Goal: Information Seeking & Learning: Compare options

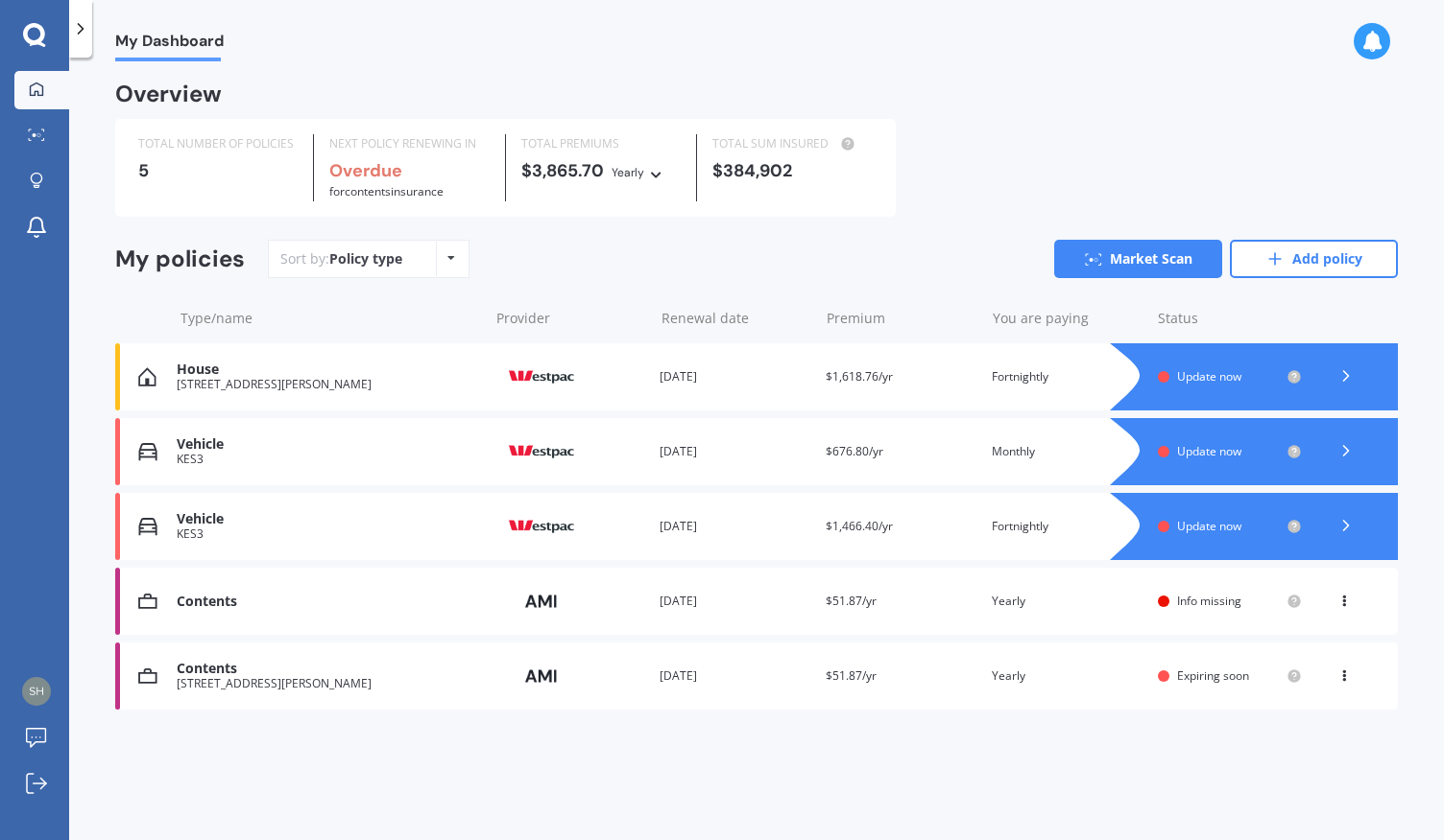
click at [1339, 517] on icon at bounding box center [1346, 526] width 20 height 20
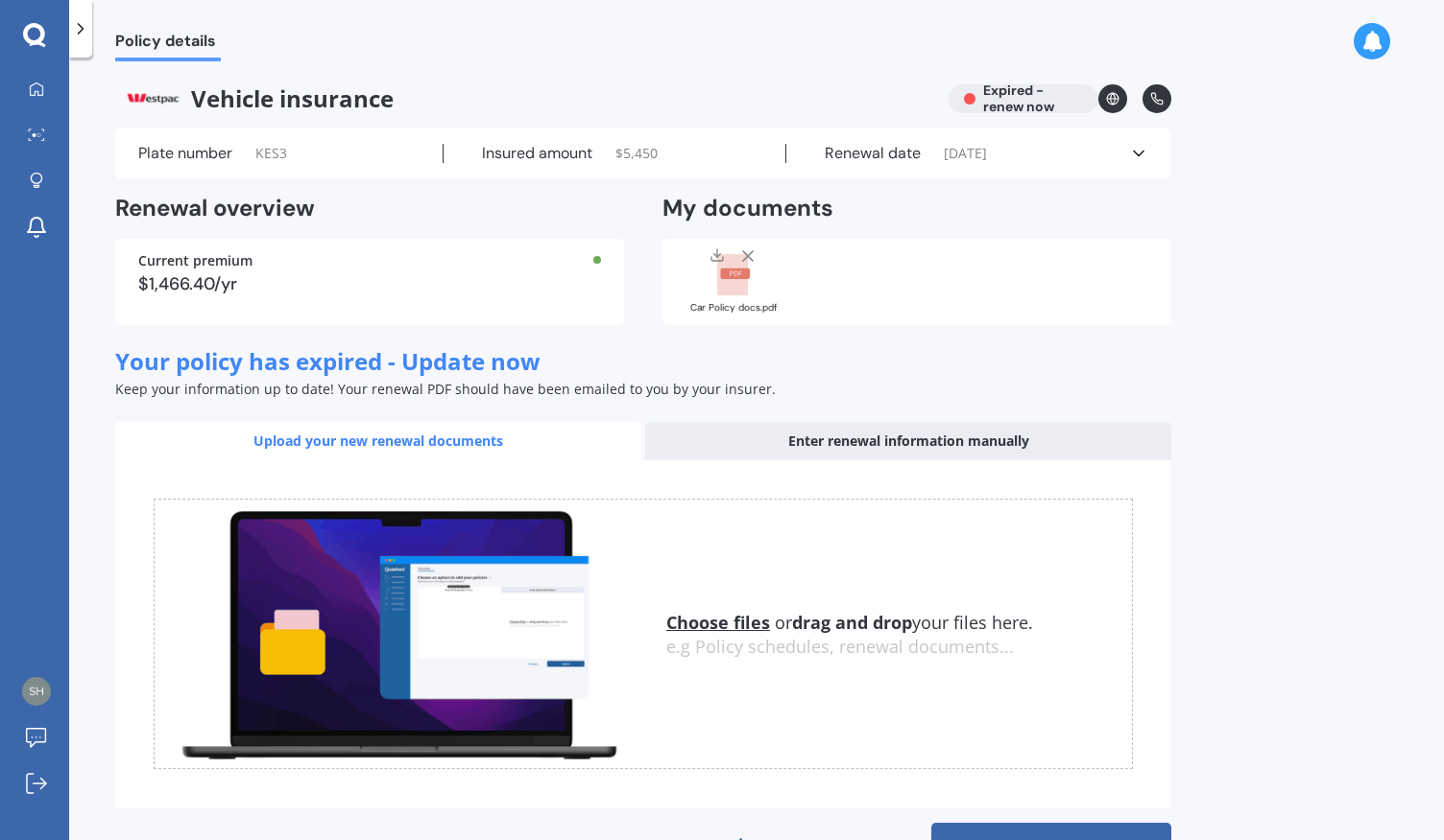
click at [249, 102] on span "Vehicle insurance" at bounding box center [524, 98] width 818 height 28
click at [184, 39] on span "Policy details" at bounding box center [167, 44] width 105 height 26
click at [38, 87] on icon at bounding box center [36, 89] width 16 height 16
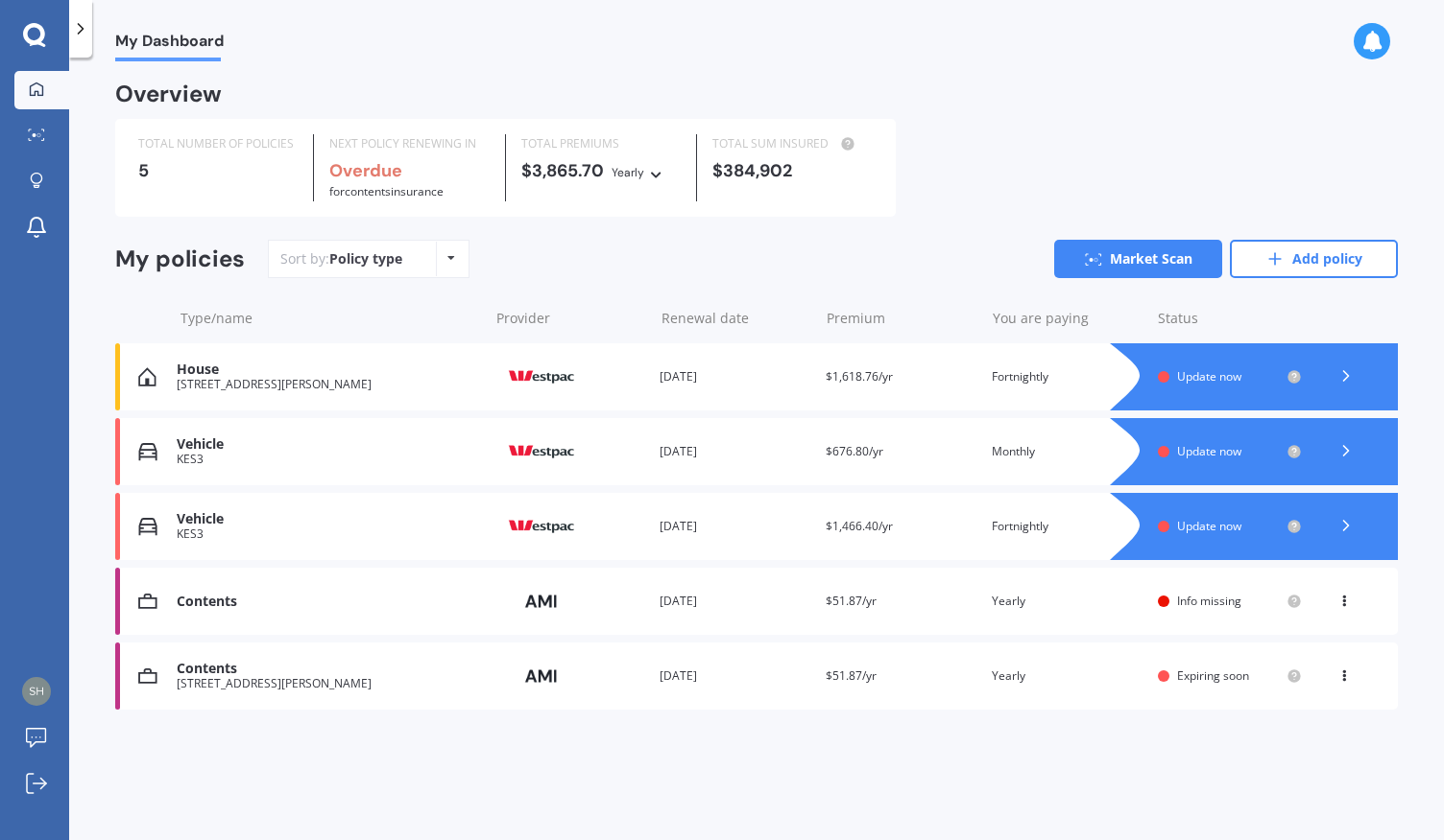
drag, startPoint x: 348, startPoint y: 504, endPoint x: 341, endPoint y: 536, distance: 32.8
drag, startPoint x: 341, startPoint y: 536, endPoint x: 1300, endPoint y: 521, distance: 959.1
click at [1300, 521] on icon at bounding box center [1295, 527] width 16 height 16
click at [1344, 516] on div at bounding box center [1346, 526] width 58 height 28
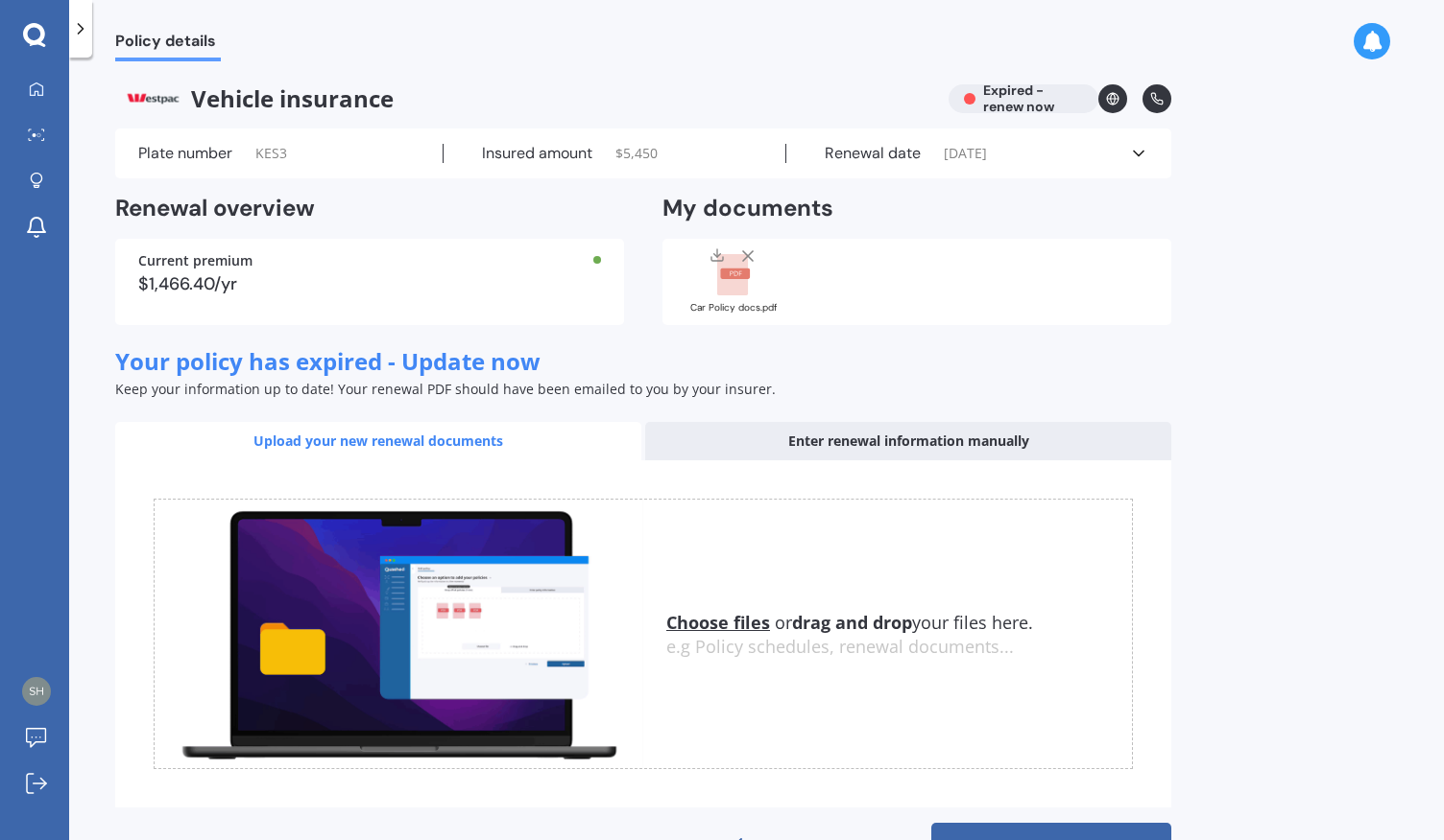
click at [1131, 144] on icon at bounding box center [1138, 153] width 20 height 20
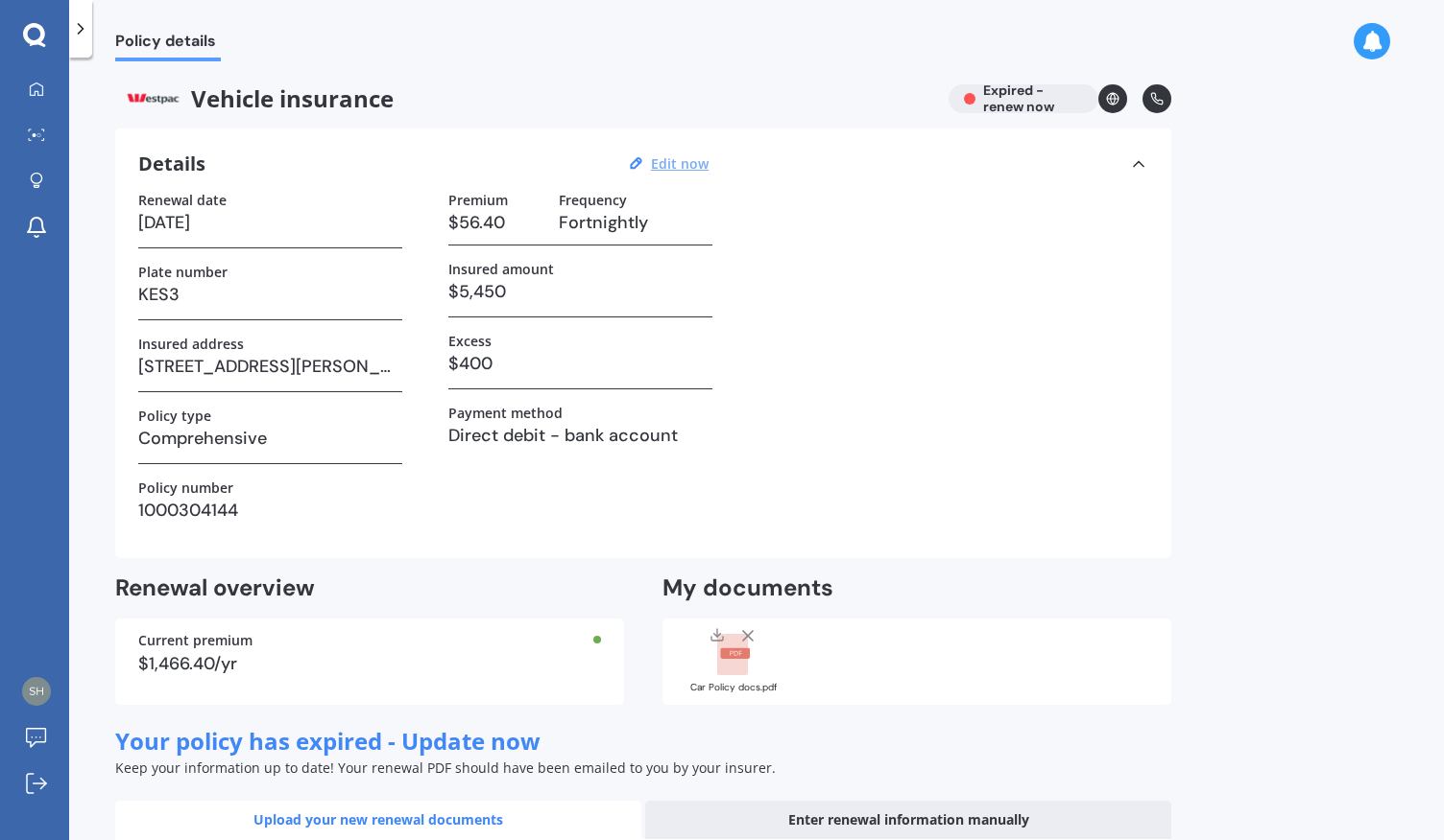
click at [695, 164] on u "Edit now" at bounding box center [679, 163] width 58 height 19
select select "13"
select select "02"
select select "2020"
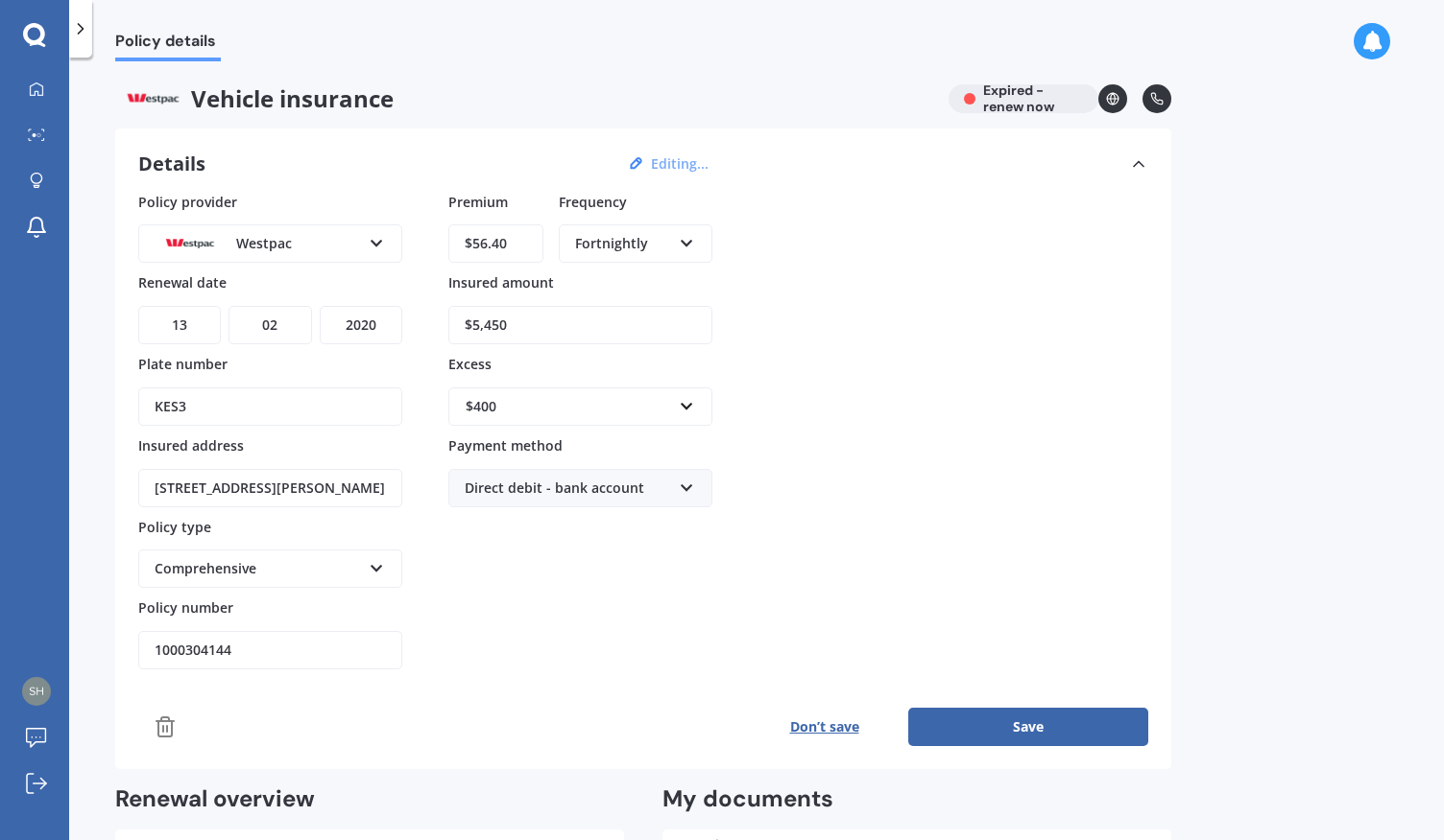
click at [167, 726] on line at bounding box center [167, 729] width 0 height 6
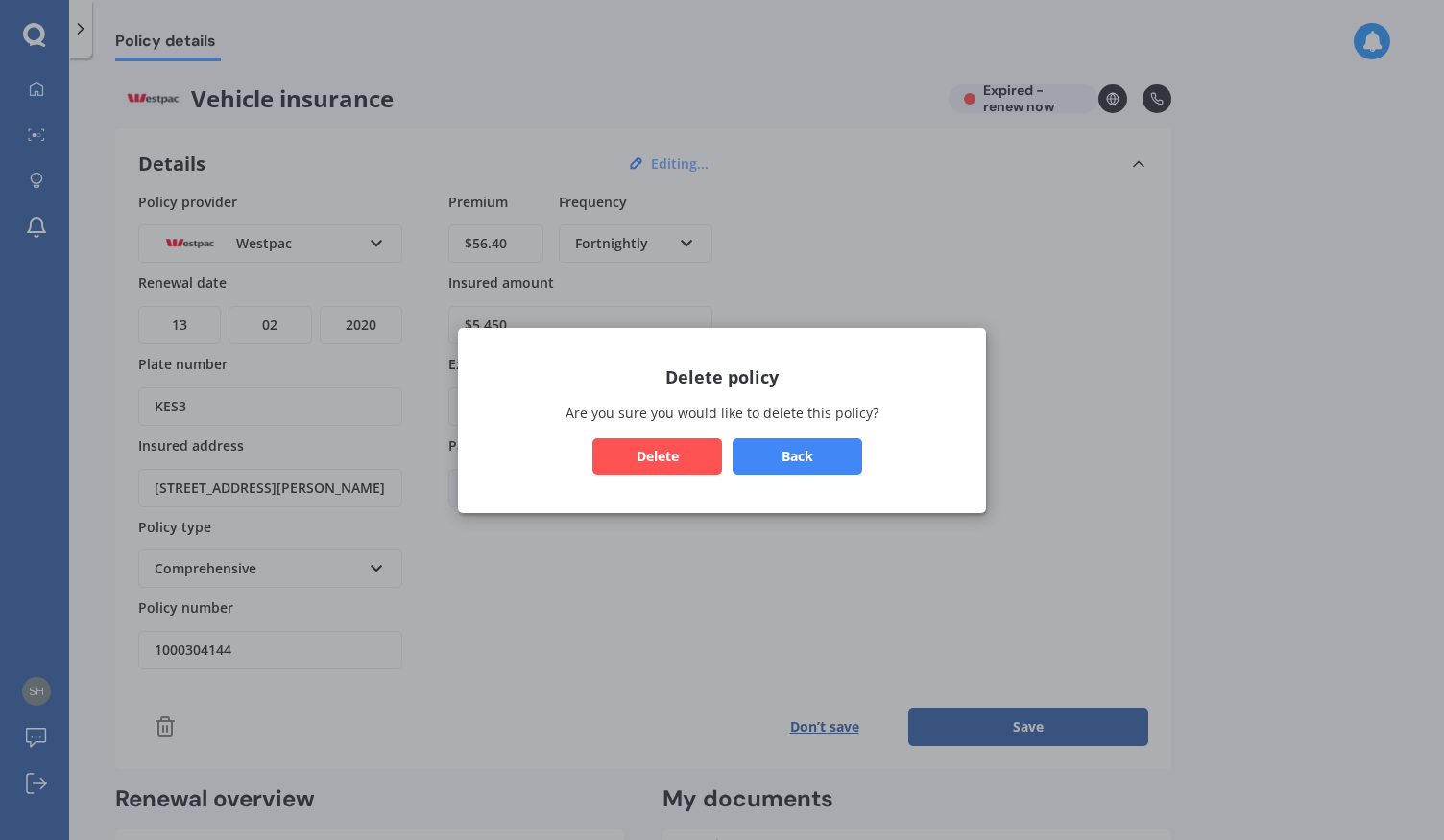
click at [674, 457] on button "Delete" at bounding box center [658, 455] width 130 height 36
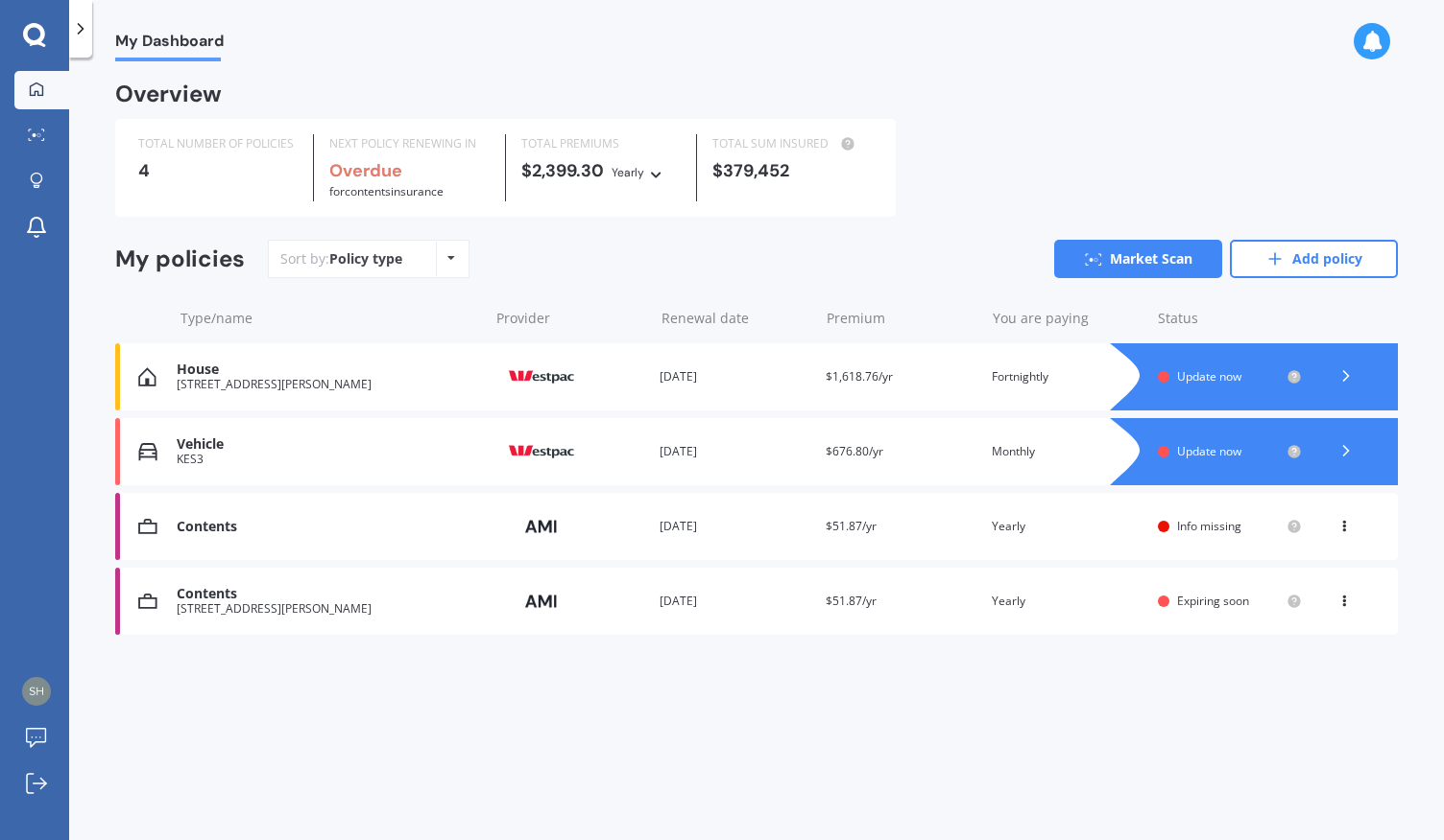
click at [876, 721] on div "My Dashboard Overview TOTAL NUMBER OF POLICIES 4 NEXT POLICY RENEWING IN Overdu…" at bounding box center [756, 452] width 1374 height 783
click at [1344, 515] on div "Contents Provider Renewal date [DATE] Premium $51.87/yr You are paying Yearly S…" at bounding box center [756, 527] width 1283 height 67
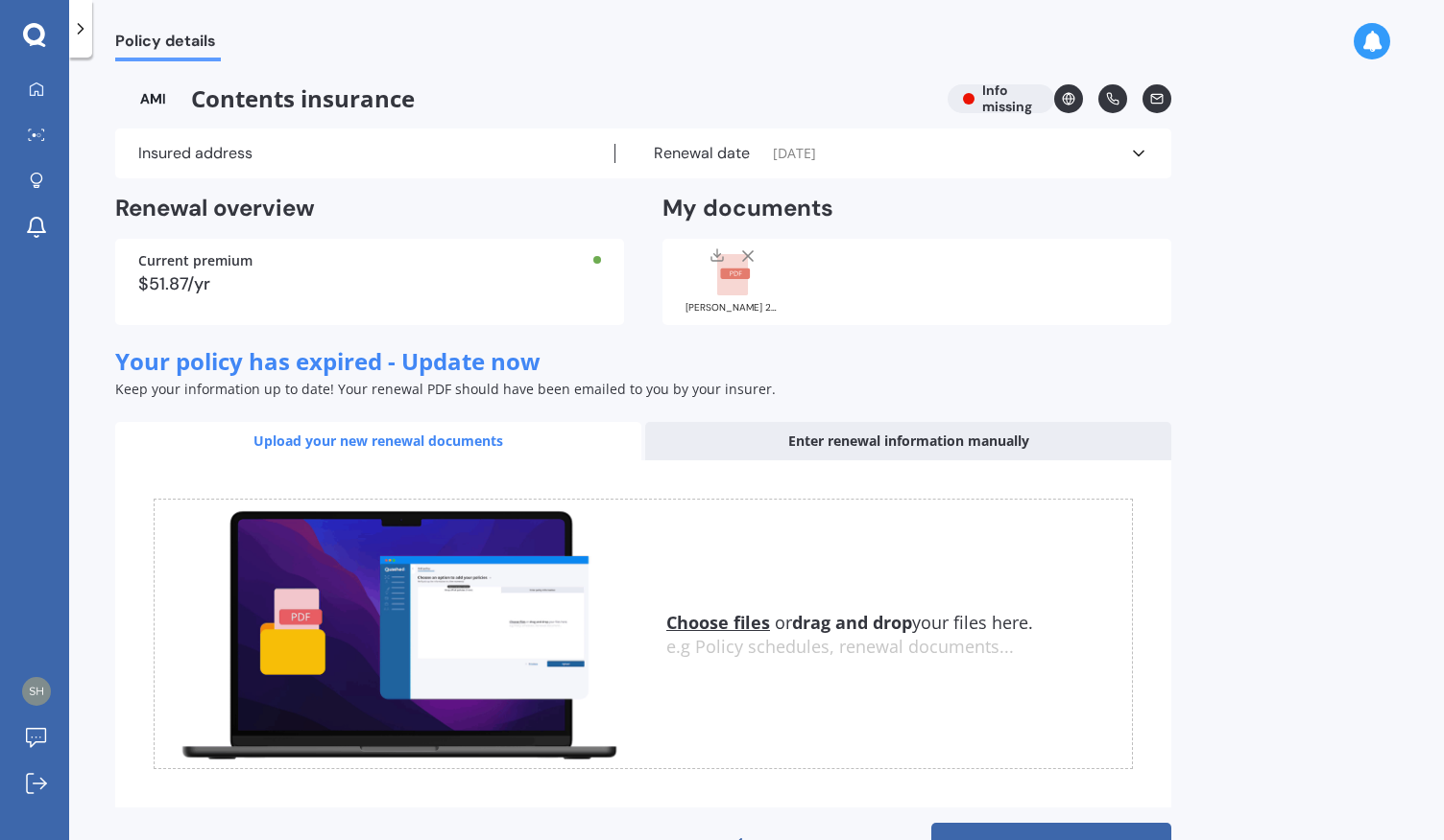
click at [1133, 151] on polyline at bounding box center [1138, 153] width 10 height 5
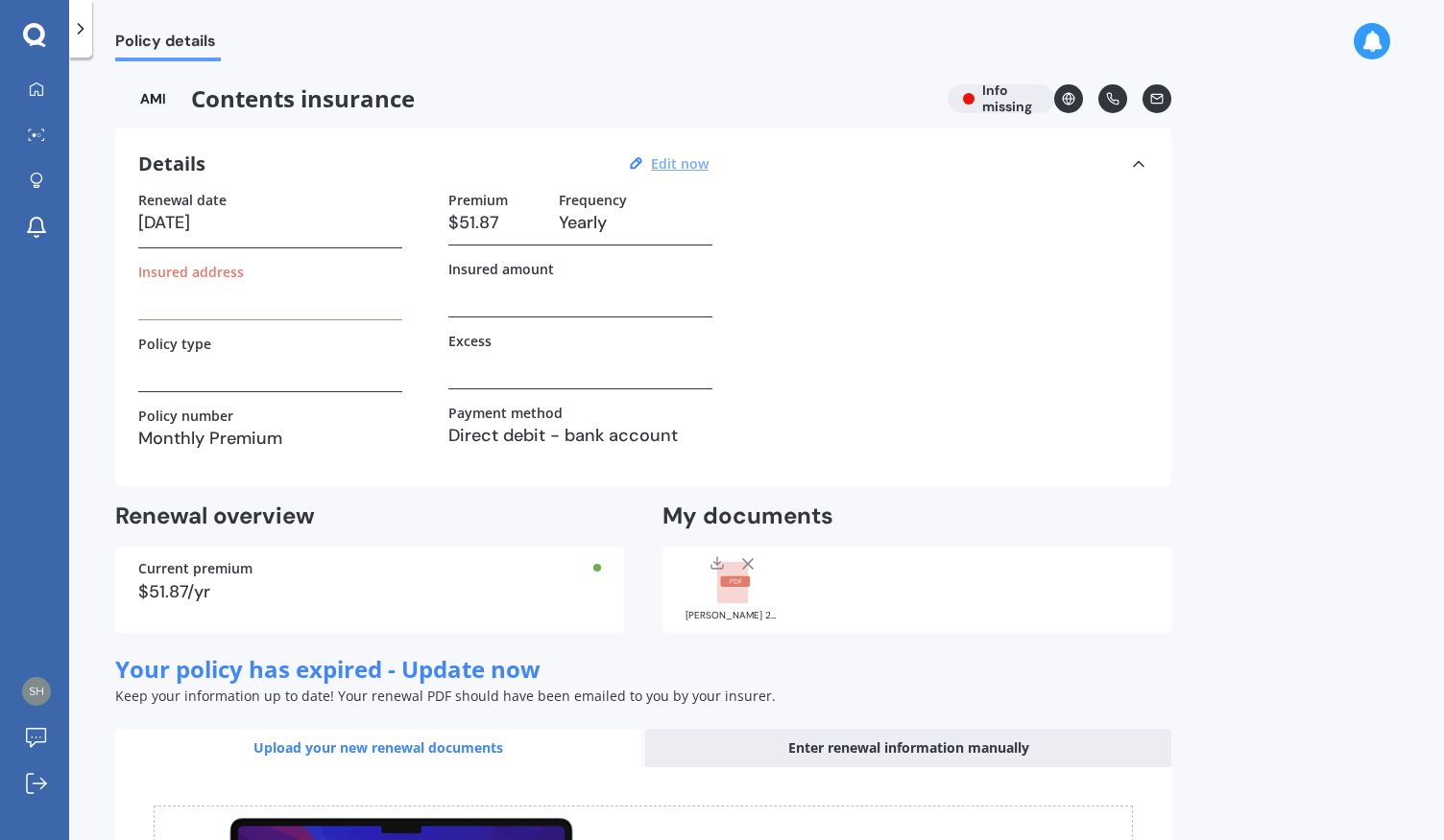
click at [679, 159] on u "Edit now" at bounding box center [679, 163] width 58 height 19
select select "10"
select select "02"
select select "2020"
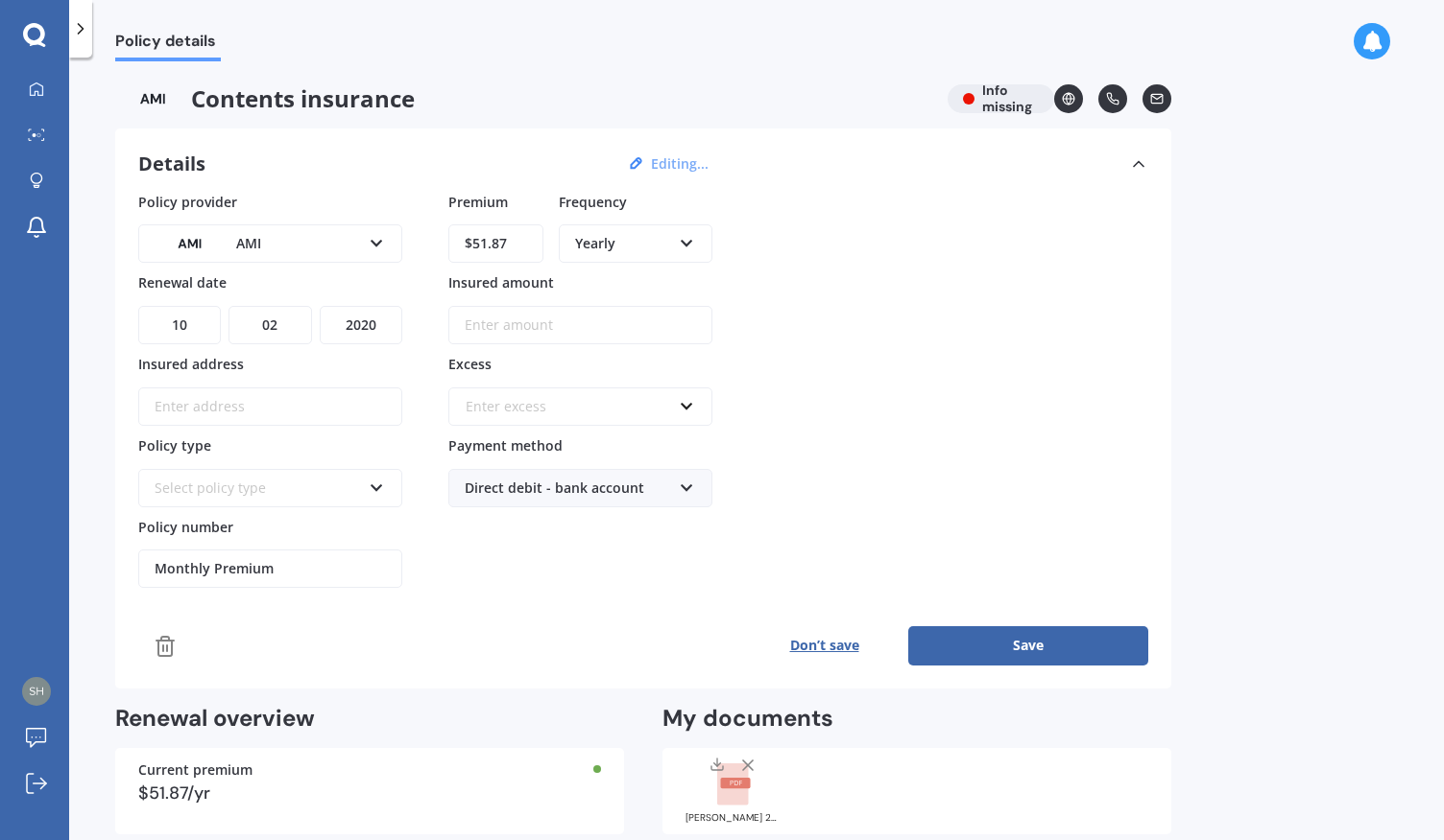
click at [170, 636] on icon at bounding box center [164, 645] width 23 height 23
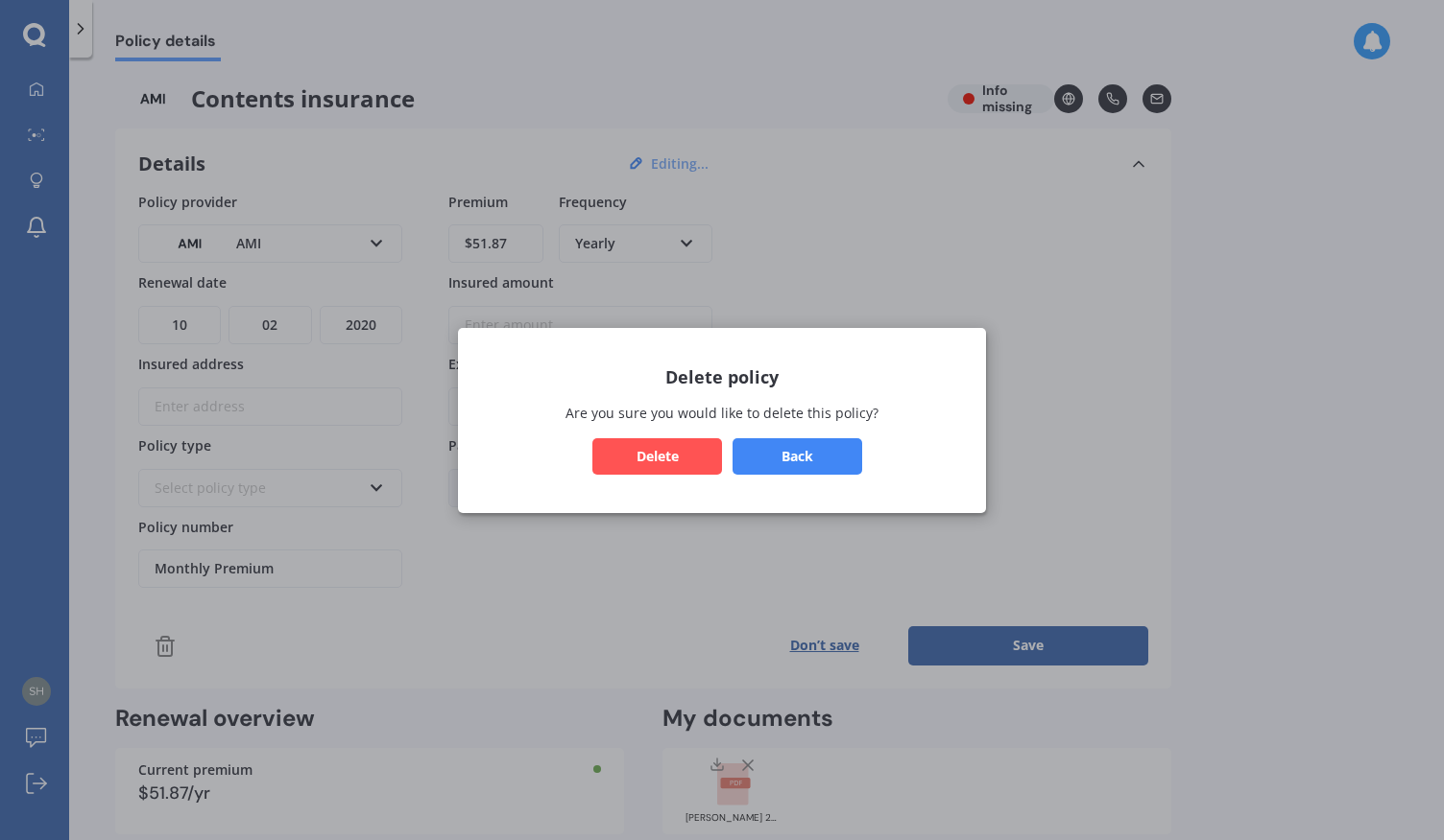
click at [673, 454] on button "Delete" at bounding box center [658, 455] width 130 height 36
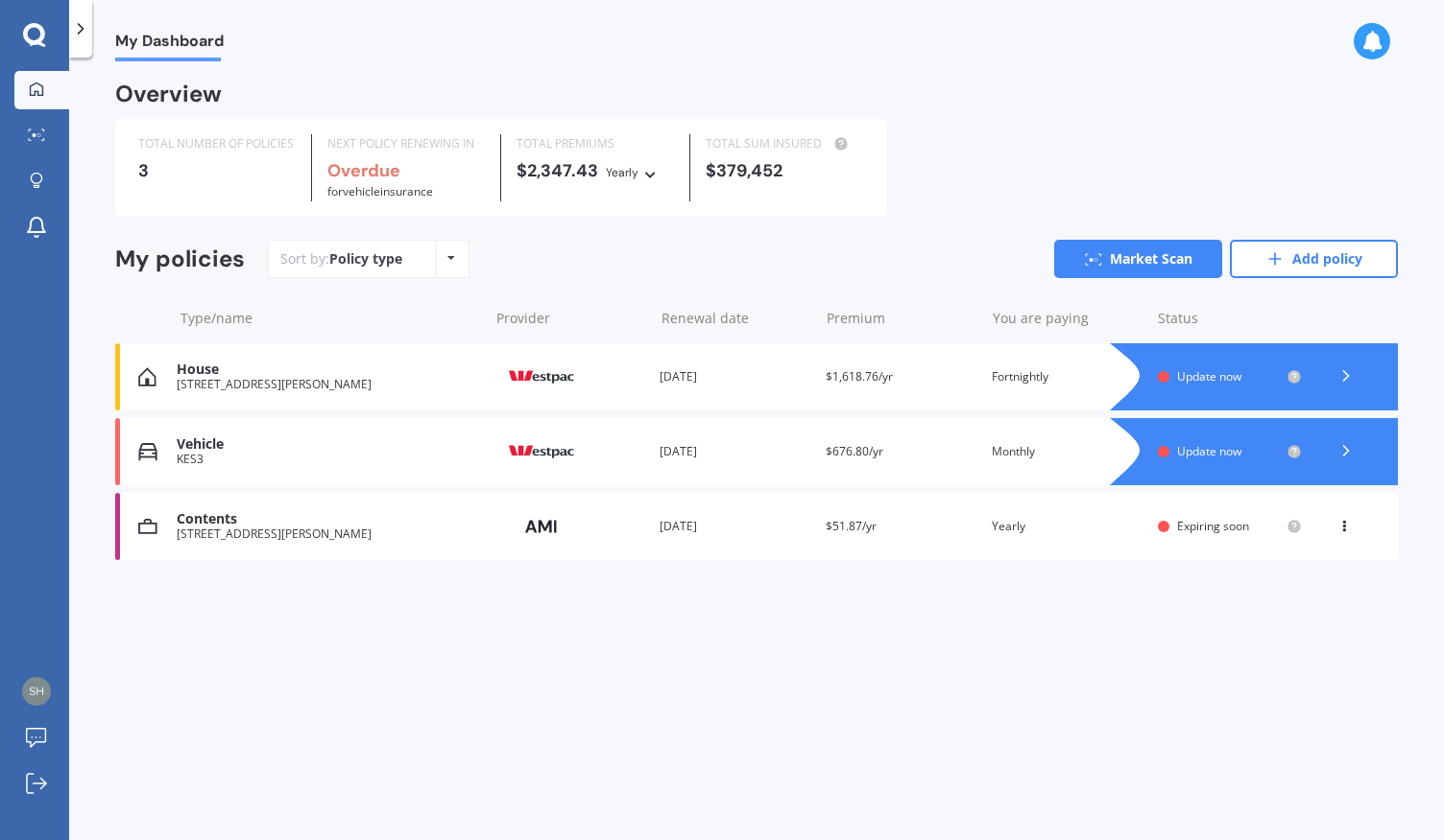
click at [718, 639] on div "My Dashboard Overview TOTAL NUMBER OF POLICIES 3 NEXT POLICY RENEWING IN Overdu…" at bounding box center [756, 452] width 1374 height 783
click at [1008, 520] on div "You are paying Yearly" at bounding box center [1067, 527] width 150 height 20
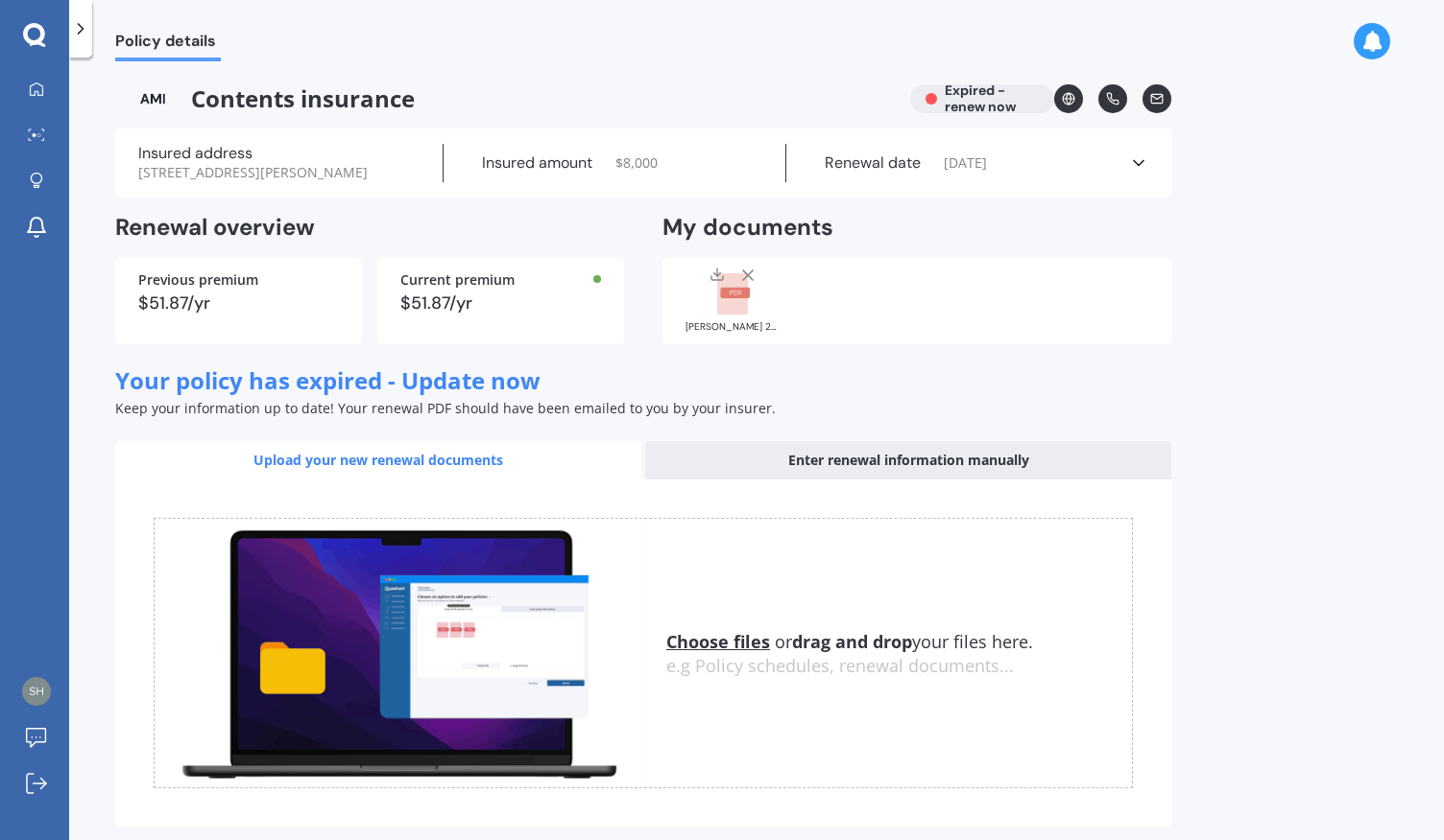
click at [468, 311] on div "$51.87/yr" at bounding box center [500, 304] width 201 height 18
click at [79, 32] on polyline at bounding box center [81, 28] width 5 height 10
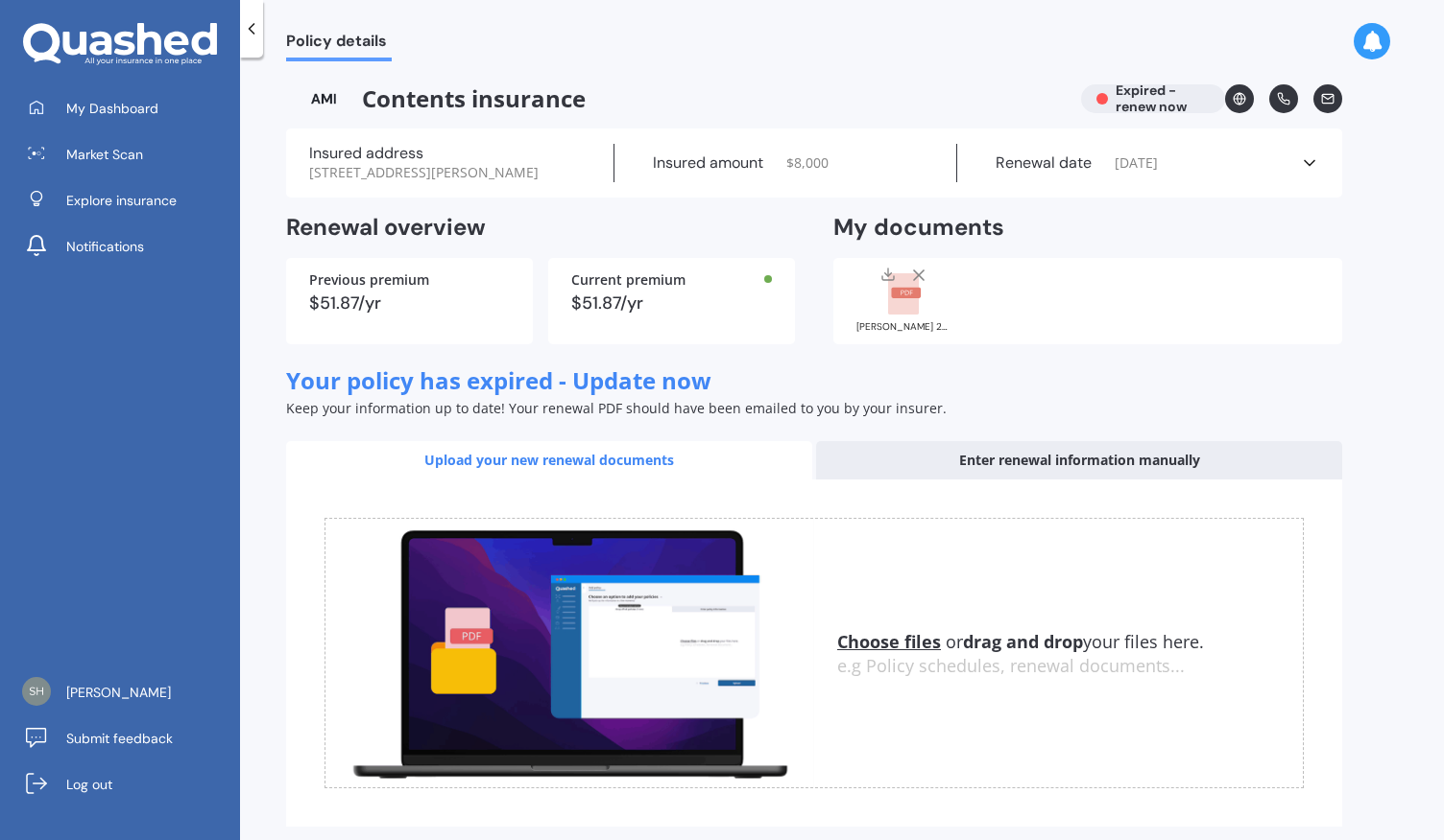
click at [407, 62] on div "Policy details Contents insurance Expired - renew now Insured address [STREET_A…" at bounding box center [841, 452] width 1204 height 783
click at [520, 55] on div "Policy details" at bounding box center [841, 30] width 1204 height 61
click at [134, 110] on span "My Dashboard" at bounding box center [112, 109] width 92 height 20
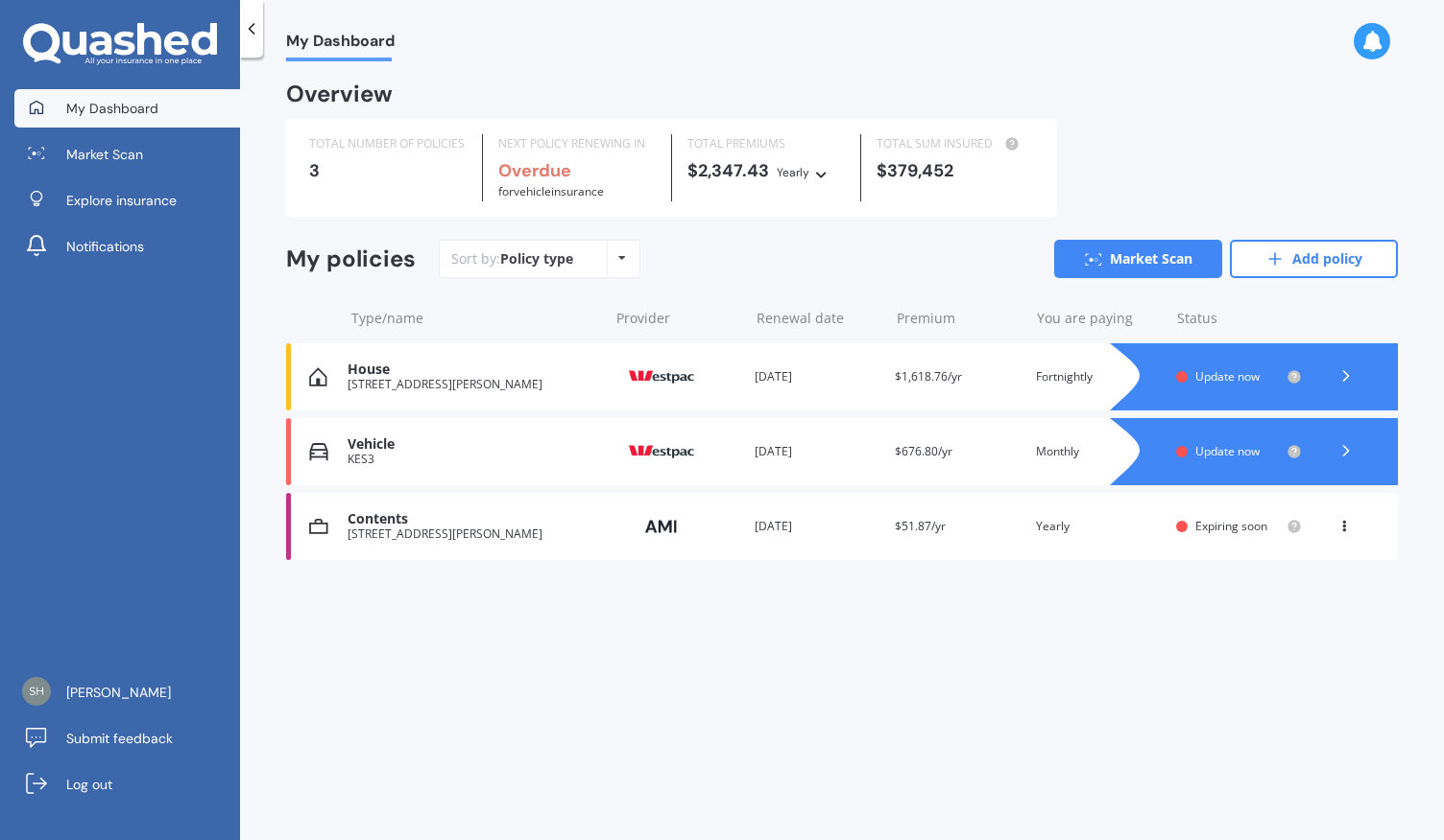
click at [495, 379] on div "[STREET_ADDRESS][PERSON_NAME]" at bounding box center [473, 385] width 251 height 14
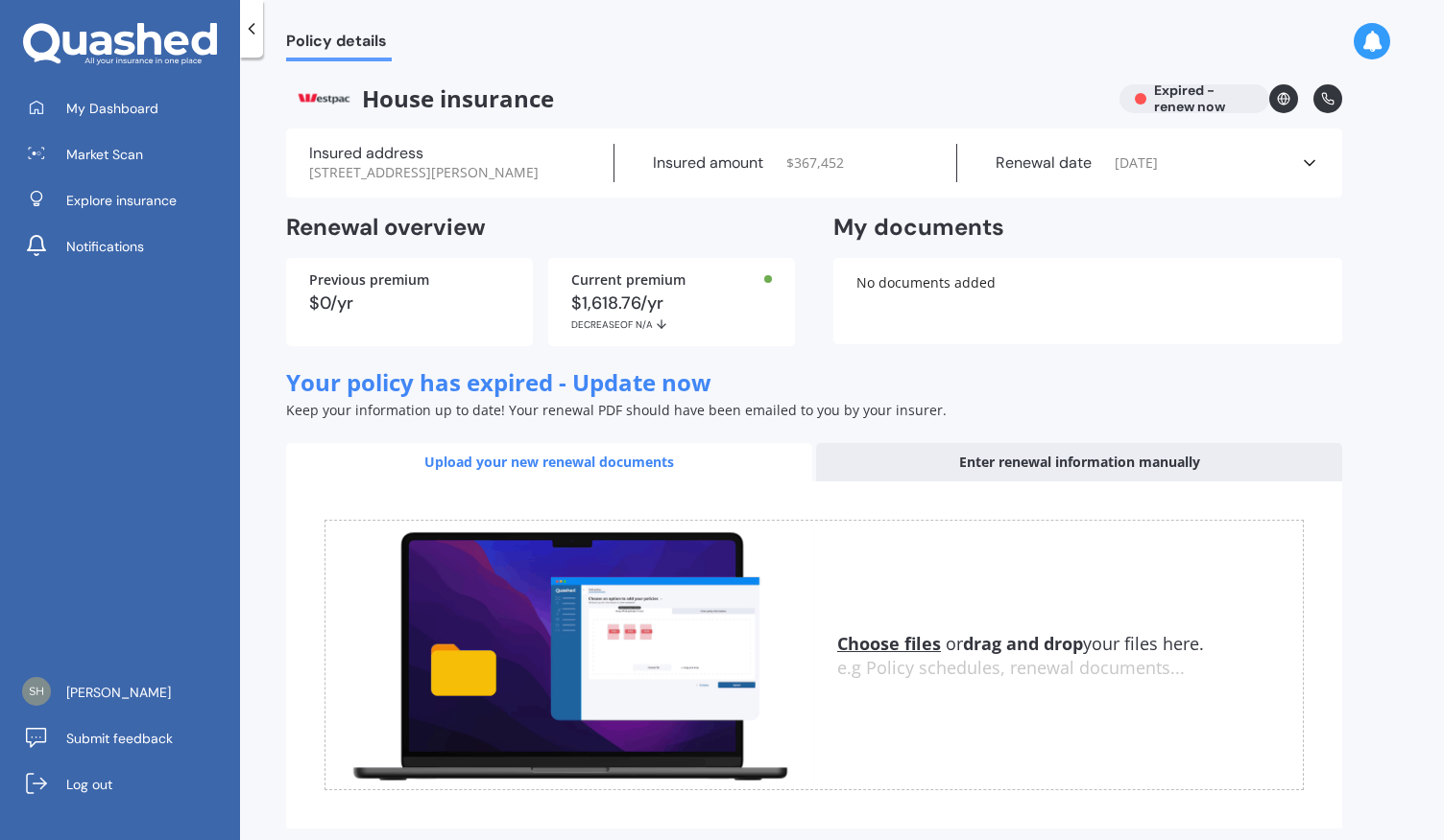
click at [930, 321] on div "No documents added" at bounding box center [1088, 302] width 509 height 86
click at [1283, 98] on icon at bounding box center [1284, 99] width 14 height 14
click at [1313, 166] on icon at bounding box center [1309, 163] width 20 height 20
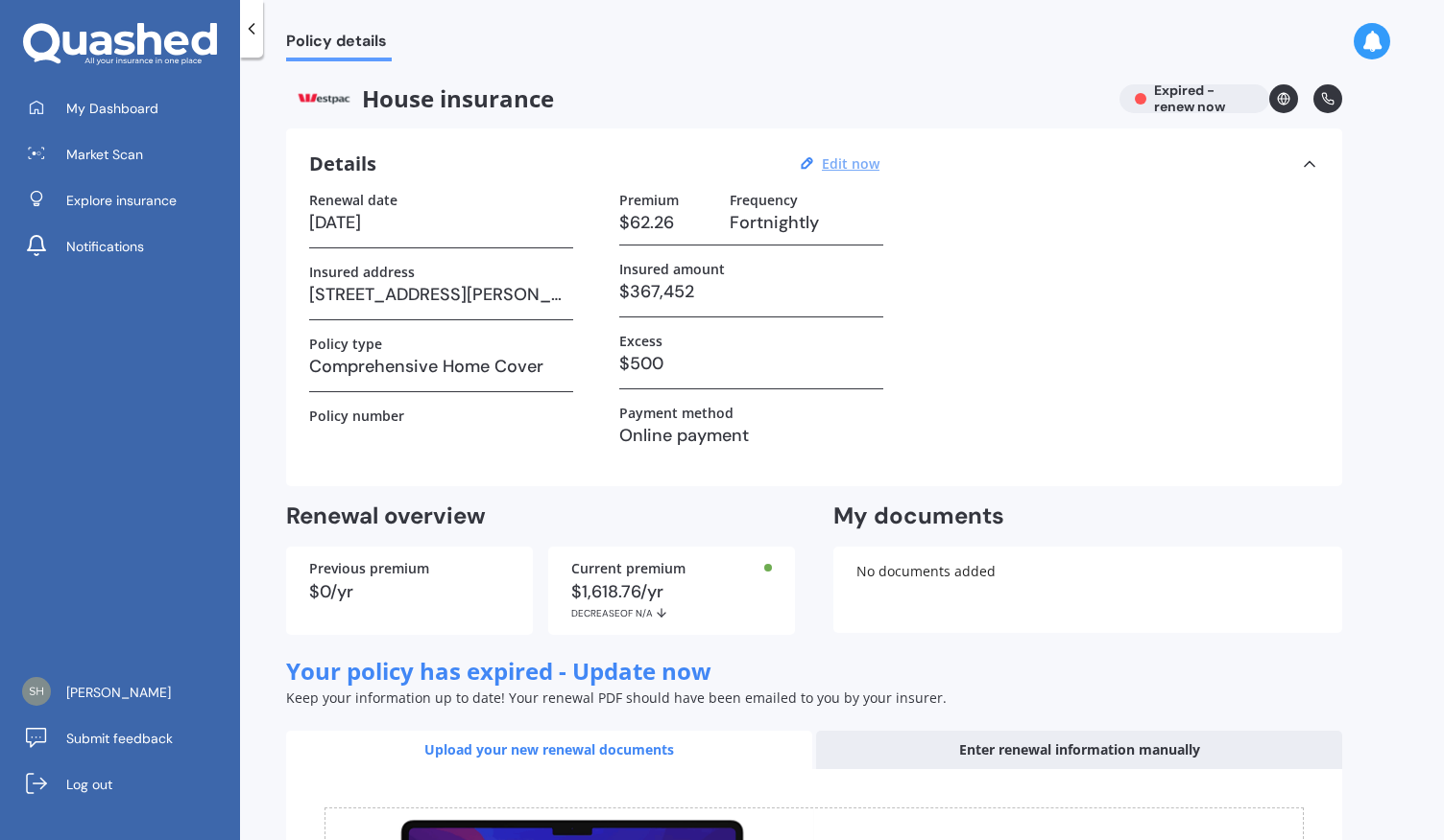
click at [856, 158] on u "Edit now" at bounding box center [850, 163] width 58 height 19
select select "22"
select select "12"
select select "2022"
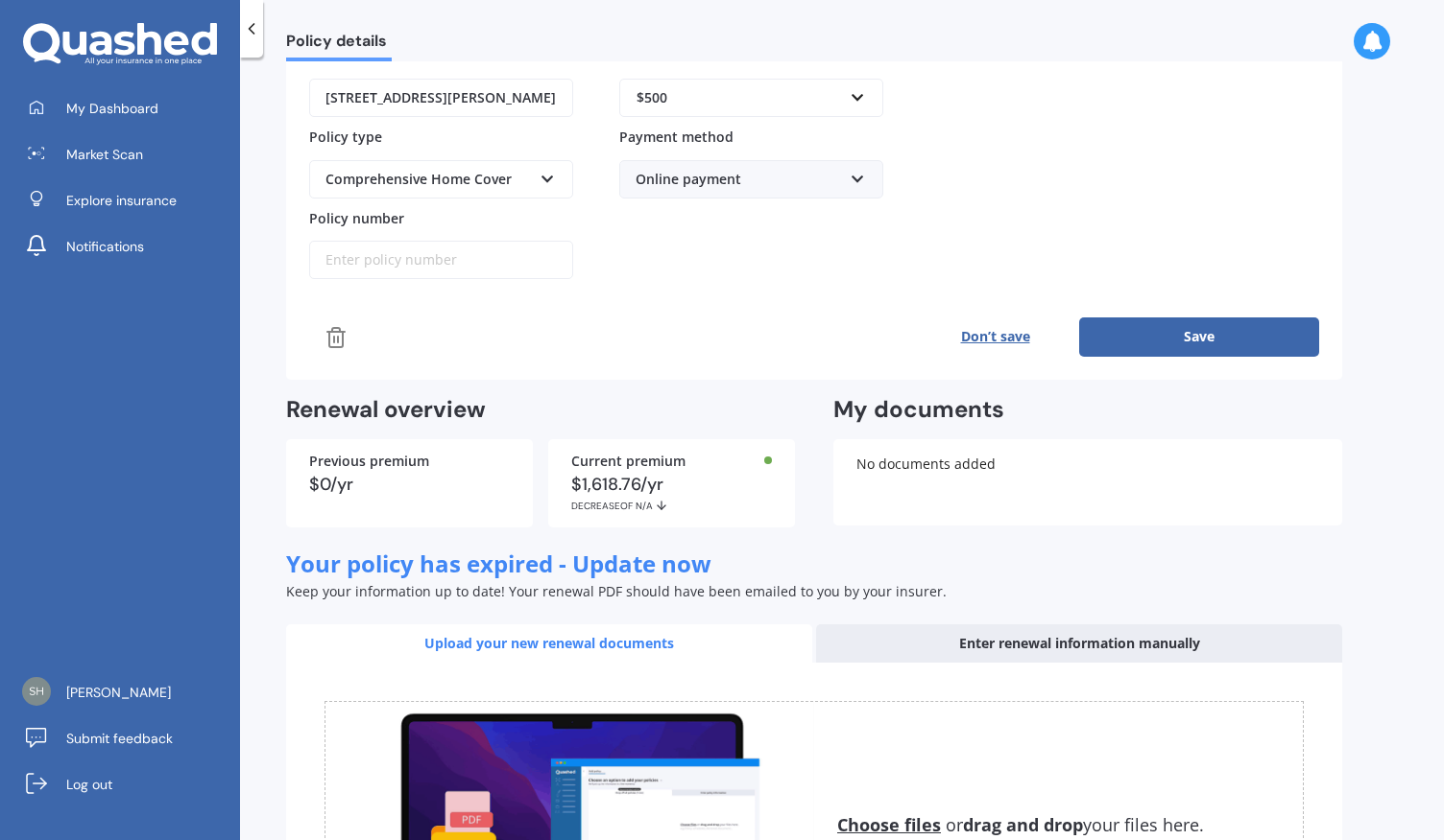
scroll to position [316, 0]
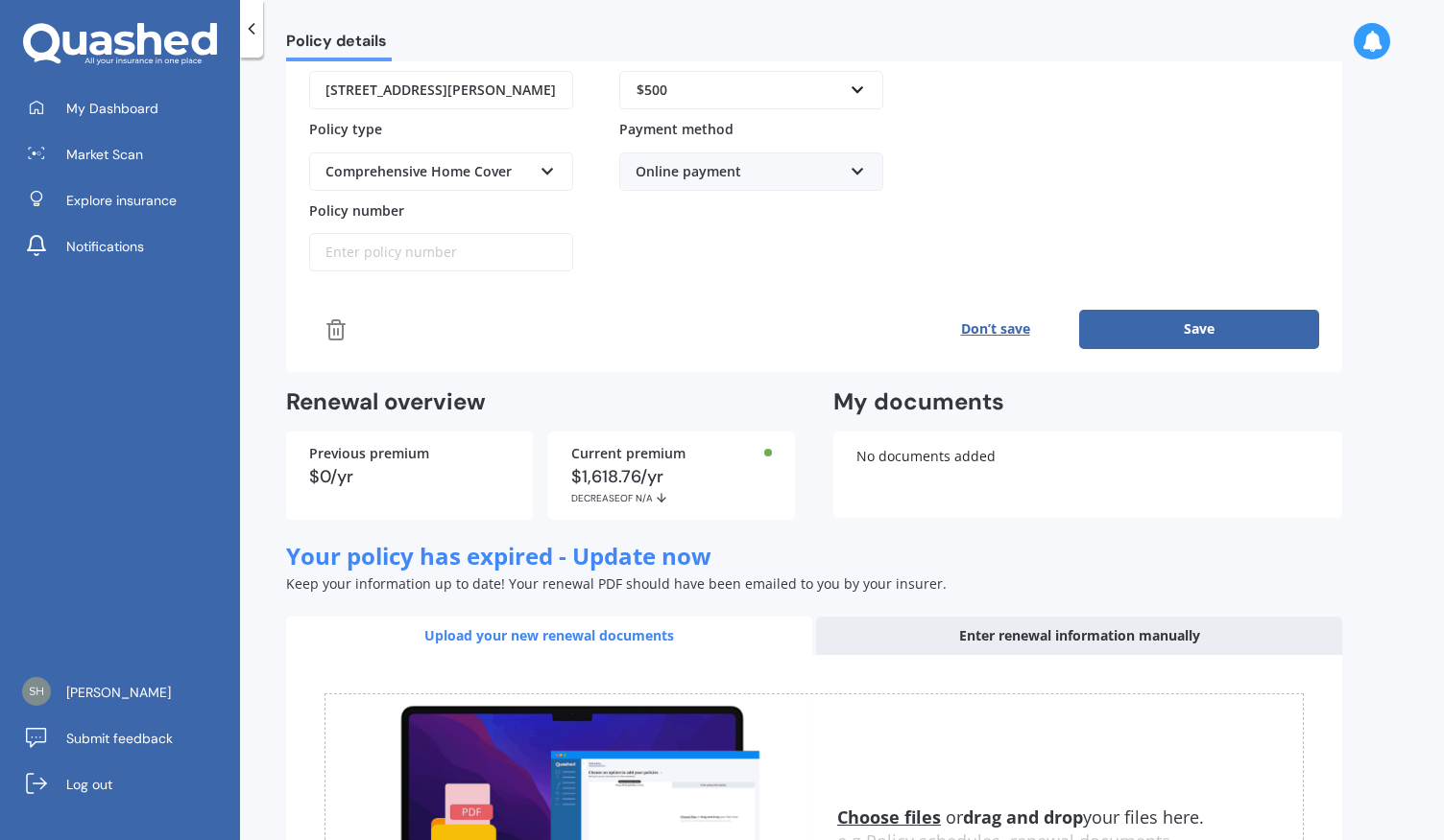
click at [968, 440] on div "No documents added" at bounding box center [1088, 475] width 509 height 86
click at [616, 627] on div "Upload your new renewal documents" at bounding box center [549, 636] width 526 height 38
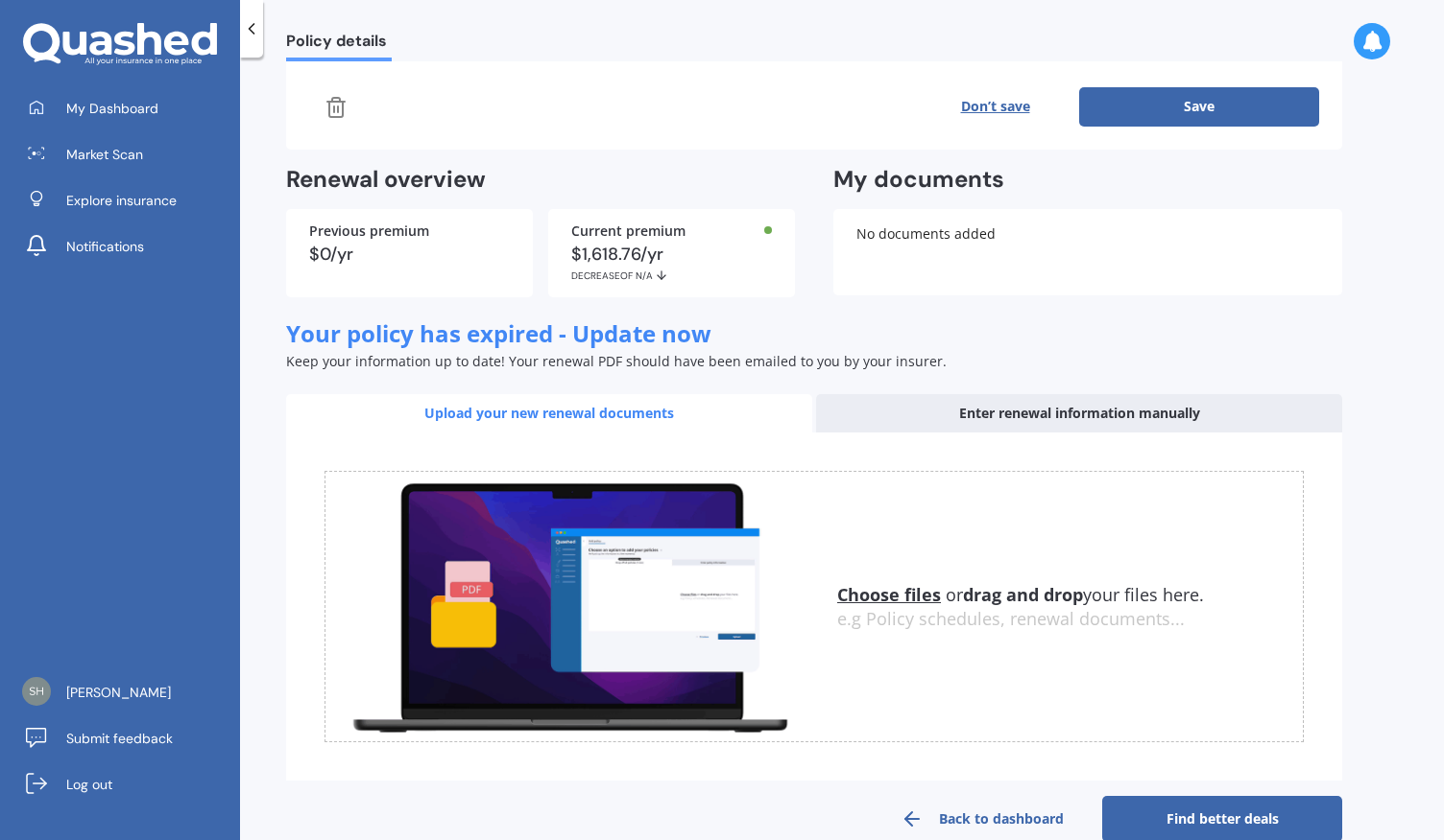
scroll to position [568, 0]
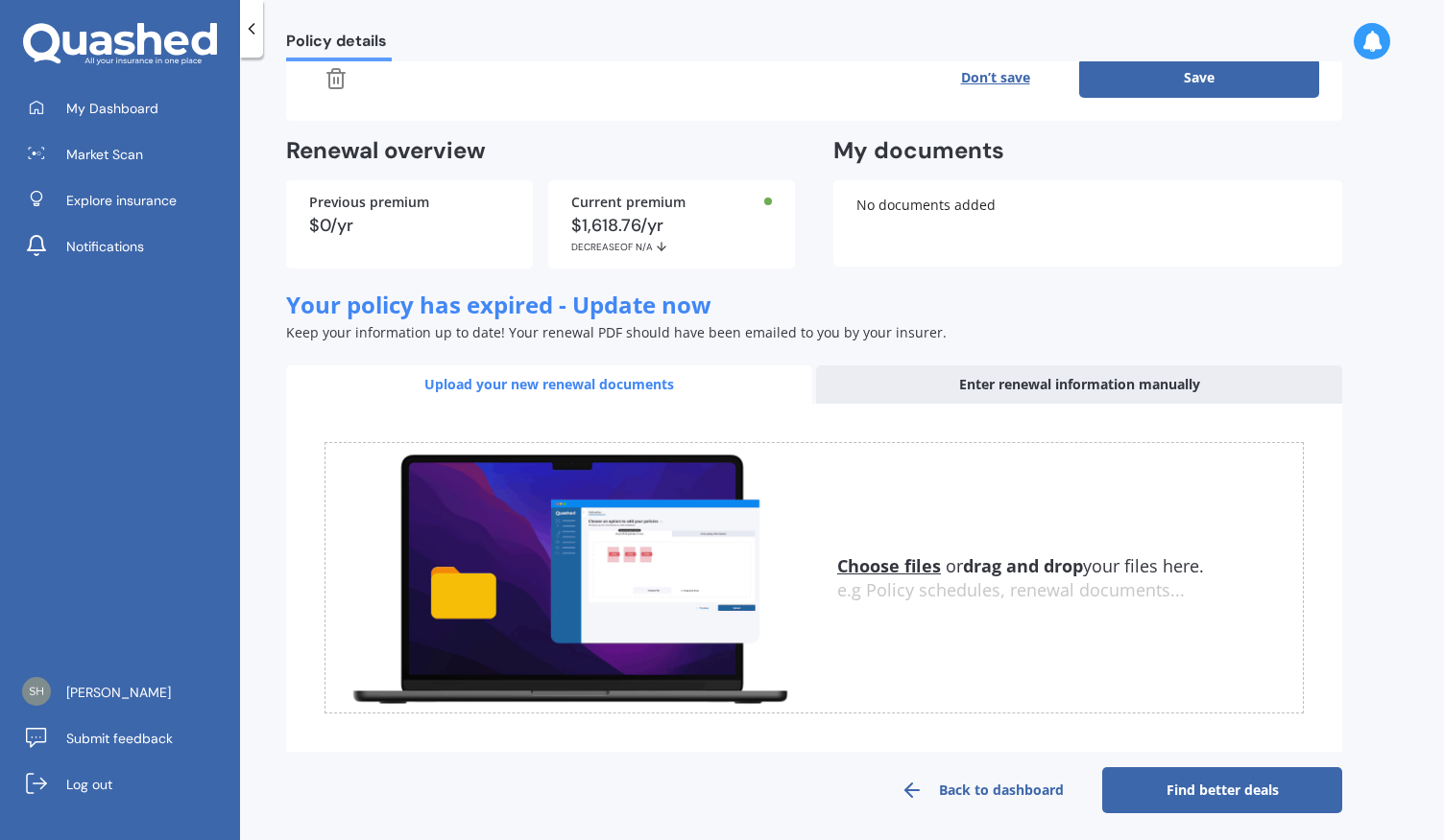
click at [572, 377] on div "Upload your new renewal documents" at bounding box center [549, 384] width 526 height 38
click at [898, 559] on u "Choose files" at bounding box center [889, 565] width 103 height 23
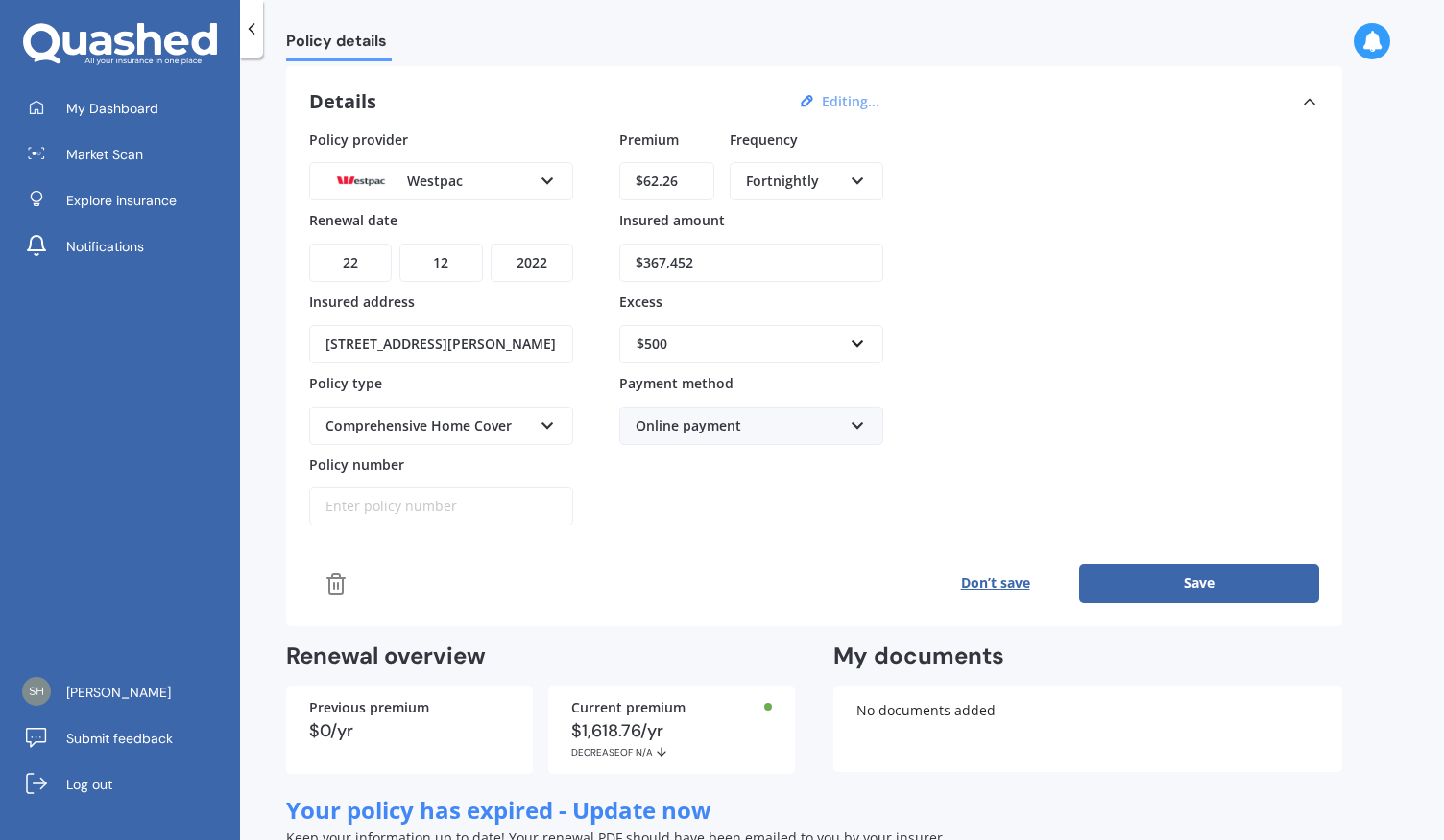
scroll to position [0, 0]
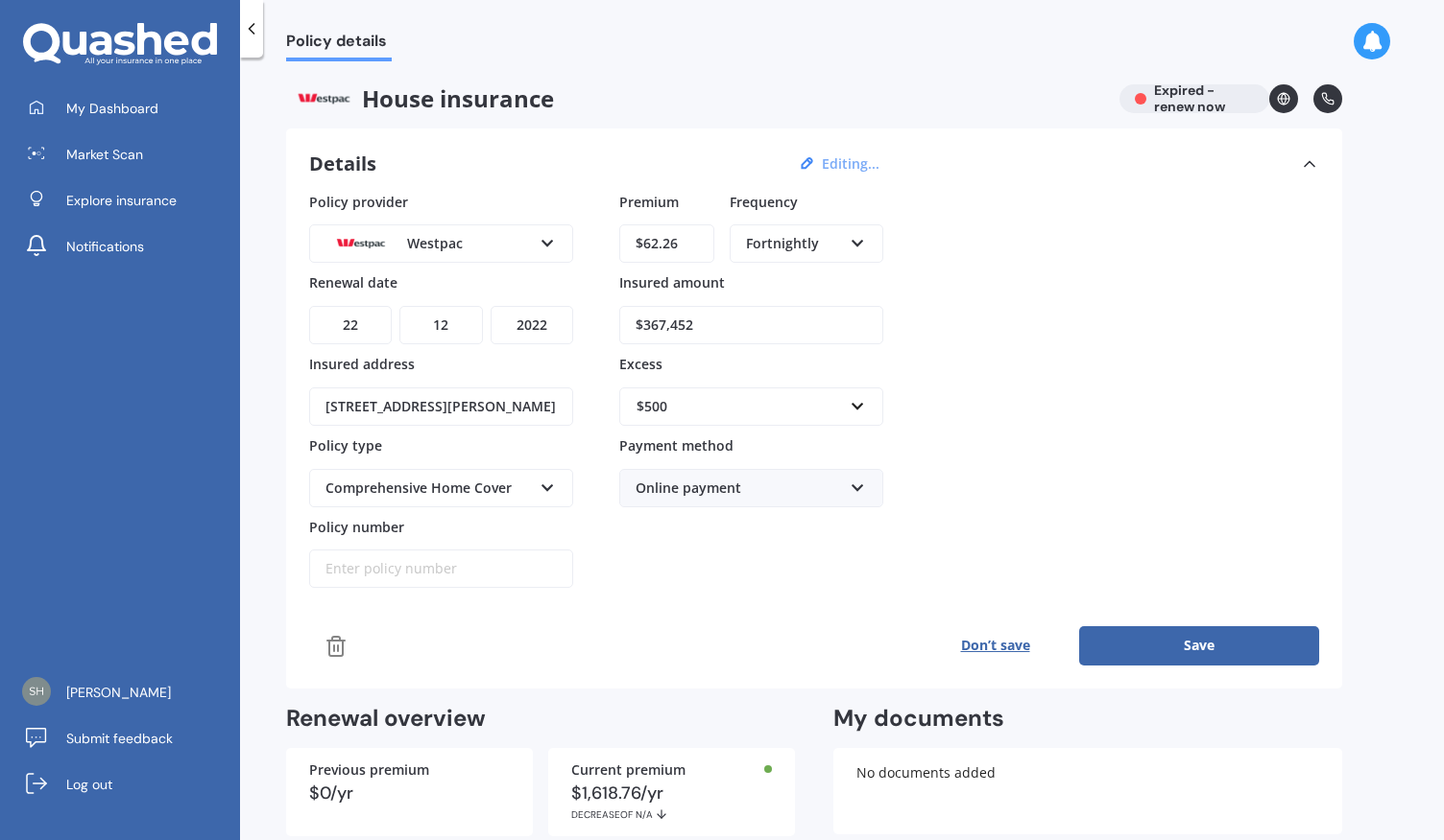
click at [705, 309] on input "$367,452" at bounding box center [751, 325] width 264 height 38
type input "$3"
type input "$563,600"
click at [991, 297] on div "Policy provider Westpac AA AMI AMP ANZ ASB Ando BNZ Co-Operative Bank FMG Initi…" at bounding box center [813, 390] width 1010 height 397
click at [554, 326] on select "YYYY 2027 2026 2025 2024 2023 2022 2021 2020 2019 2018 2017 2016 2015 2014 2013…" at bounding box center [532, 325] width 83 height 38
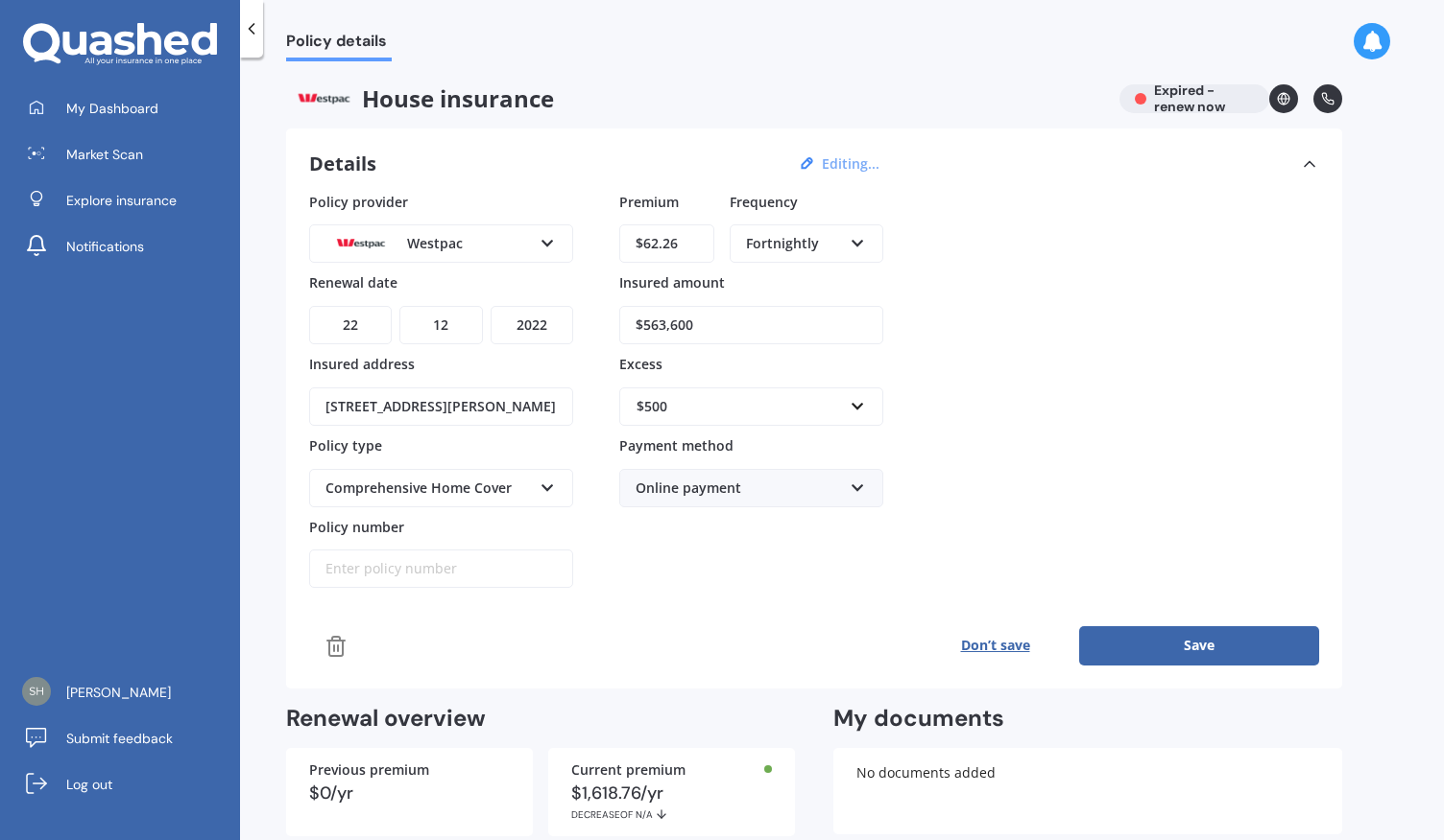
select select "2025"
click at [491, 307] on select "YYYY 2027 2026 2025 2024 2023 2022 2021 2020 2019 2018 2017 2016 2015 2014 2013…" at bounding box center [532, 325] width 83 height 38
click at [674, 595] on div "Policy provider Westpac AA AMI AMP ANZ ASB Ando BNZ Co-Operative Bank FMG Initi…" at bounding box center [813, 428] width 1010 height 474
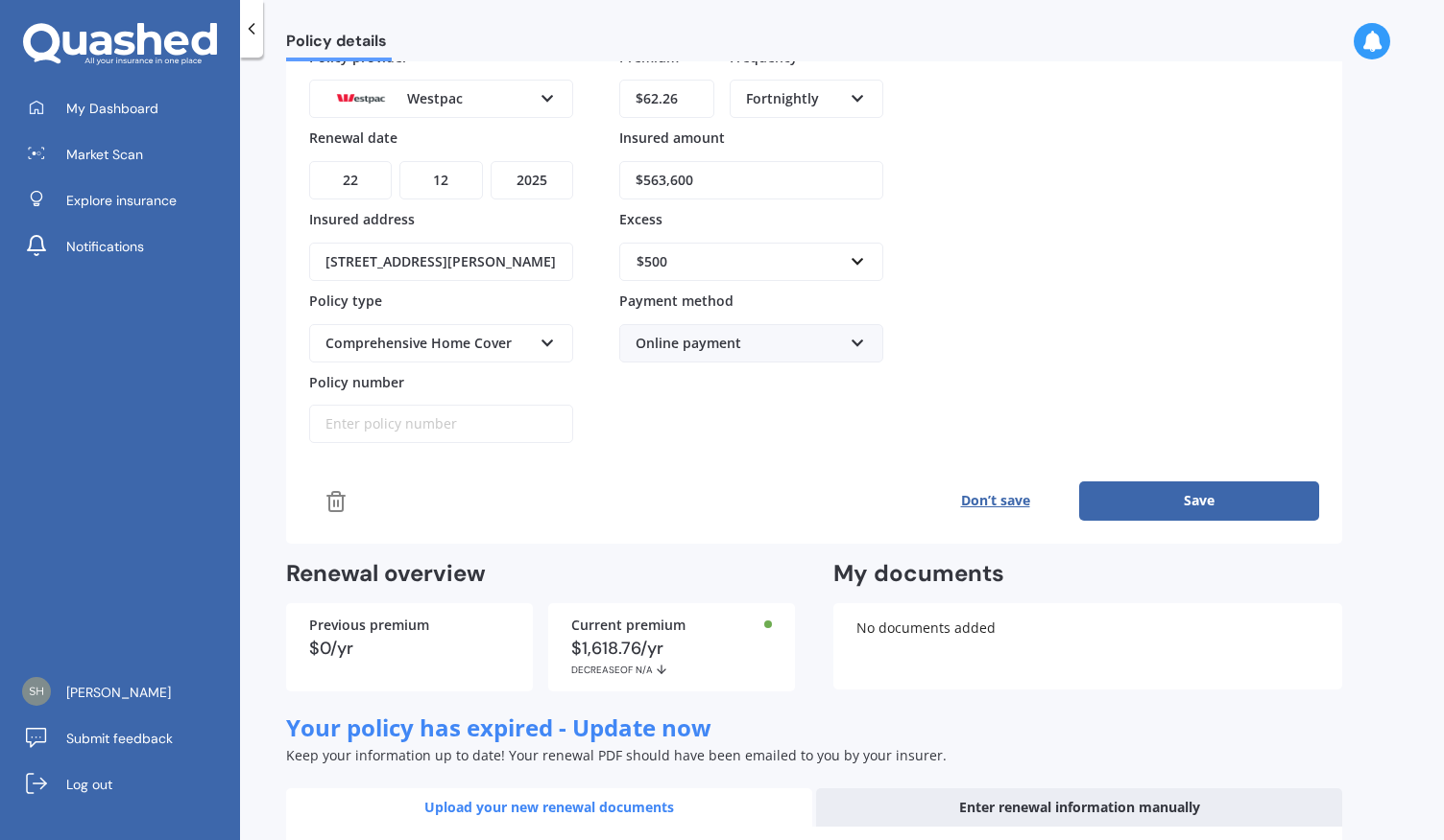
scroll to position [150, 0]
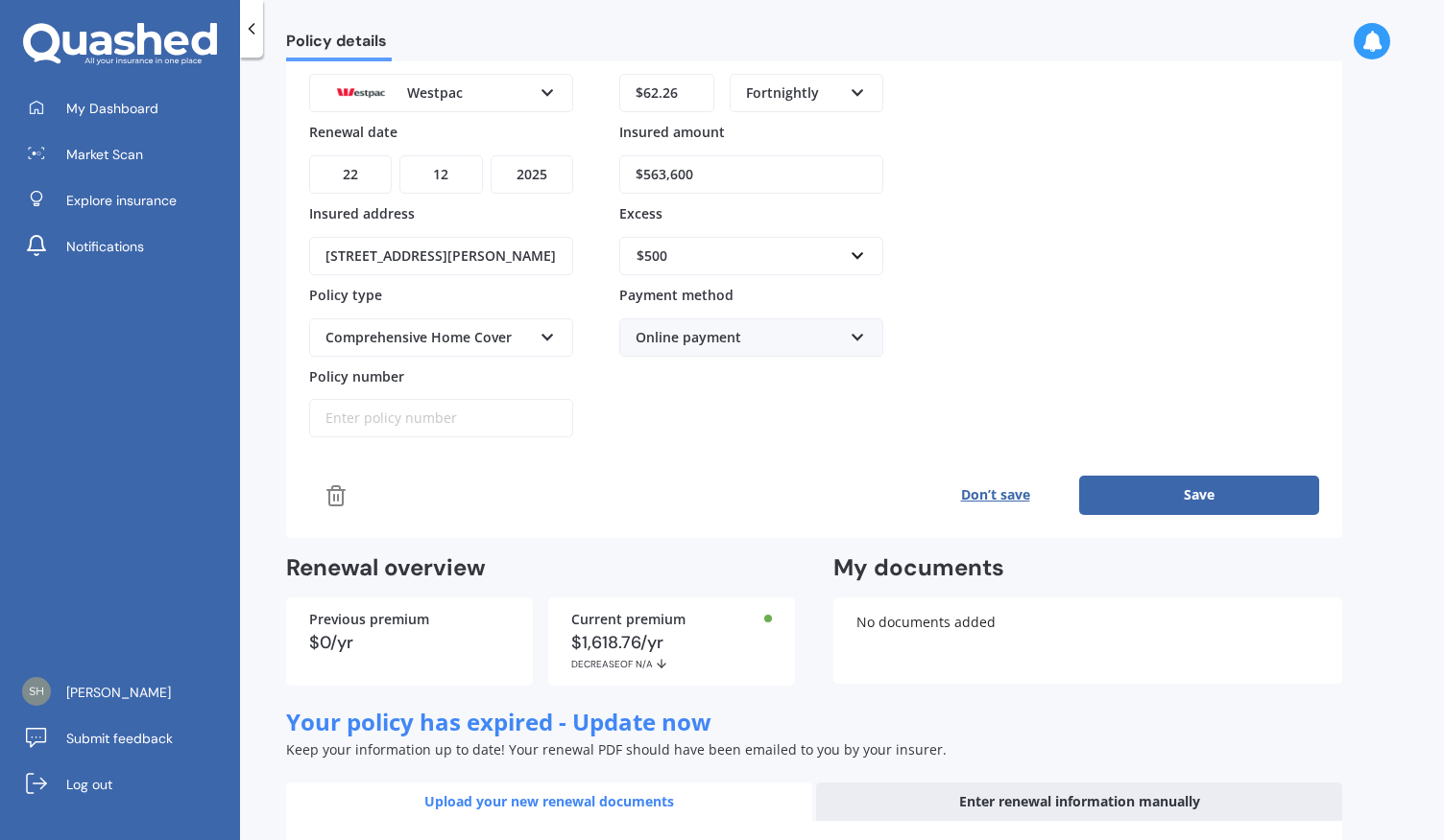
click at [464, 412] on input "Policy number" at bounding box center [440, 418] width 264 height 38
click at [427, 420] on input "Policy number" at bounding box center [440, 418] width 264 height 38
paste input "1000361654"
type input "1000361654"
click at [555, 331] on div "Comprehensive Home Cover Comprehensive Home Cover" at bounding box center [440, 337] width 264 height 38
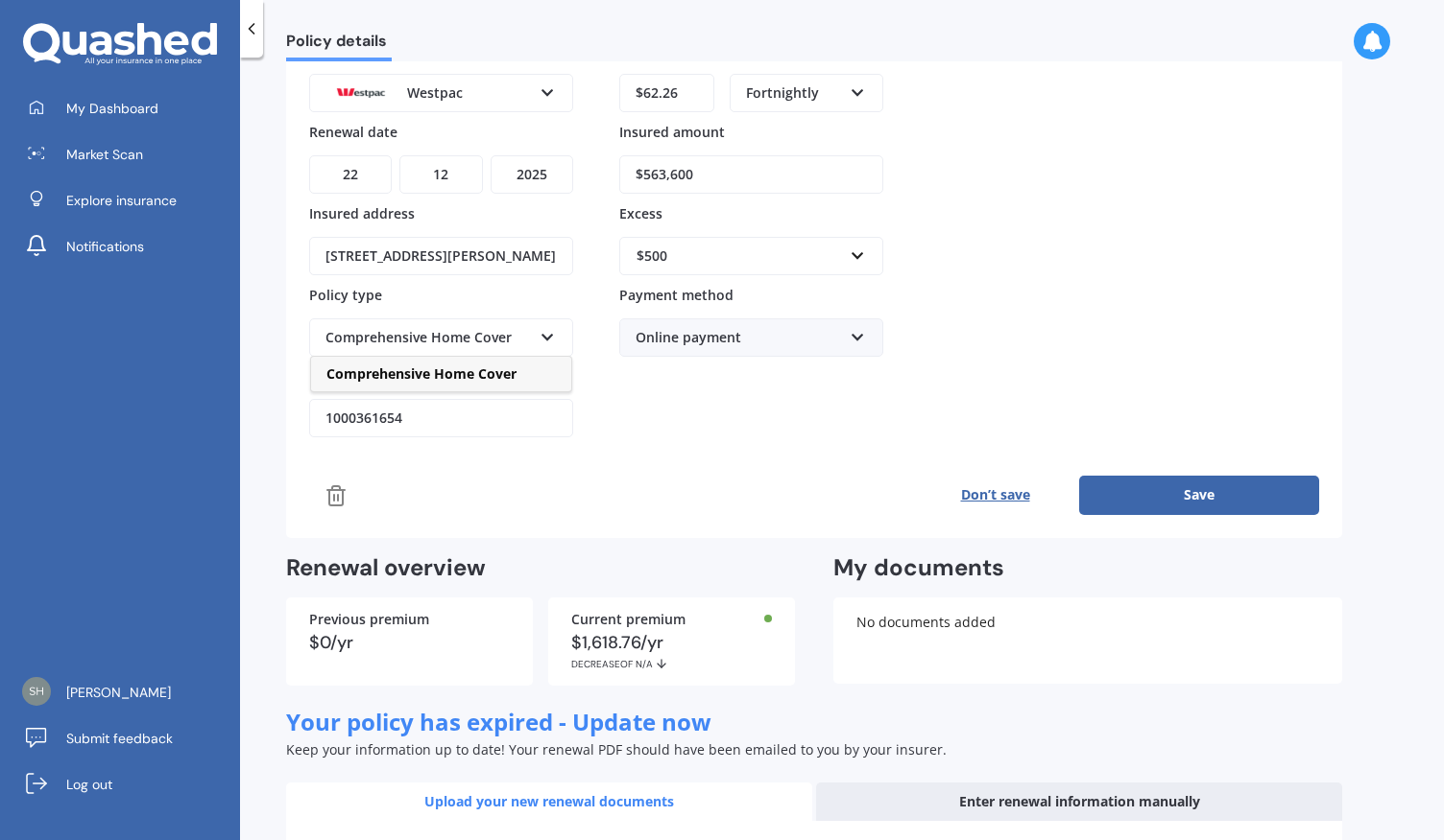
click at [555, 331] on div "Comprehensive Home Cover Comprehensive Home Cover" at bounding box center [440, 337] width 264 height 38
click at [574, 432] on div "Policy provider Westpac AA AMI AMP ANZ ASB Ando BNZ Co-Operative Bank FMG Initi…" at bounding box center [813, 278] width 1010 height 474
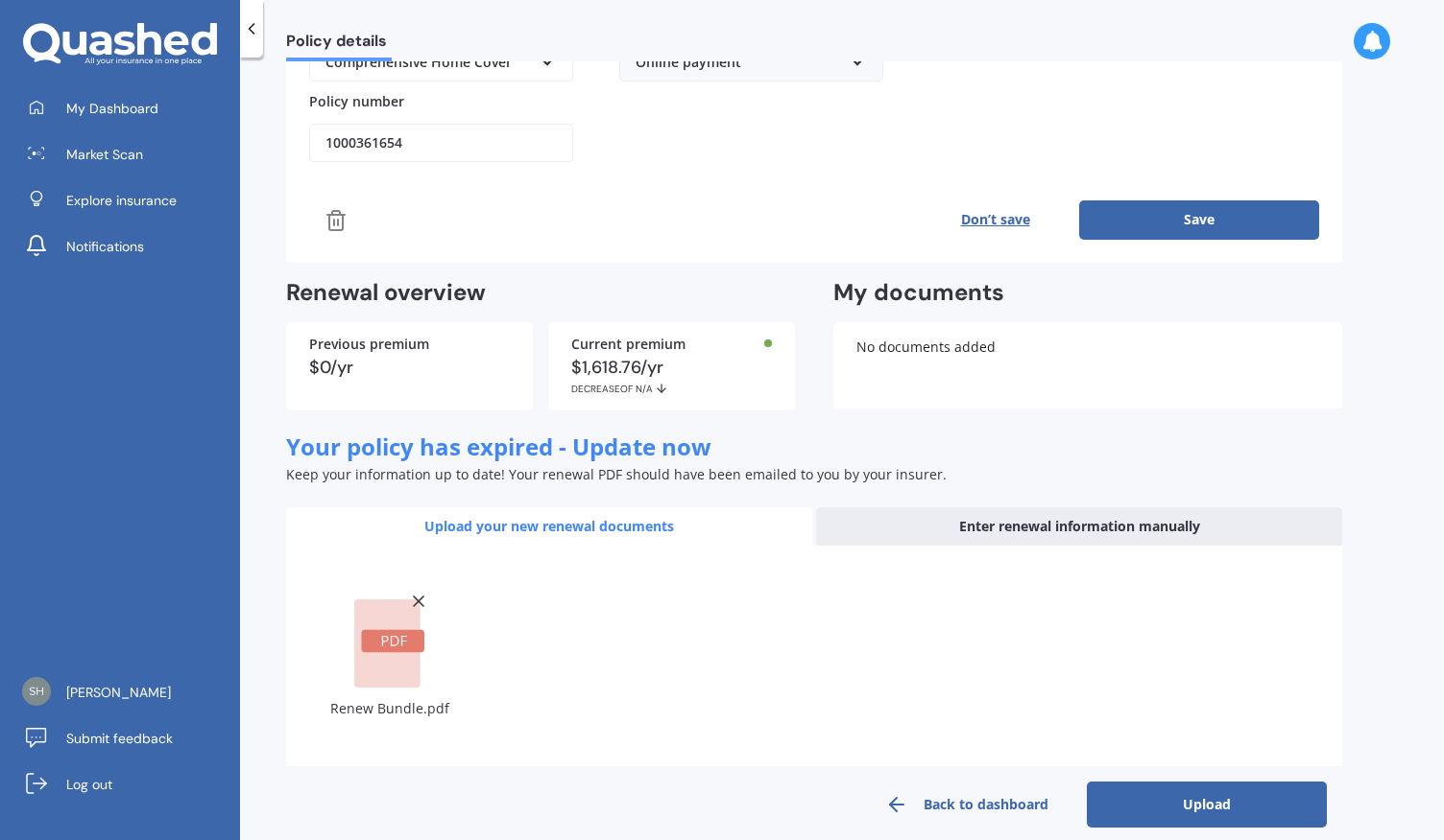
scroll to position [441, 0]
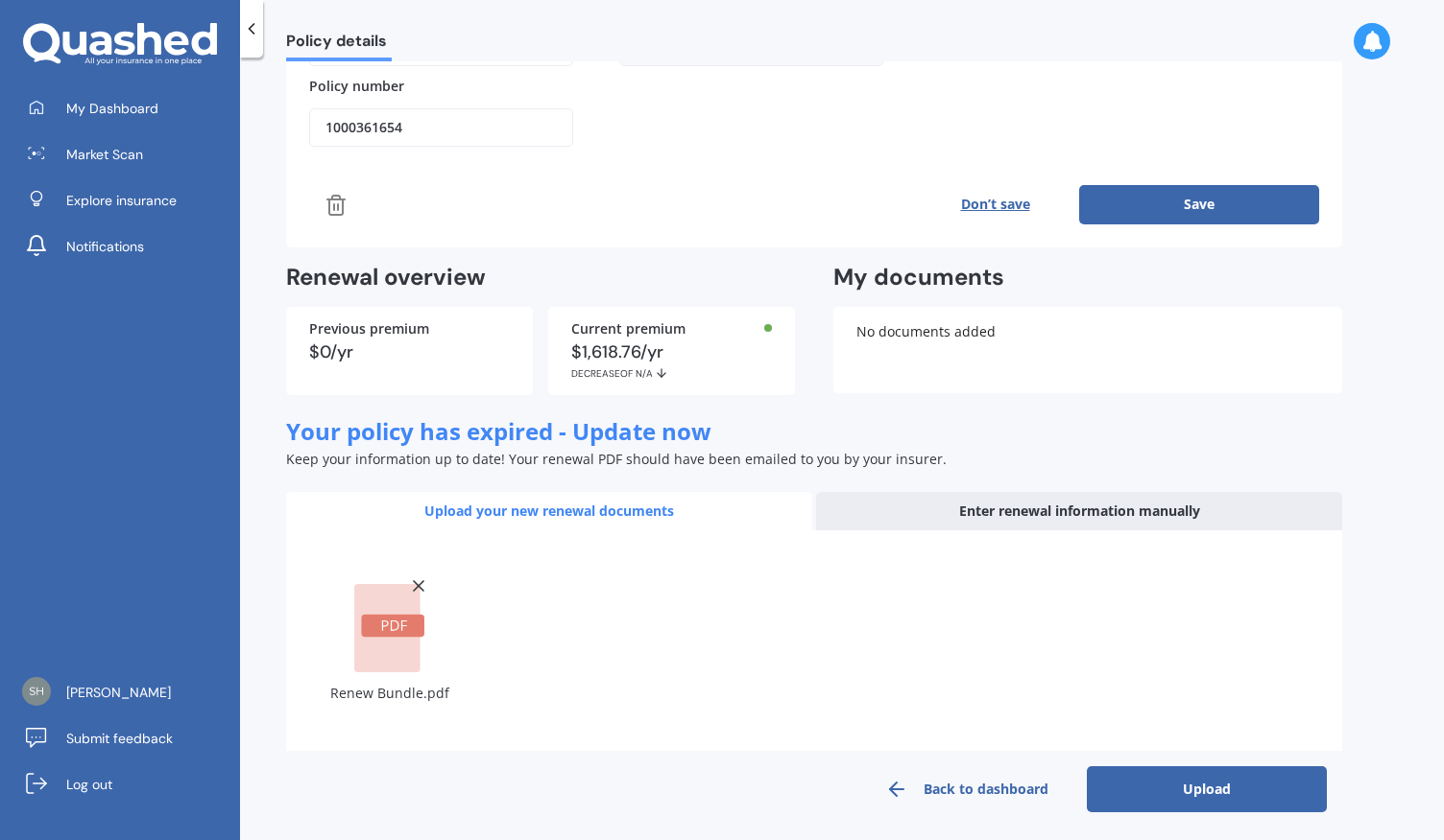
click at [1206, 195] on button "Save" at bounding box center [1199, 203] width 240 height 38
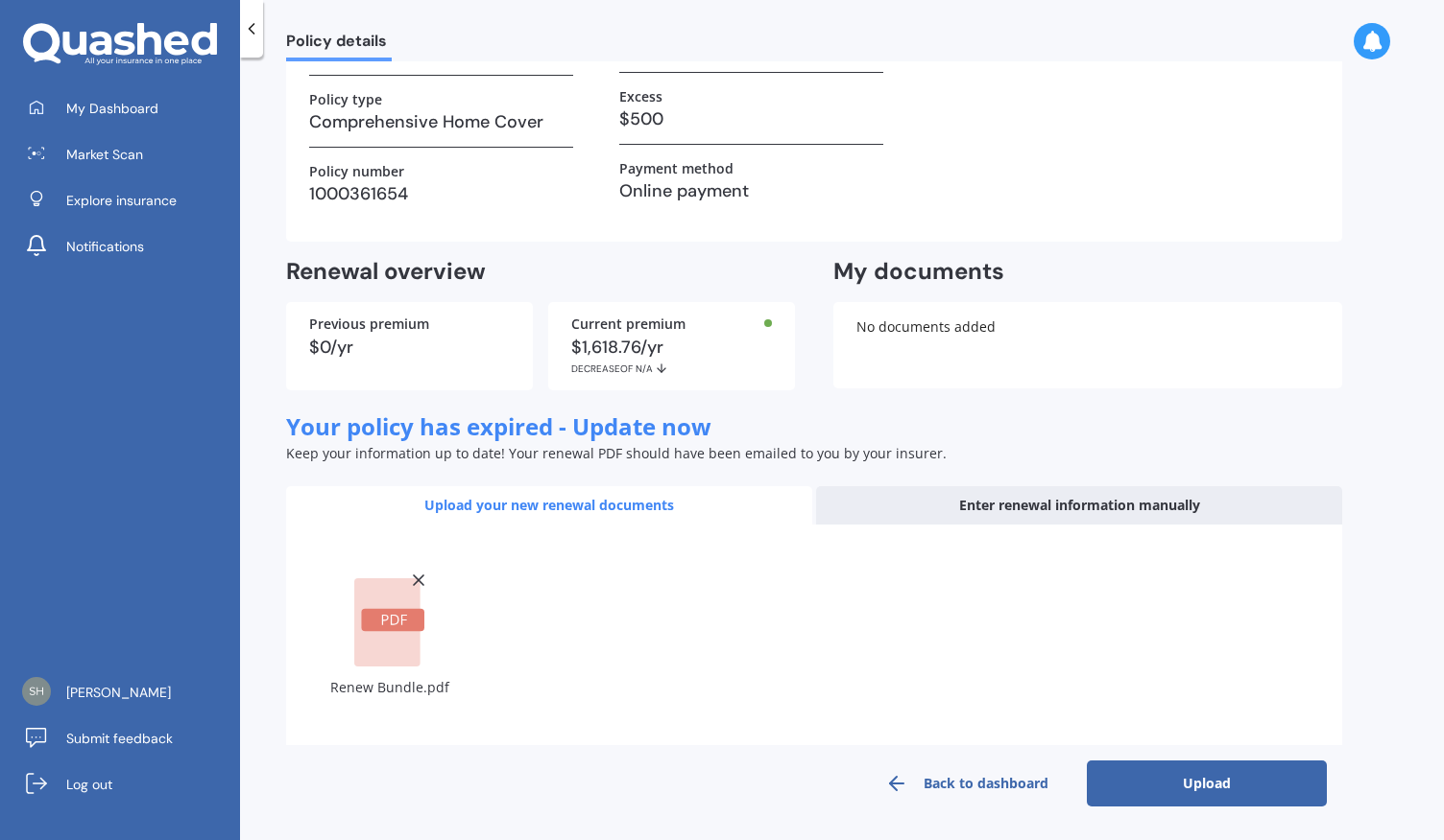
scroll to position [0, 0]
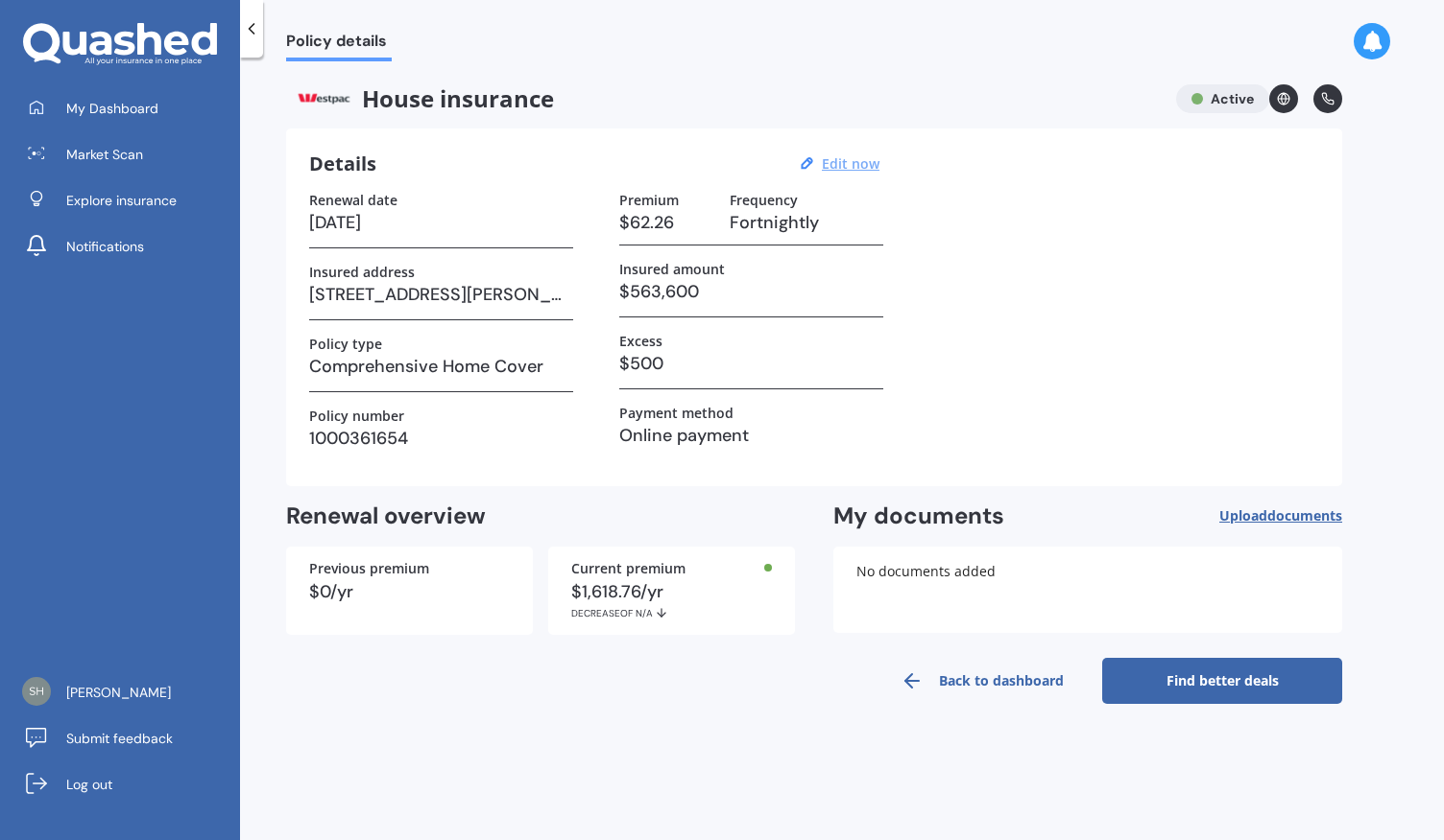
click at [1033, 676] on link "Back to dashboard" at bounding box center [982, 681] width 240 height 46
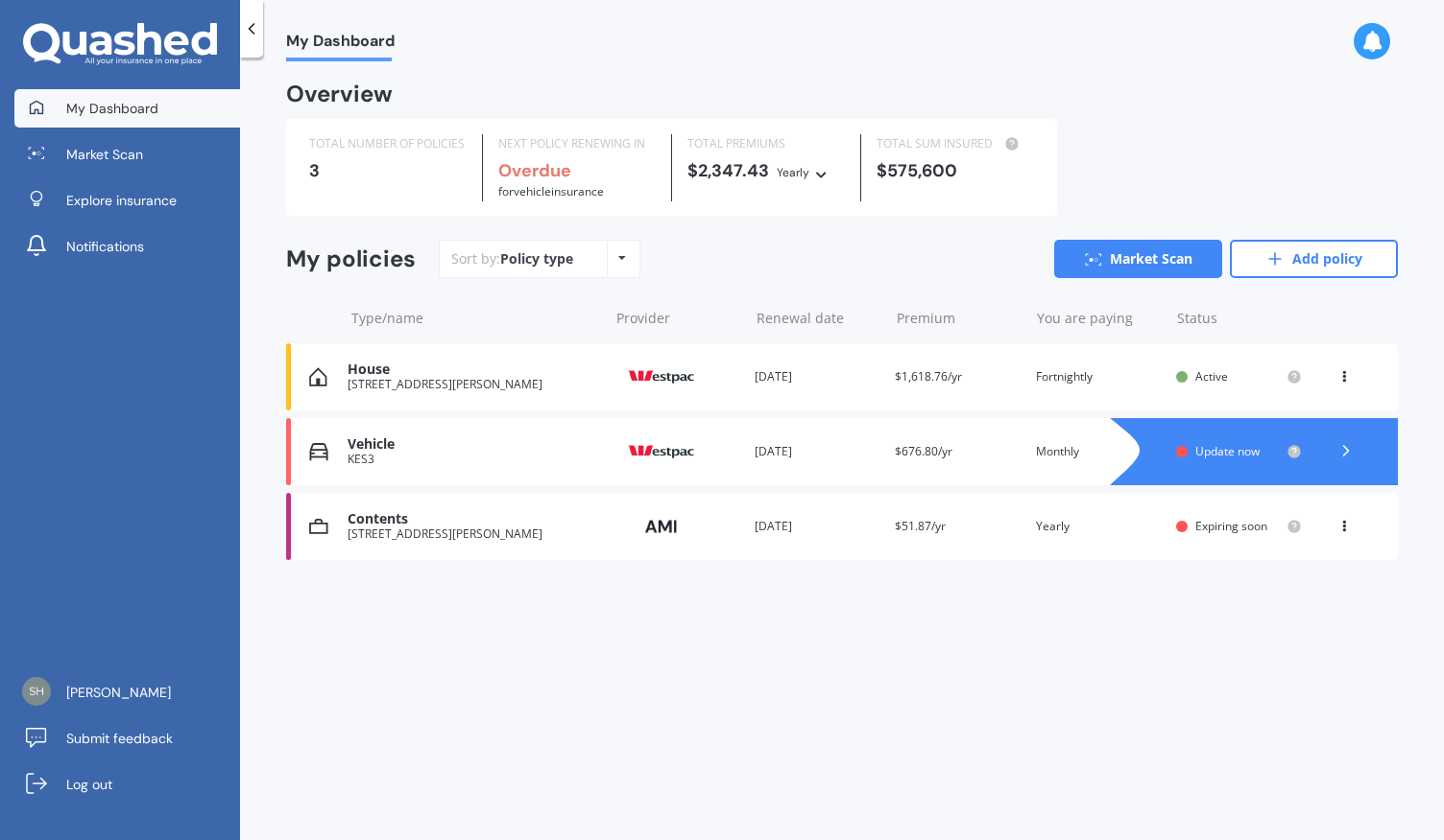
click at [919, 648] on div "My Dashboard Overview TOTAL NUMBER OF POLICIES 3 NEXT POLICY RENEWING IN Overdu…" at bounding box center [841, 452] width 1204 height 783
click at [1068, 522] on div "You are paying Yearly" at bounding box center [1099, 527] width 126 height 20
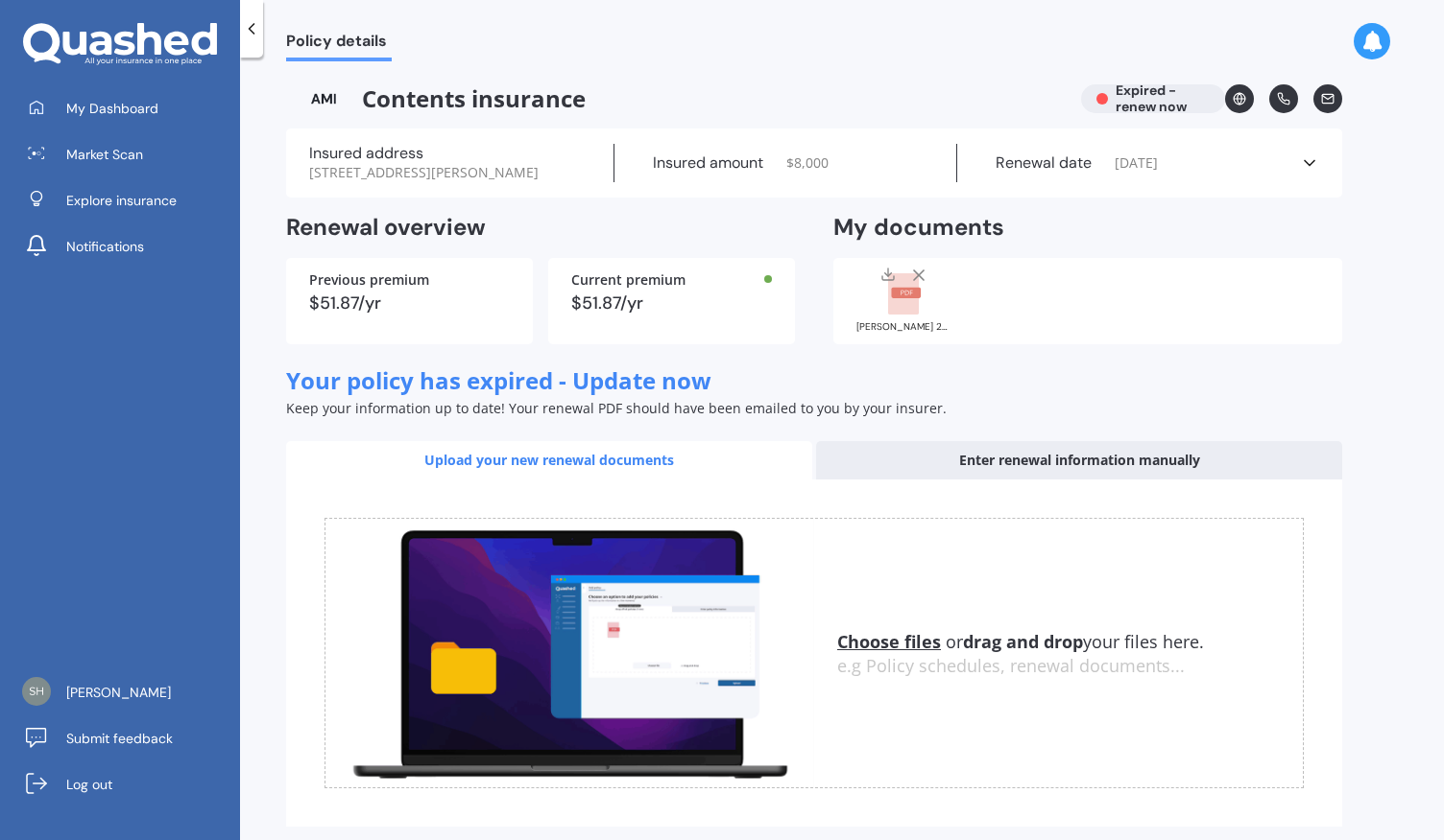
click at [1311, 173] on icon at bounding box center [1309, 163] width 20 height 20
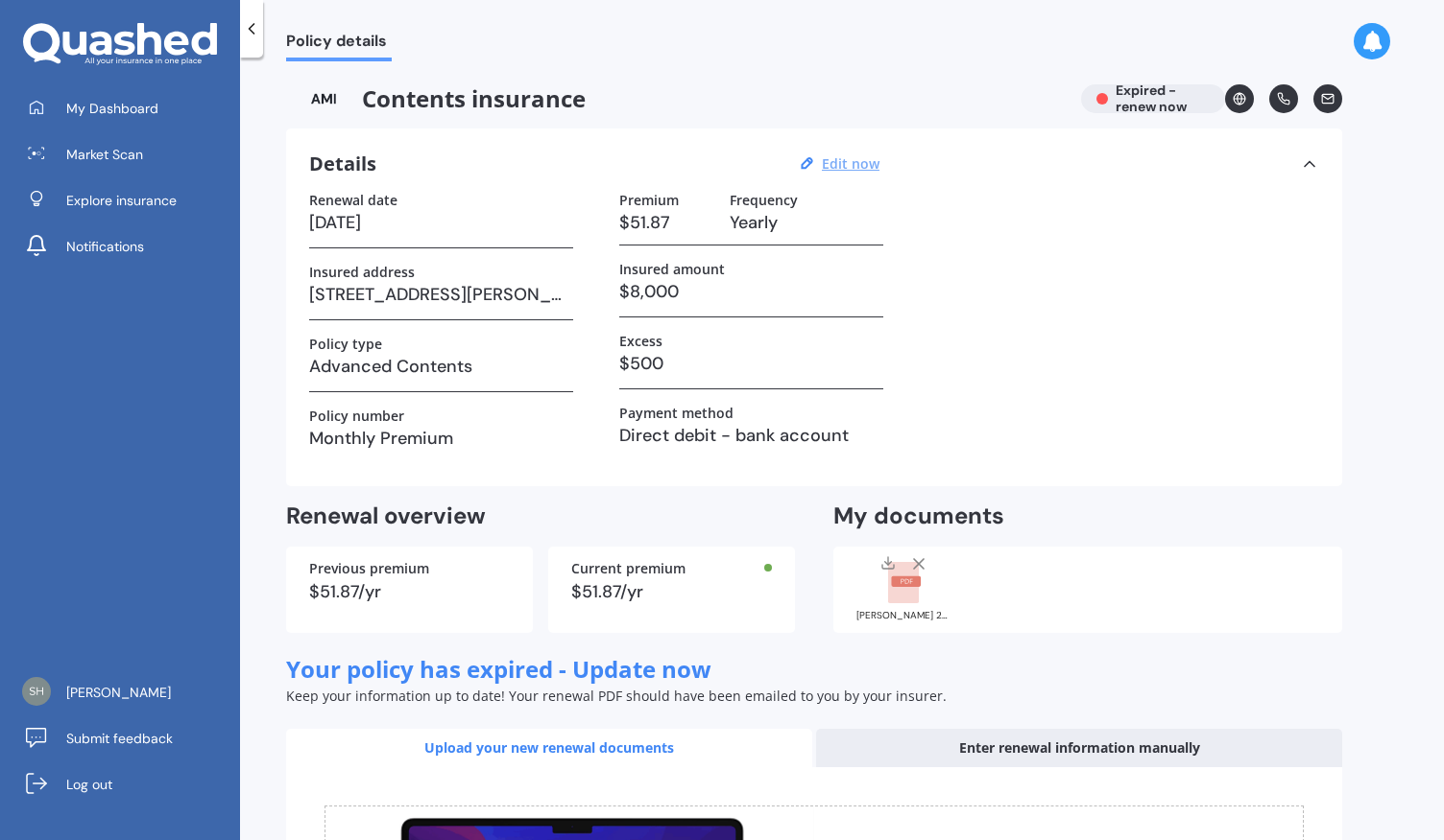
click at [847, 164] on u "Edit now" at bounding box center [850, 163] width 58 height 19
select select "10"
select select "02"
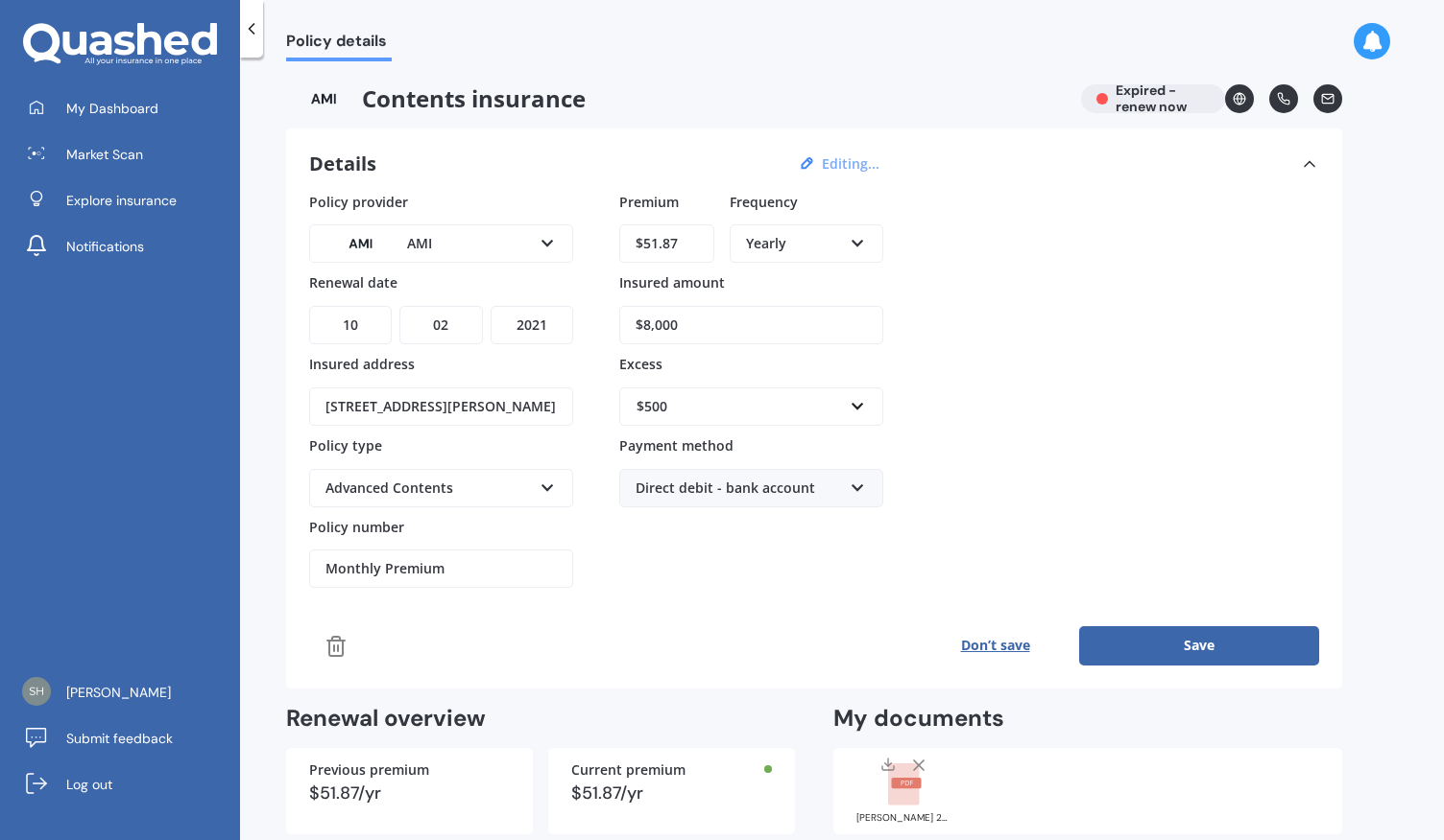
click at [858, 239] on icon at bounding box center [857, 240] width 17 height 14
click at [791, 420] on span "Fortnightly" at bounding box center [781, 418] width 69 height 19
click at [850, 249] on div "Fortnightly Yearly Six-Monthly Quarterly Monthly Fortnightly Weekly" at bounding box center [806, 244] width 153 height 38
click at [791, 381] on span "Monthly" at bounding box center [774, 383] width 53 height 19
click at [958, 268] on div "Policy provider AMI AA AMI AMP ANZ ASB Ando BNZ Co-Operative Bank FMG Initio Ki…" at bounding box center [813, 390] width 1010 height 397
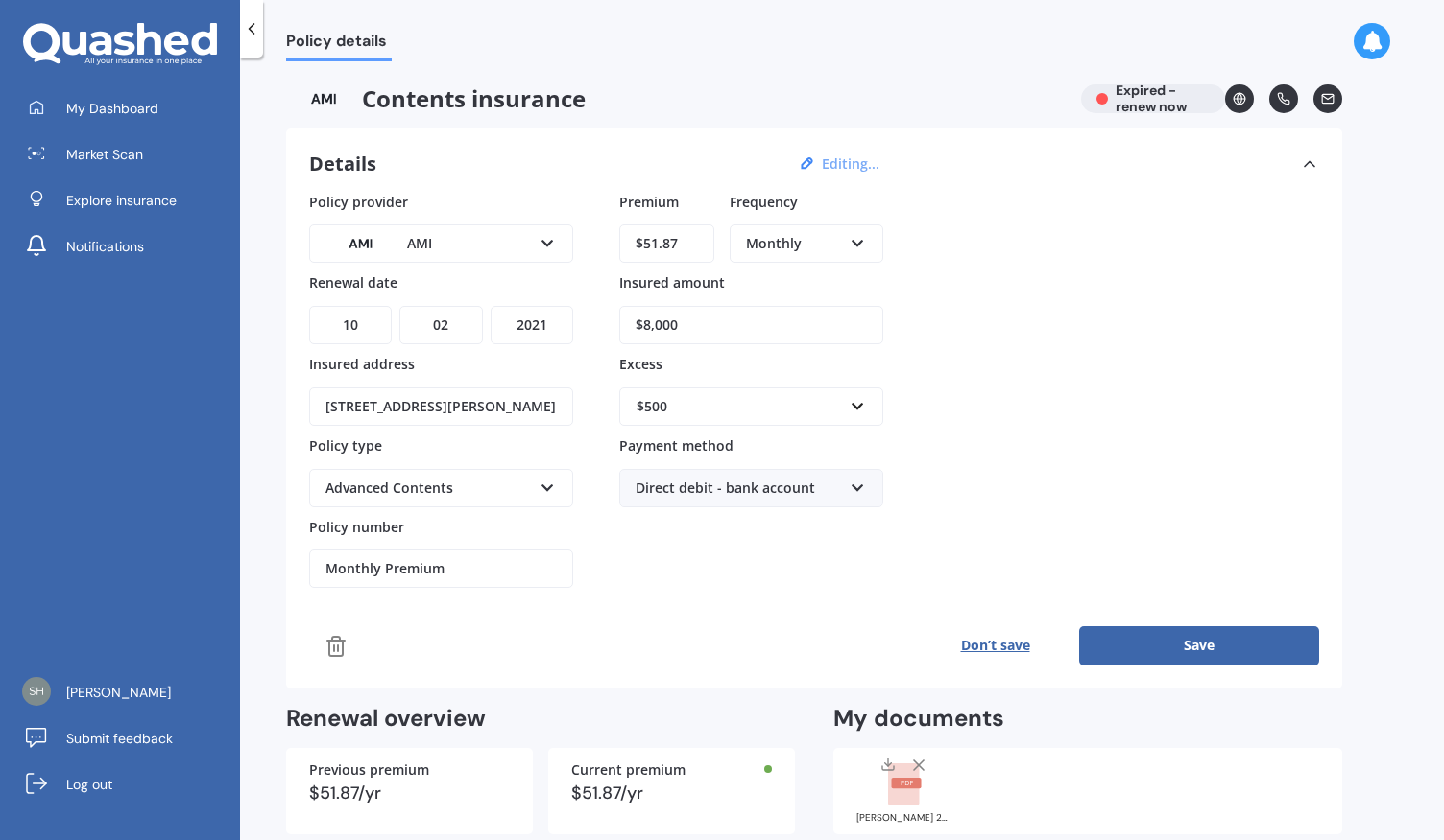
click at [854, 233] on icon at bounding box center [857, 240] width 17 height 14
click at [813, 412] on span "Fortnightly" at bounding box center [781, 418] width 69 height 19
click at [1011, 331] on div "Policy provider AMI AA AMI AMP ANZ ASB Ando BNZ Co-Operative Bank FMG Initio Ki…" at bounding box center [813, 390] width 1010 height 397
click at [524, 312] on select "YYYY 2027 2026 2025 2024 2023 2022 2021 2020 2019 2018 2017 2016 2015 2014 2013…" at bounding box center [532, 325] width 83 height 38
select select "2025"
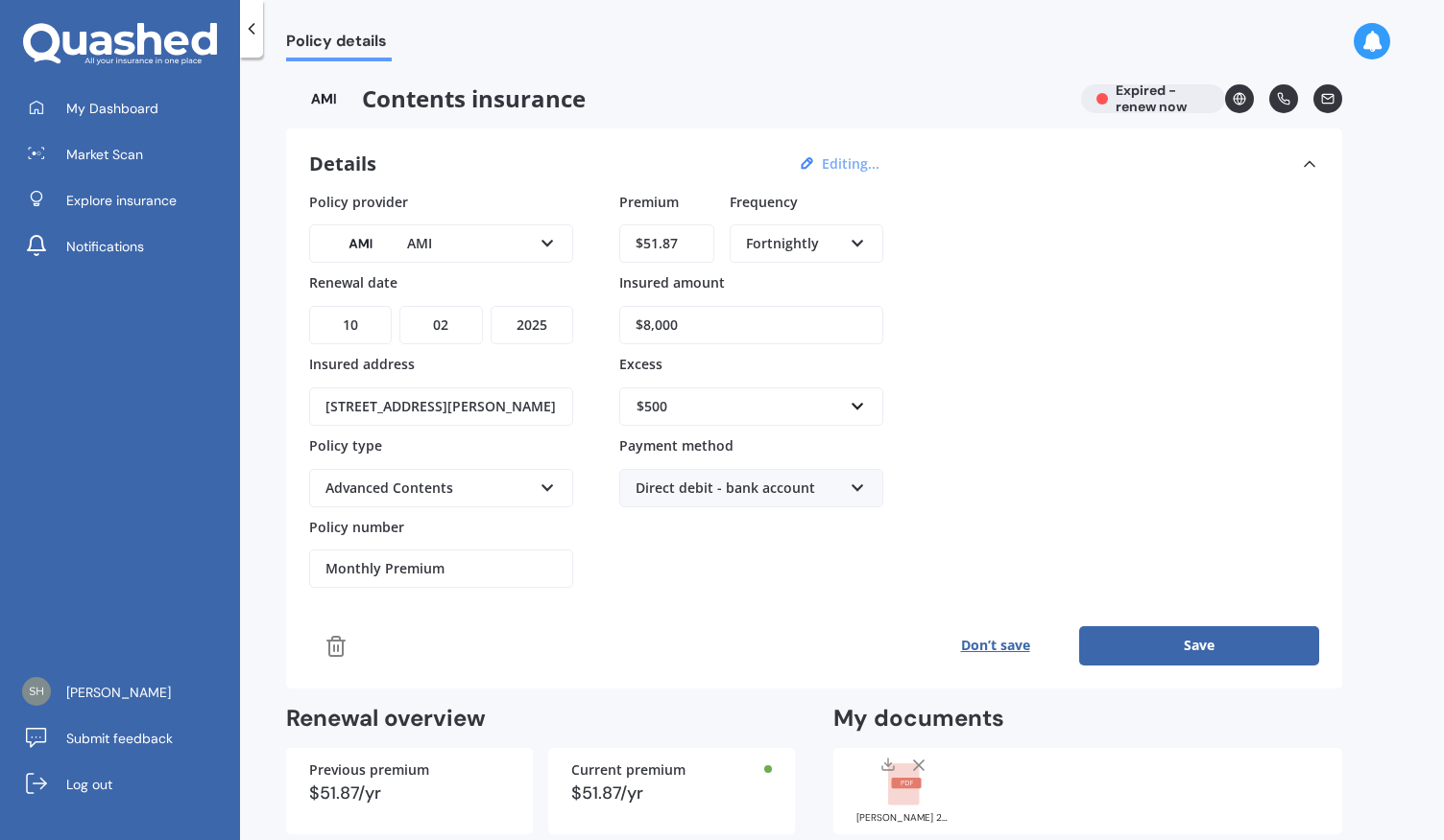
click at [491, 307] on select "YYYY 2027 2026 2025 2024 2023 2022 2021 2020 2019 2018 2017 2016 2015 2014 2013…" at bounding box center [532, 325] width 83 height 38
click at [574, 577] on div "Policy provider AMI AA AMI AMP ANZ ASB Ando BNZ Co-Operative Bank FMG Initio Ki…" at bounding box center [813, 390] width 1010 height 397
click at [1200, 635] on button "Save" at bounding box center [1199, 645] width 240 height 38
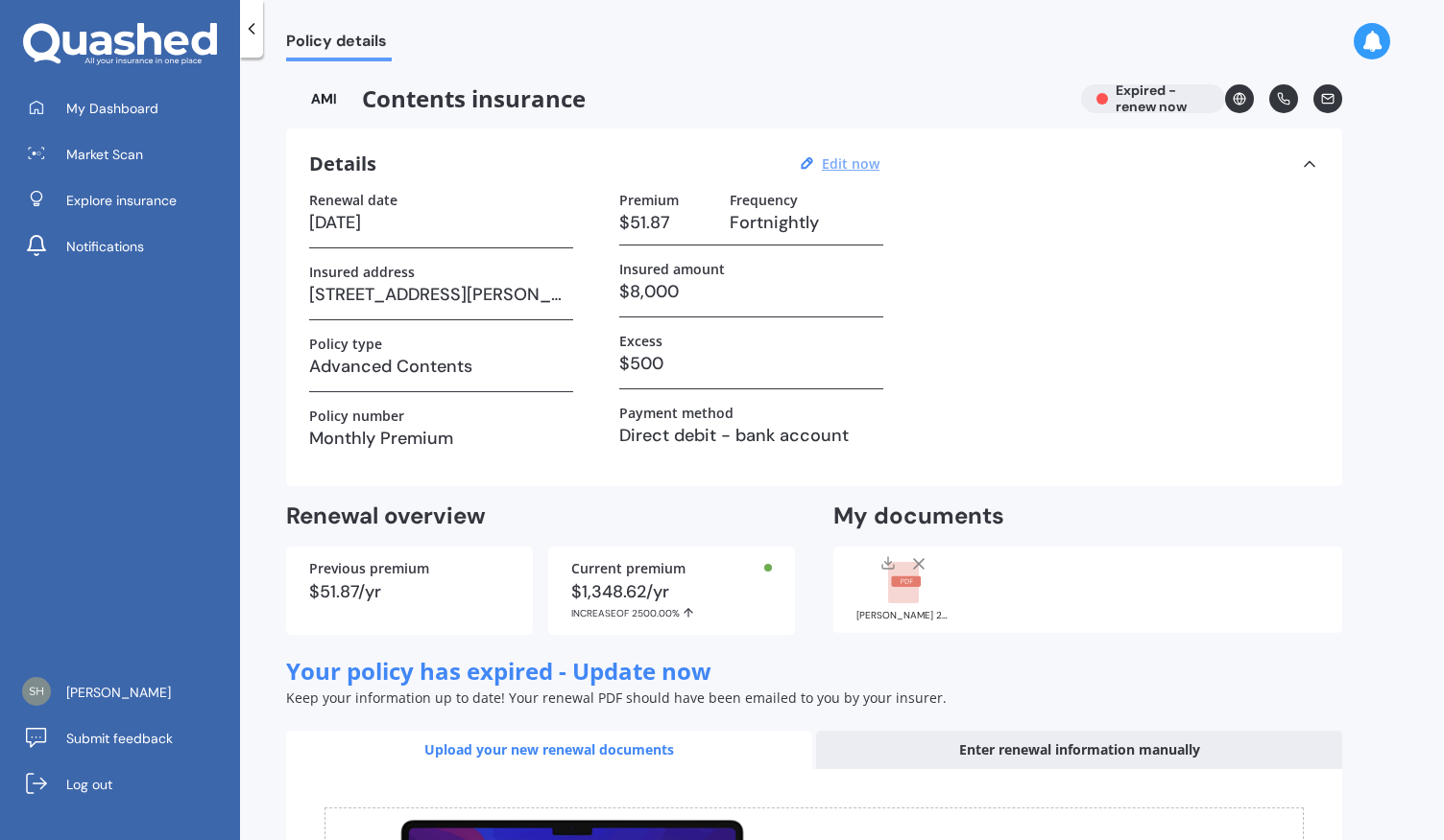
click at [1190, 263] on div "Renewal date [DATE] Insured address [STREET_ADDRESS][PERSON_NAME] Policy type A…" at bounding box center [813, 327] width 1010 height 271
click at [855, 164] on u "Edit now" at bounding box center [850, 163] width 58 height 19
select select "10"
select select "02"
select select "2025"
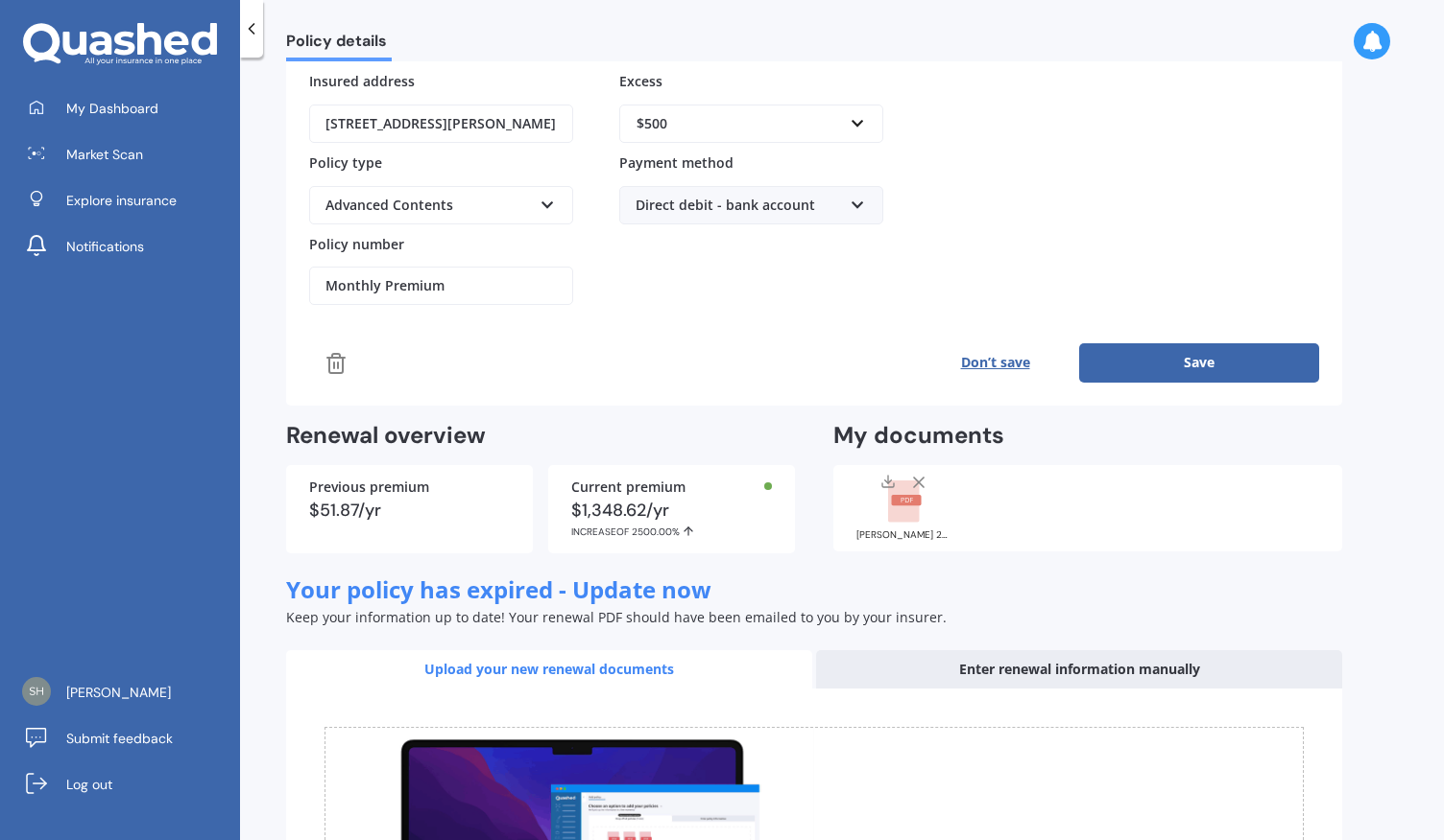
scroll to position [285, 0]
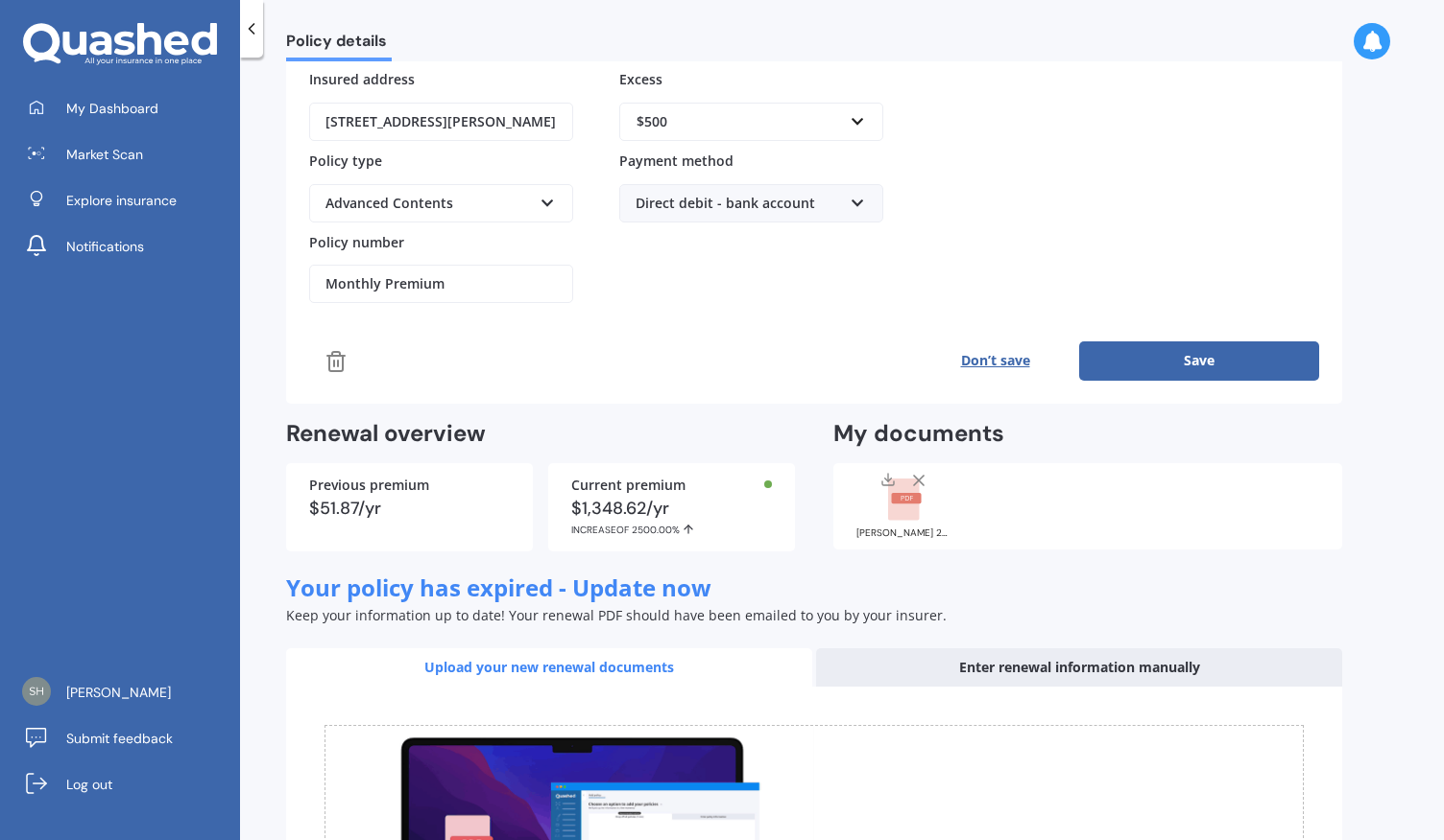
click at [908, 482] on rect at bounding box center [902, 499] width 30 height 42
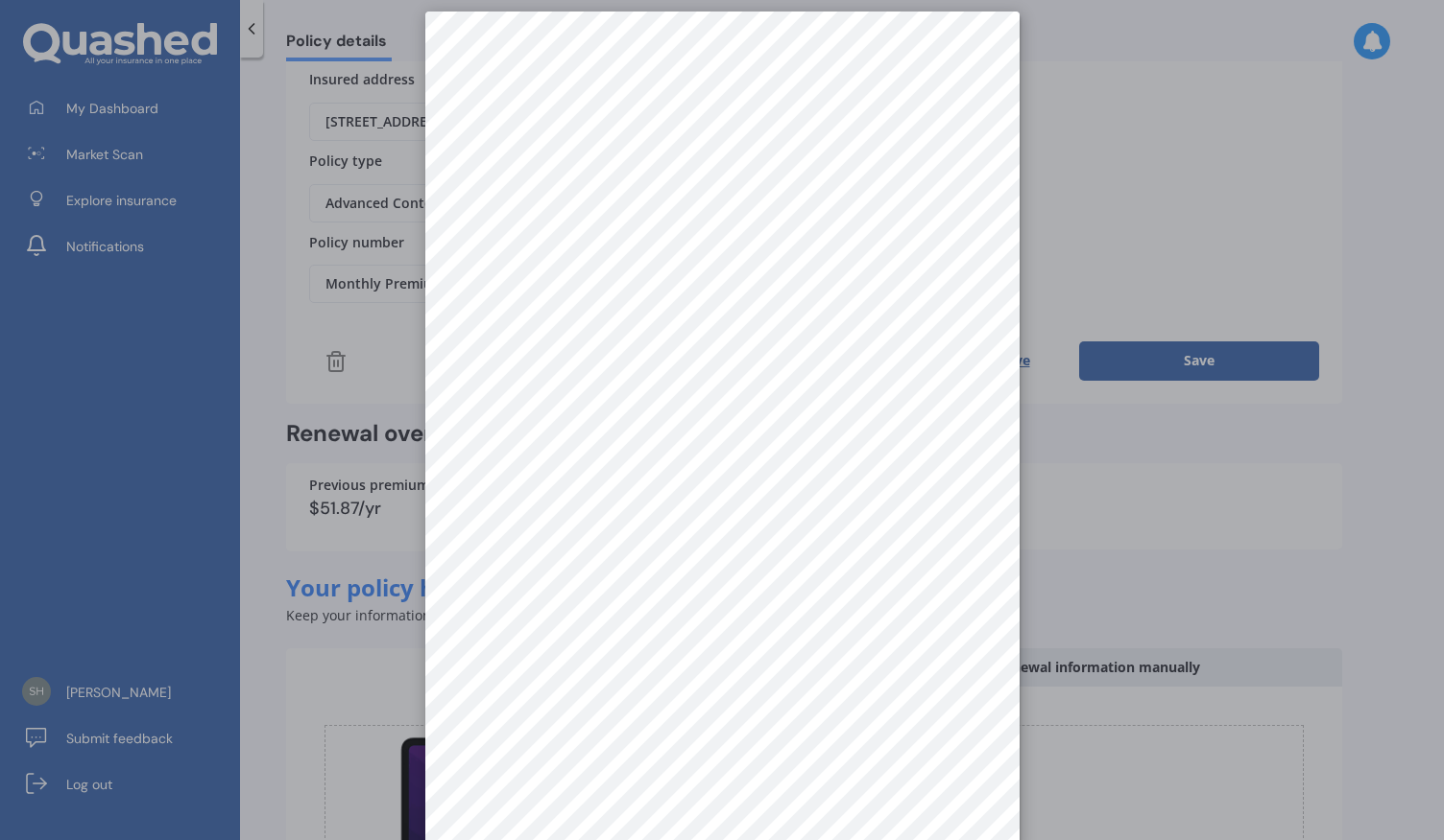
scroll to position [27, 0]
click at [1204, 191] on div at bounding box center [722, 420] width 1444 height 840
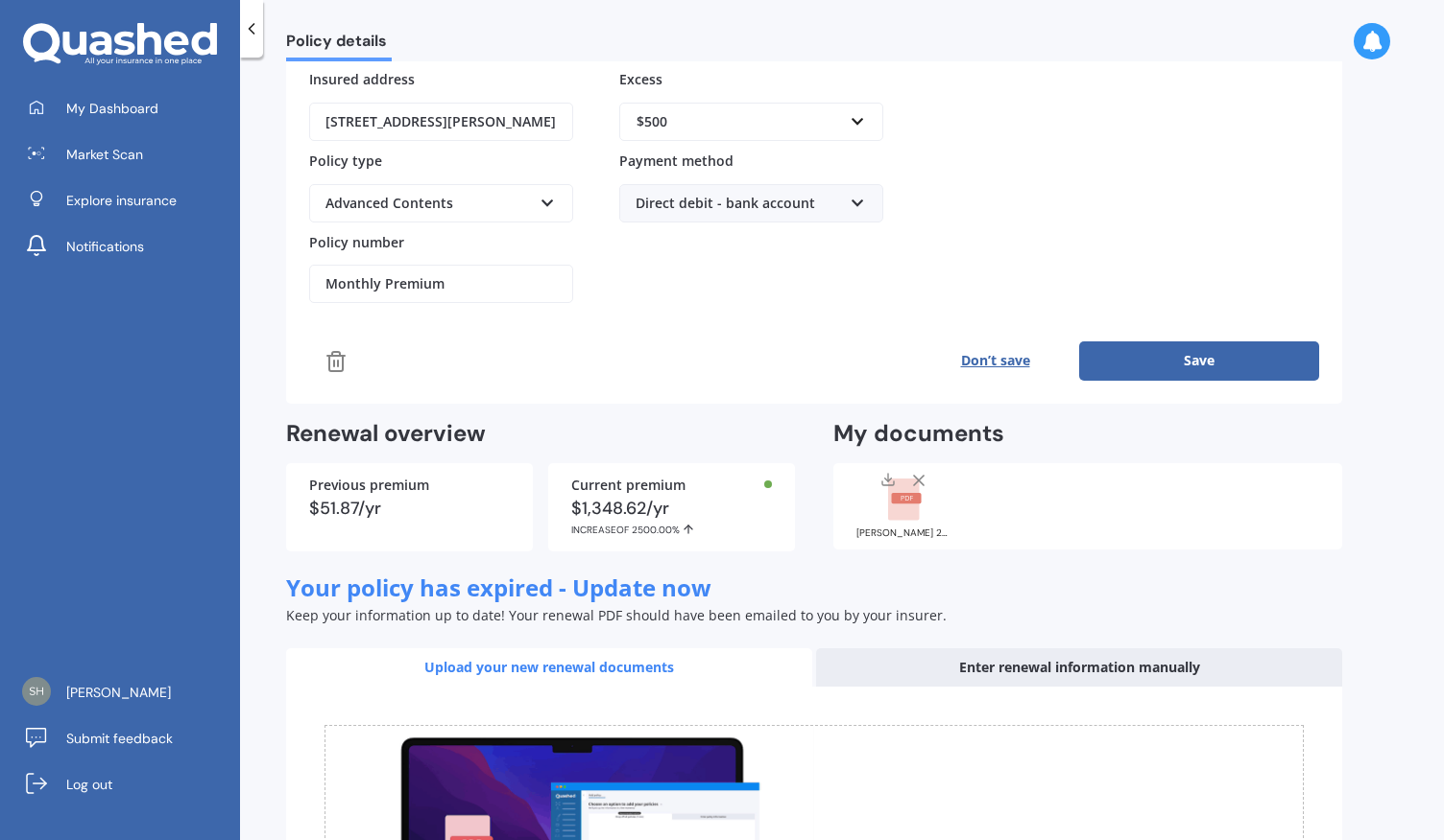
click at [852, 308] on div "Policy provider AMI AA AMI AMP ANZ ASB Ando BNZ Co-Operative Bank FMG Initio Ki…" at bounding box center [813, 143] width 1010 height 474
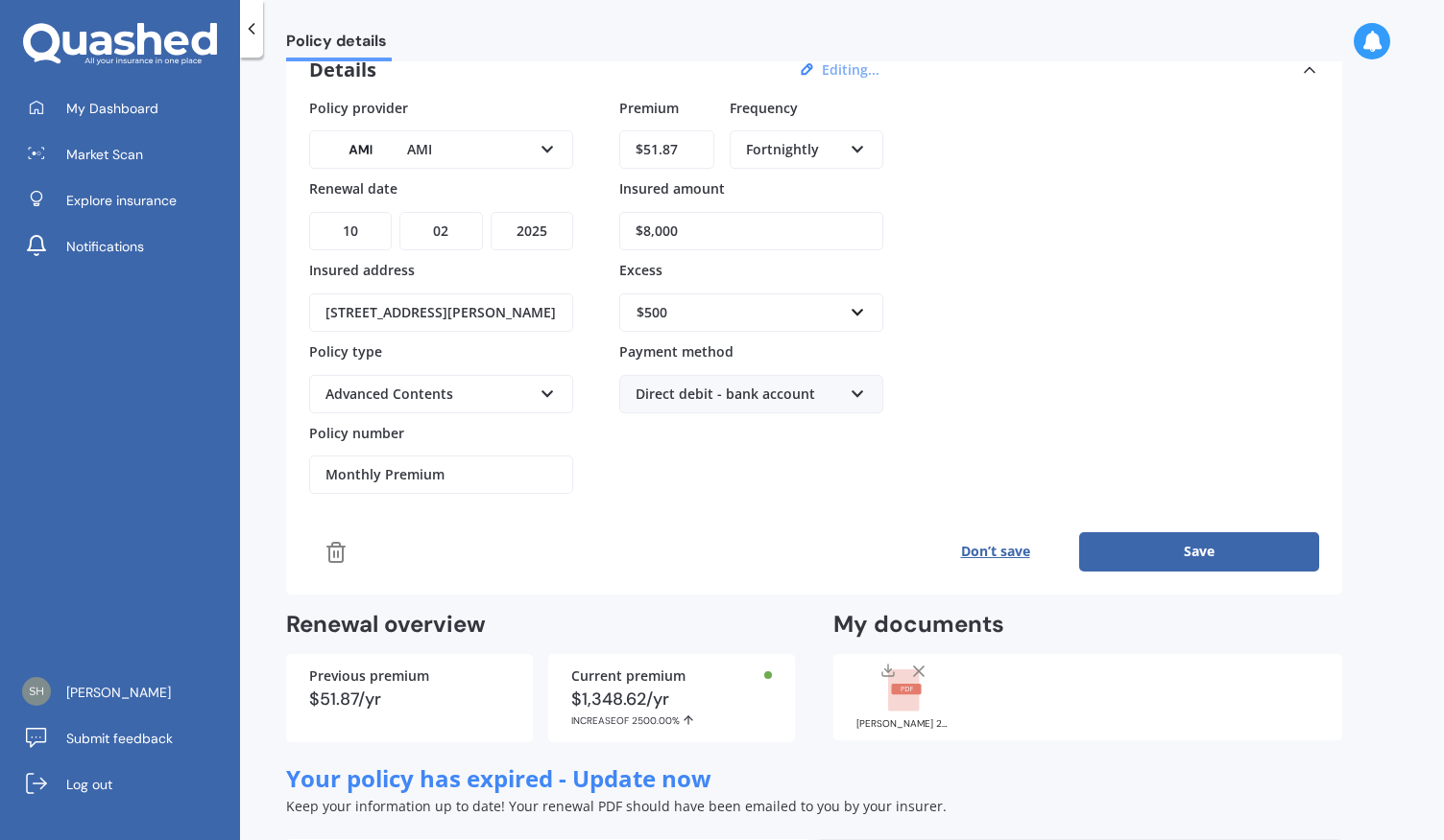
scroll to position [0, 0]
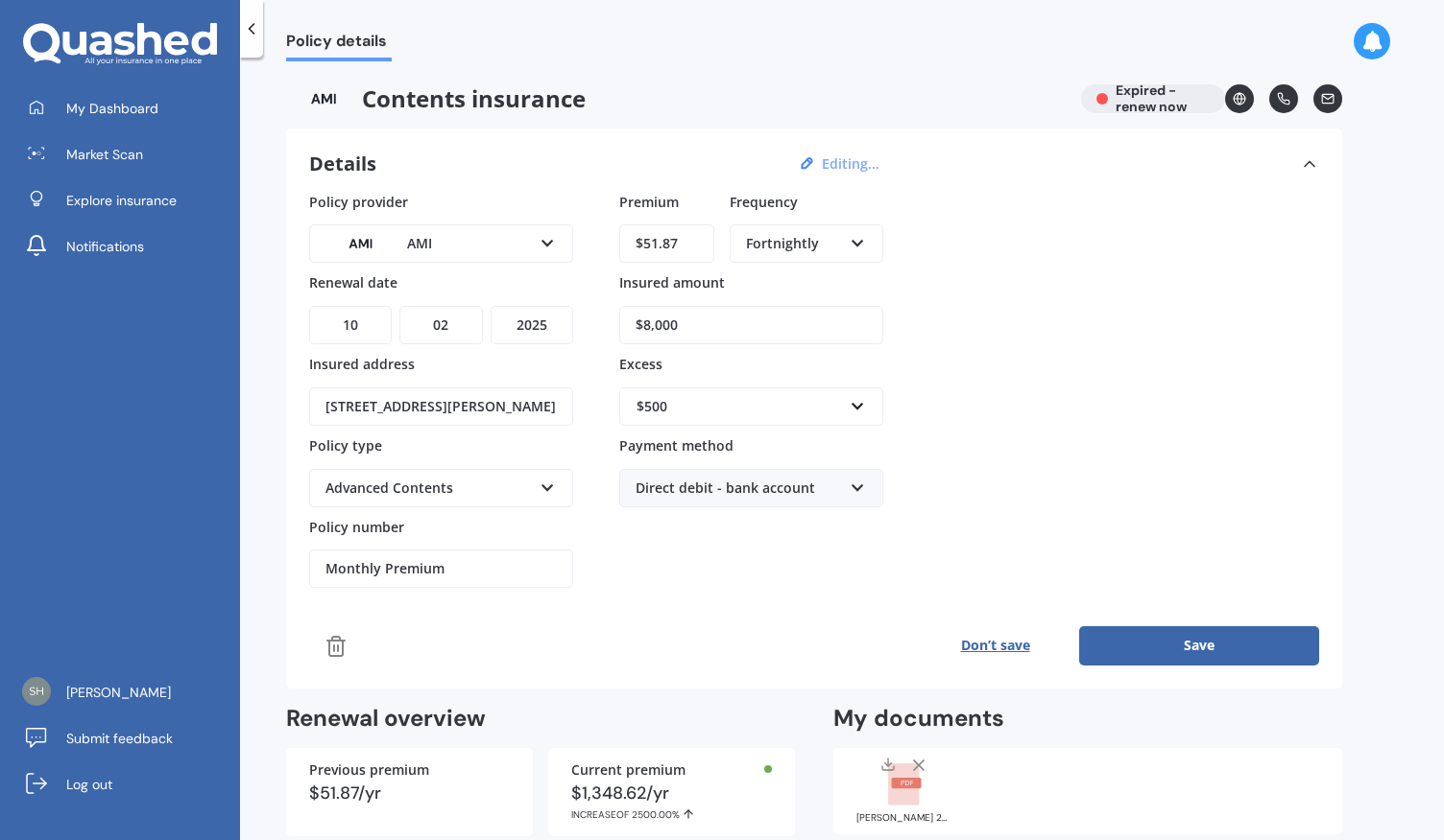
click at [1208, 639] on button "Save" at bounding box center [1199, 645] width 240 height 38
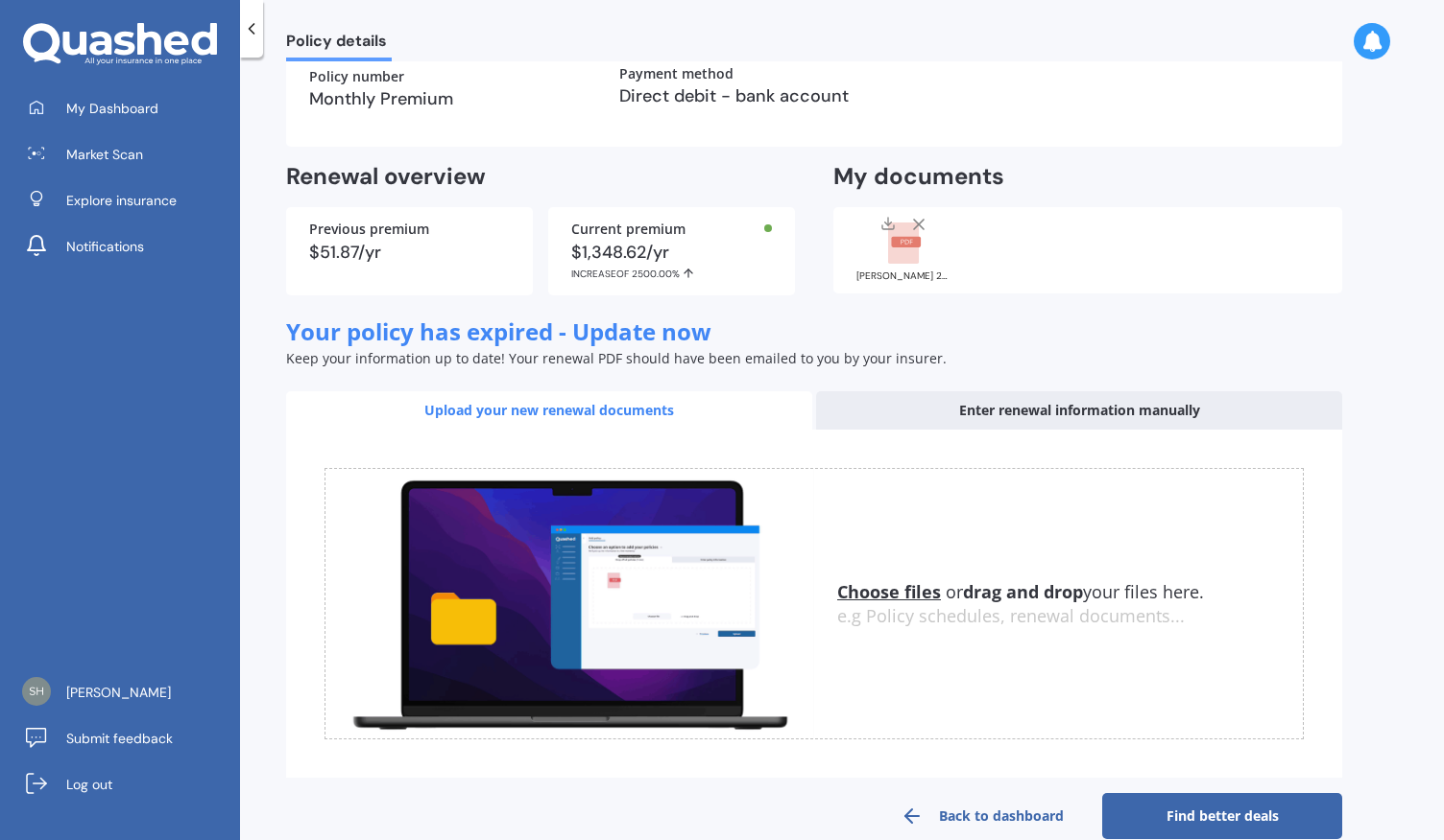
scroll to position [371, 0]
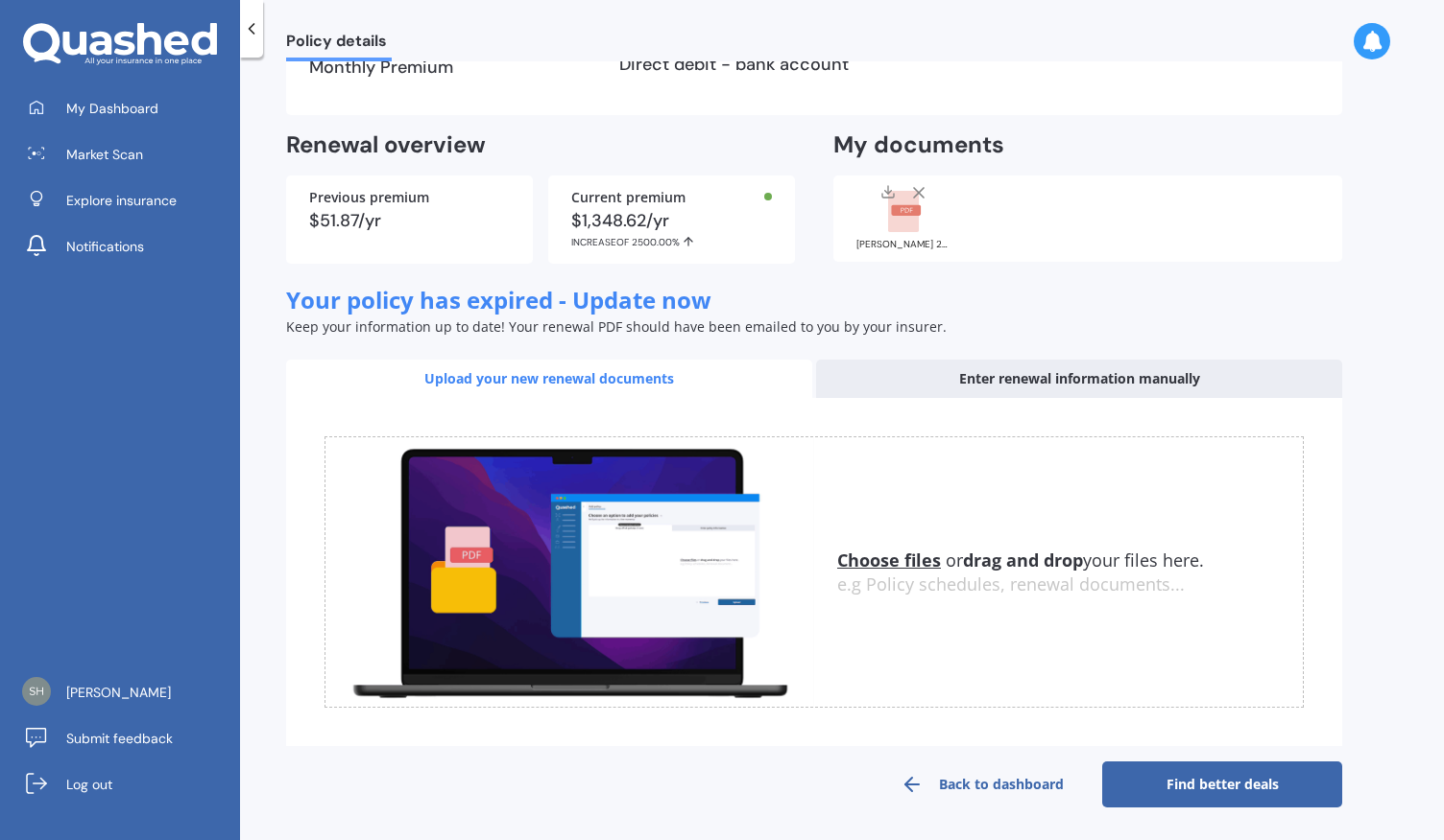
click at [989, 784] on link "Back to dashboard" at bounding box center [982, 784] width 240 height 46
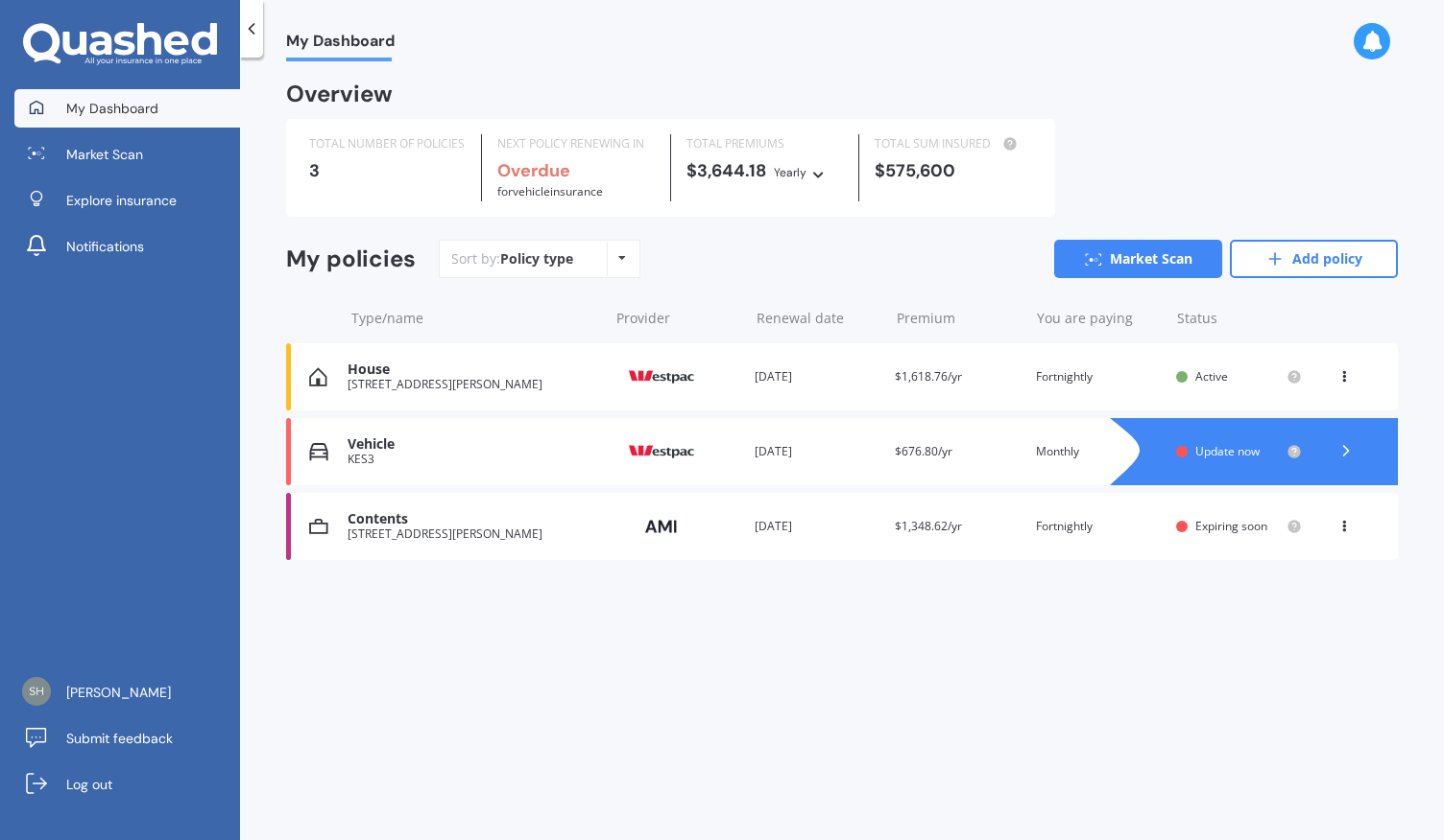
click at [945, 615] on div "My Dashboard Overview TOTAL NUMBER OF POLICIES 3 NEXT POLICY RENEWING IN Overdu…" at bounding box center [841, 452] width 1204 height 783
click at [1069, 448] on div "You are paying Monthly" at bounding box center [1099, 452] width 126 height 20
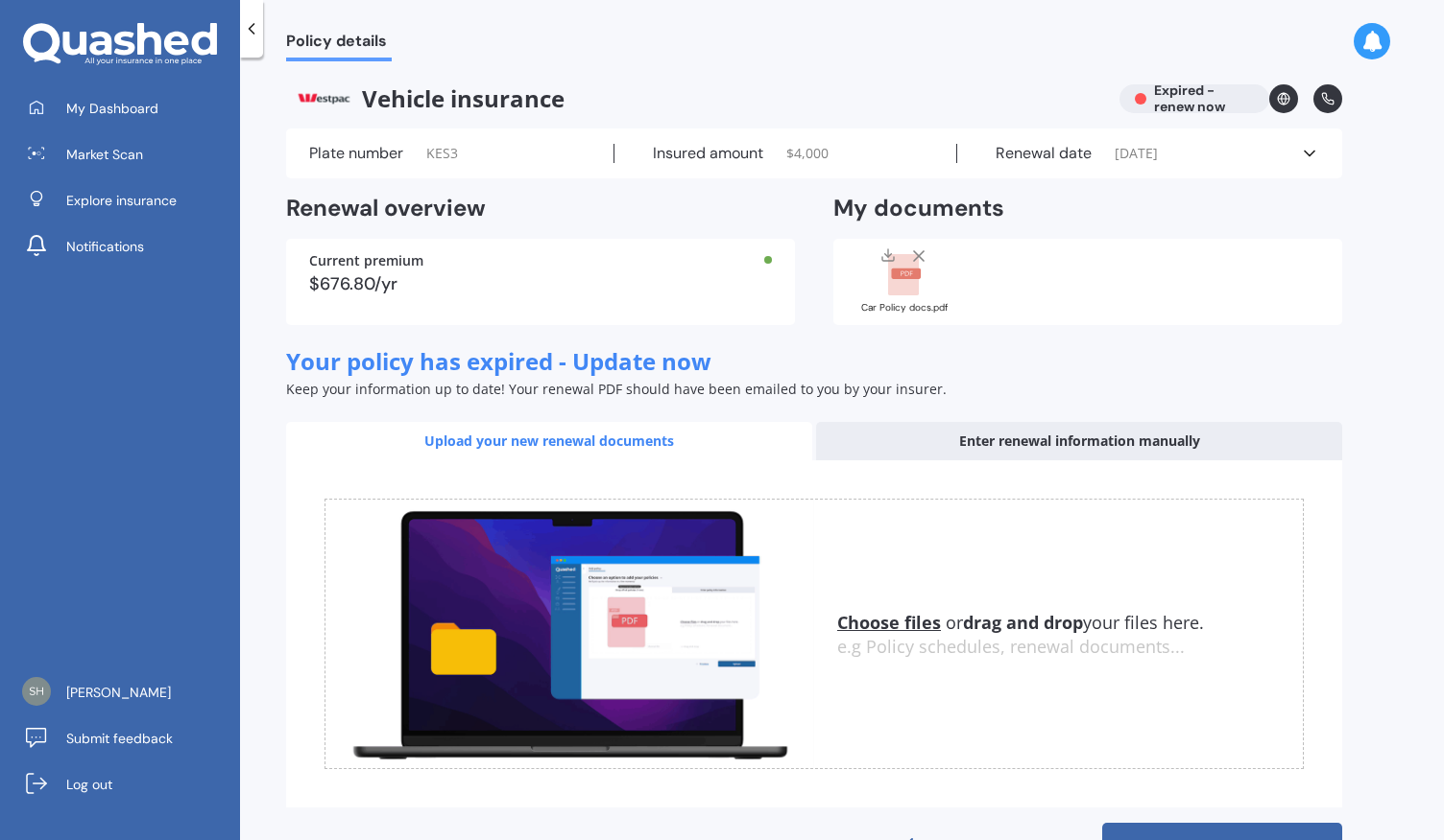
click at [1319, 154] on div "Plate number KES3 Insured amount $ 4,000 Renewal date [DATE] See more" at bounding box center [814, 153] width 1056 height 50
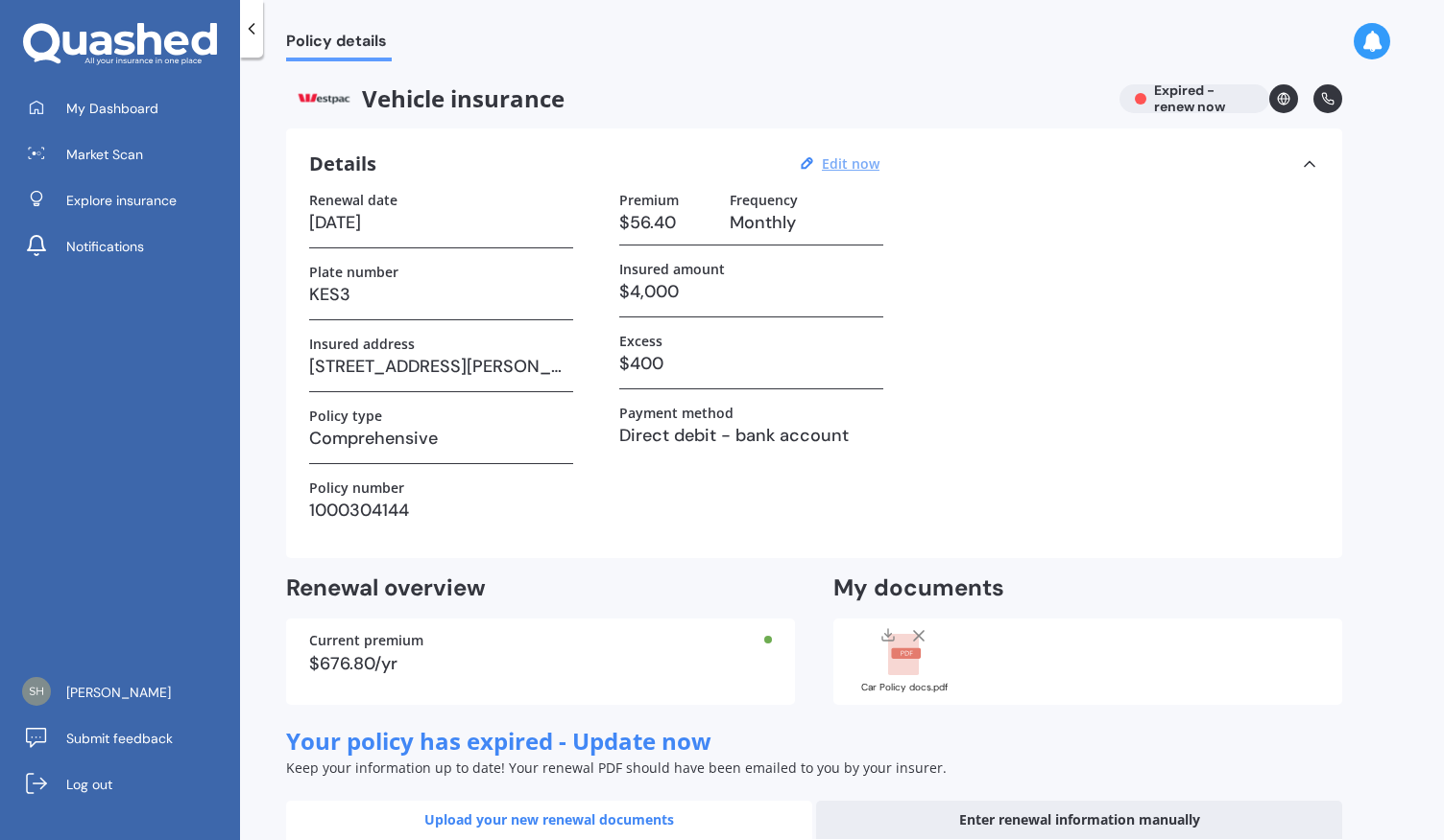
click at [853, 165] on u "Edit now" at bounding box center [850, 163] width 58 height 19
select select "13"
select select "02"
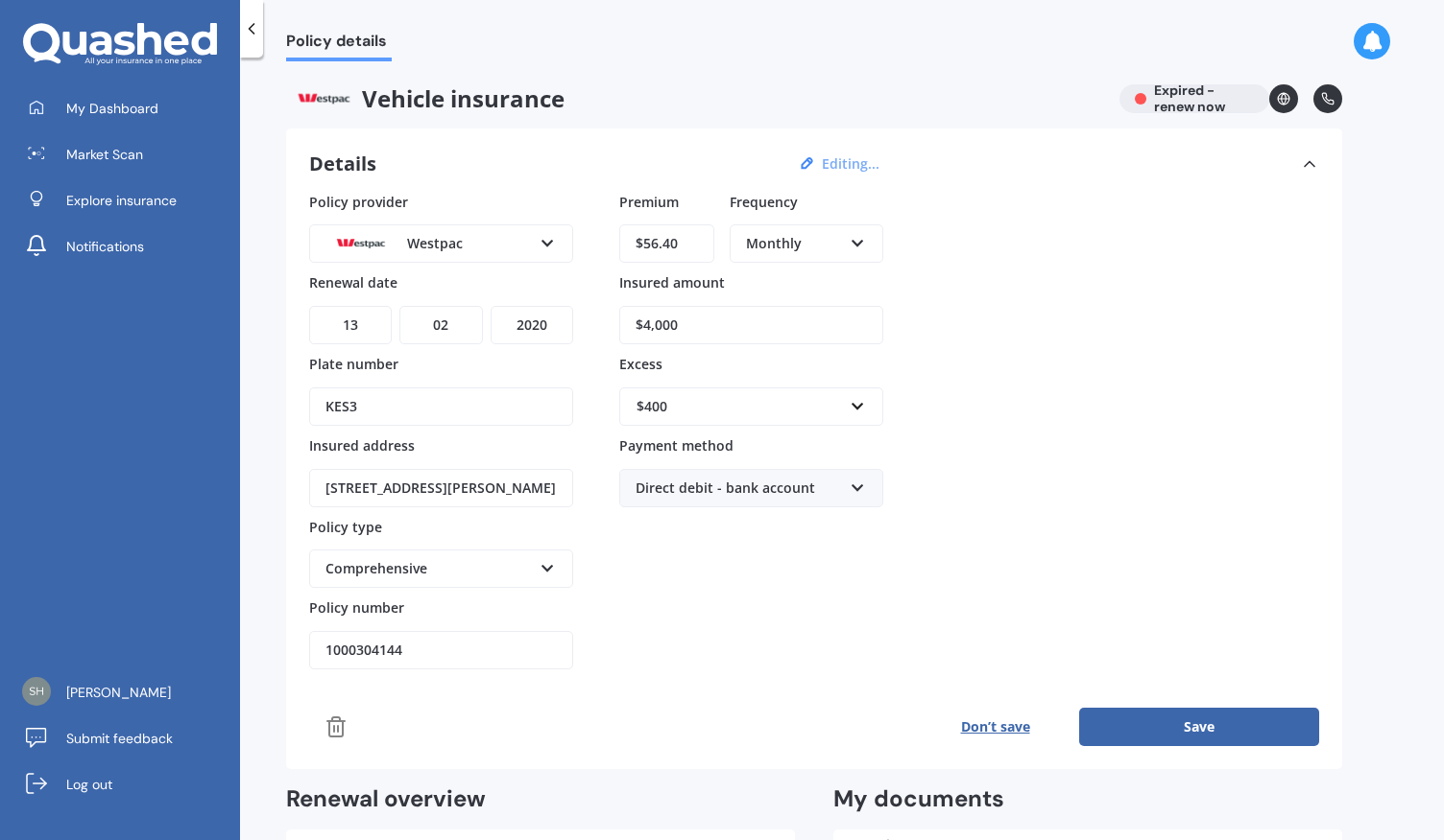
click at [552, 317] on select "YYYY 2027 2026 2025 2024 2023 2022 2021 2020 2019 2018 2017 2016 2015 2014 2013…" at bounding box center [532, 325] width 83 height 38
select select "2025"
click at [491, 307] on select "YYYY 2027 2026 2025 2024 2023 2022 2021 2020 2019 2018 2017 2016 2015 2014 2013…" at bounding box center [532, 325] width 83 height 38
click at [526, 690] on div "Policy provider Westpac AA AMI AMP ANZ ASB [PERSON_NAME] Dowa Ando Assurant Aut…" at bounding box center [813, 469] width 1010 height 555
click at [700, 243] on input "$56.40" at bounding box center [666, 244] width 95 height 38
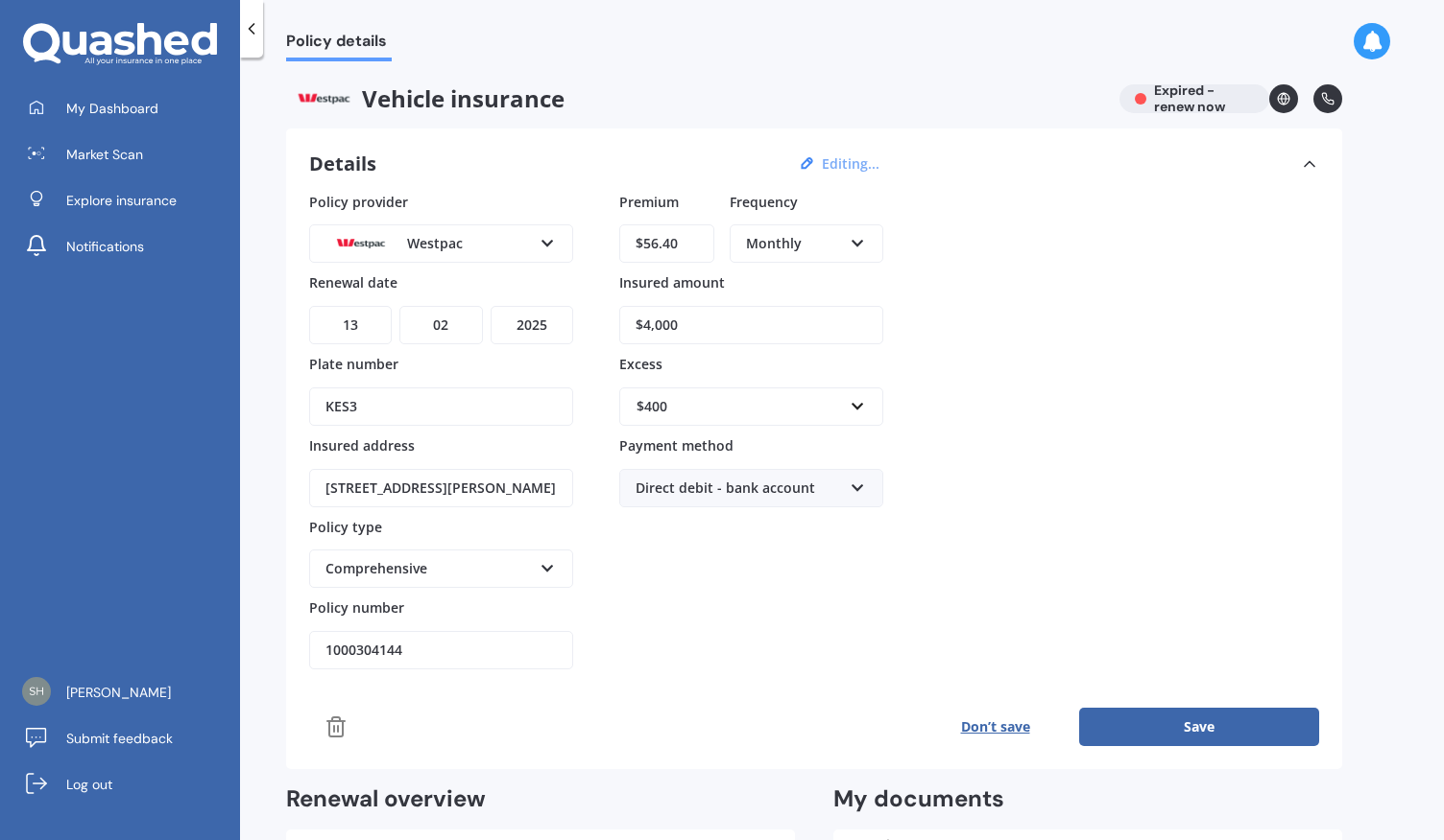
drag, startPoint x: 700, startPoint y: 243, endPoint x: 635, endPoint y: 250, distance: 65.4
click at [635, 250] on input "$56.40" at bounding box center [666, 244] width 95 height 38
type input "$32.75"
click at [1123, 286] on div "Policy provider Westpac AA AMI AMP ANZ ASB [PERSON_NAME] Dowa Ando Assurant Aut…" at bounding box center [813, 430] width 1010 height 478
click at [852, 240] on icon at bounding box center [857, 240] width 17 height 14
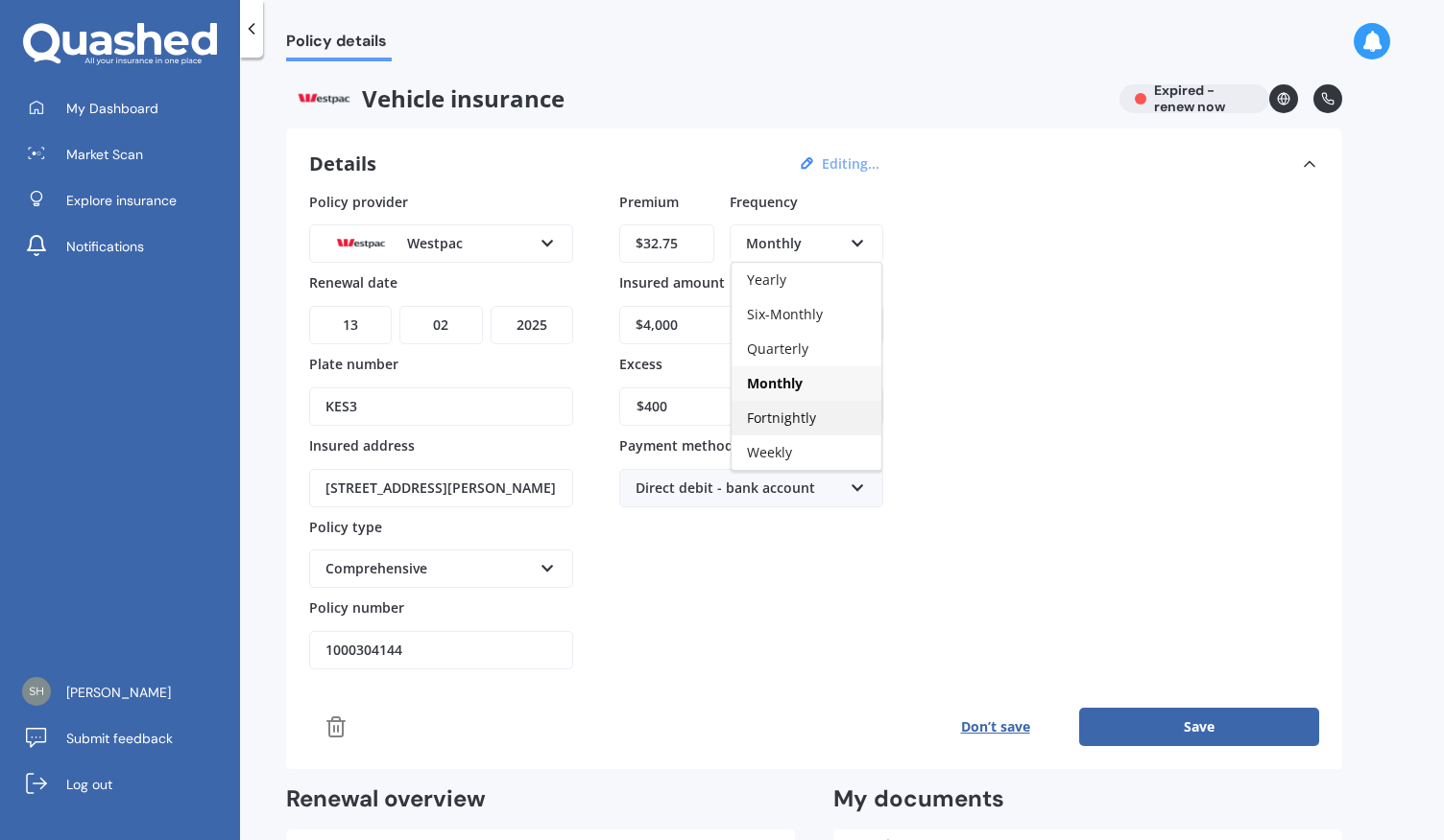
click at [812, 416] on span "Fortnightly" at bounding box center [781, 418] width 69 height 19
click at [1034, 313] on div "Policy provider Westpac AA AMI AMP ANZ ASB [PERSON_NAME] Dowa Ando Assurant Aut…" at bounding box center [813, 430] width 1010 height 478
click at [1210, 720] on button "Save" at bounding box center [1199, 727] width 240 height 38
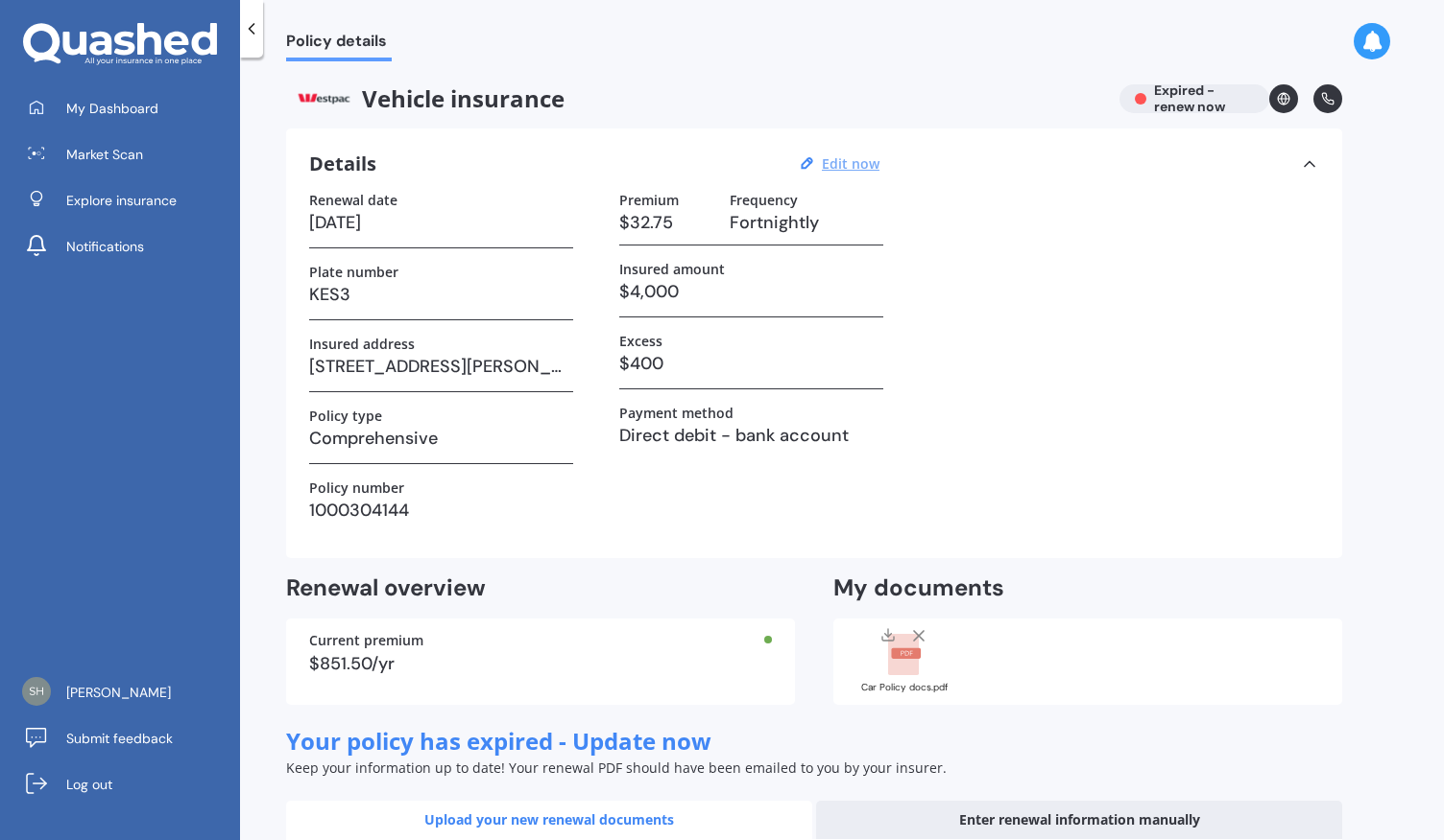
click at [999, 329] on div "Renewal date [DATE] Plate number KES3 Insured address [STREET_ADDRESS][PERSON_N…" at bounding box center [813, 364] width 1010 height 344
click at [920, 634] on line at bounding box center [919, 637] width 10 height 10
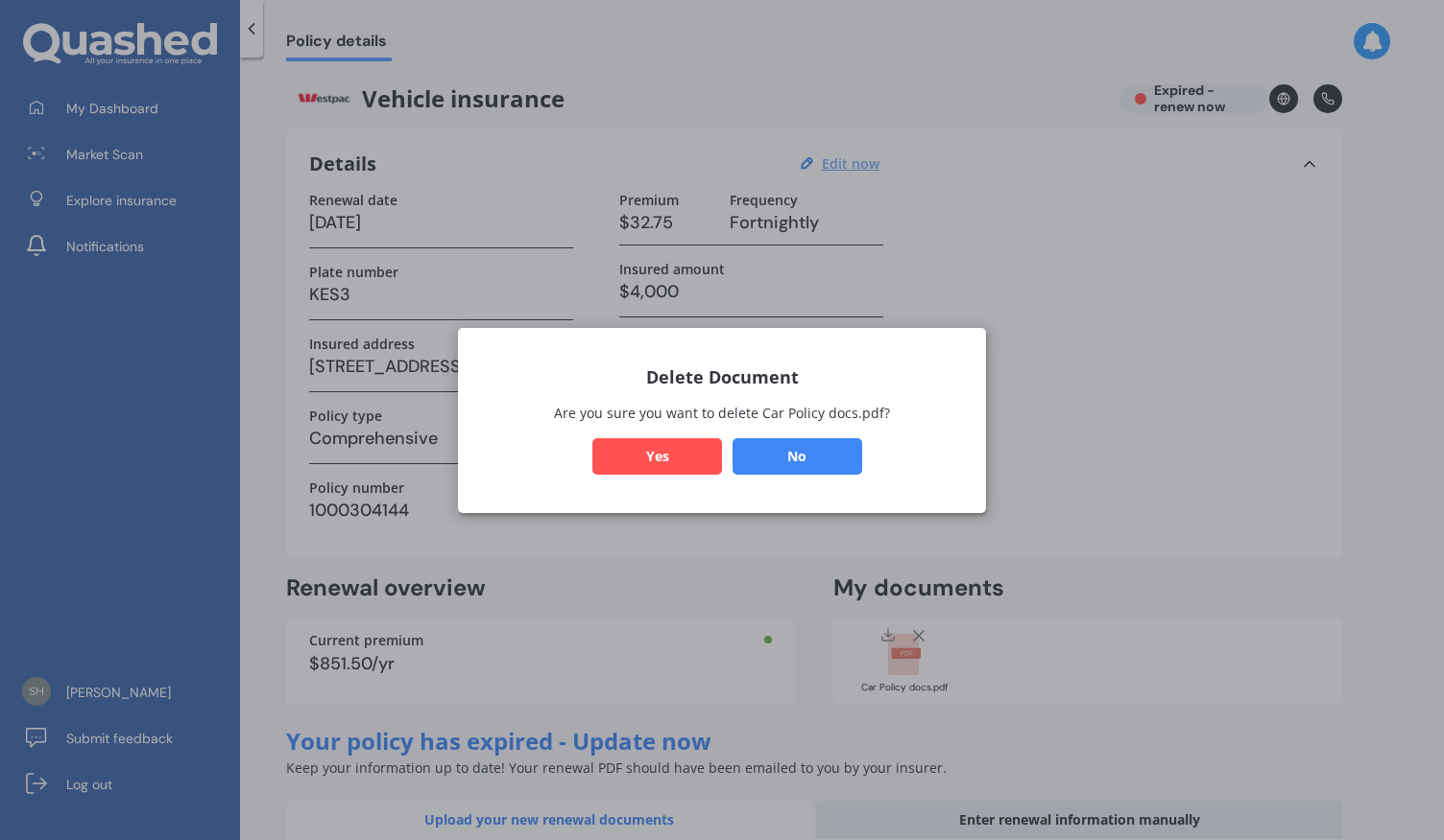
click at [792, 450] on button "No" at bounding box center [797, 455] width 130 height 36
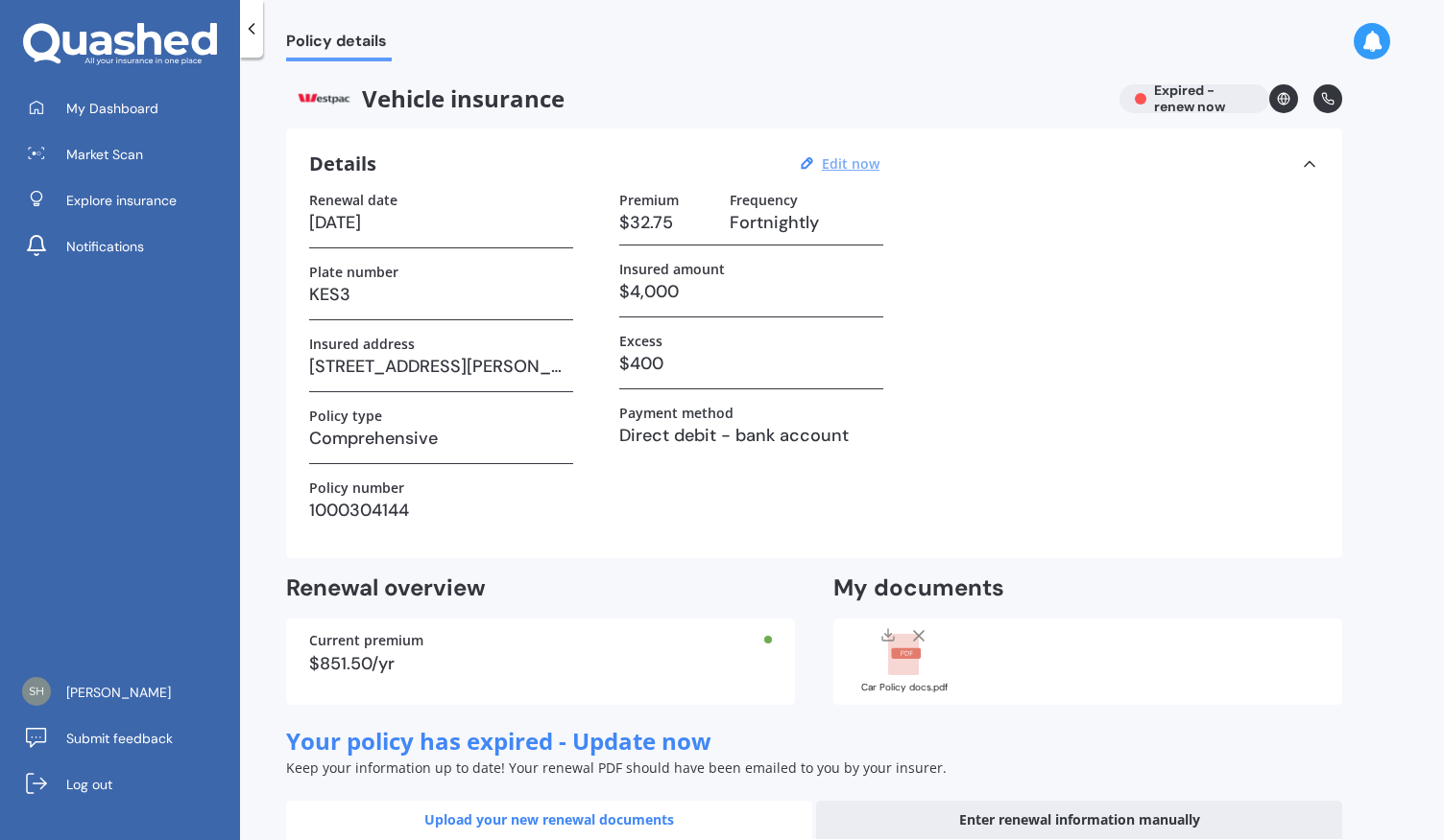
click at [1003, 352] on div "Renewal date [DATE] Plate number KES3 Insured address [STREET_ADDRESS][PERSON_N…" at bounding box center [813, 364] width 1010 height 344
click at [1194, 97] on div "Vehicle insurance Expired - renew now" at bounding box center [814, 98] width 1056 height 28
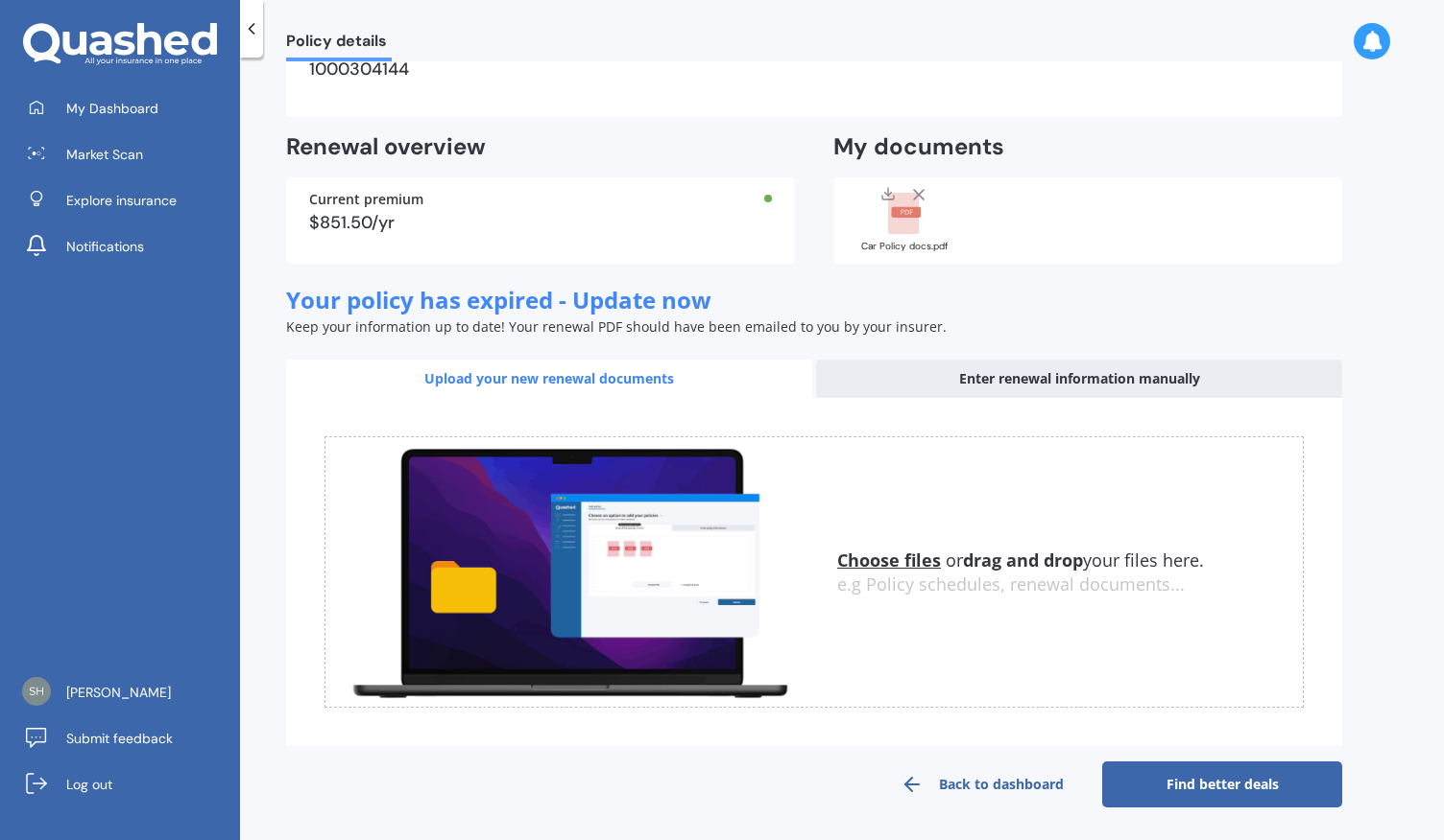
click at [983, 784] on link "Back to dashboard" at bounding box center [982, 784] width 240 height 46
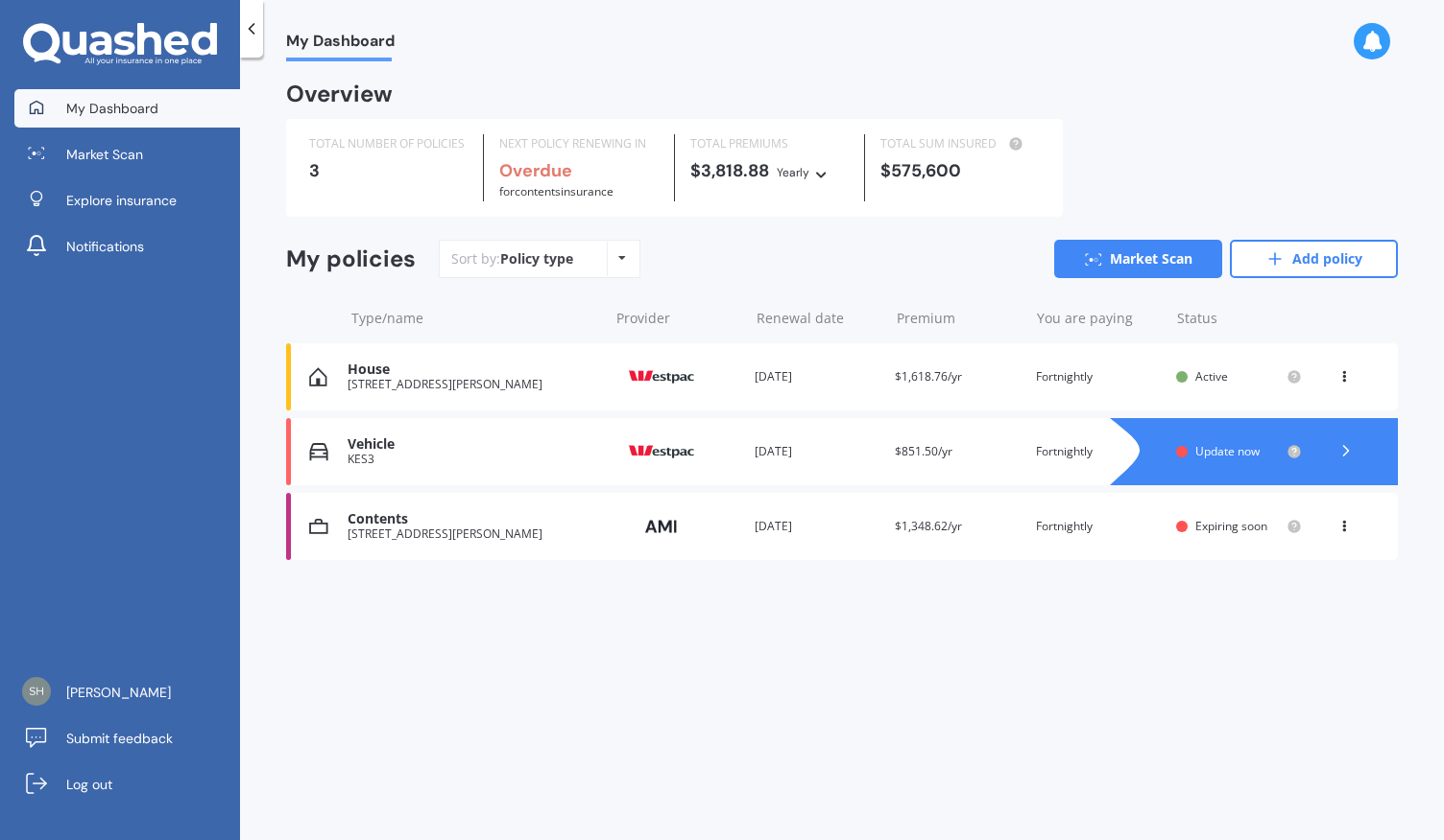
click at [1029, 515] on div "Contents [STREET_ADDRESS][PERSON_NAME] Provider Renewal date [DATE] Premium $1,…" at bounding box center [841, 527] width 1112 height 67
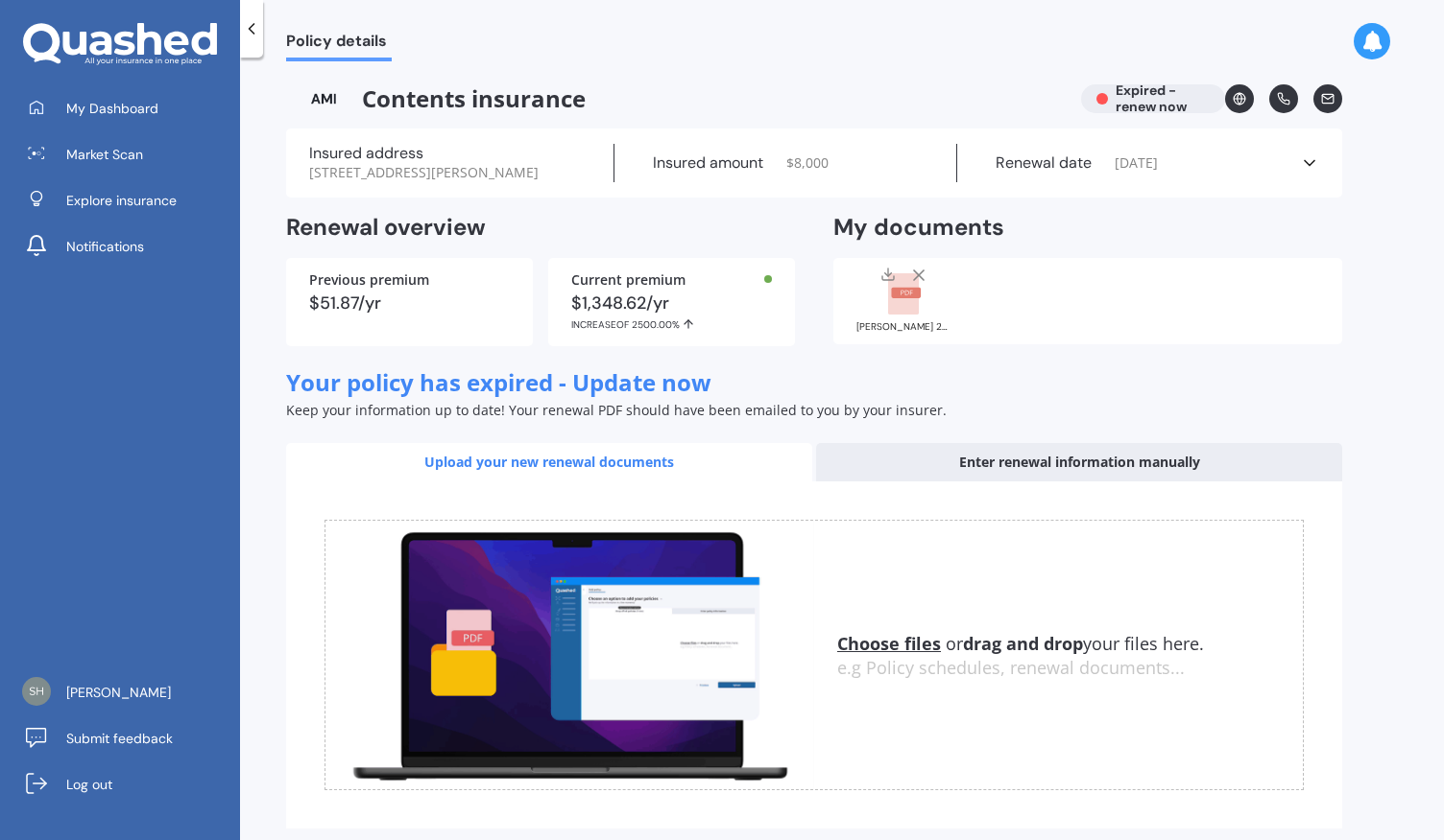
click at [1315, 170] on icon at bounding box center [1309, 163] width 20 height 20
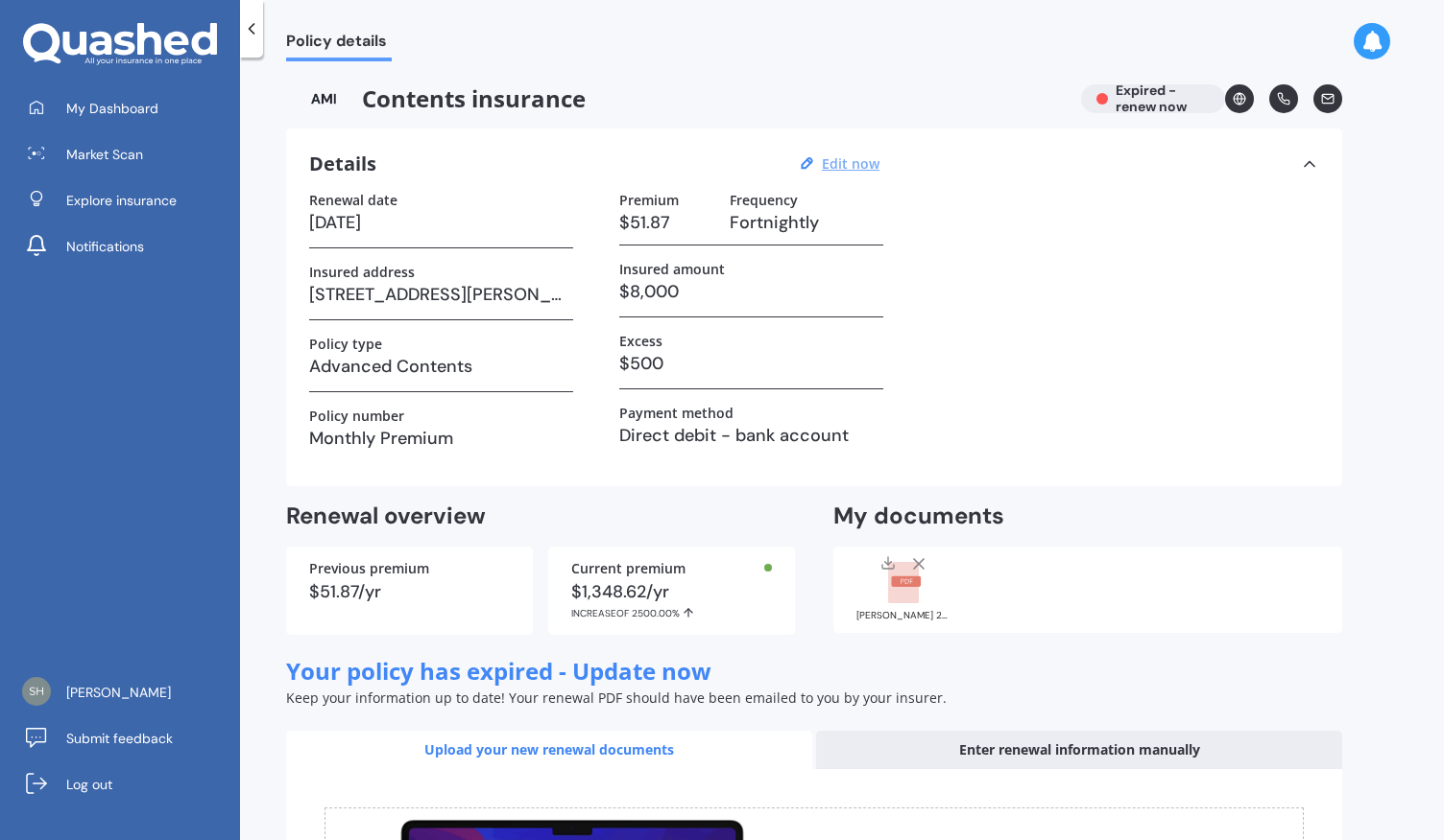
click at [839, 168] on u "Edit now" at bounding box center [850, 163] width 58 height 19
select select "10"
select select "02"
select select "2025"
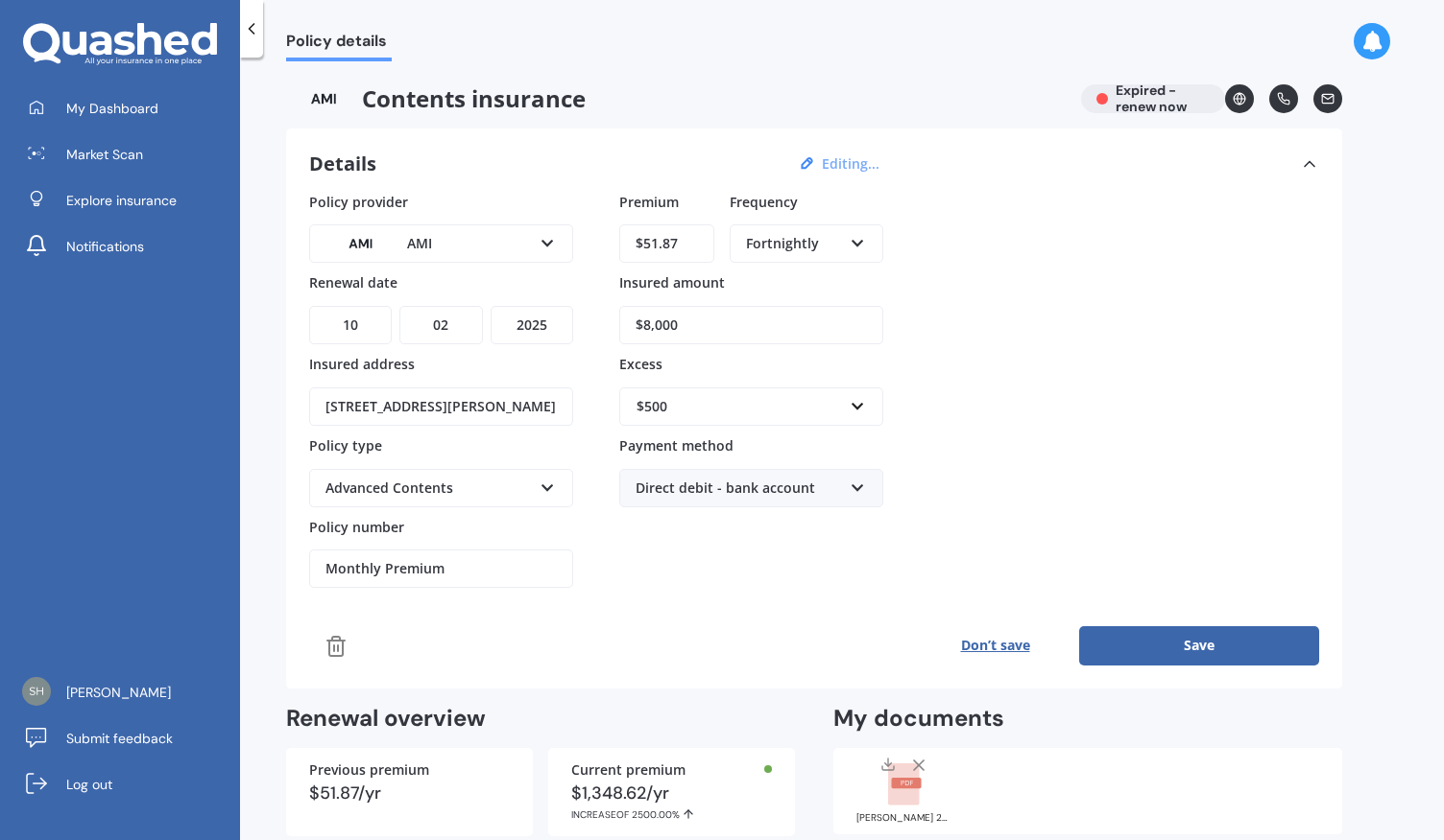
click at [831, 239] on div "Fortnightly" at bounding box center [794, 243] width 96 height 21
click at [797, 373] on div "Monthly" at bounding box center [806, 383] width 149 height 34
click at [1144, 372] on div "Policy provider AMI AA AMI AMP ANZ ASB Ando BNZ Co-Operative Bank FMG Initio Ki…" at bounding box center [813, 390] width 1010 height 397
click at [1204, 639] on button "Save" at bounding box center [1199, 645] width 240 height 38
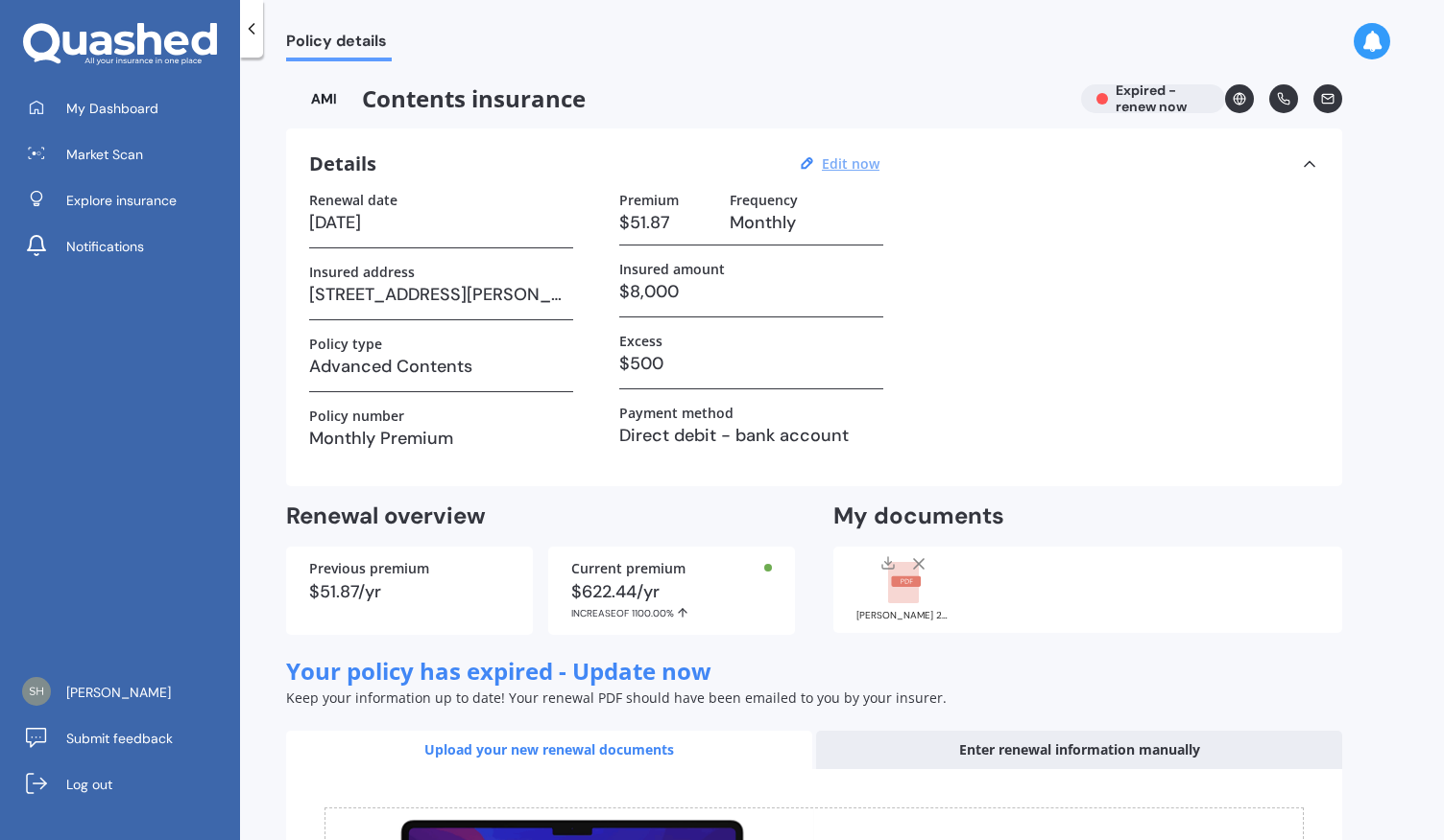
scroll to position [371, 0]
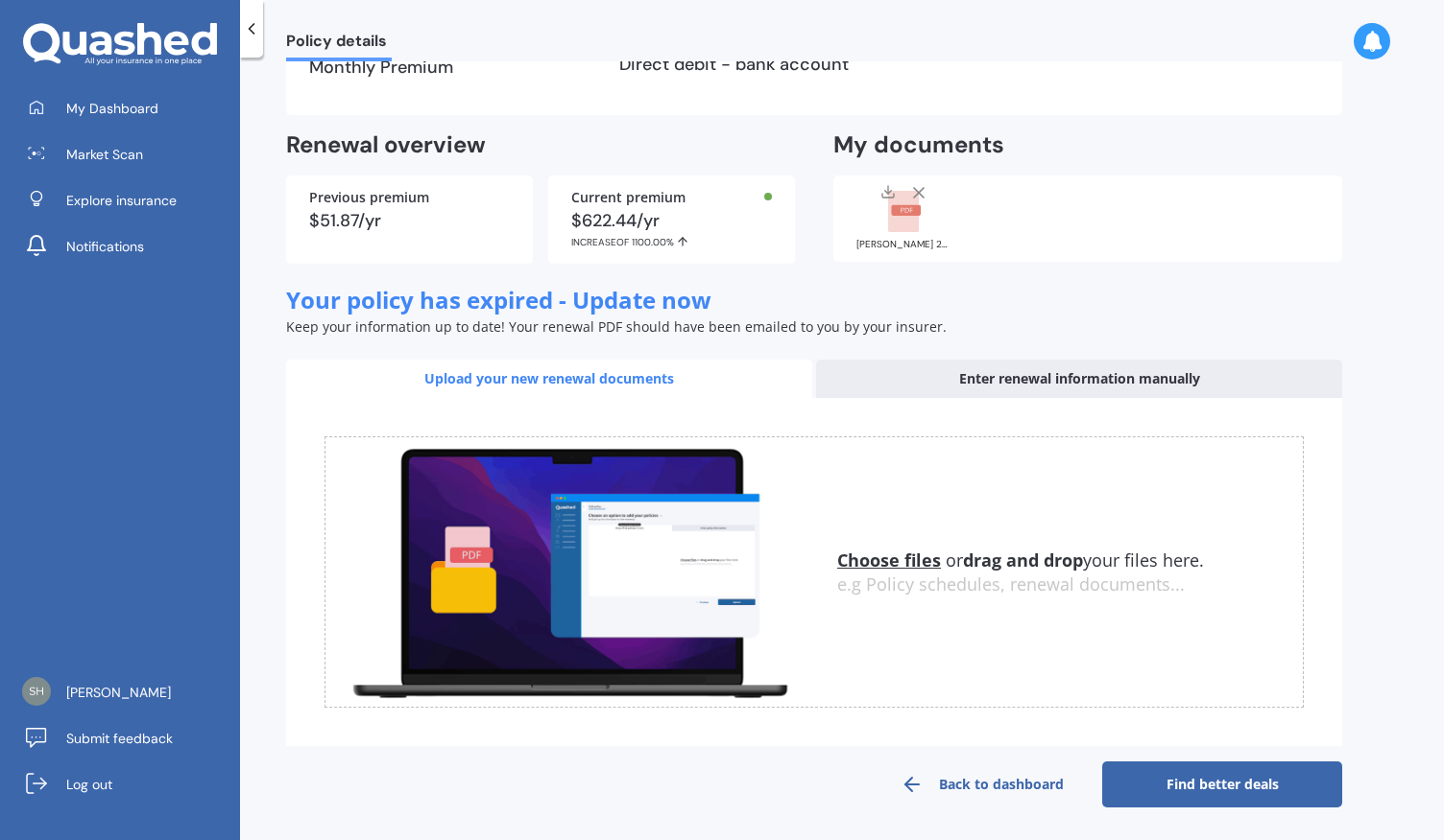
click at [1012, 780] on link "Back to dashboard" at bounding box center [982, 784] width 240 height 46
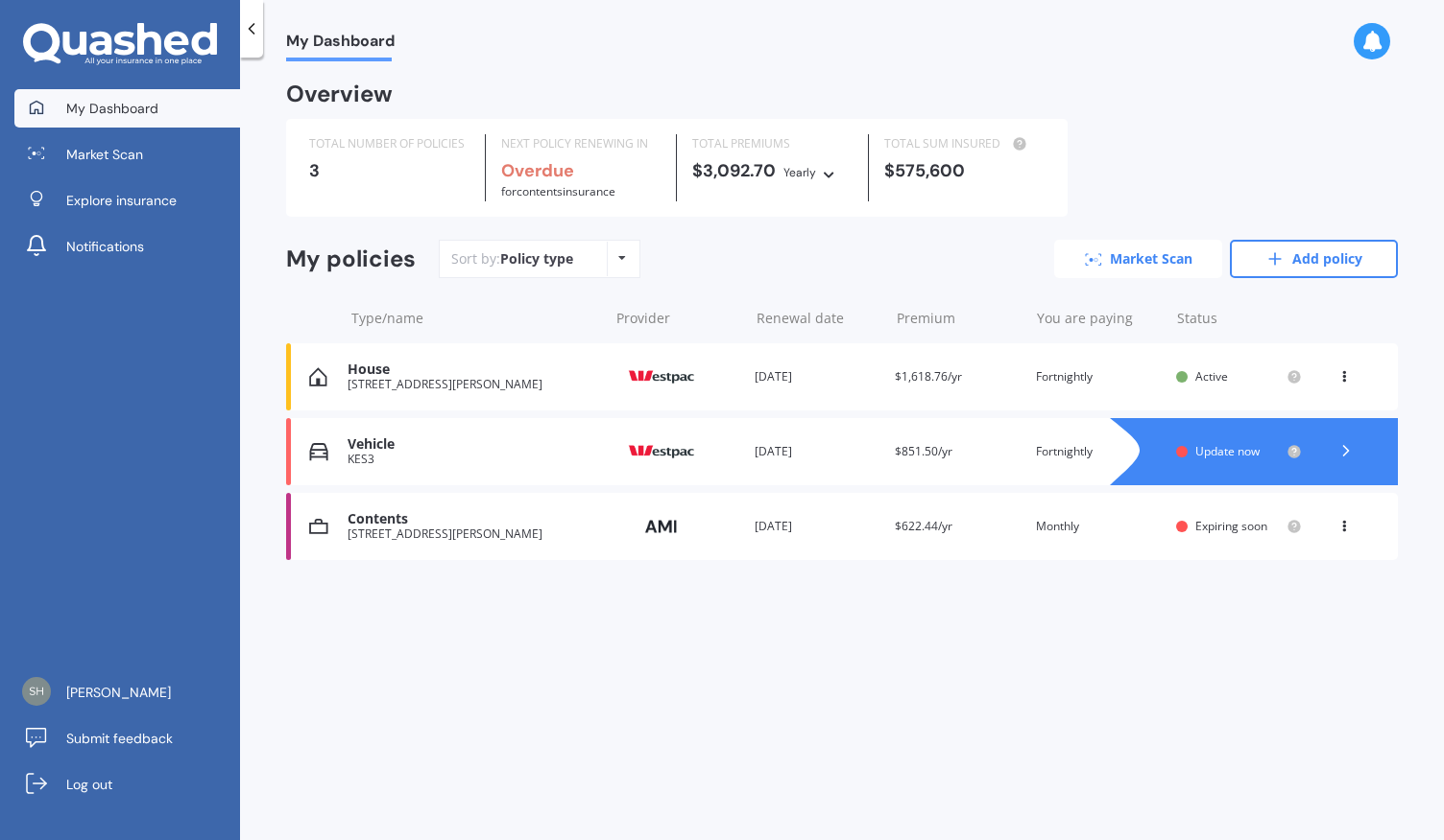
click at [1151, 258] on link "Market Scan" at bounding box center [1137, 258] width 168 height 38
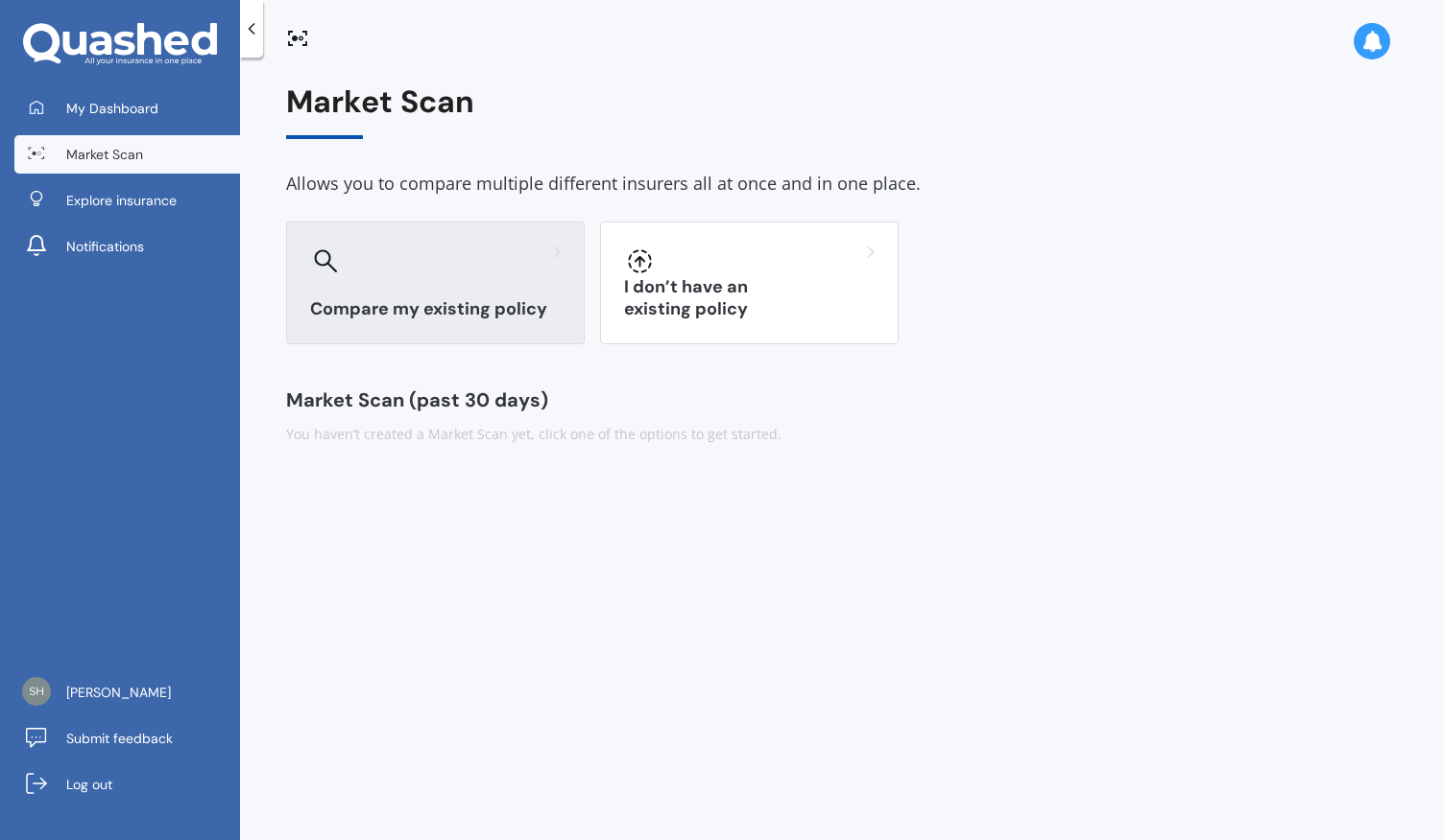
click at [437, 280] on div "Compare my existing policy" at bounding box center [435, 283] width 299 height 123
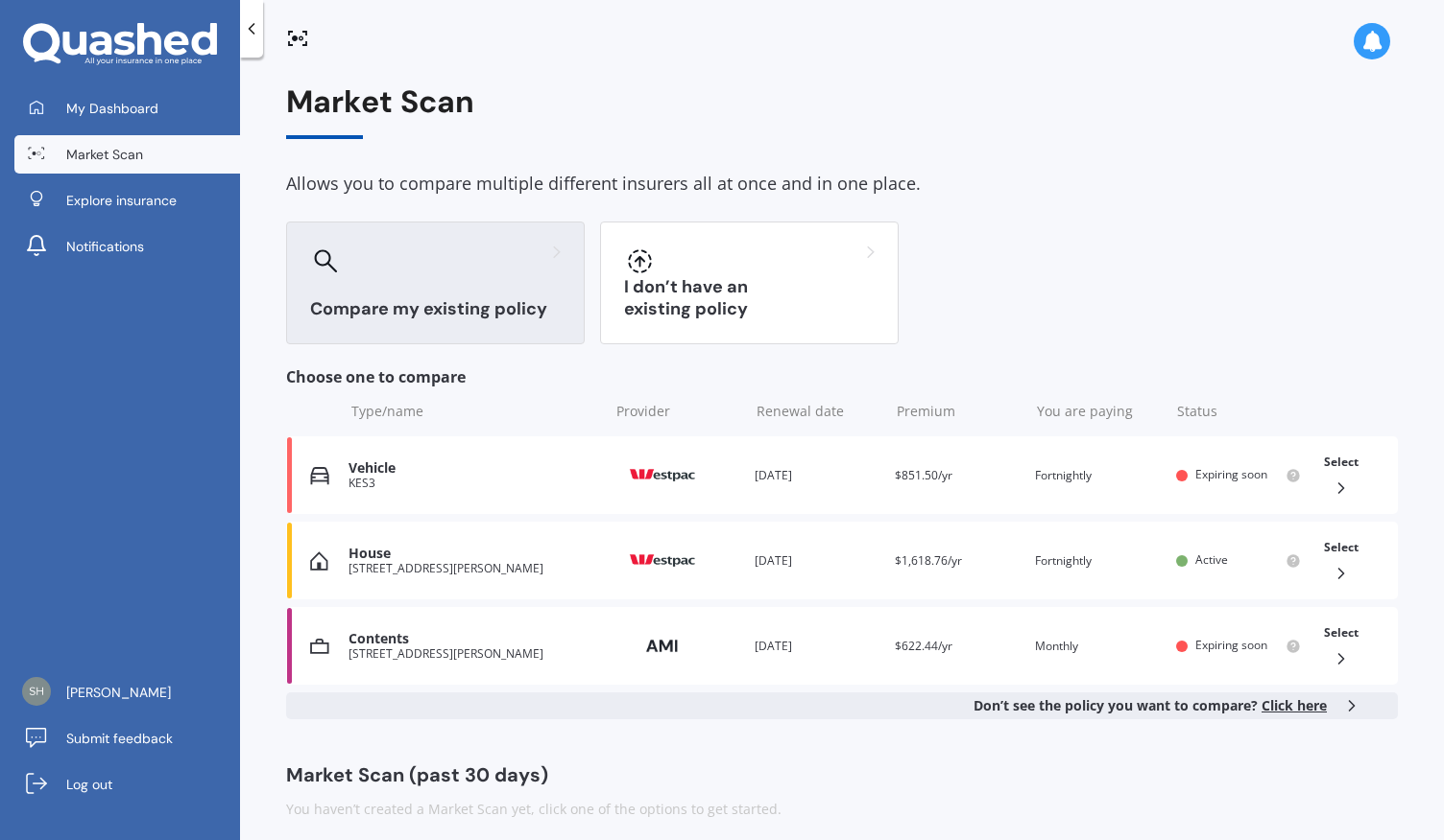
scroll to position [12, 0]
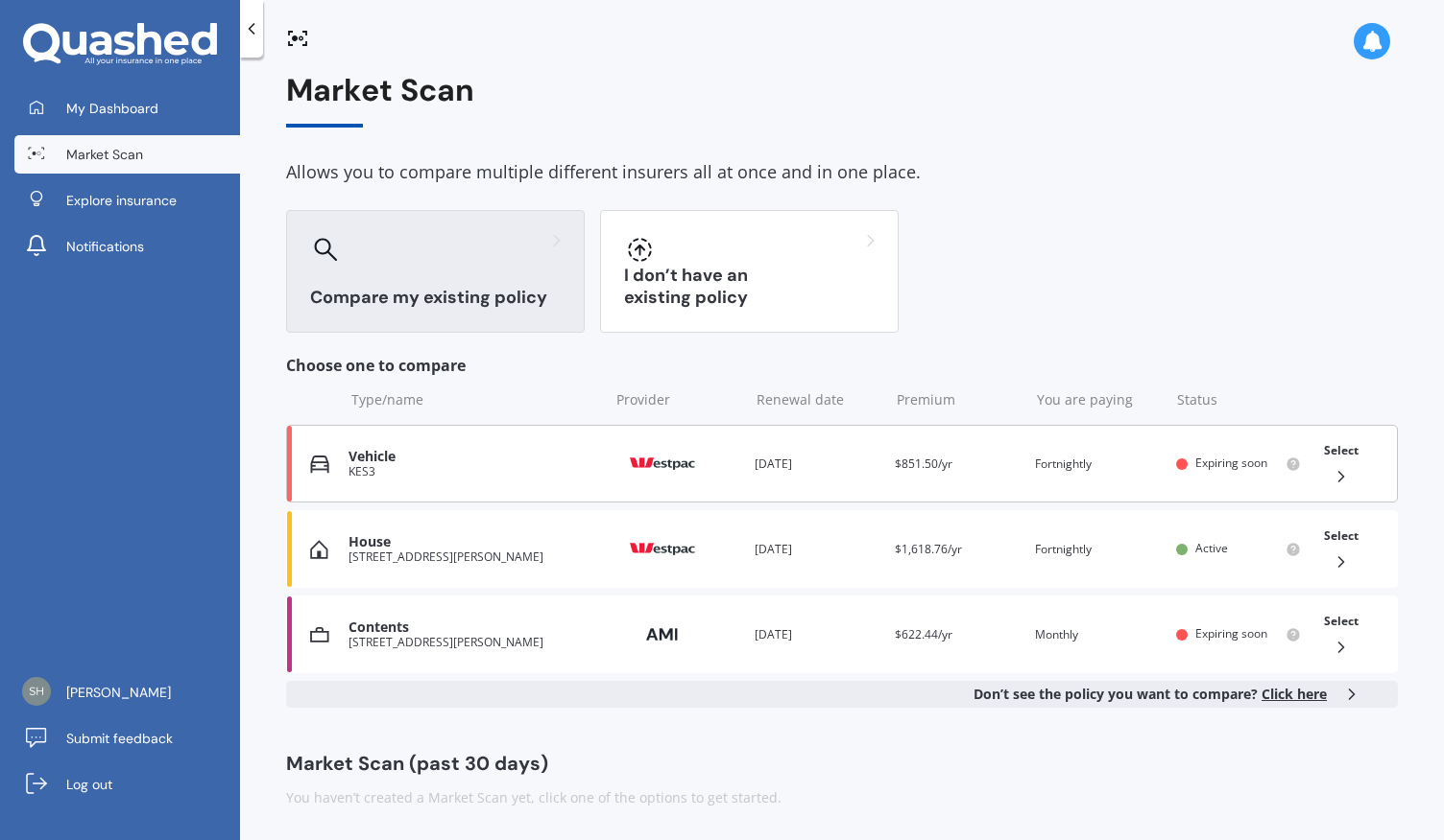
click at [460, 475] on div "KES3" at bounding box center [473, 473] width 251 height 14
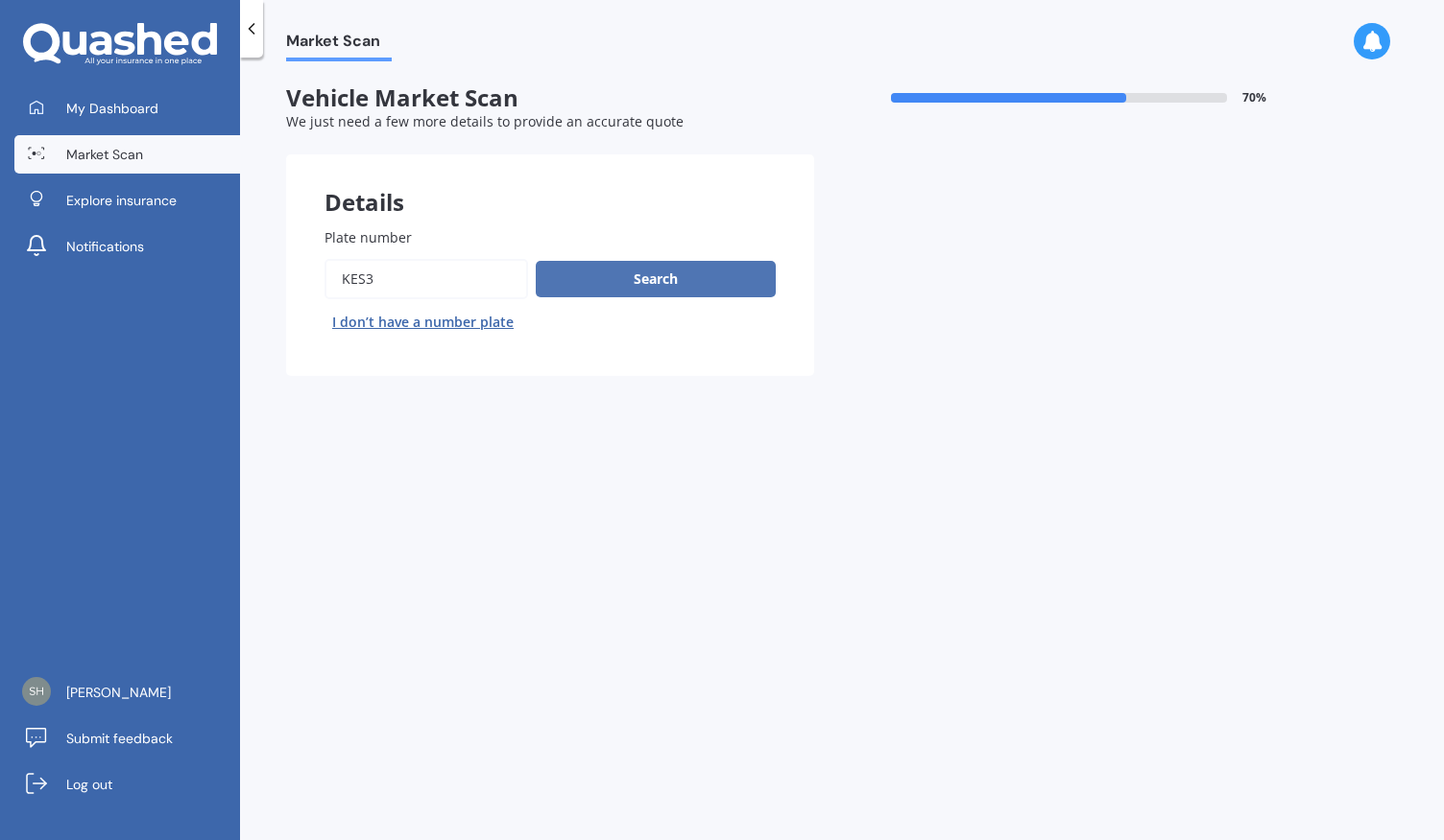
click at [662, 275] on button "Search" at bounding box center [656, 279] width 240 height 36
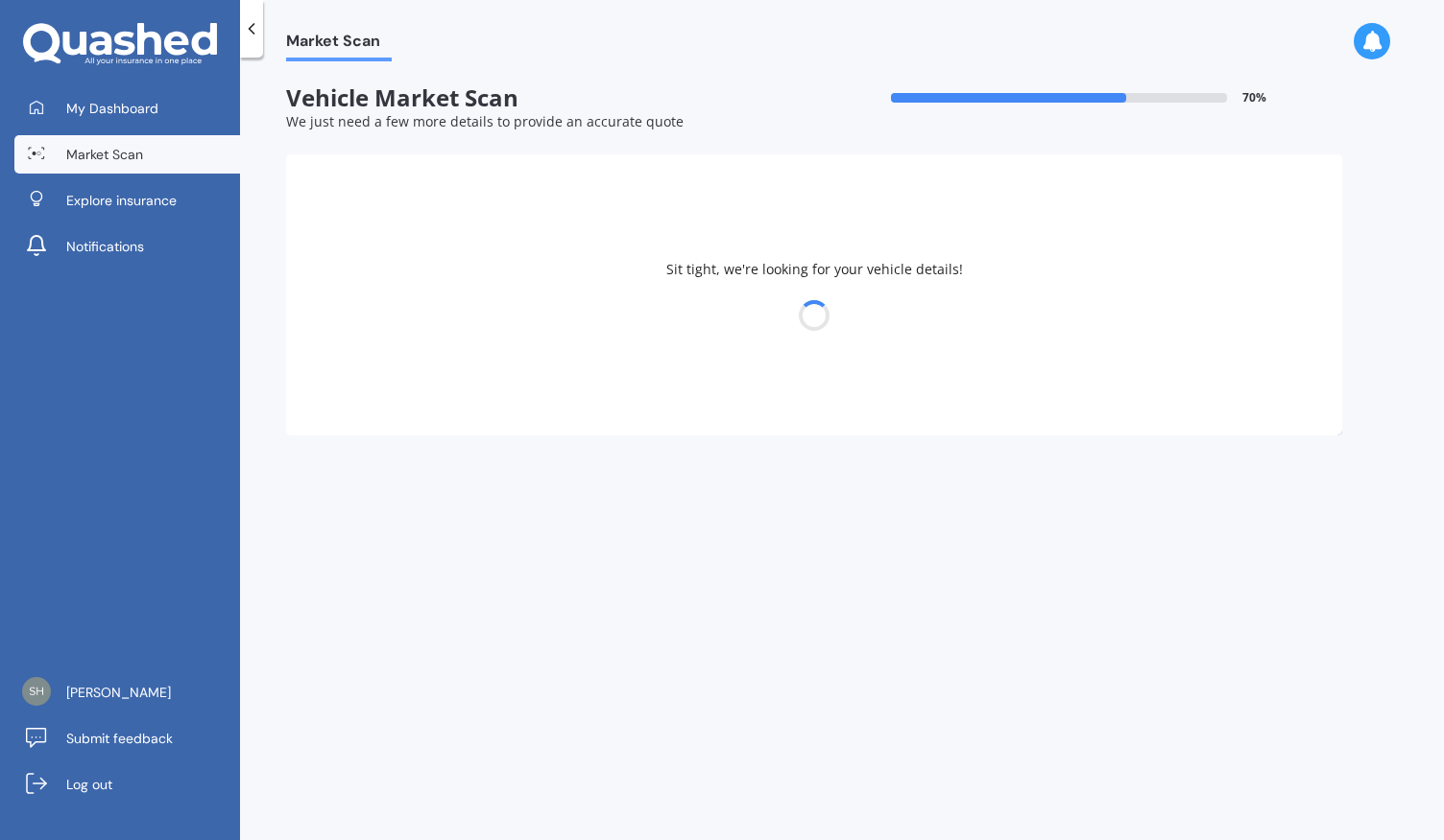
select select "HONDA"
select select "FIT"
select select "19"
select select "07"
select select "1985"
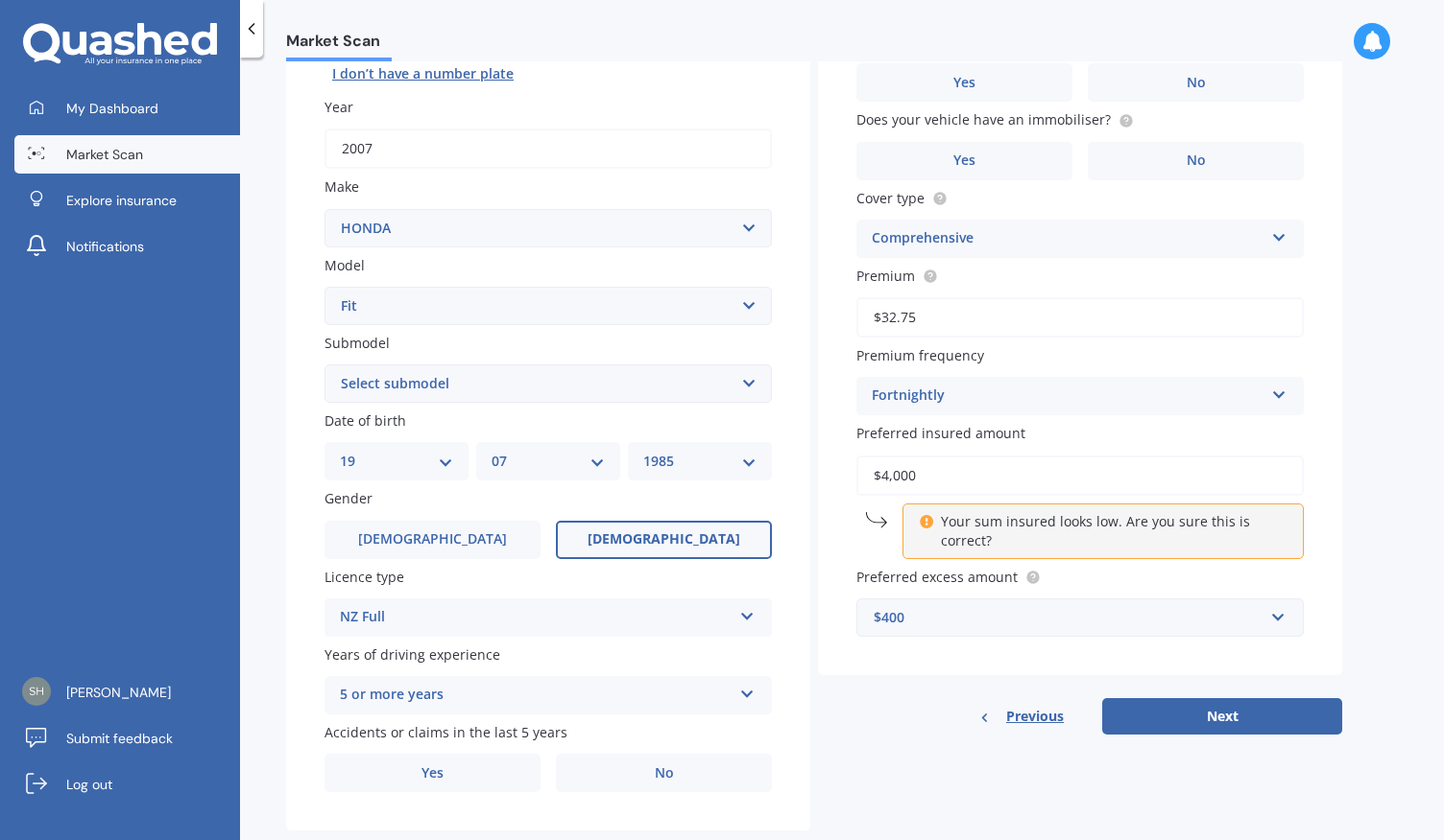
scroll to position [292, 0]
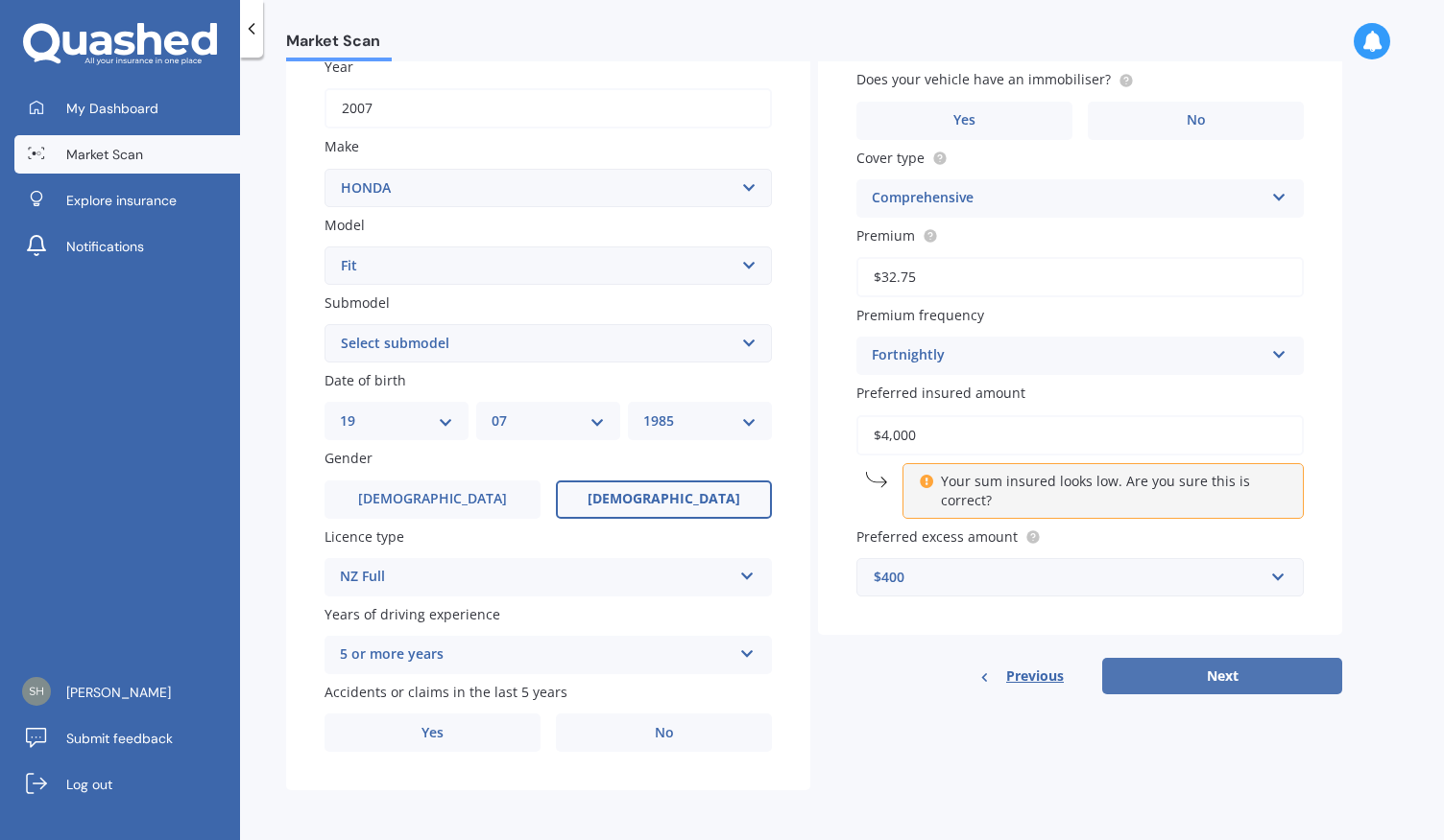
click at [1229, 676] on button "Next" at bounding box center [1222, 676] width 240 height 36
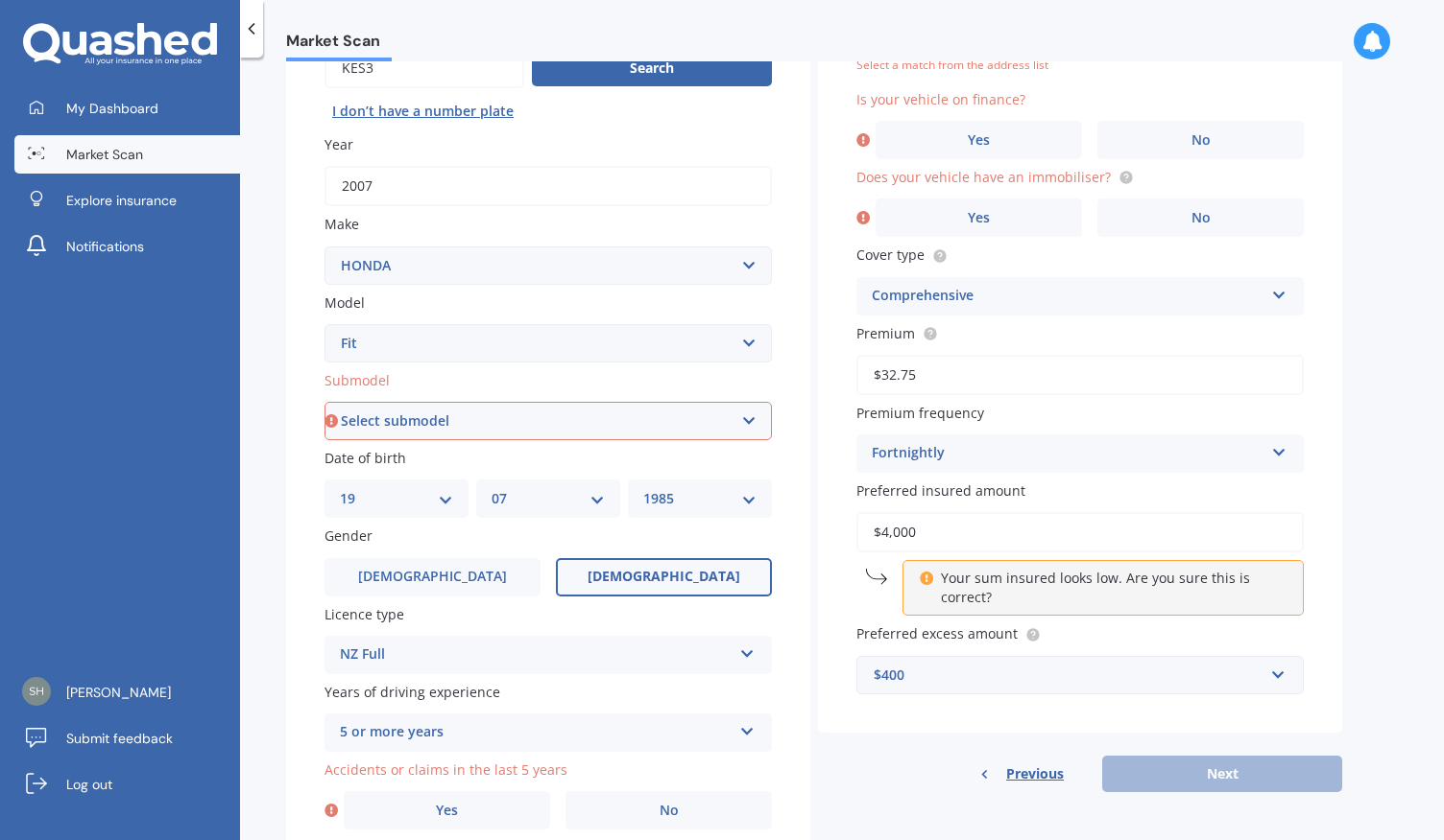
scroll to position [120, 0]
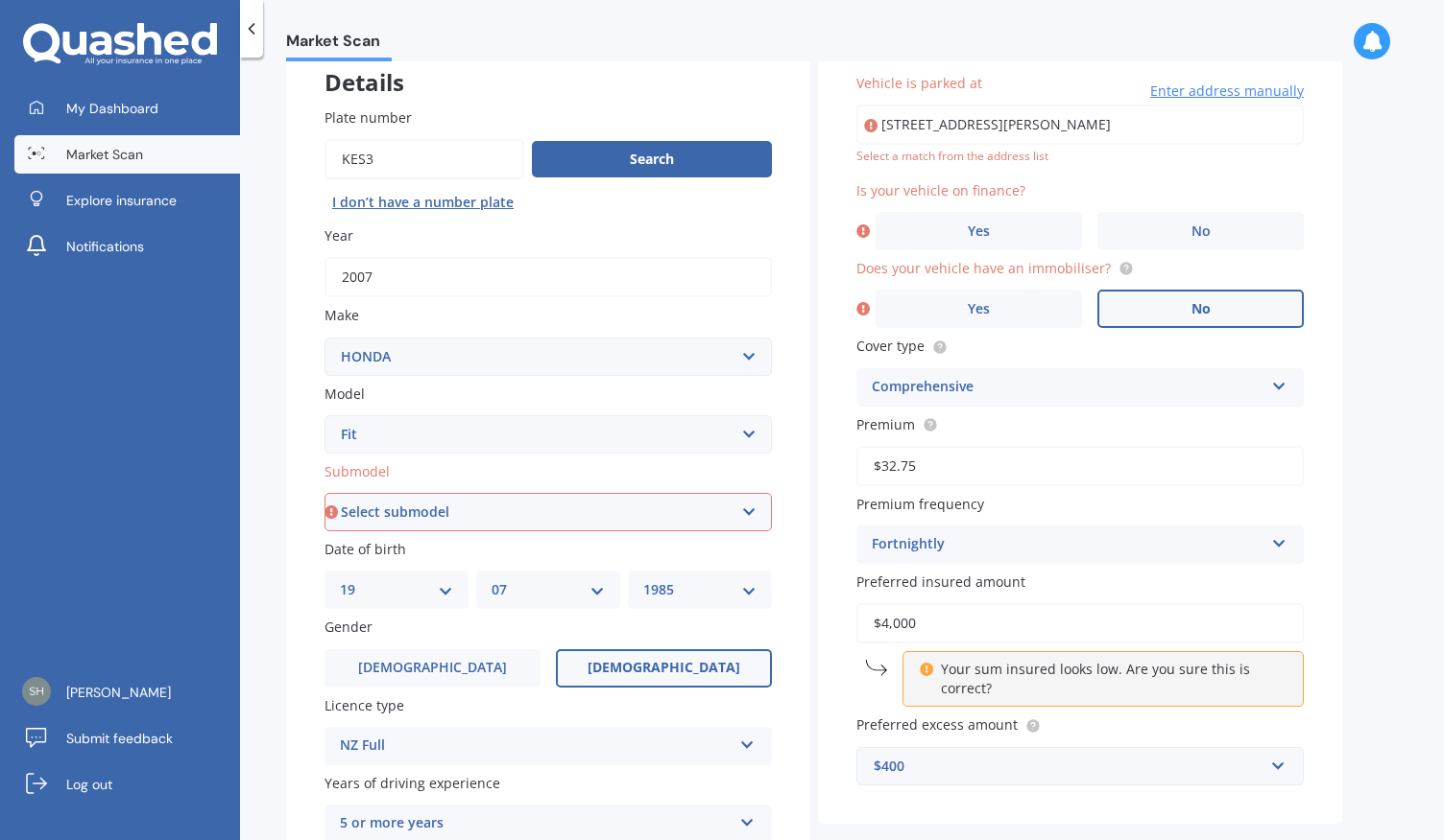
click at [1155, 307] on label "No" at bounding box center [1200, 308] width 206 height 38
click at [0, 0] on input "No" at bounding box center [0, 0] width 0 height 0
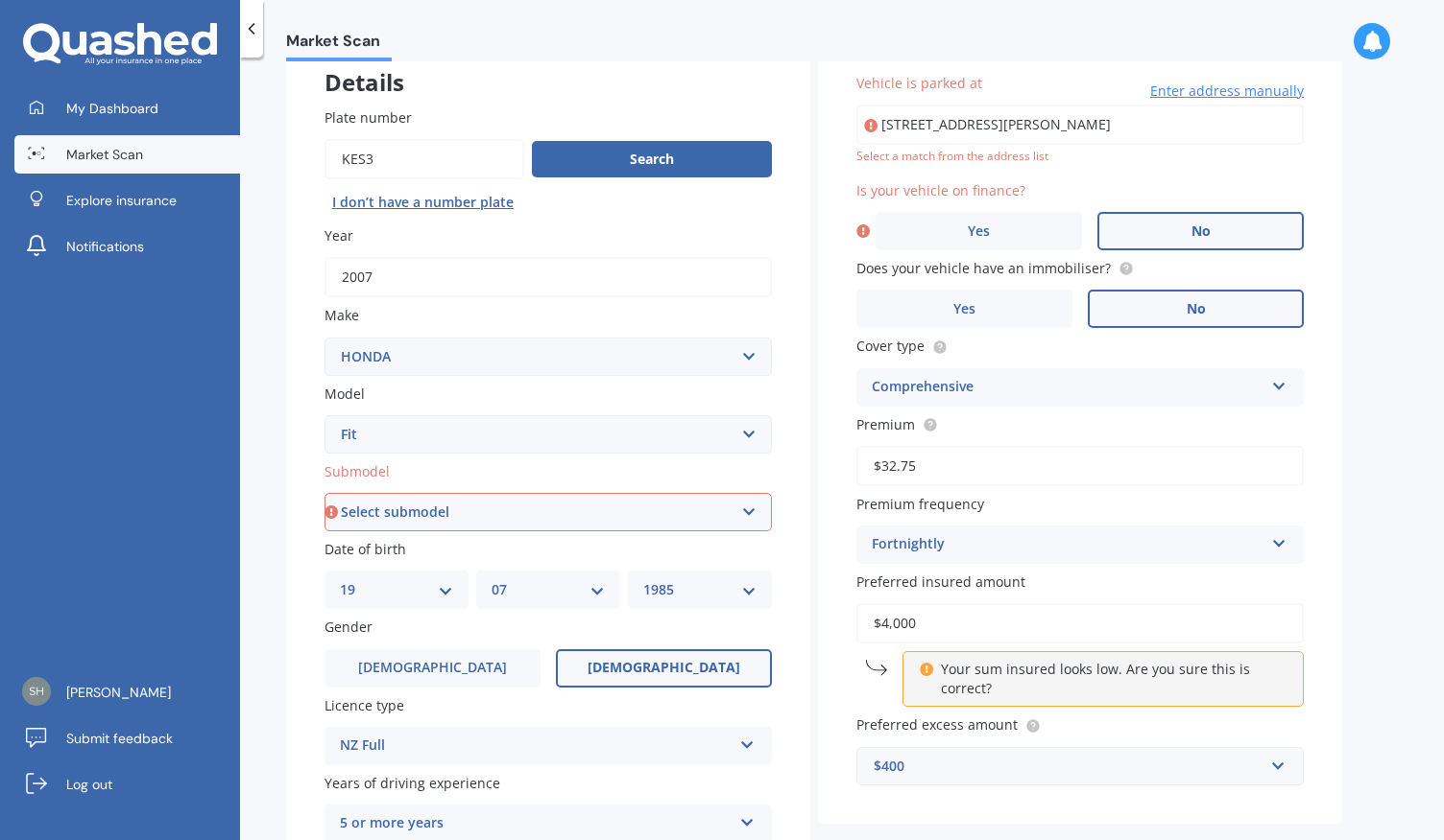
click at [1151, 225] on label "No" at bounding box center [1200, 231] width 206 height 38
click at [0, 0] on input "No" at bounding box center [0, 0] width 0 height 0
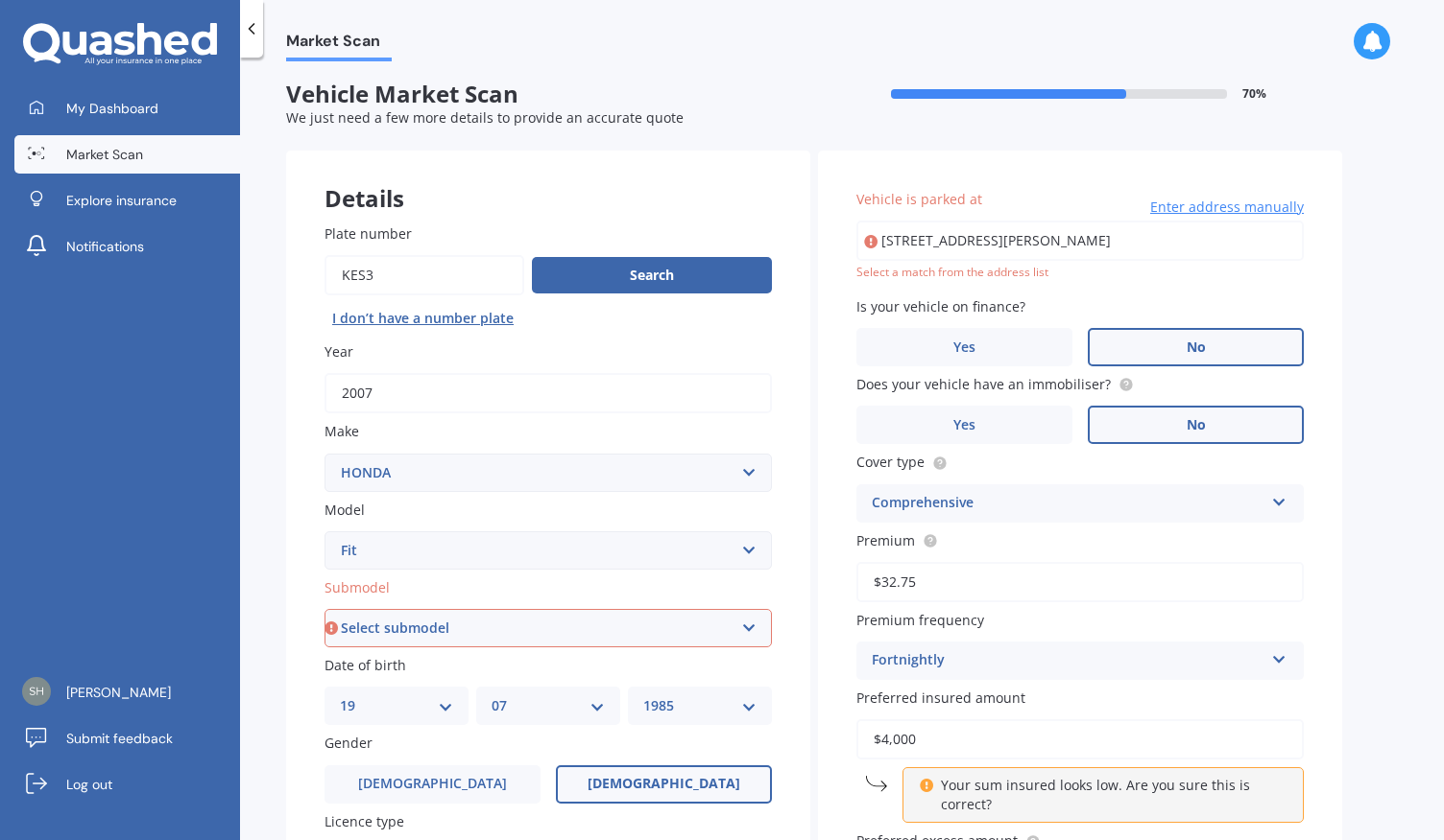
scroll to position [0, 0]
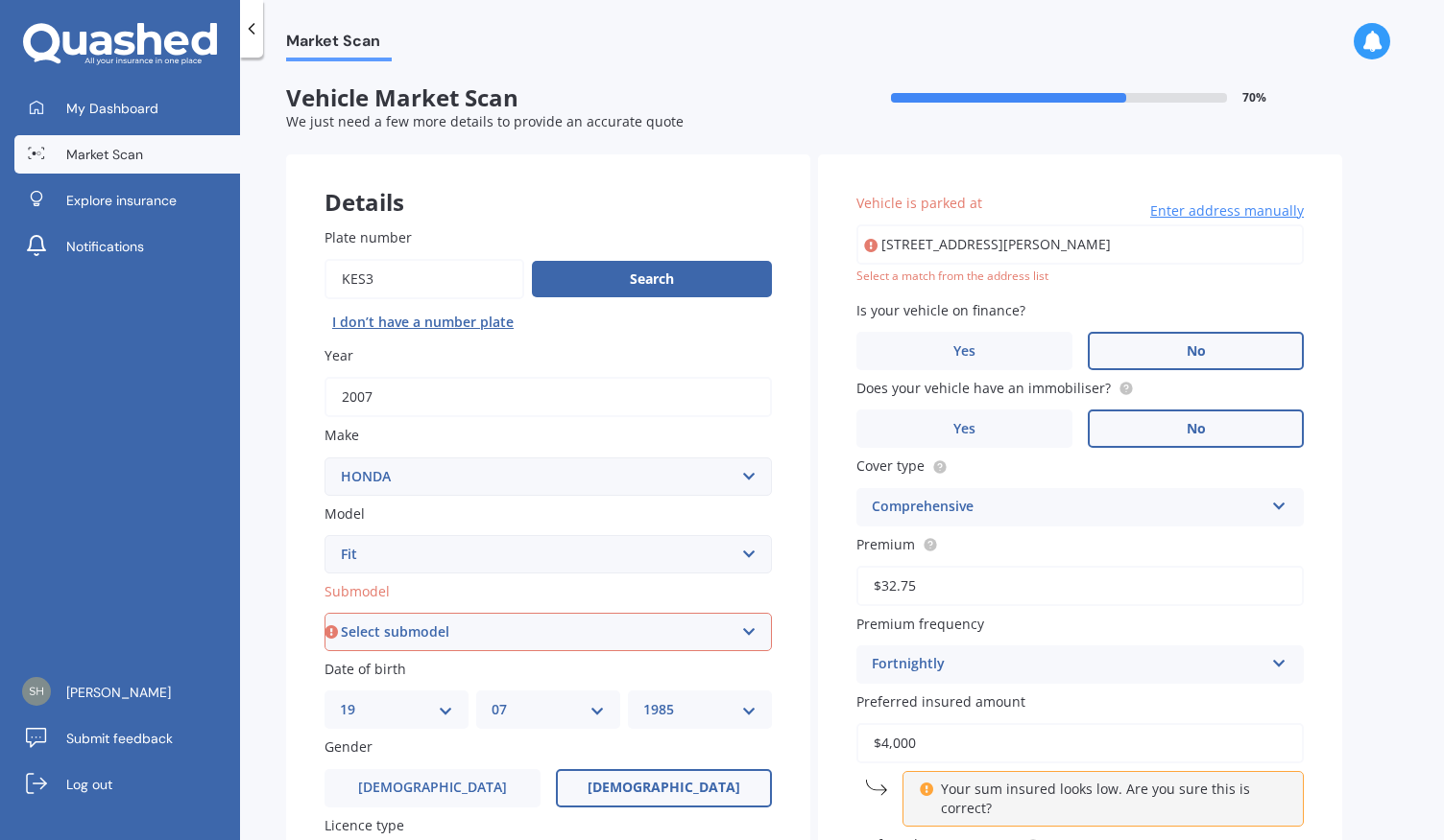
click at [1222, 214] on span "Enter address manually" at bounding box center [1227, 211] width 153 height 20
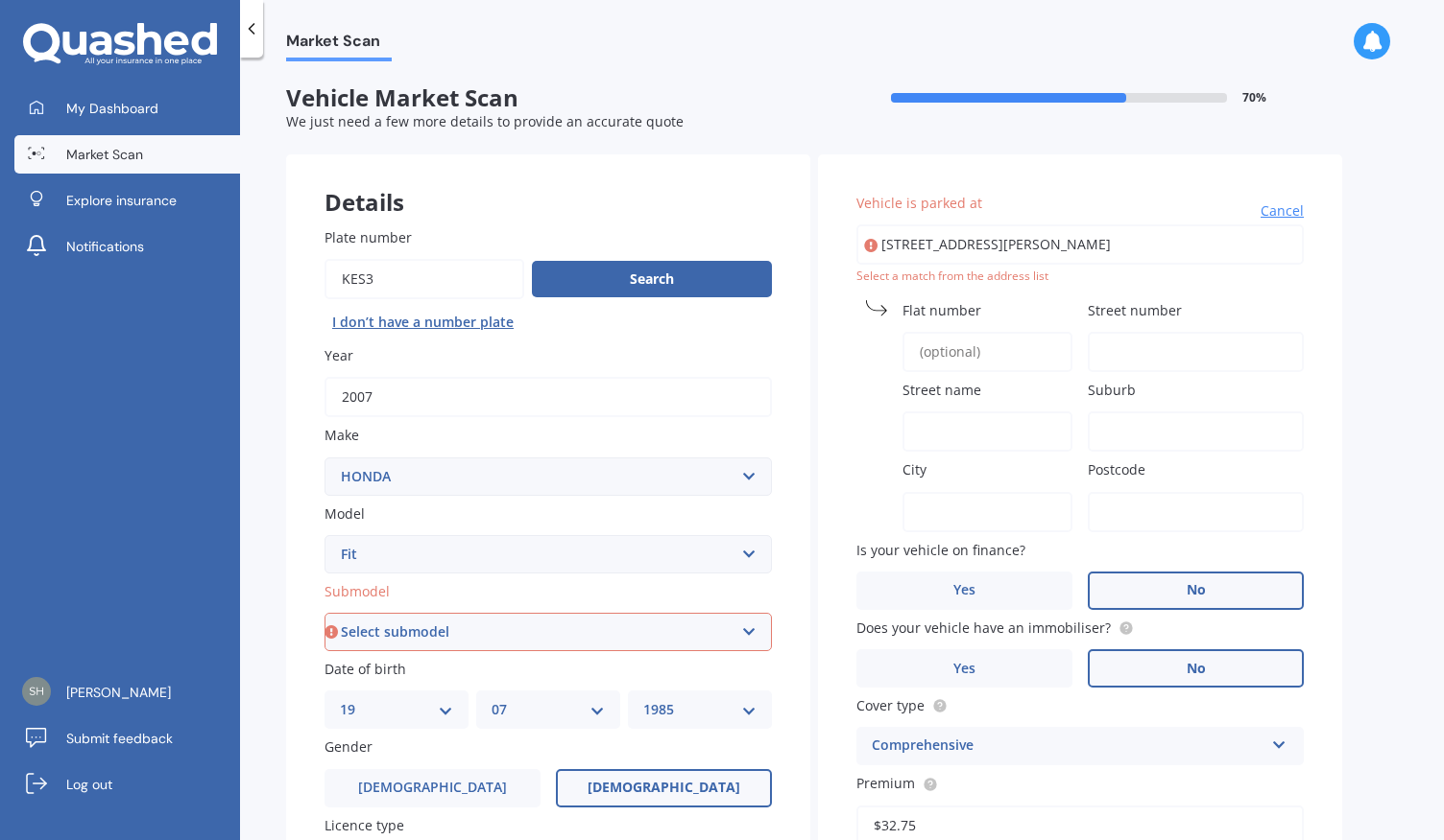
click at [972, 359] on input "Flat number" at bounding box center [987, 352] width 170 height 40
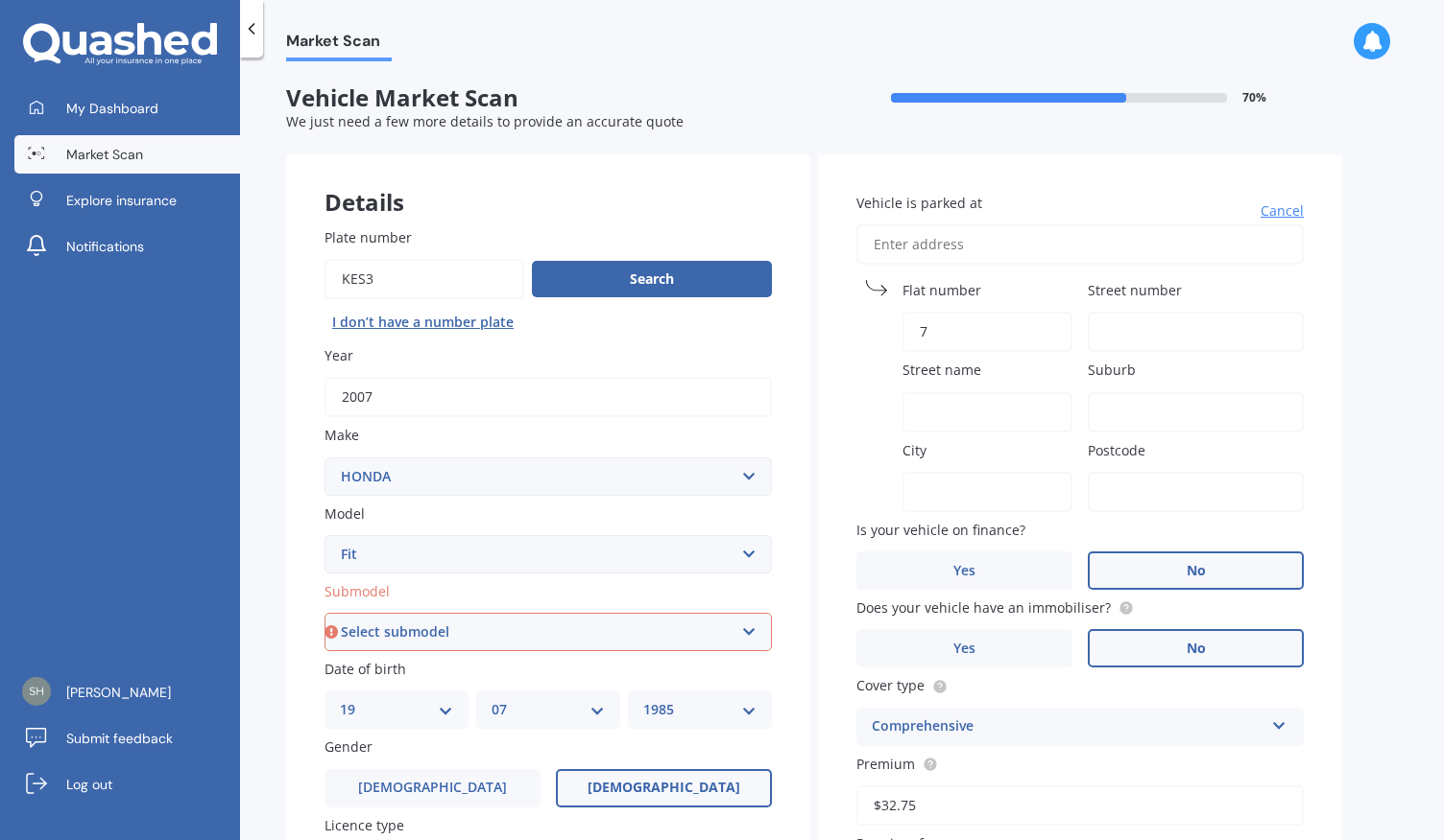
type input "7"
click at [1117, 327] on input "Street number" at bounding box center [1195, 331] width 216 height 40
type input "3"
click at [914, 400] on input "Street name" at bounding box center [987, 412] width 170 height 40
type input "[GEOGRAPHIC_DATA]"
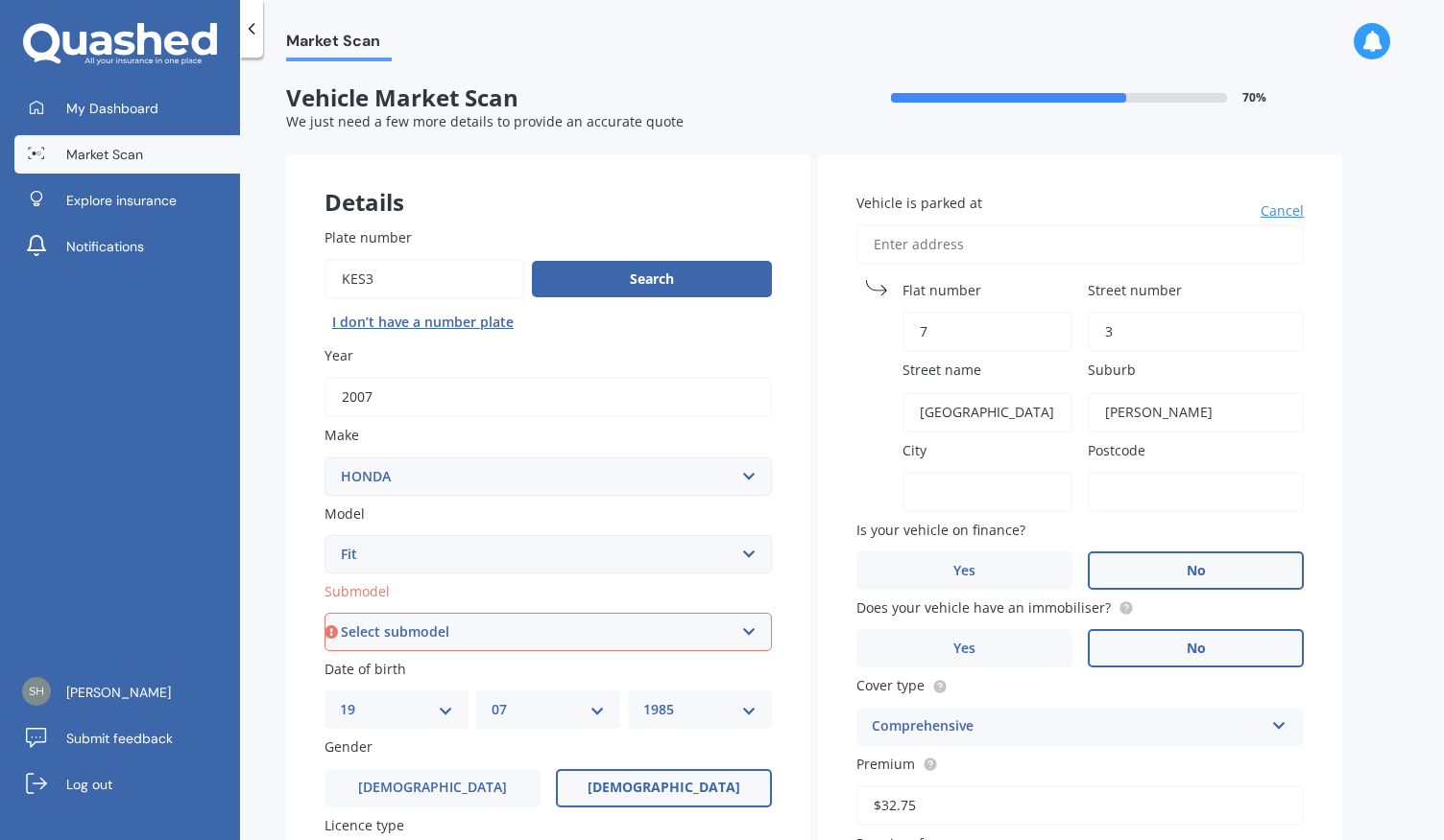
type input "[PERSON_NAME]"
type input "[GEOGRAPHIC_DATA]"
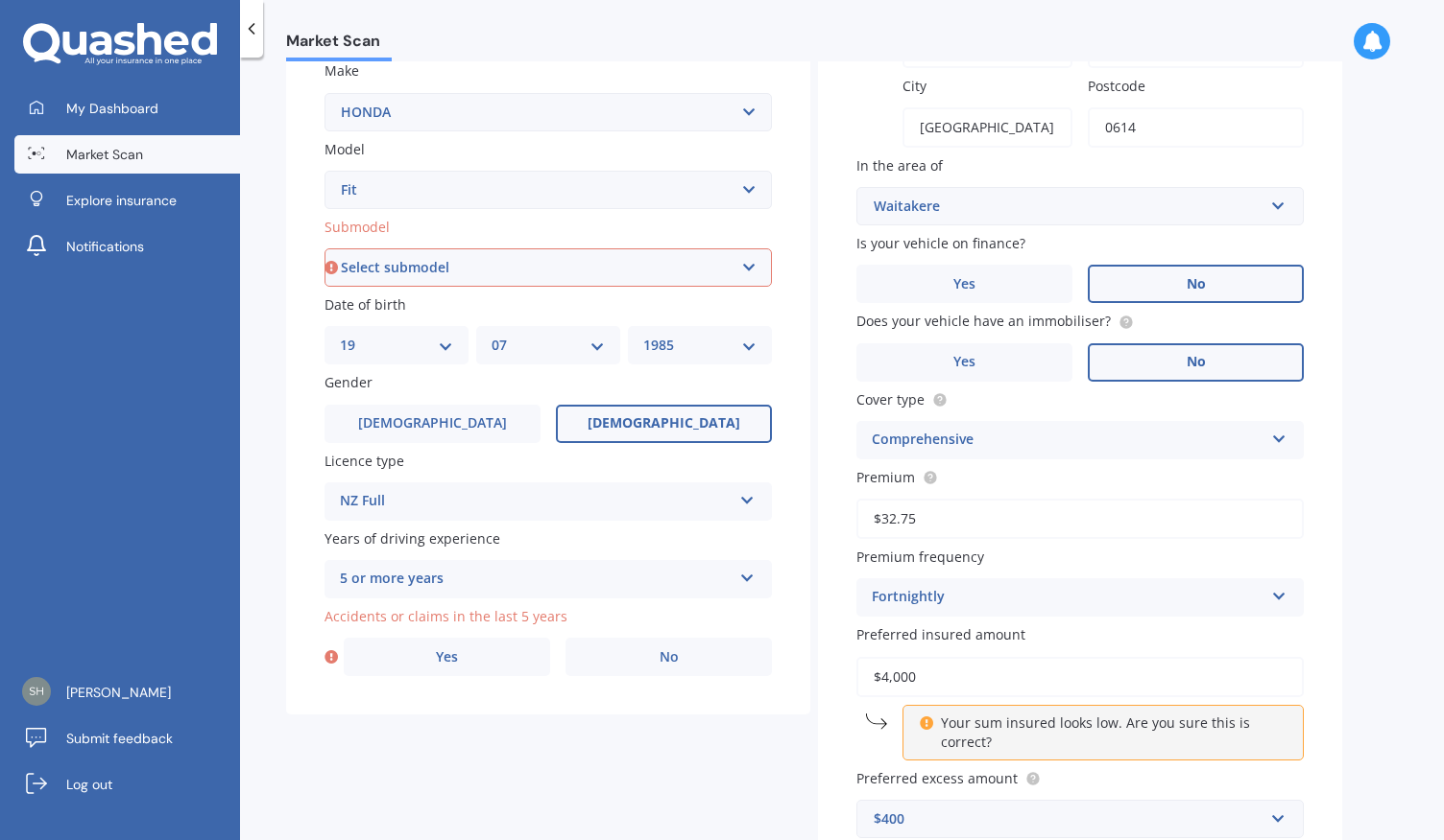
scroll to position [513, 0]
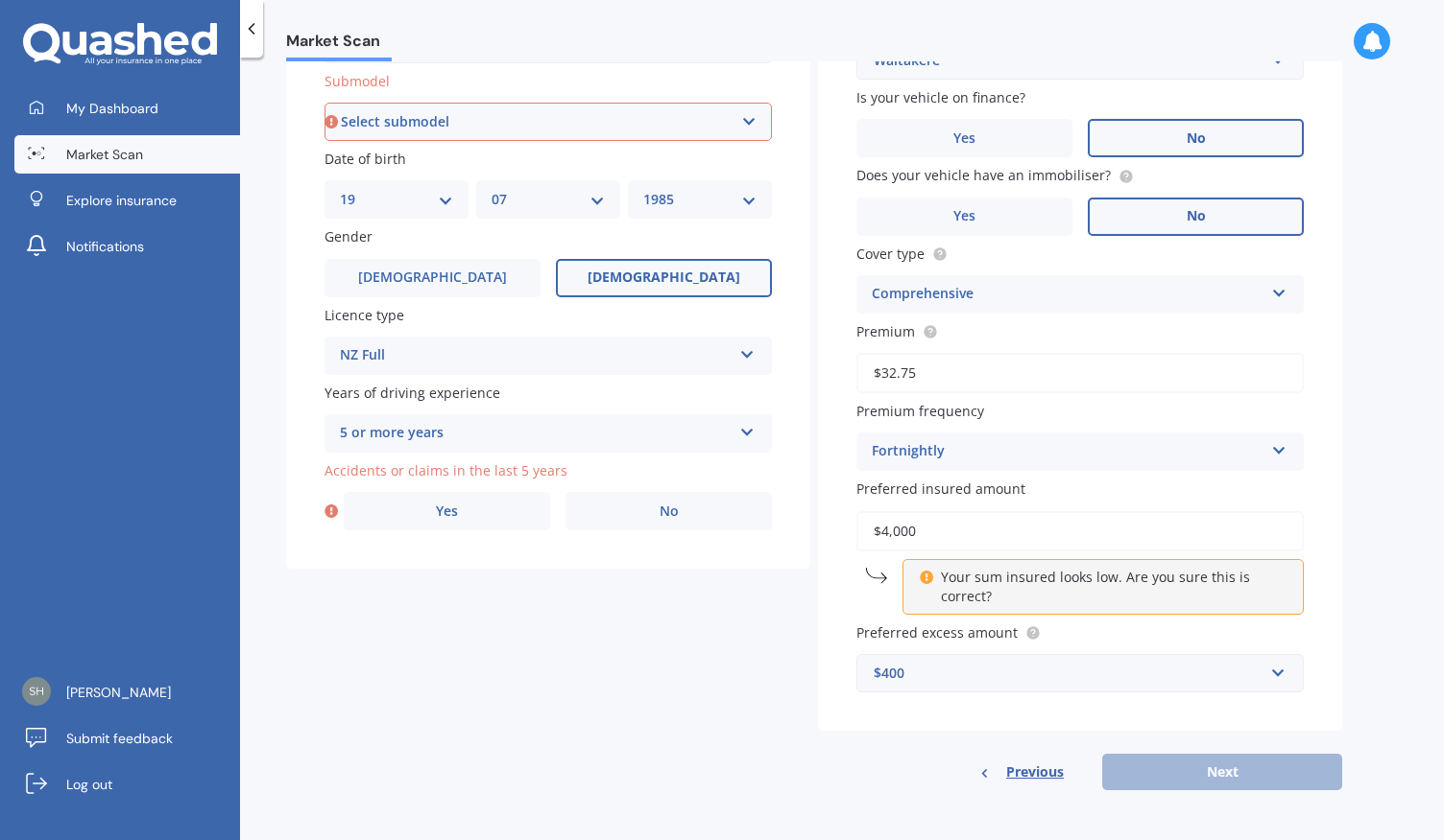
type input "0614"
click at [1235, 776] on div "Previous Next" at bounding box center [1079, 772] width 524 height 36
click at [1125, 655] on input "text" at bounding box center [1072, 673] width 430 height 36
click at [727, 638] on div "Details Plate number Search I don’t have a number plate Year [DATE] Make Select…" at bounding box center [814, 217] width 1056 height 1147
click at [975, 527] on input "$4,000" at bounding box center [1079, 531] width 447 height 40
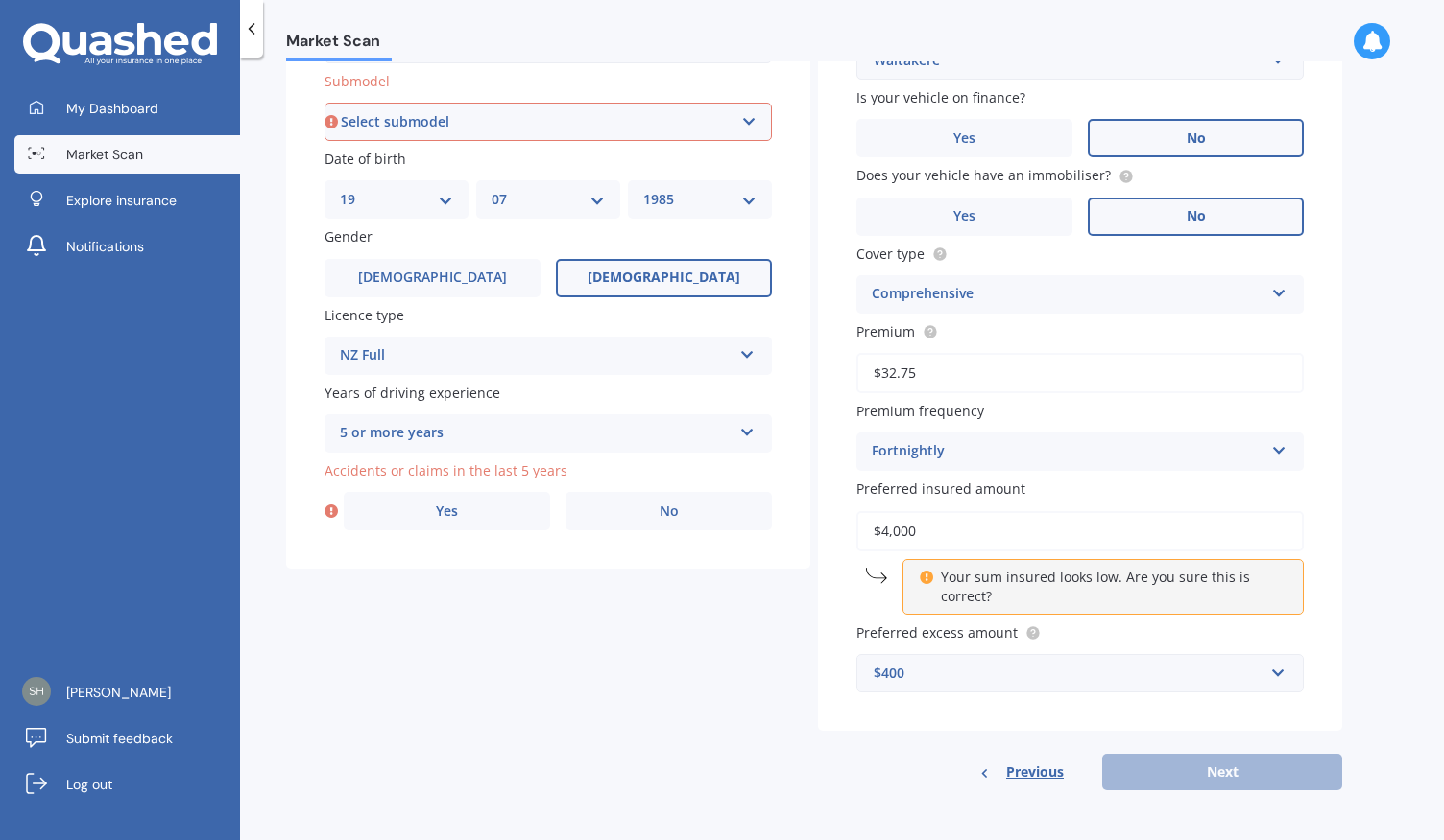
click at [848, 730] on div "Vehicle is parked at [GEOGRAPHIC_DATA] number 3 Street name [GEOGRAPHIC_DATA] […" at bounding box center [1079, 188] width 524 height 1087
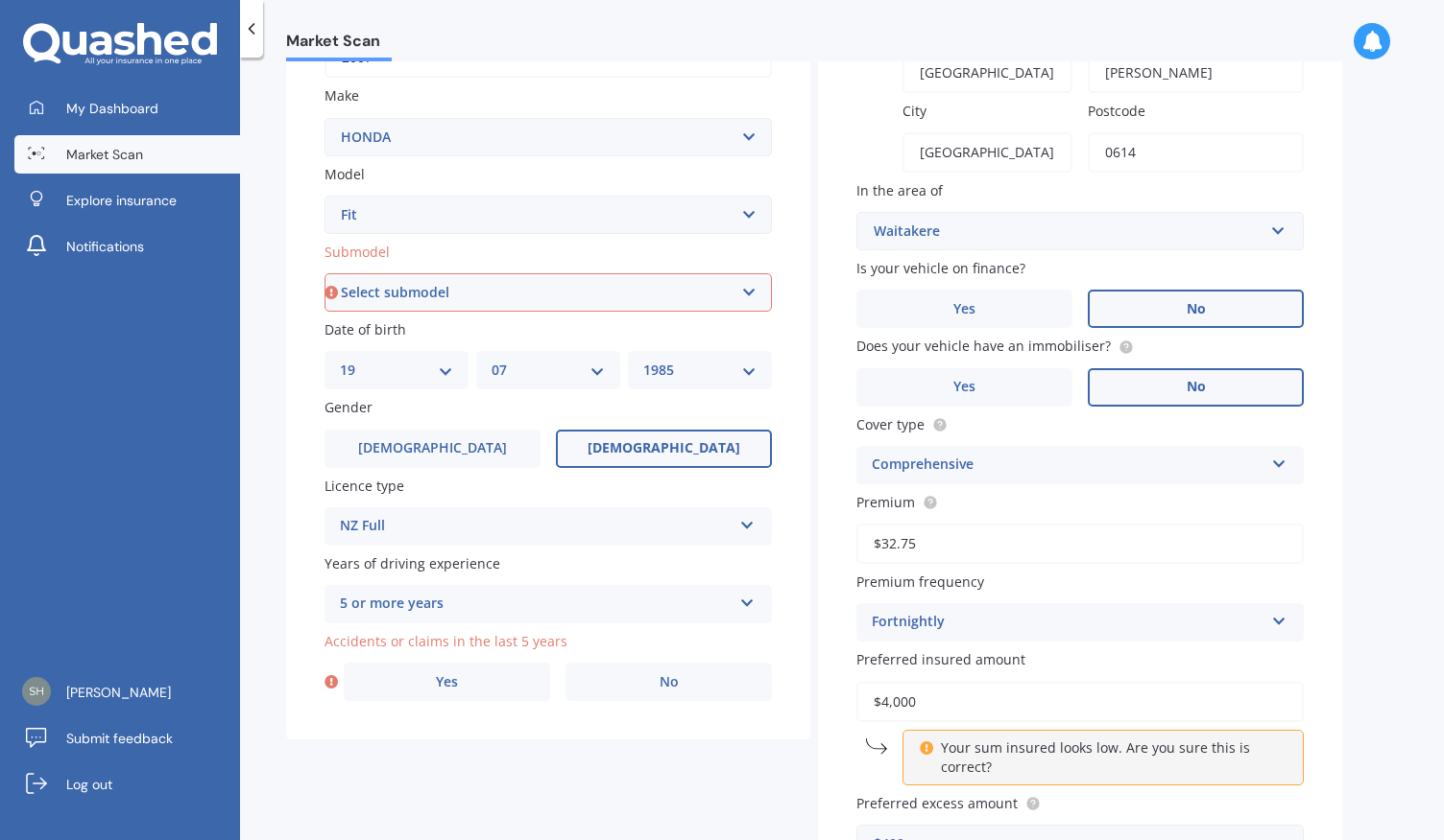
scroll to position [334, 0]
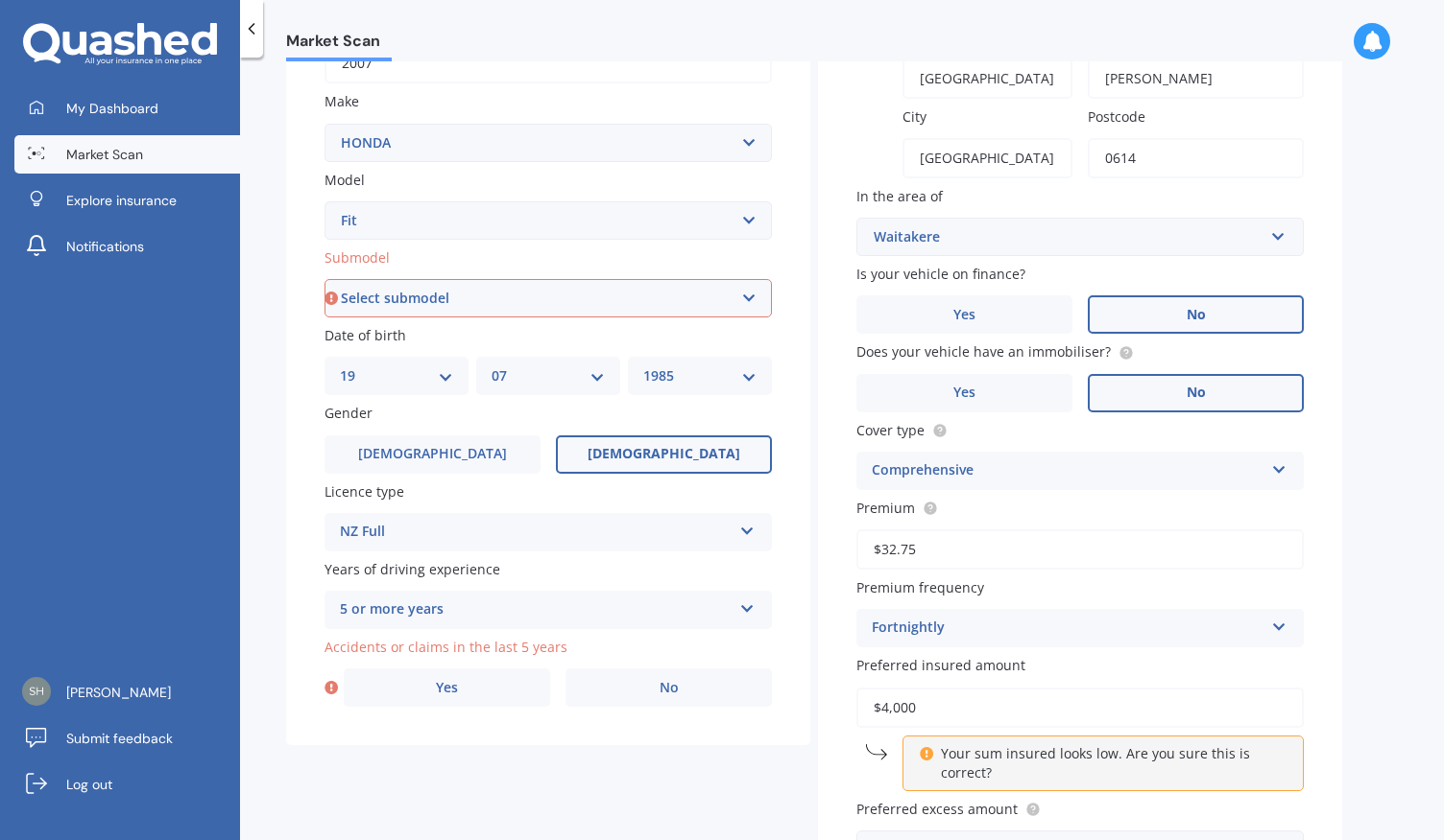
click at [580, 305] on select "Select submodel Diesel EV Hybrid Petrol" at bounding box center [548, 298] width 447 height 38
select select "PETROL"
click at [324, 280] on select "Select submodel Diesel EV Hybrid Petrol" at bounding box center [548, 298] width 447 height 38
click at [593, 741] on div "Plate number Search I don’t have a number plate Year [DATE] Make Select make AC…" at bounding box center [548, 301] width 524 height 891
click at [488, 685] on label "Yes" at bounding box center [447, 688] width 206 height 38
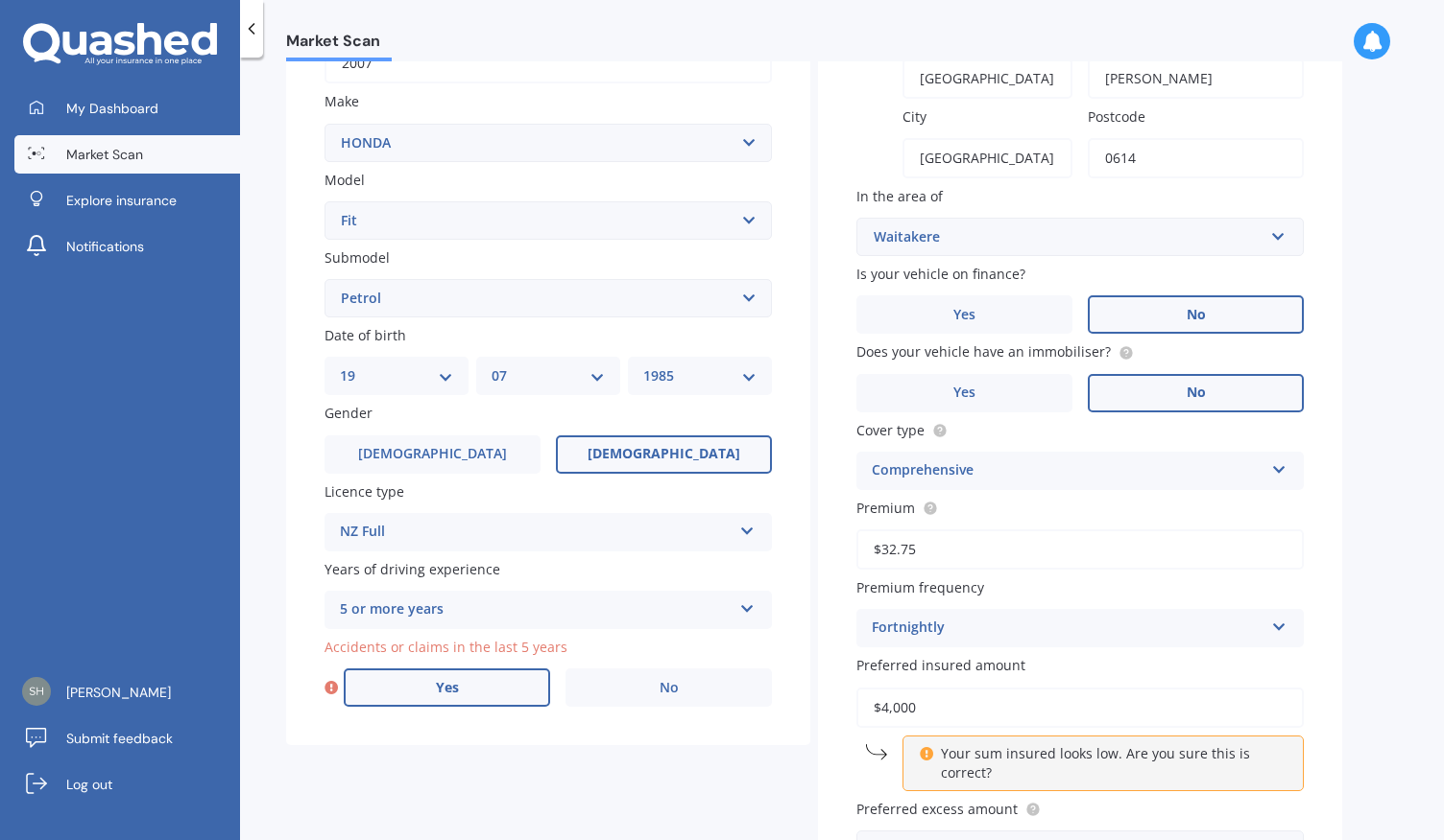
click at [0, 0] on input "Yes" at bounding box center [0, 0] width 0 height 0
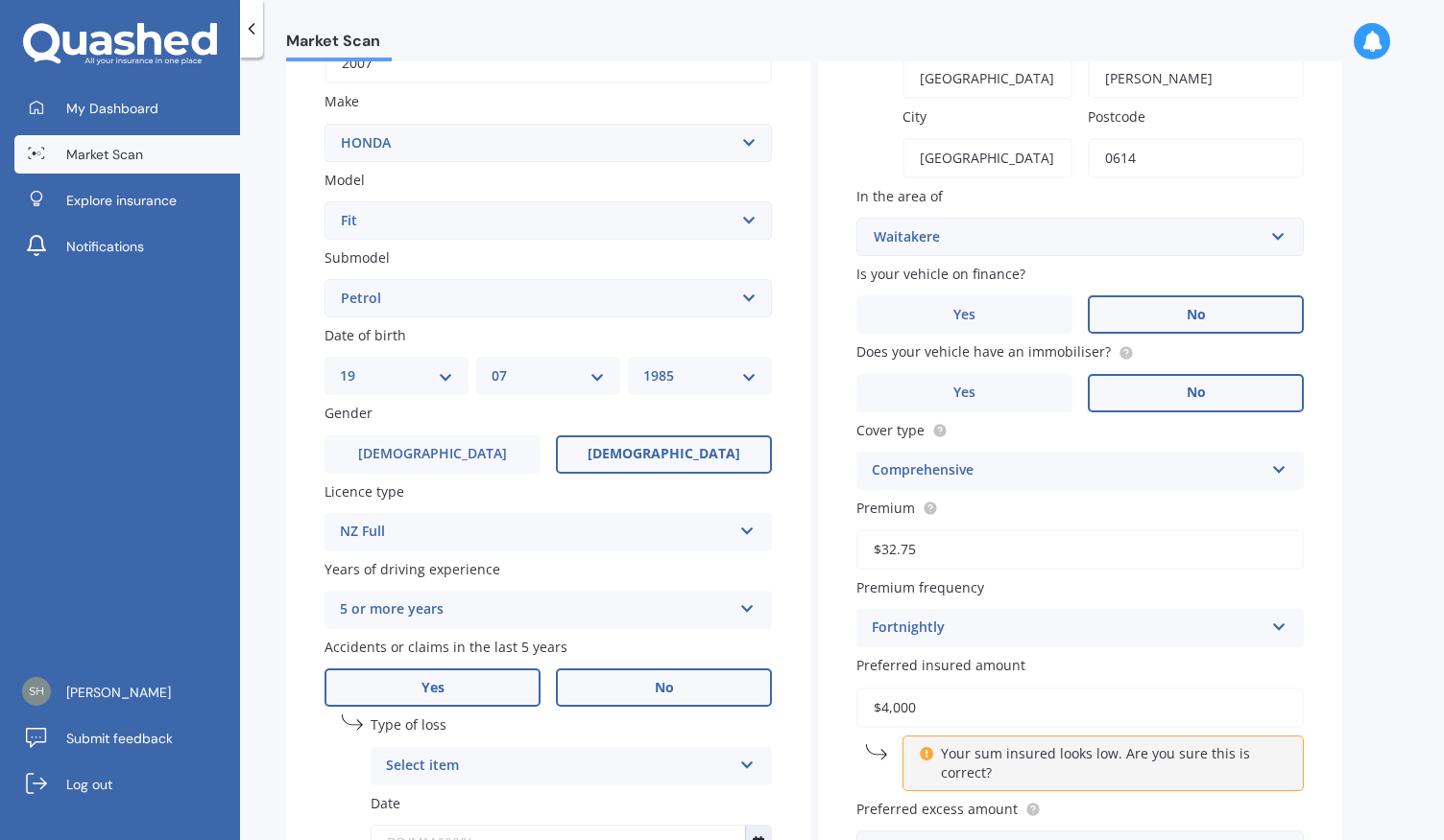
scroll to position [513, 0]
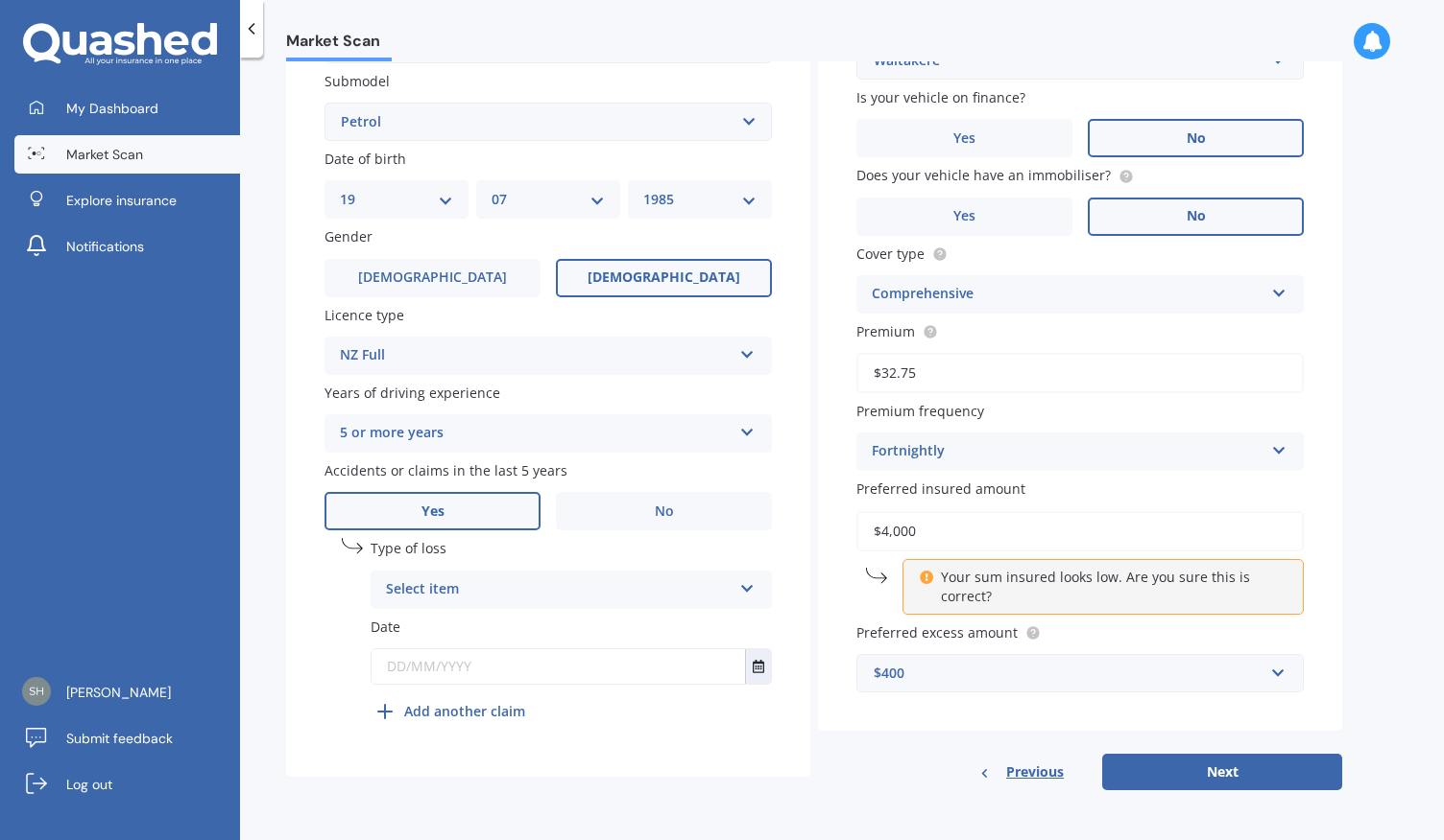
click at [701, 588] on div "Select item" at bounding box center [559, 589] width 346 height 23
click at [647, 625] on div "At fault accident" at bounding box center [571, 627] width 399 height 34
click at [757, 668] on icon "Select date" at bounding box center [759, 667] width 12 height 14
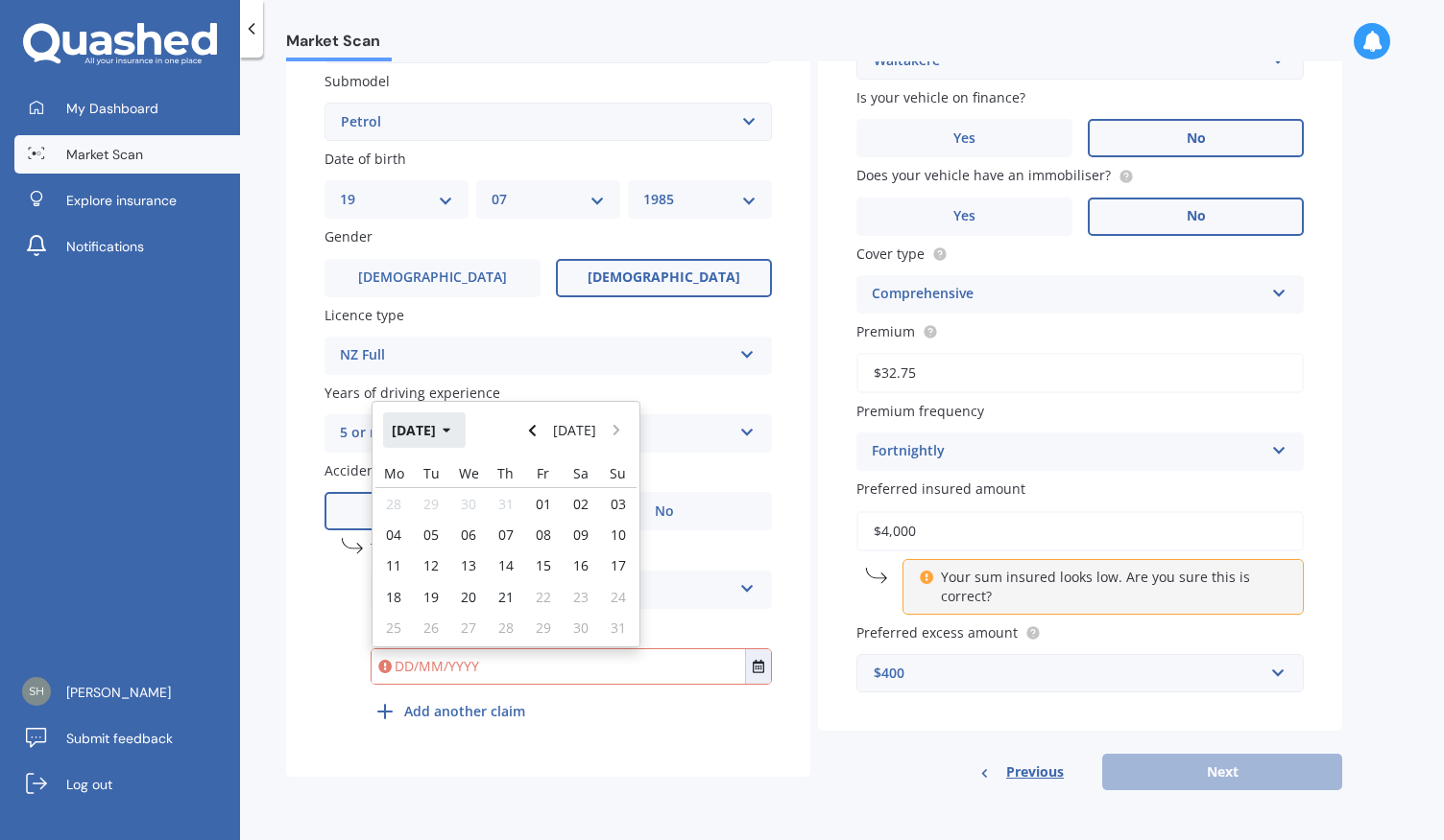
click at [453, 429] on button "[DATE]" at bounding box center [425, 429] width 83 height 34
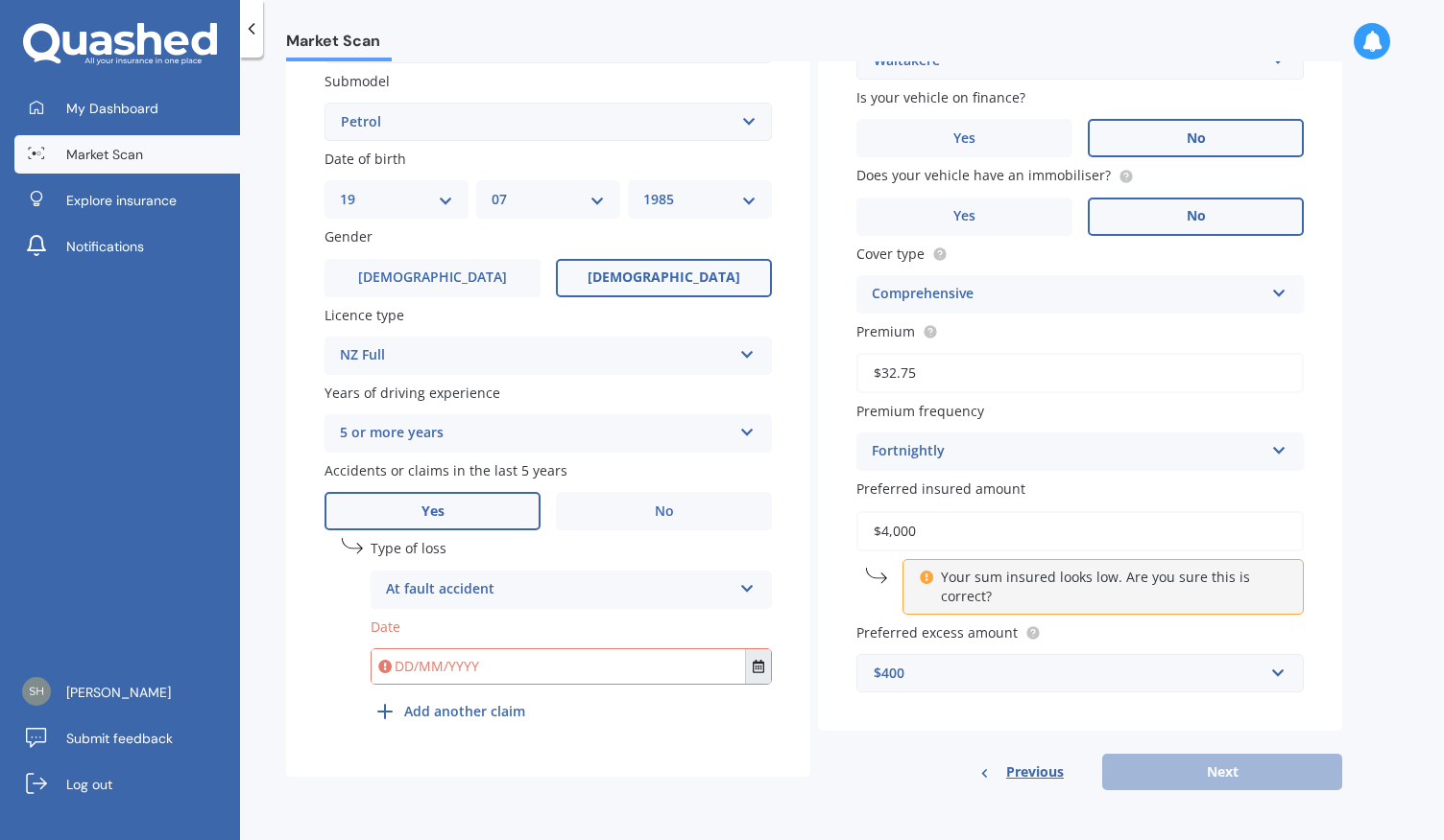
click at [760, 668] on icon "Select date" at bounding box center [759, 667] width 12 height 14
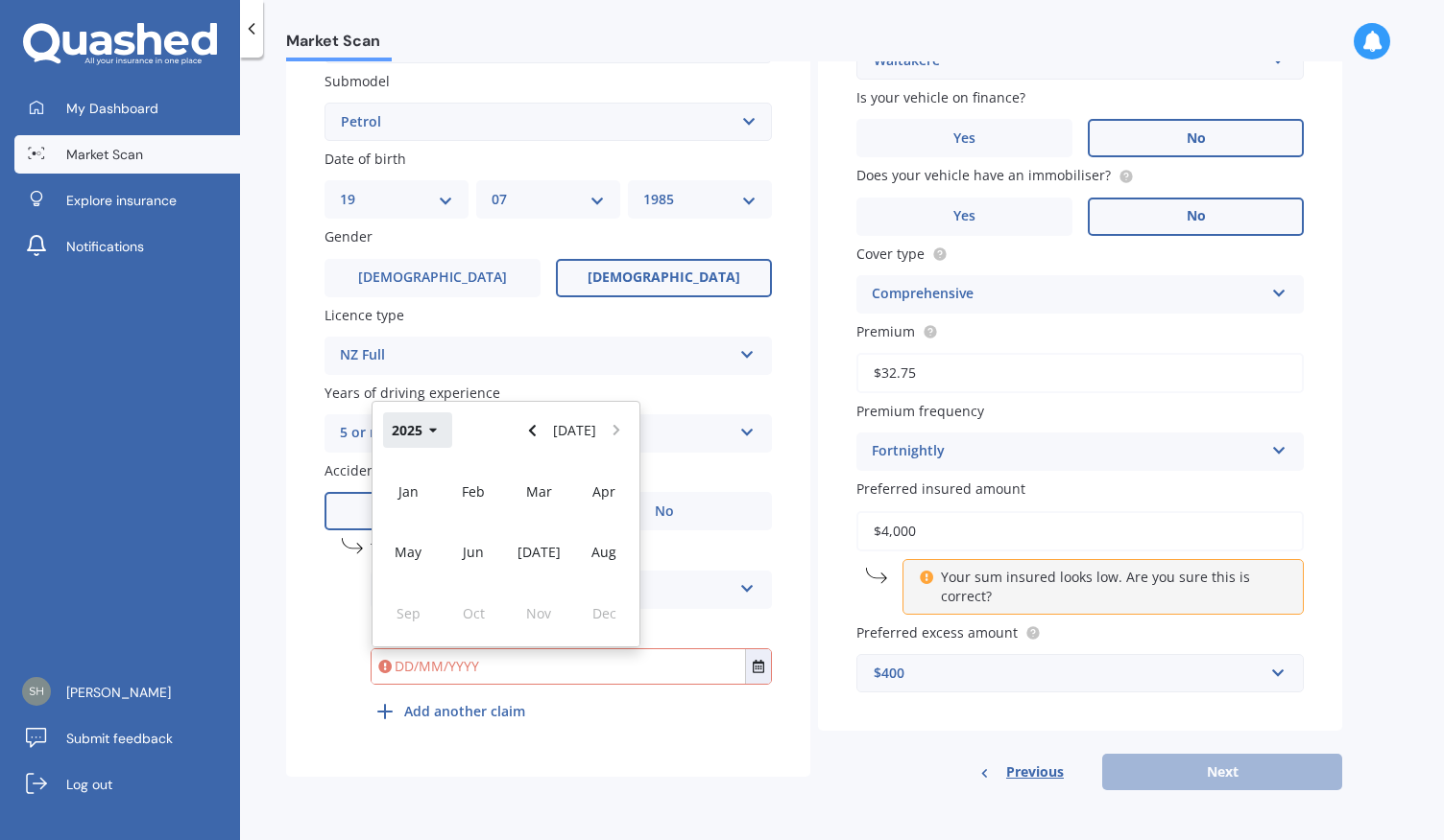
click at [425, 434] on button "2025" at bounding box center [418, 429] width 69 height 34
click at [552, 497] on span "2021" at bounding box center [538, 491] width 30 height 19
click at [616, 603] on div "Dec" at bounding box center [604, 614] width 65 height 61
click at [545, 543] on span "10" at bounding box center [544, 534] width 16 height 19
type input "[DATE]"
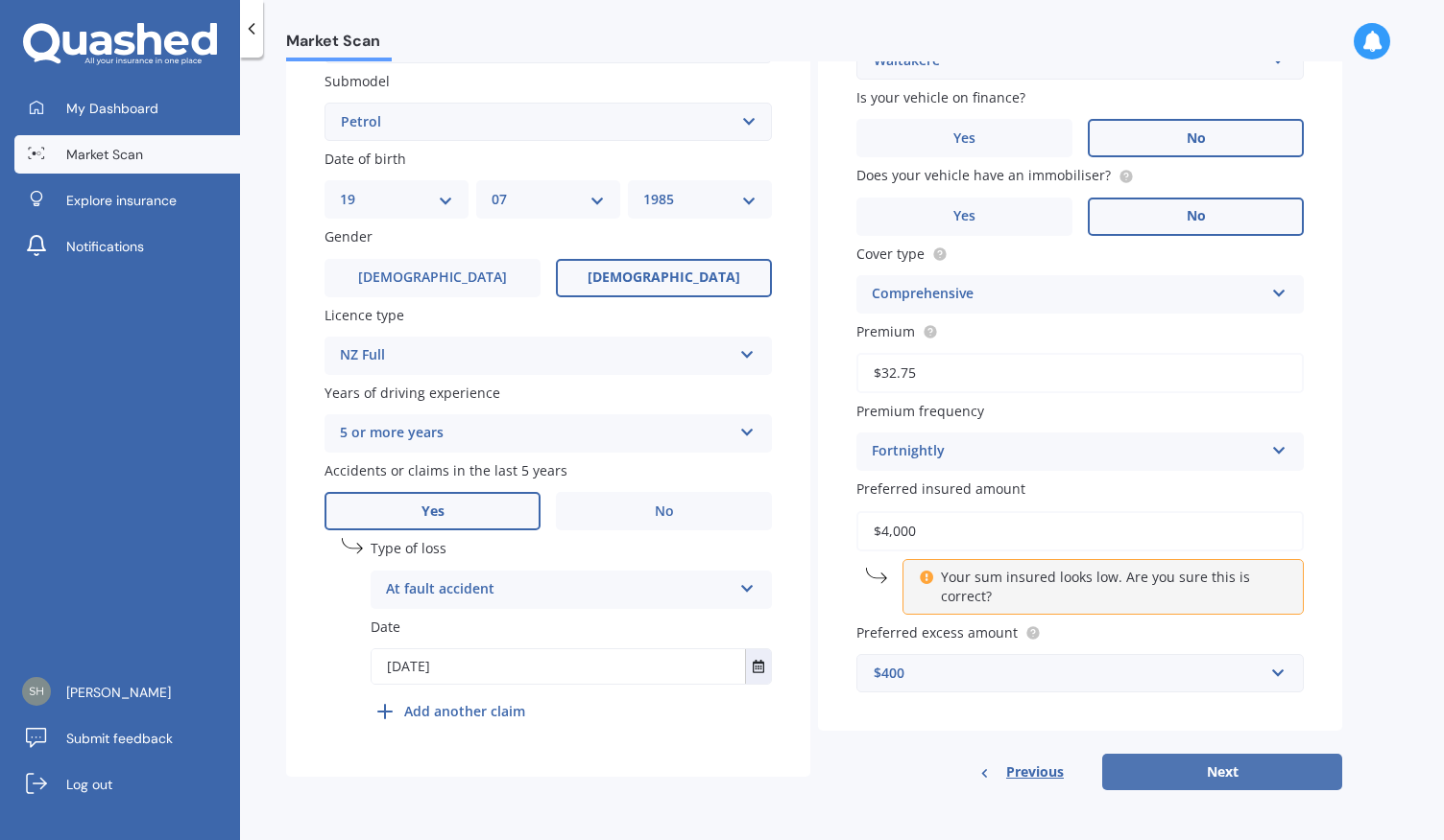
click at [1221, 770] on button "Next" at bounding box center [1222, 772] width 240 height 36
select select "19"
select select "07"
select select "1985"
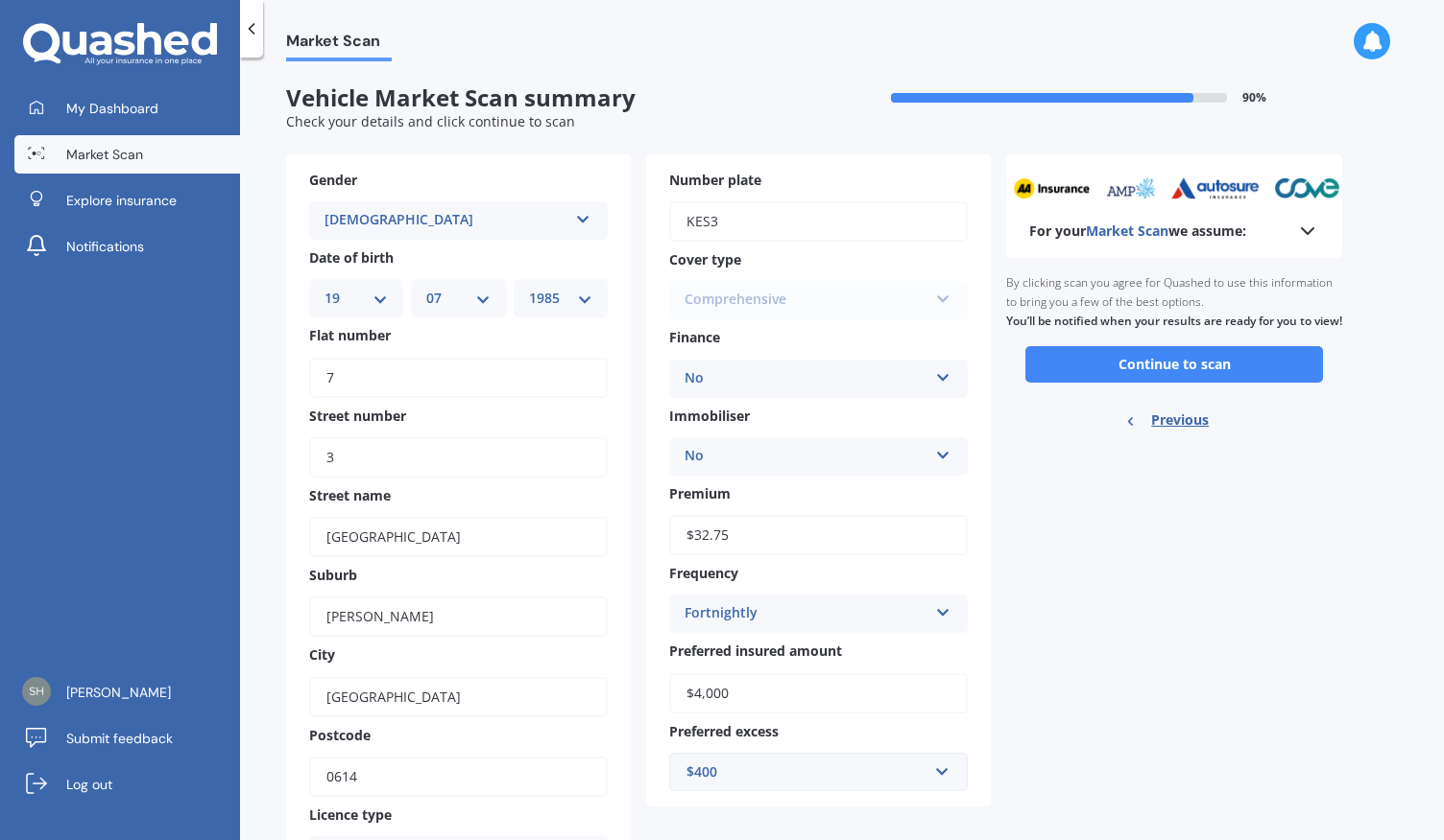
scroll to position [0, 0]
click at [1168, 383] on button "Continue to scan" at bounding box center [1174, 364] width 298 height 36
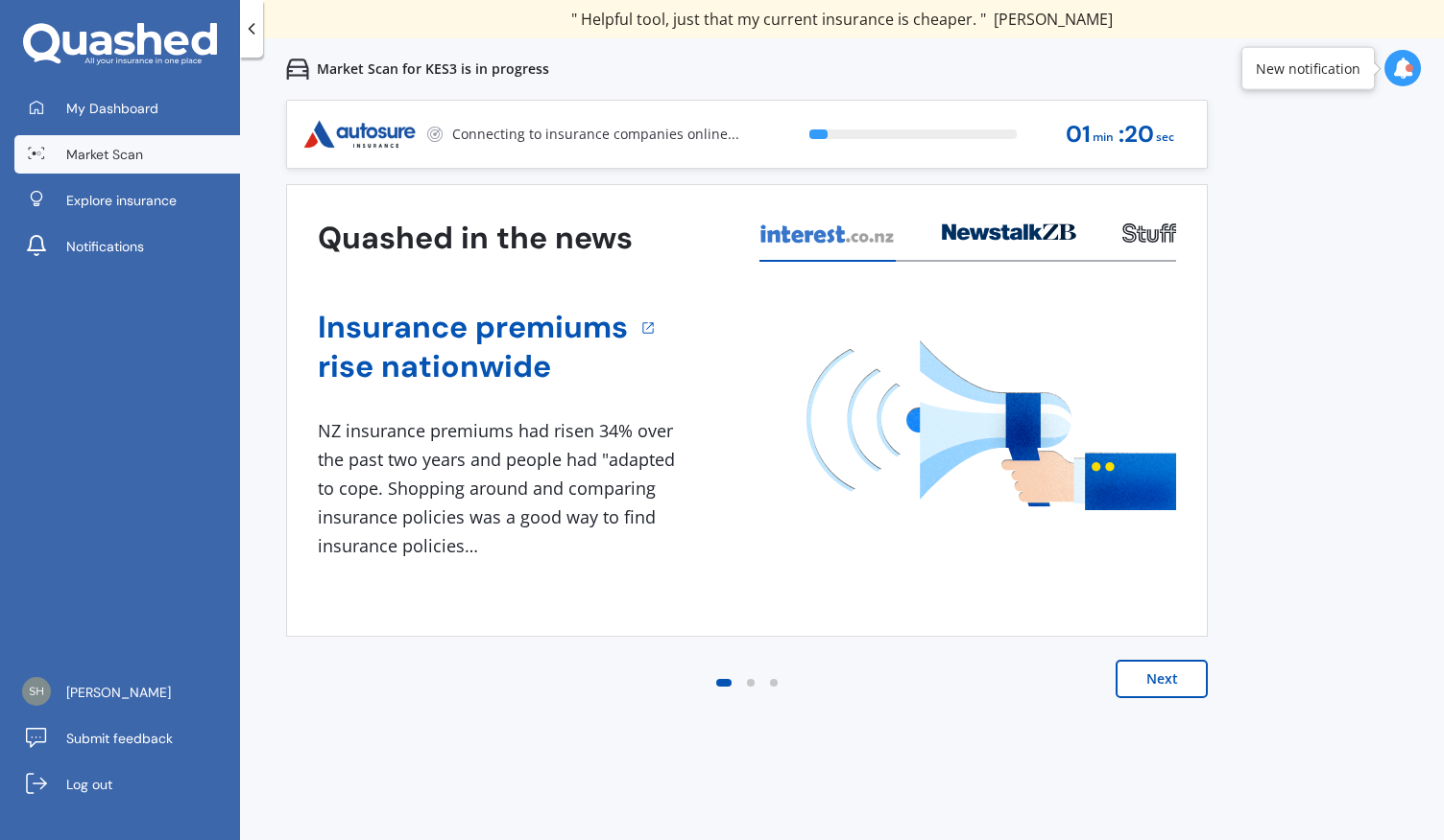
click at [1153, 671] on button "Next" at bounding box center [1162, 679] width 92 height 38
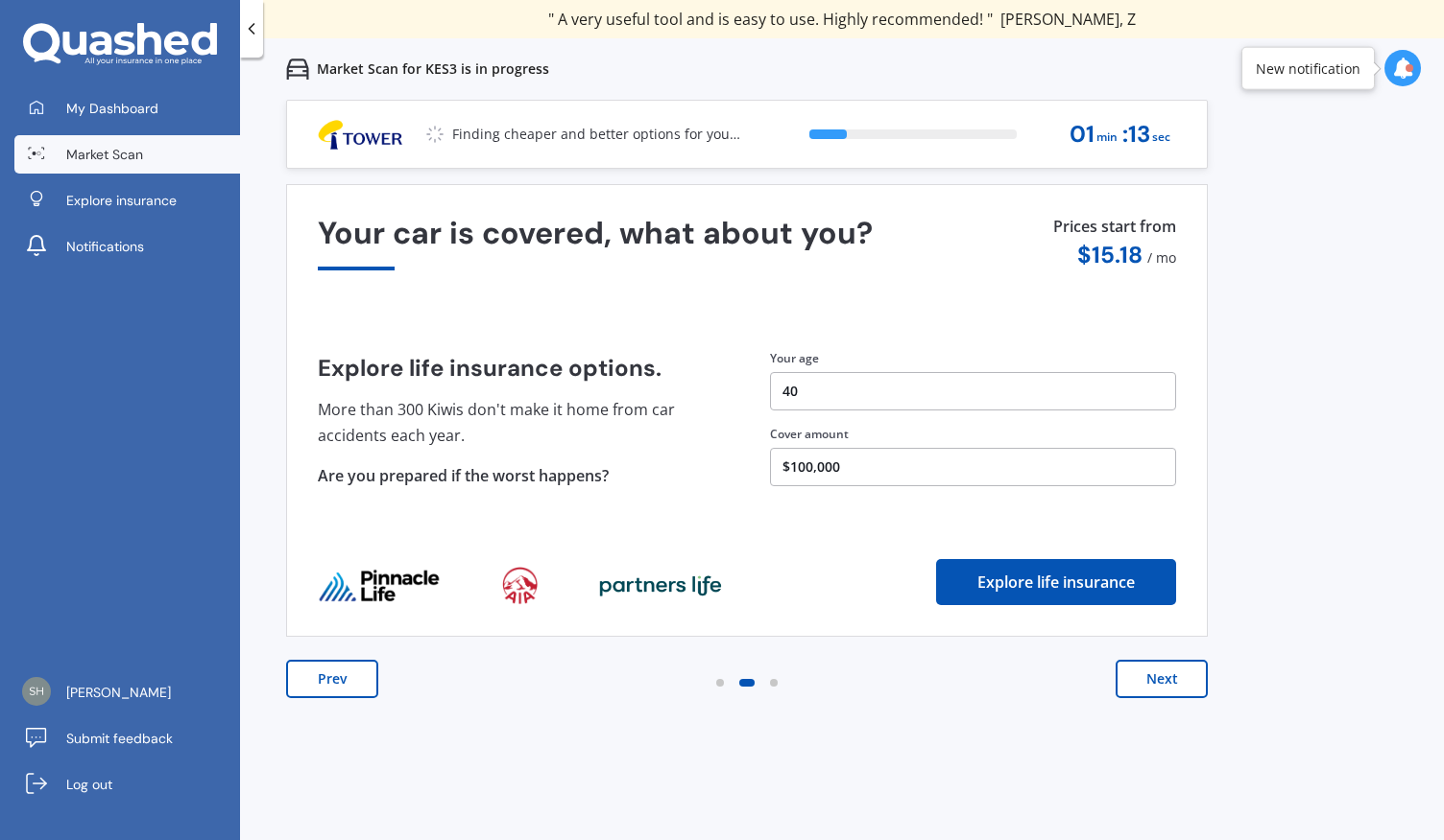
click at [1158, 676] on button "Next" at bounding box center [1162, 679] width 92 height 38
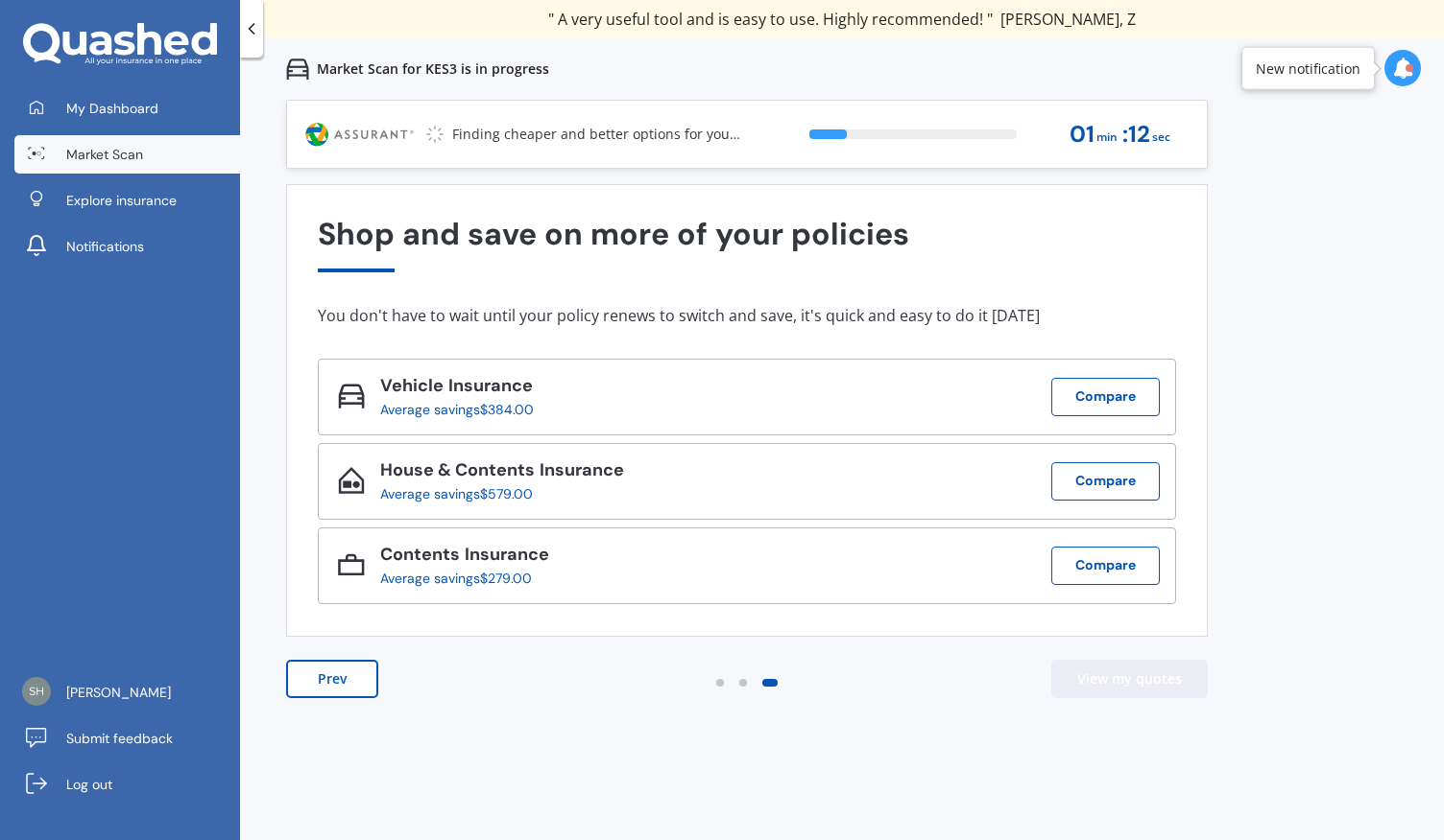
click at [1158, 676] on button "View my quotes" at bounding box center [1128, 679] width 156 height 38
click at [654, 684] on div "Prev View my quotes" at bounding box center [746, 699] width 921 height 77
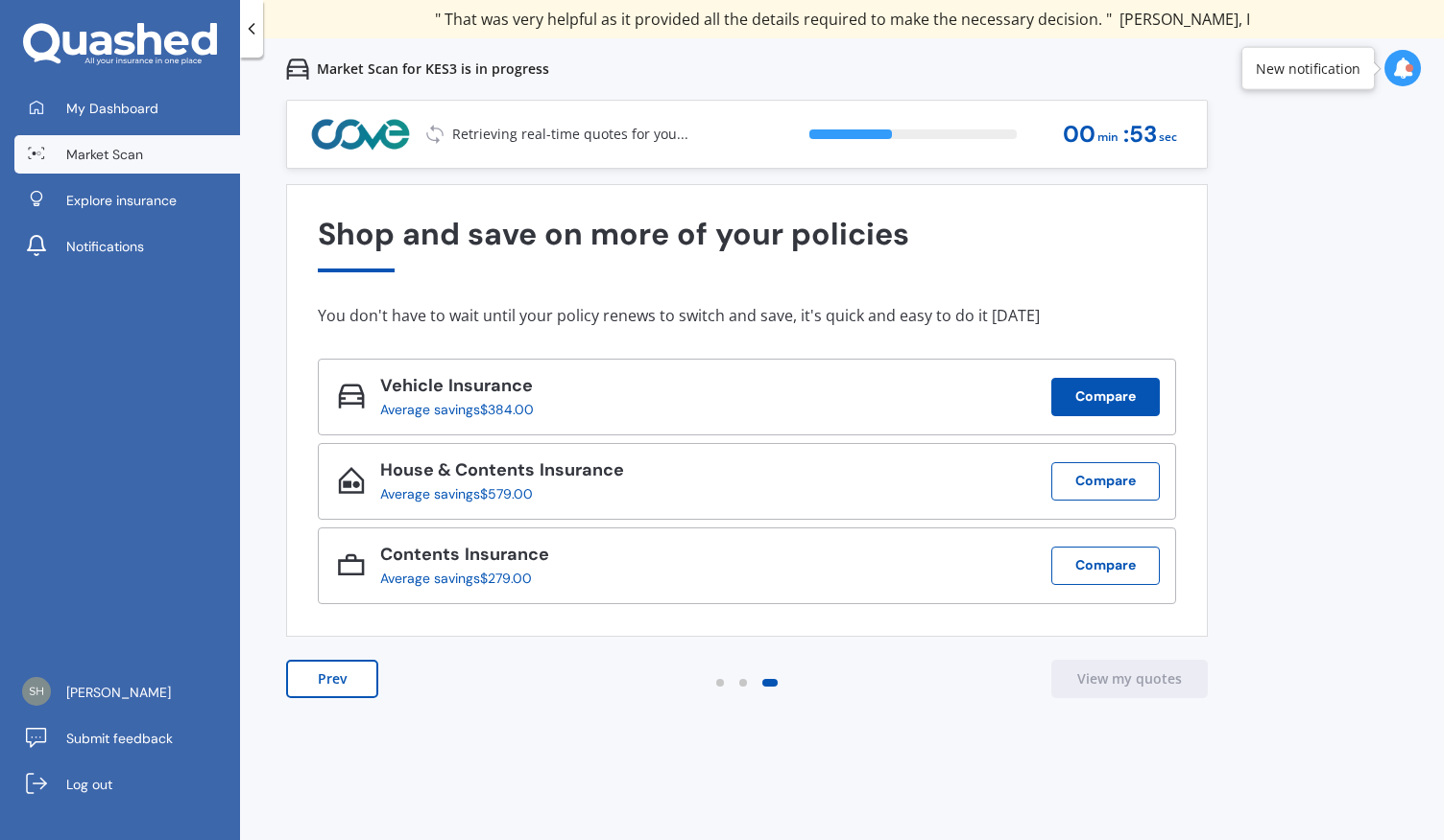
click at [1104, 395] on button "Compare" at bounding box center [1105, 397] width 108 height 38
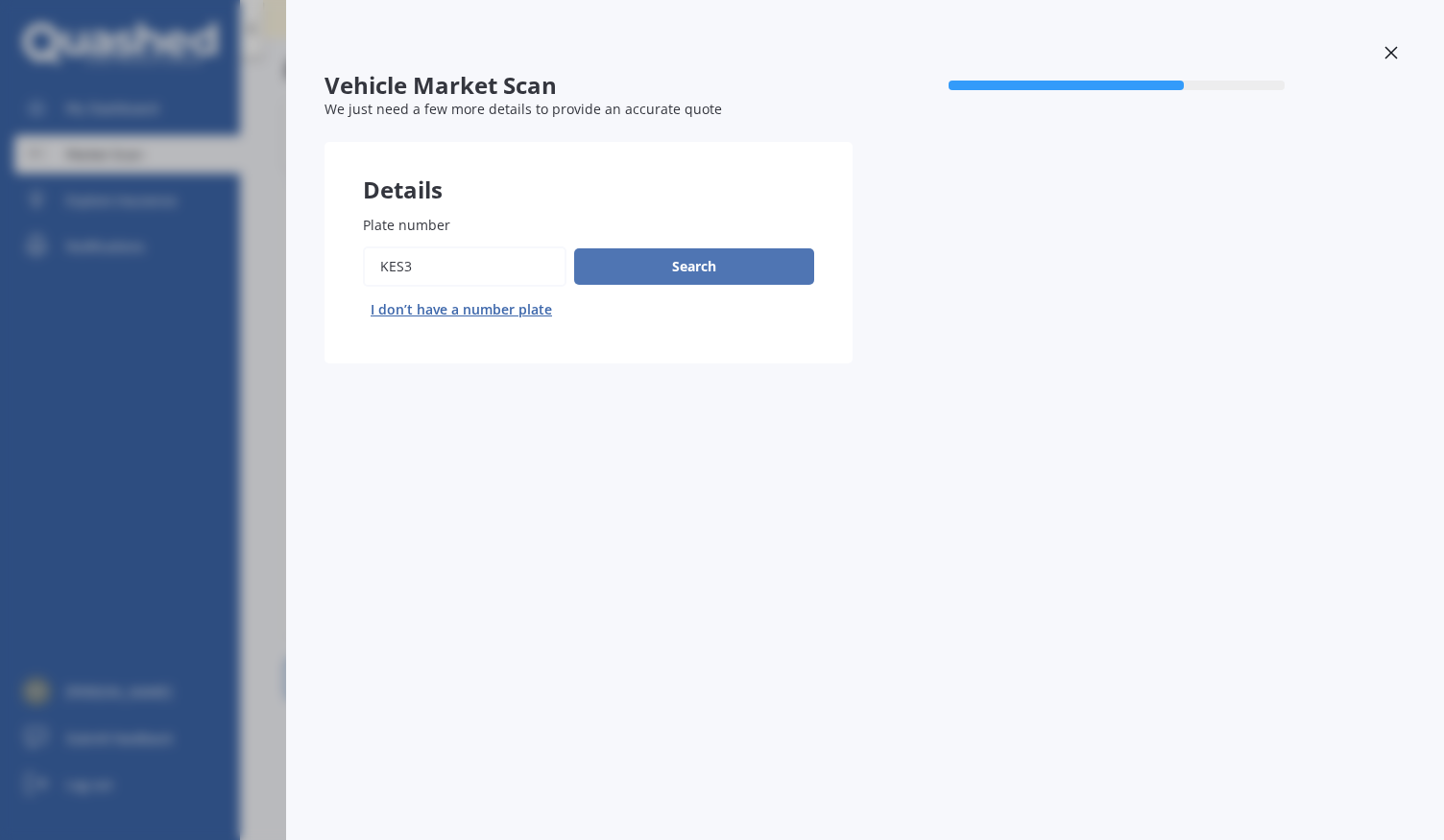
click at [718, 270] on button "Search" at bounding box center [694, 266] width 240 height 36
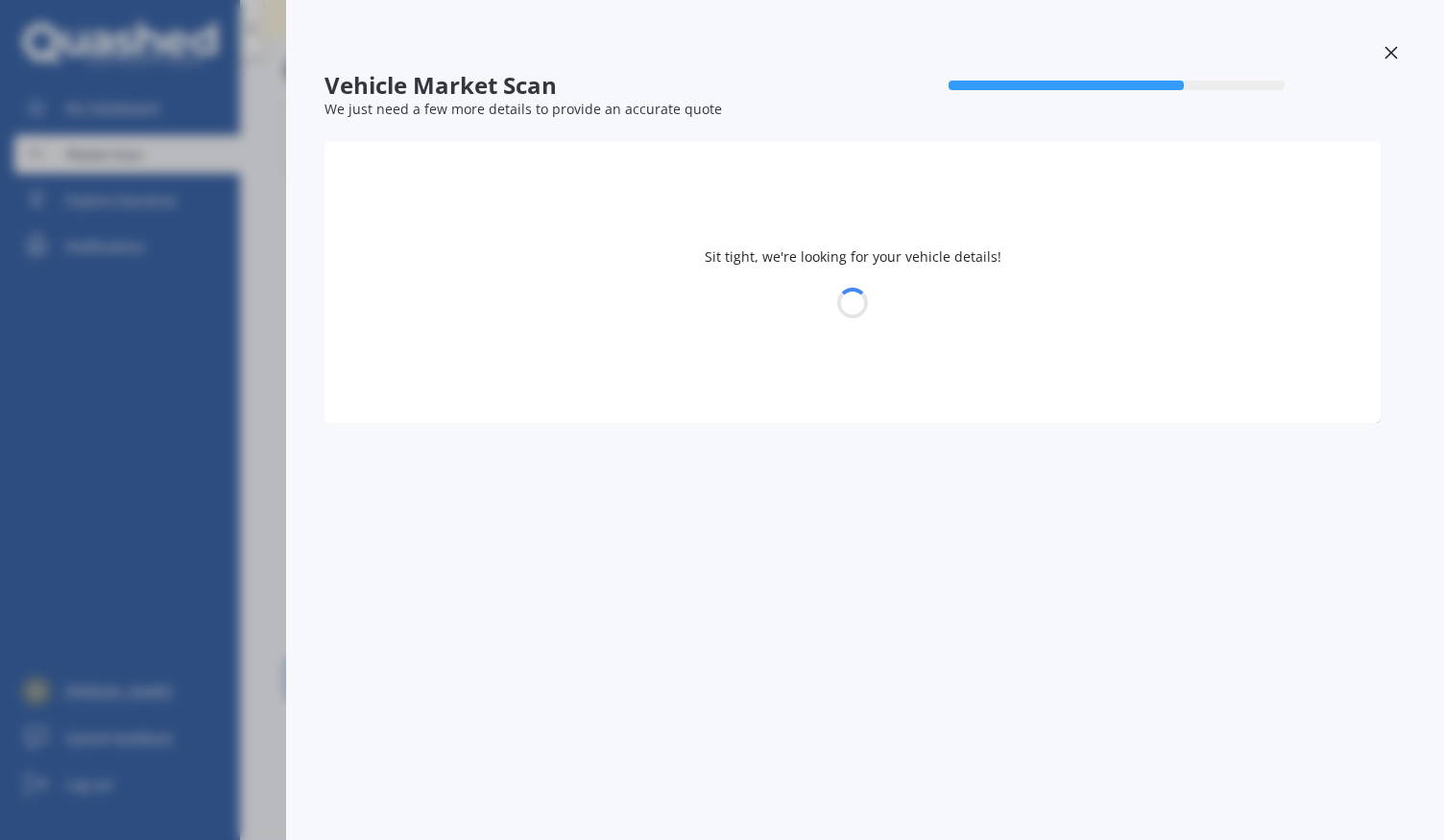
select select "HONDA"
select select "FIT"
select select "19"
select select "07"
select select "1985"
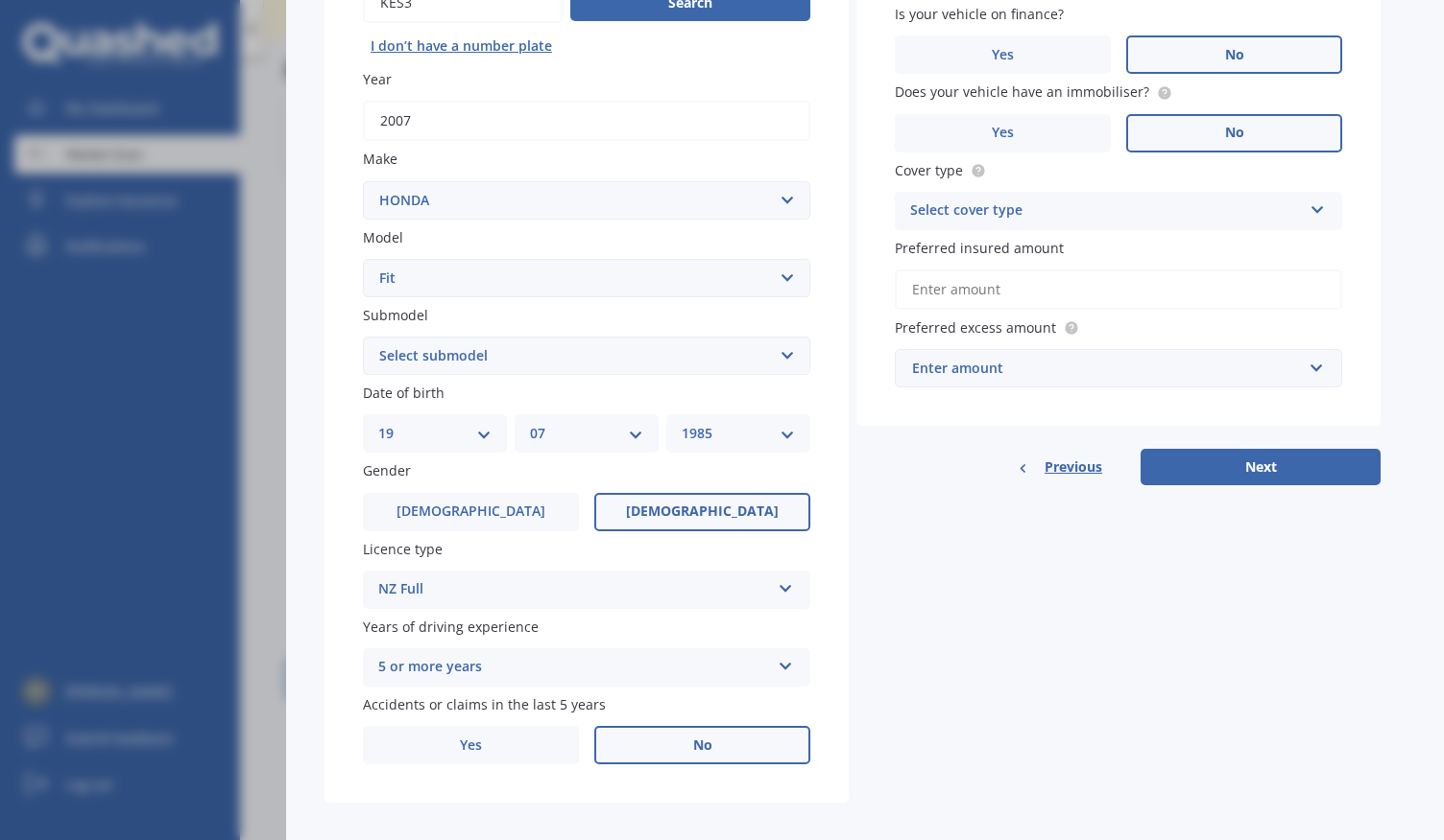
scroll to position [270, 0]
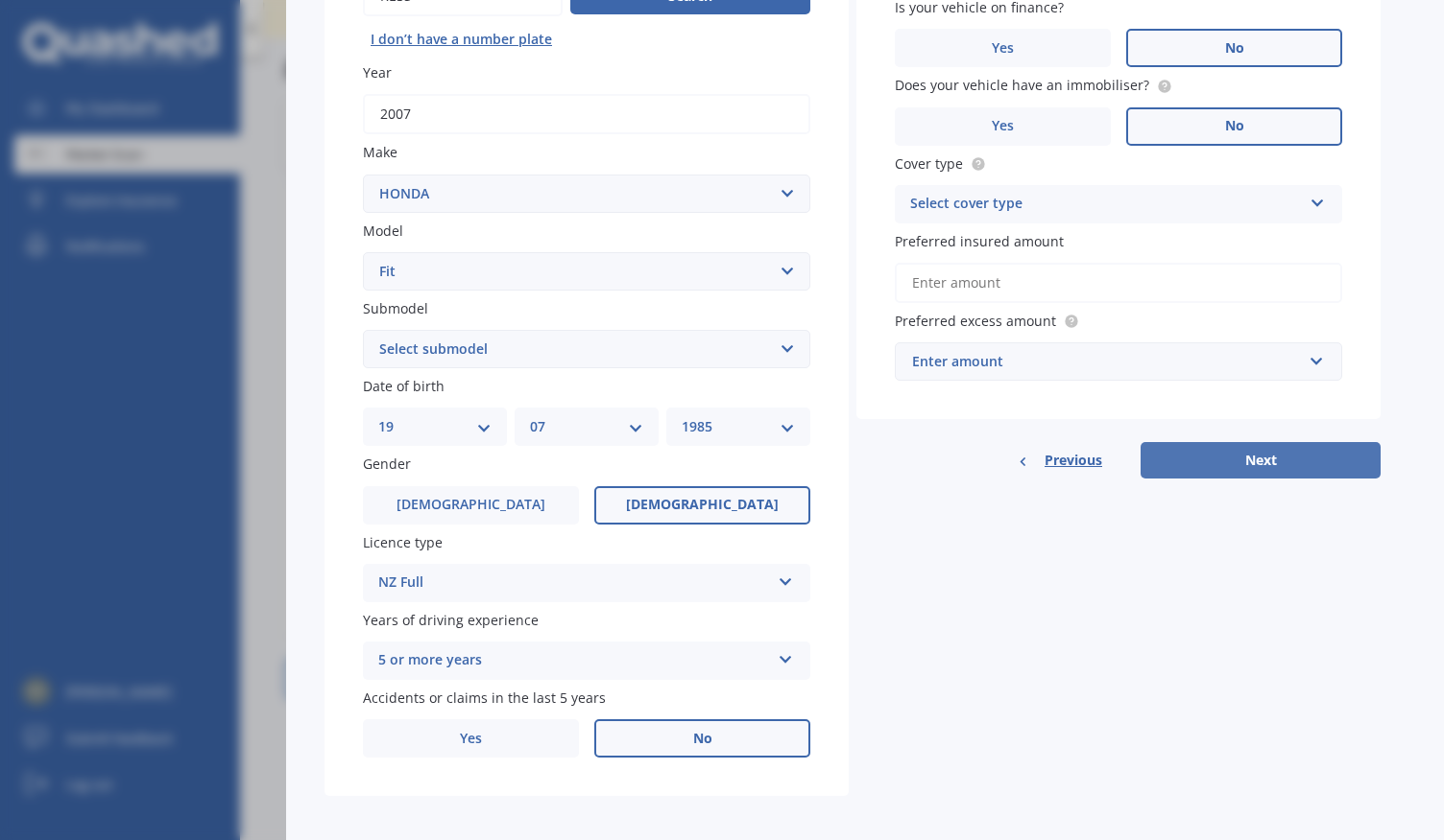
click at [1247, 459] on button "Next" at bounding box center [1260, 460] width 240 height 36
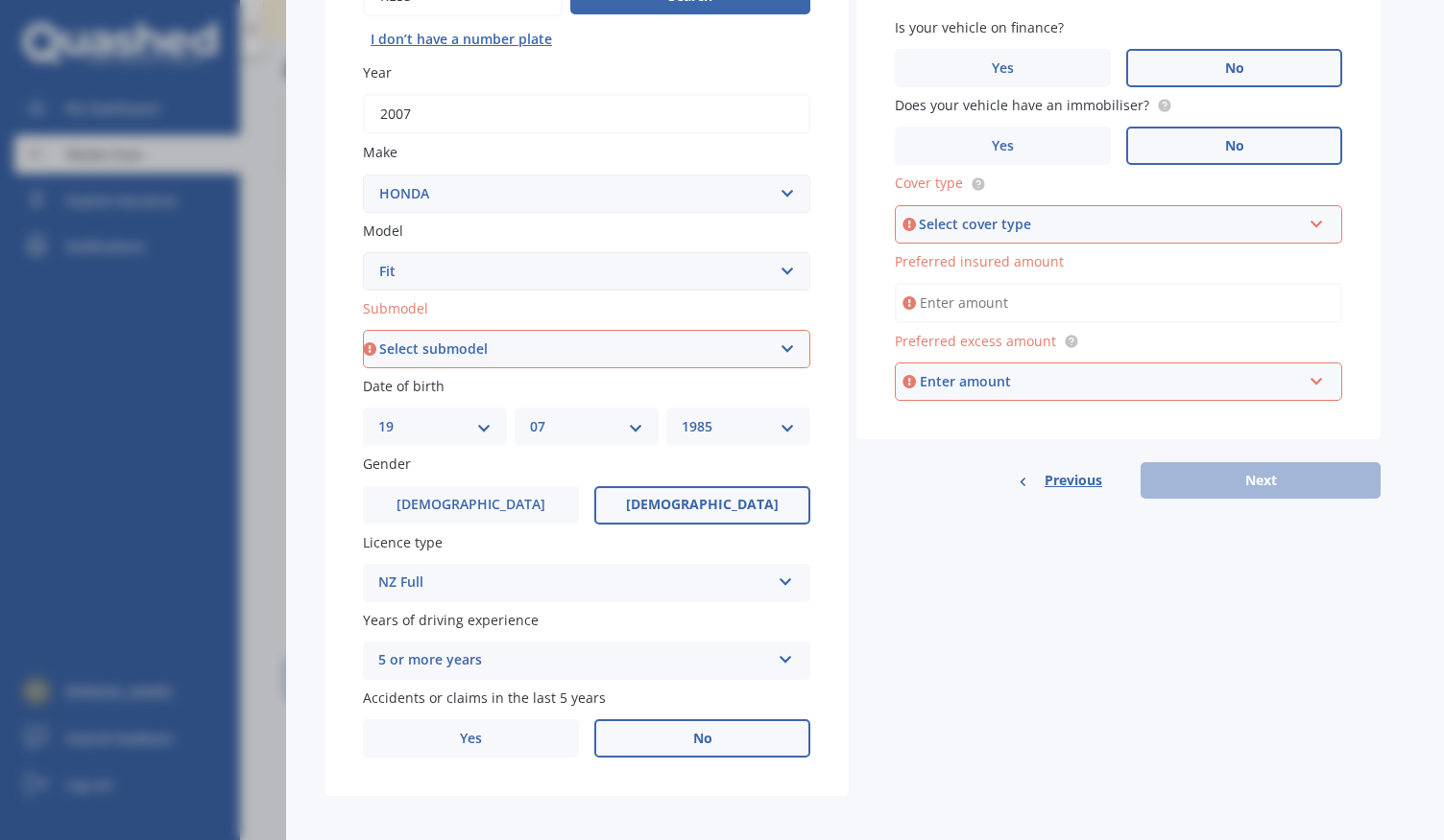
click at [1082, 212] on div "Select cover type Comprehensive Third Party, Fire & Theft Third Party" at bounding box center [1118, 224] width 447 height 38
click at [1069, 268] on div "Comprehensive" at bounding box center [1118, 260] width 443 height 34
click at [1068, 302] on input "Preferred insured amount" at bounding box center [1118, 303] width 447 height 40
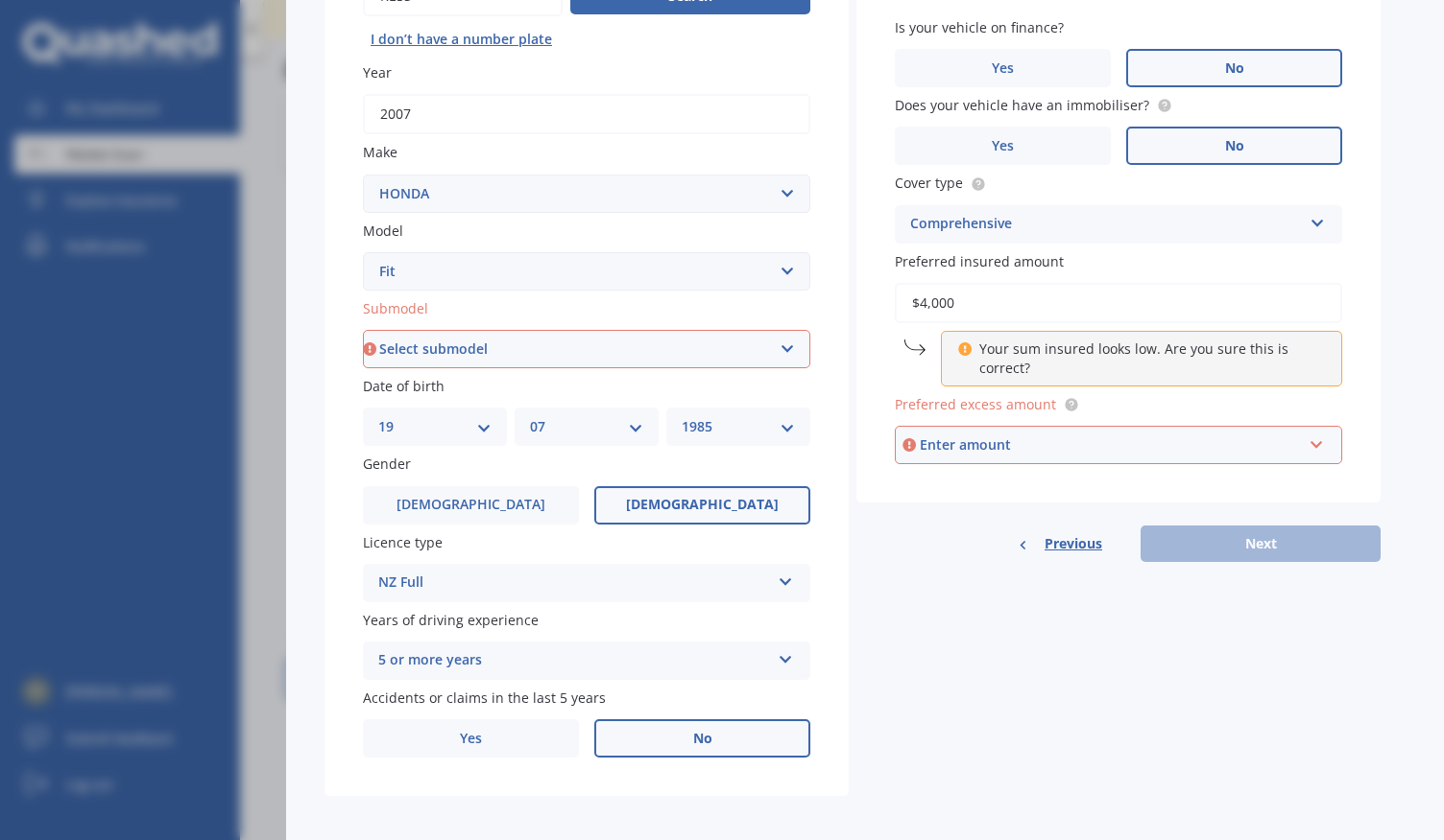
click at [1044, 452] on div "Enter amount" at bounding box center [1111, 444] width 382 height 21
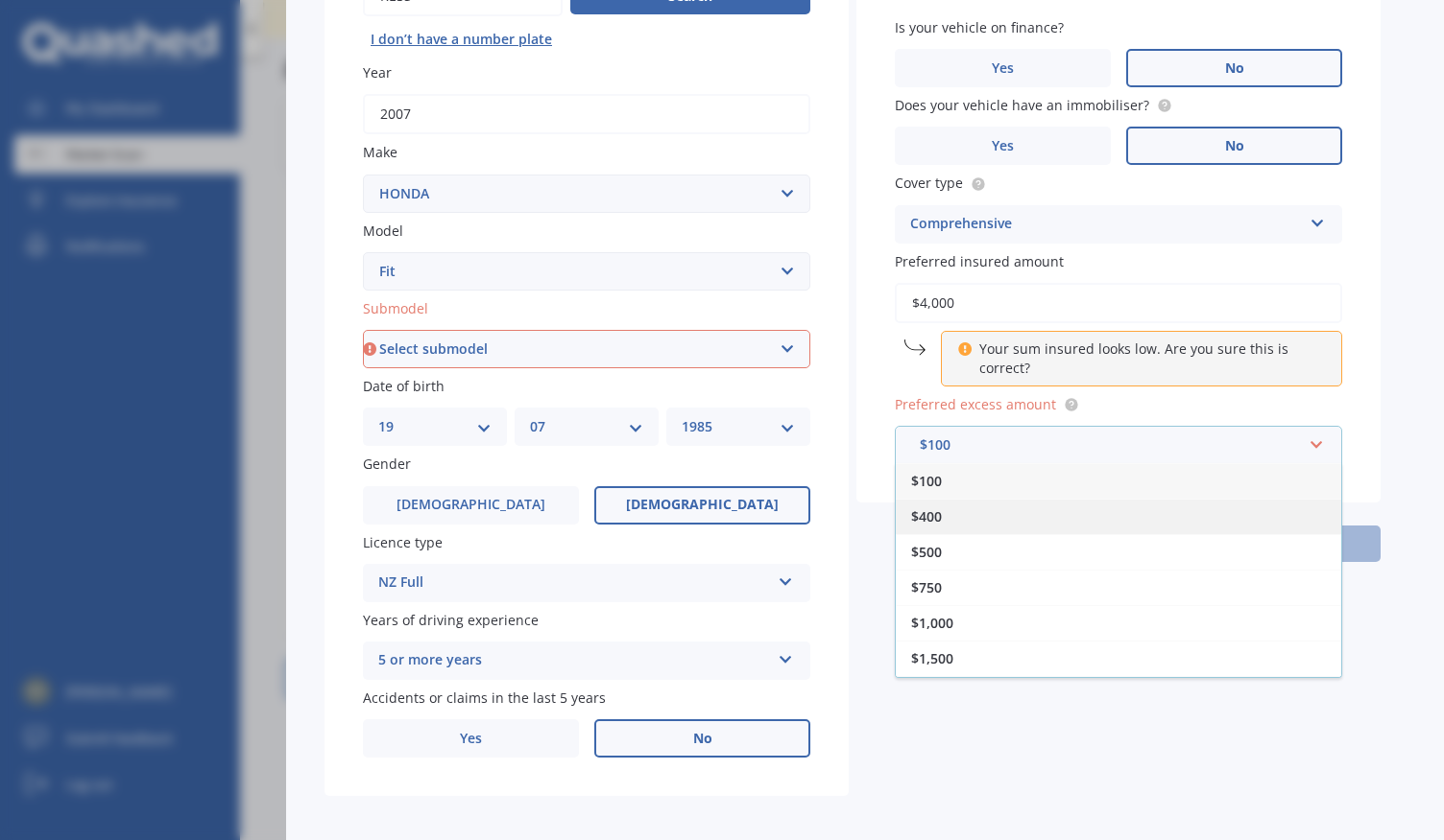
click at [1000, 511] on div "$400" at bounding box center [1118, 517] width 445 height 35
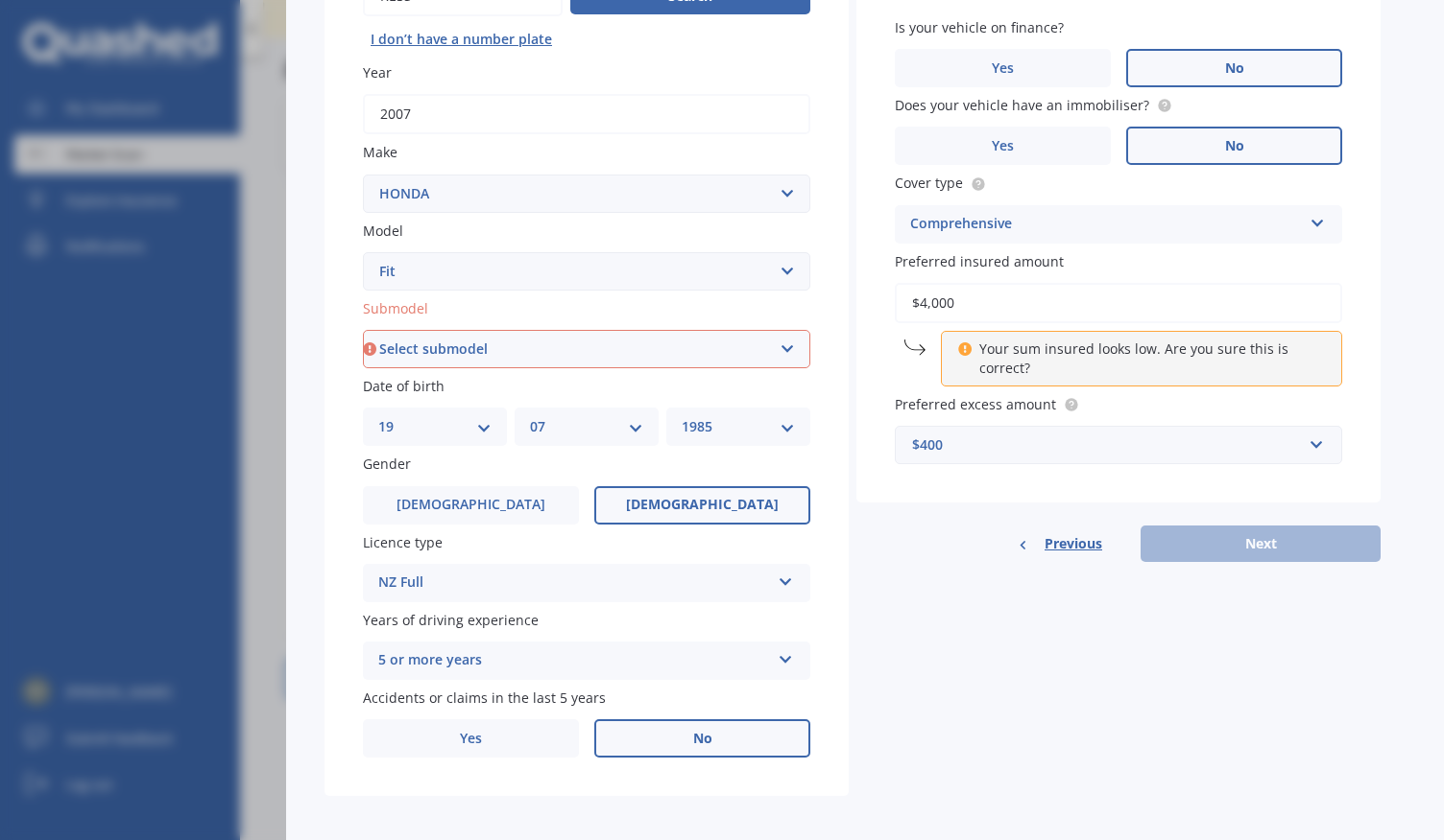
click at [1066, 305] on input "$4,000" at bounding box center [1118, 303] width 447 height 40
click at [1064, 299] on input "$4,000" at bounding box center [1118, 303] width 447 height 40
click at [1247, 565] on div "Details Plate number Search I don’t have a number plate Year [DATE] Make Select…" at bounding box center [852, 334] width 1056 height 925
drag, startPoint x: 1051, startPoint y: 308, endPoint x: 873, endPoint y: 299, distance: 178.2
click at [873, 299] on div "Vehicle is parked at [STREET_ADDRESS][PERSON_NAME] Enter address manually Selec…" at bounding box center [1118, 187] width 524 height 632
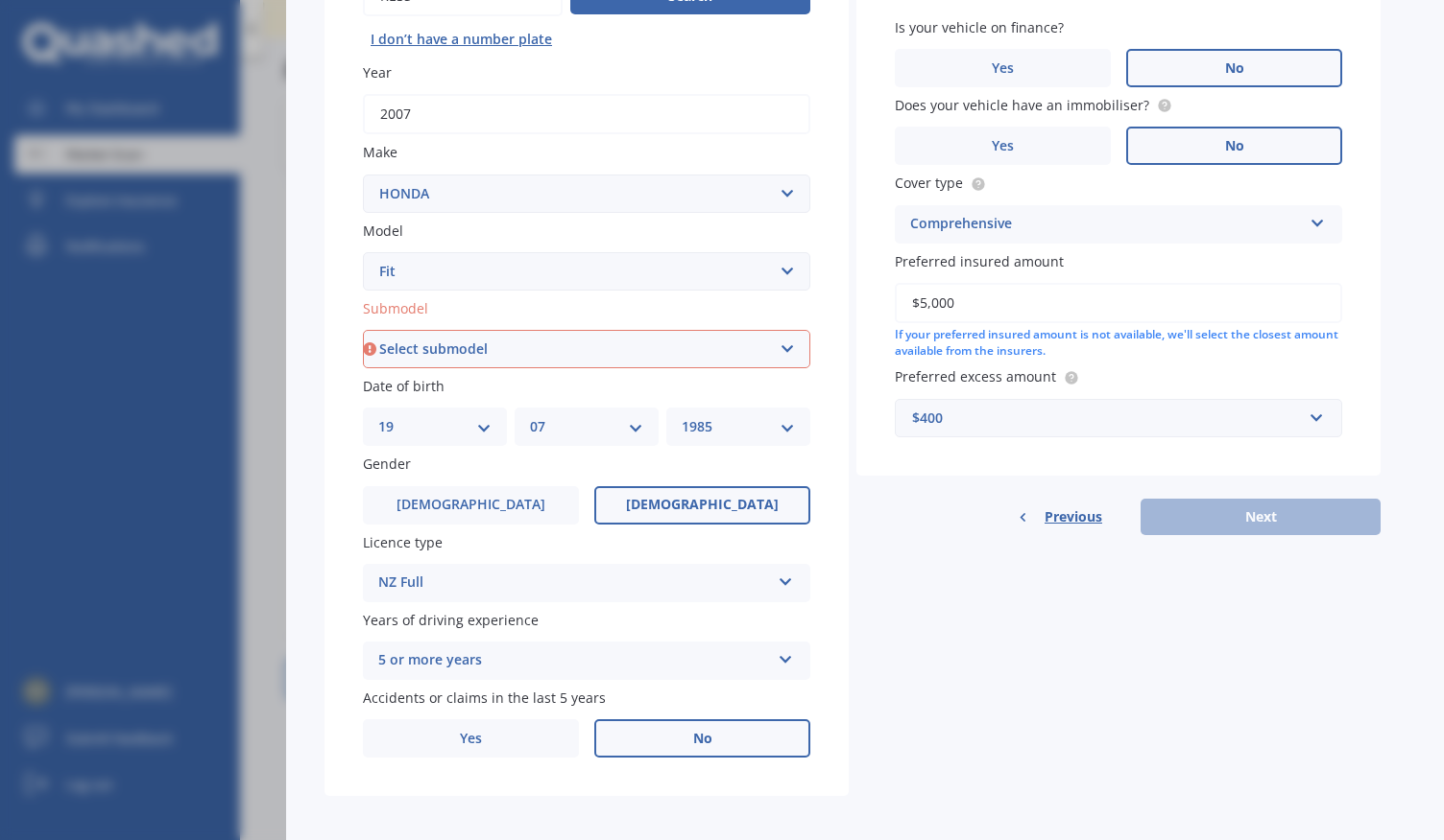
type input "$5,000"
click at [1099, 340] on div "If your preferred insured amount is not available, we'll select the closest amo…" at bounding box center [1118, 343] width 447 height 32
click at [1264, 523] on div "Previous Next" at bounding box center [1118, 517] width 524 height 36
click at [1128, 346] on div "If your preferred insured amount is not available, we'll select the closest amo…" at bounding box center [1118, 343] width 447 height 32
click at [1084, 273] on div "Preferred insured amount $5,000 If your preferred insured amount is not availab…" at bounding box center [1118, 306] width 447 height 108
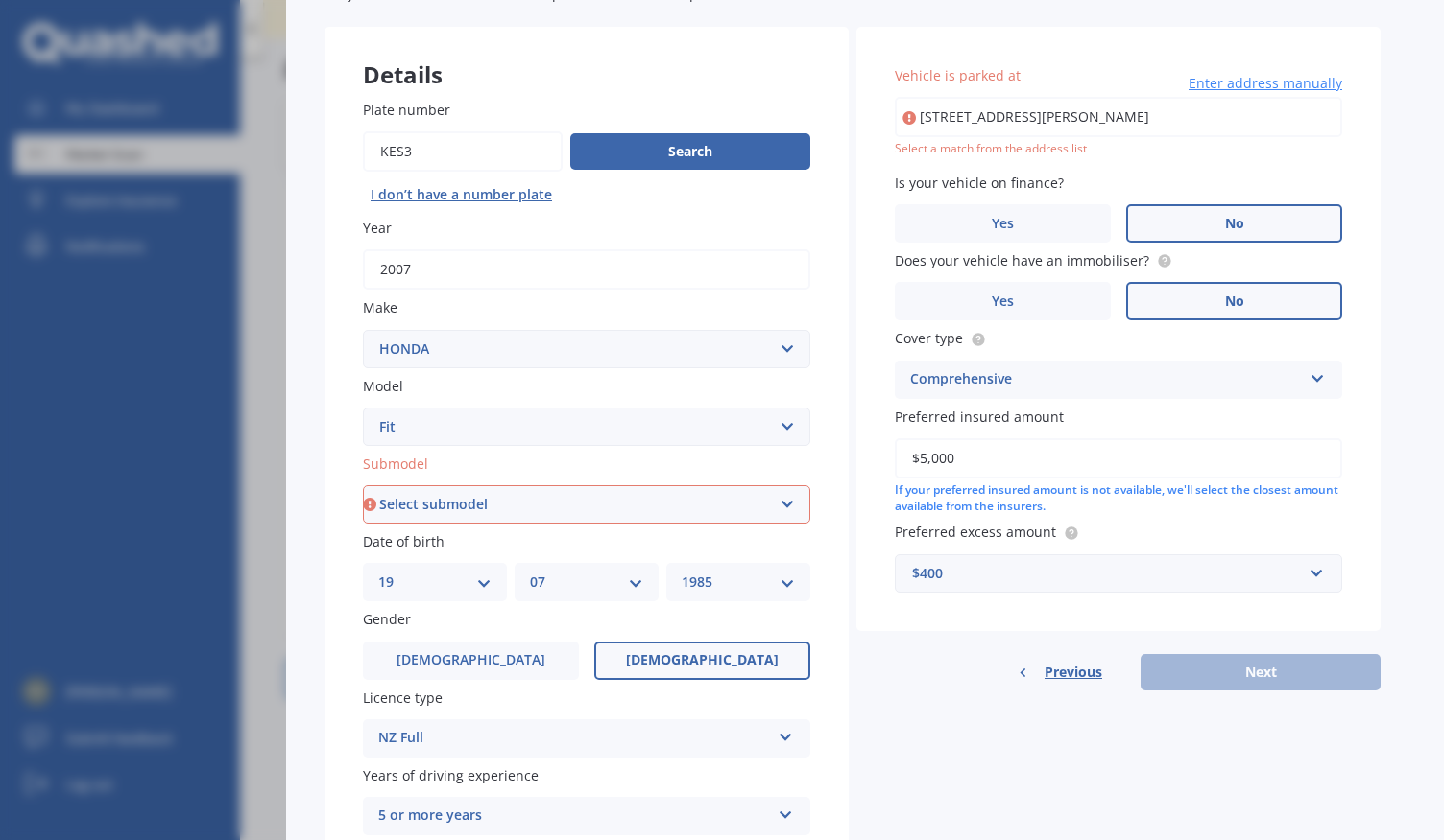
scroll to position [109, 0]
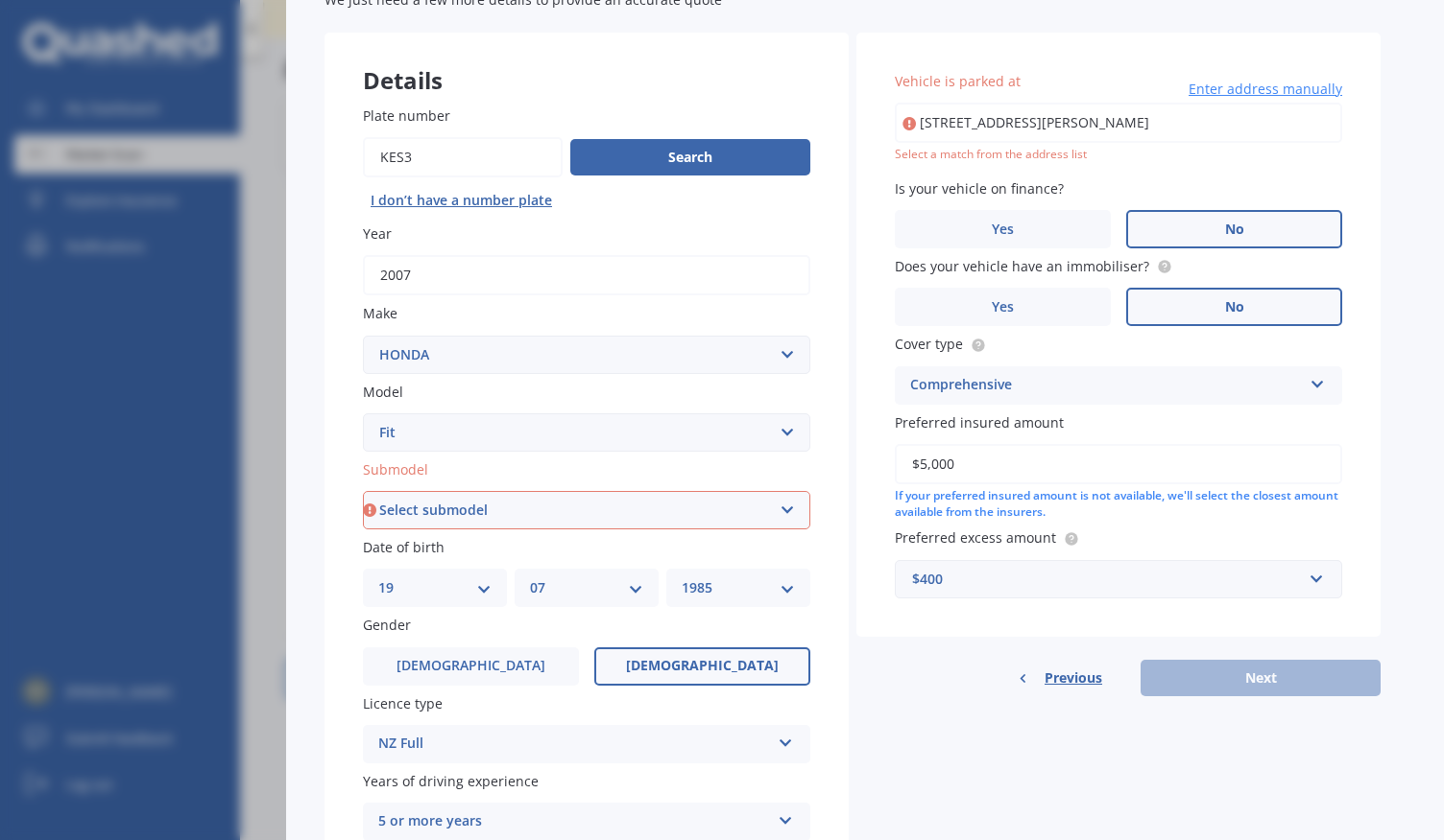
click at [604, 512] on select "Select submodel Diesel EV Hybrid Petrol" at bounding box center [586, 510] width 447 height 38
select select "PETROL"
click at [363, 492] on select "Select submodel Diesel EV Hybrid Petrol" at bounding box center [586, 510] width 447 height 38
type input "[STREET_ADDRESS][PERSON_NAME]"
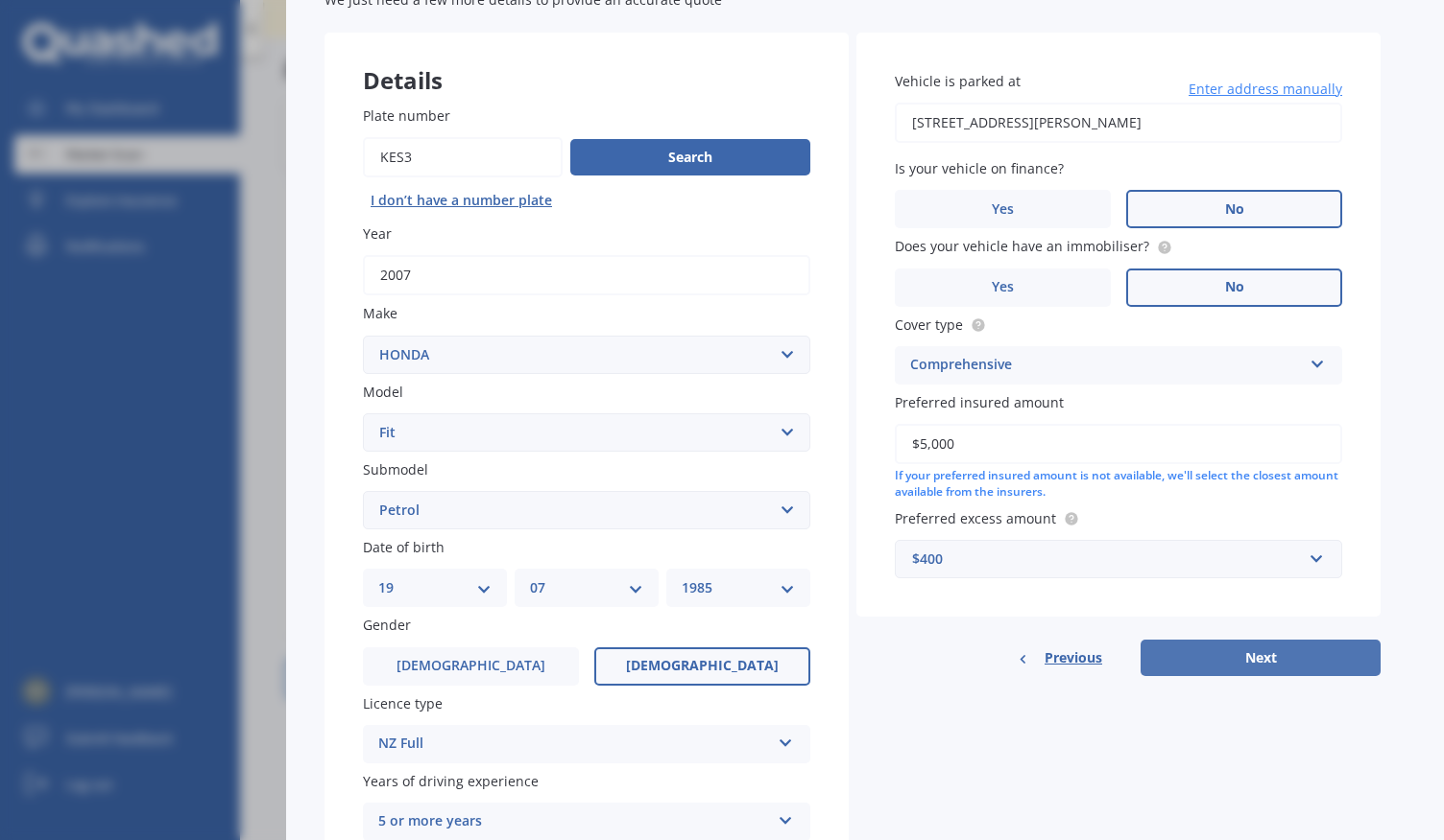
click at [1269, 654] on button "Next" at bounding box center [1260, 657] width 240 height 36
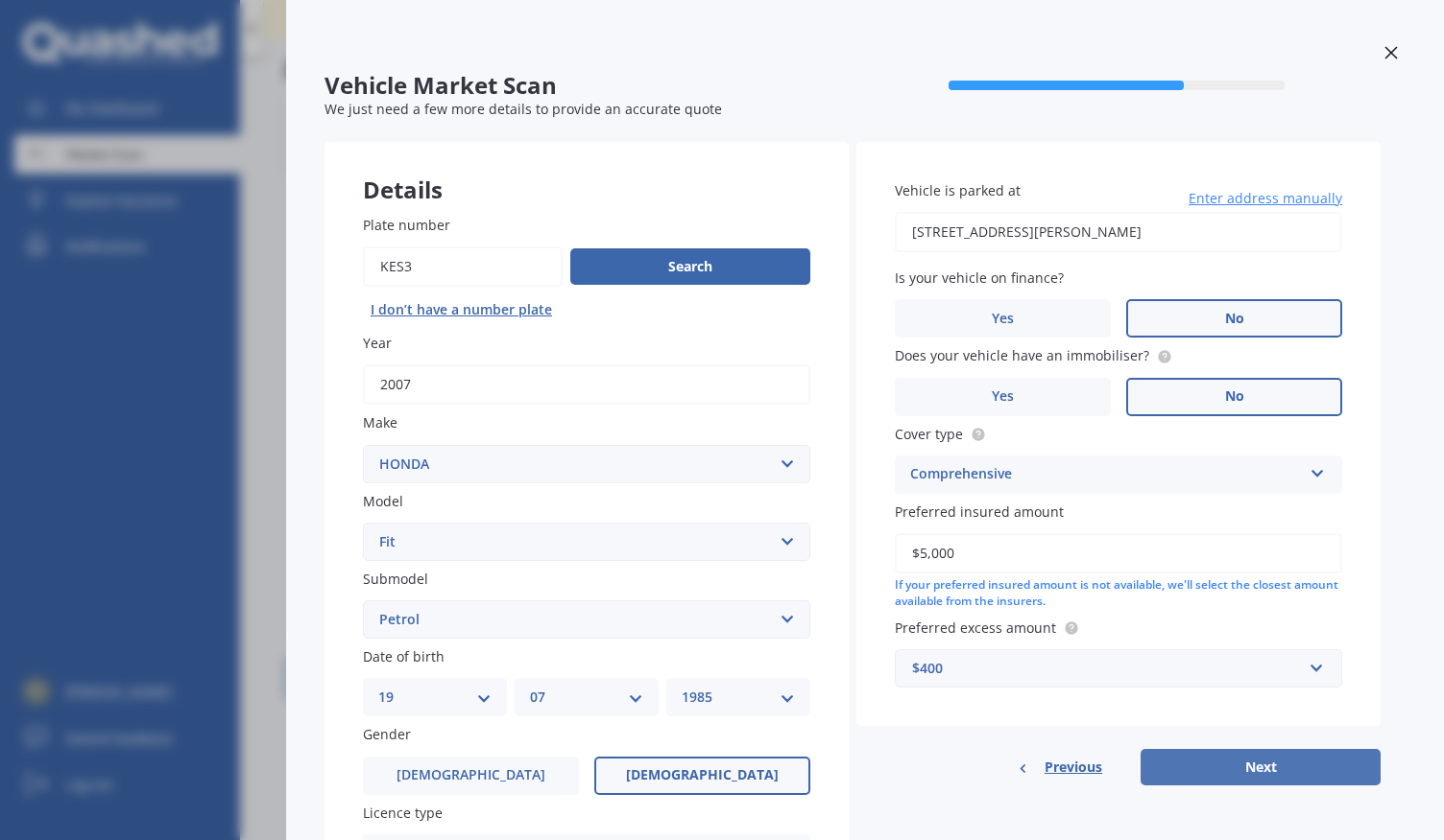
select select "19"
select select "07"
select select "1985"
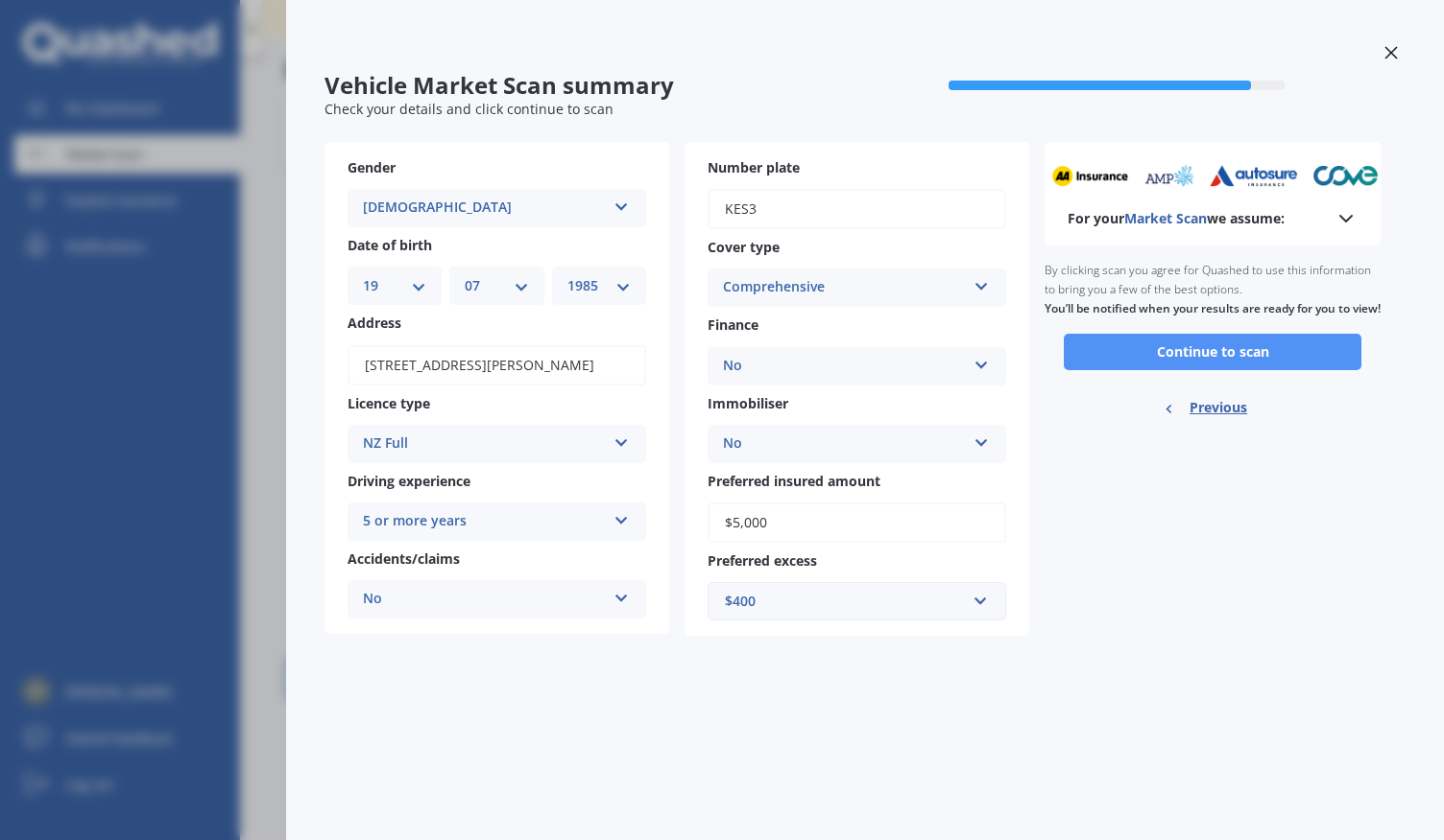
click at [1217, 364] on button "Continue to scan" at bounding box center [1212, 352] width 298 height 36
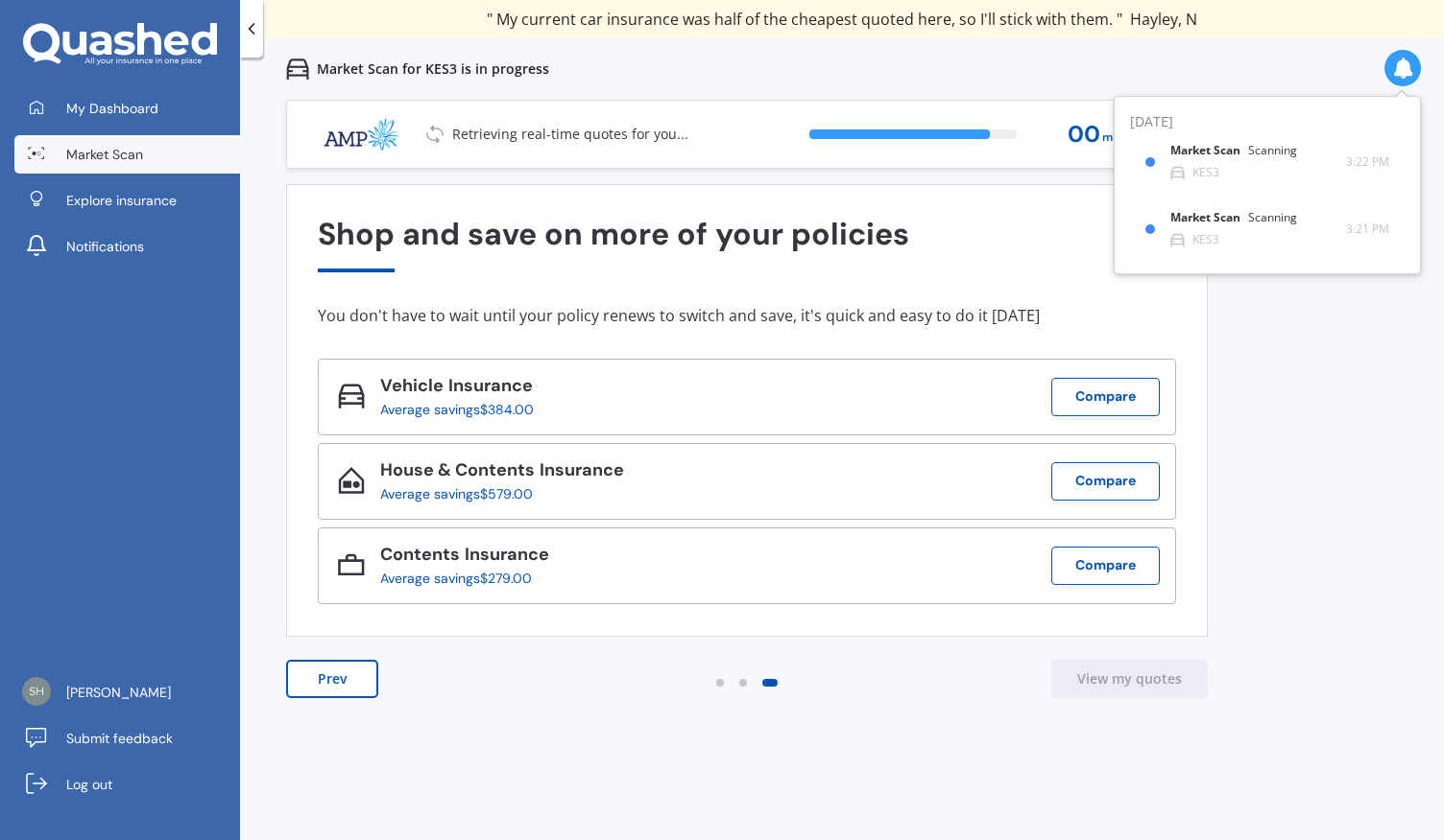
click at [256, 35] on icon at bounding box center [252, 29] width 20 height 20
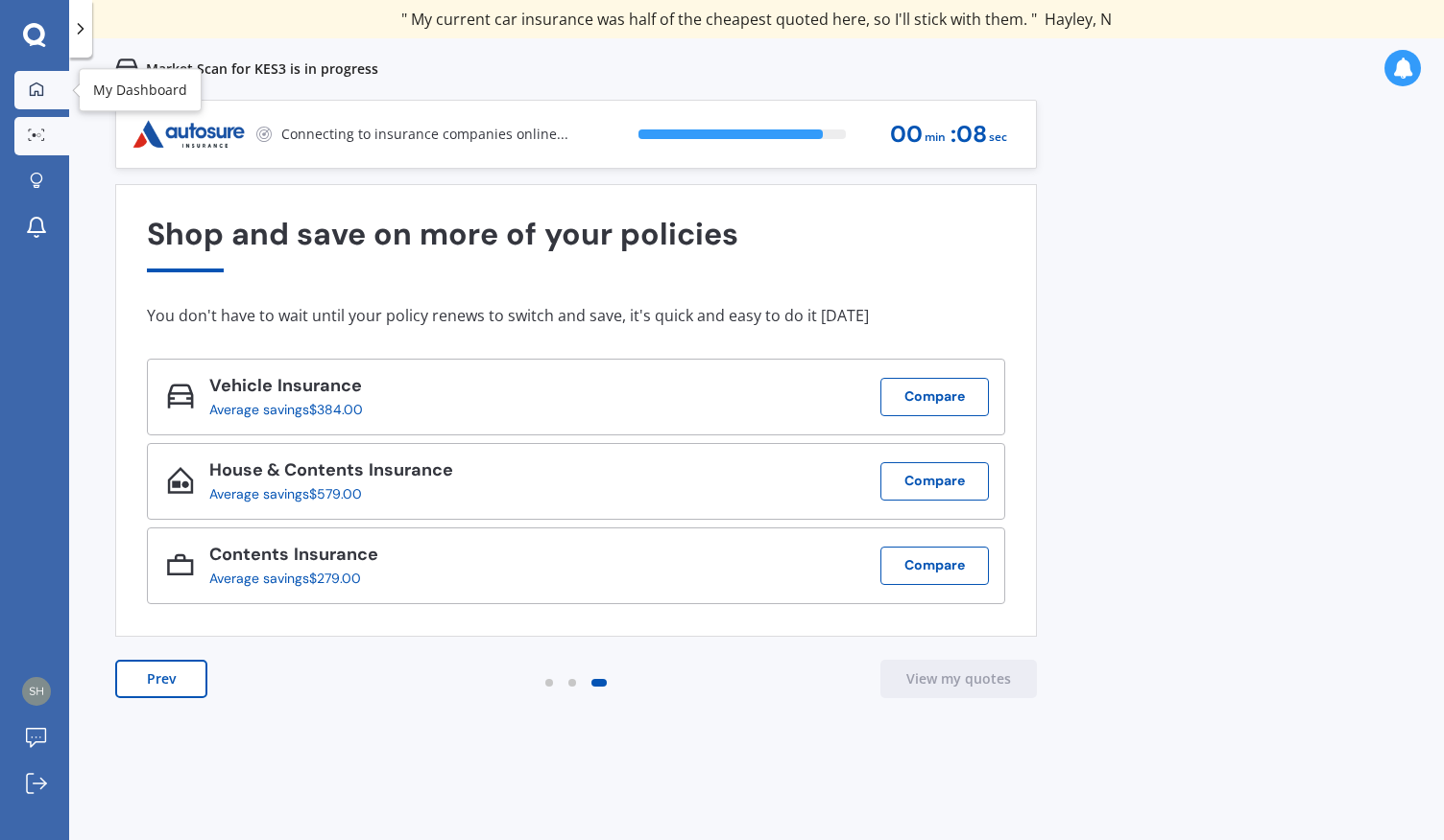
click at [34, 88] on icon at bounding box center [36, 89] width 16 height 16
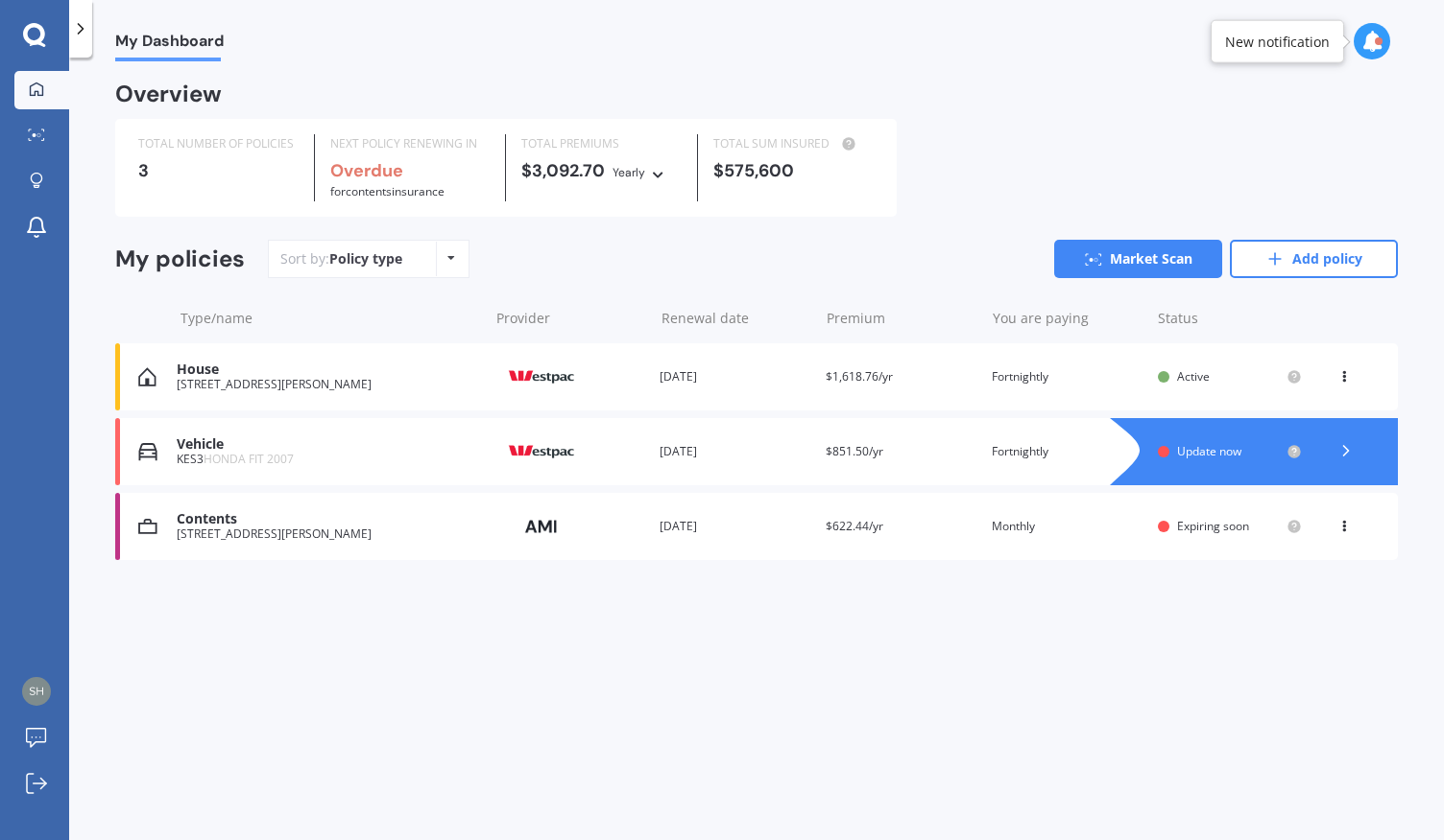
click at [1001, 383] on div "You are paying Fortnightly" at bounding box center [1067, 377] width 150 height 20
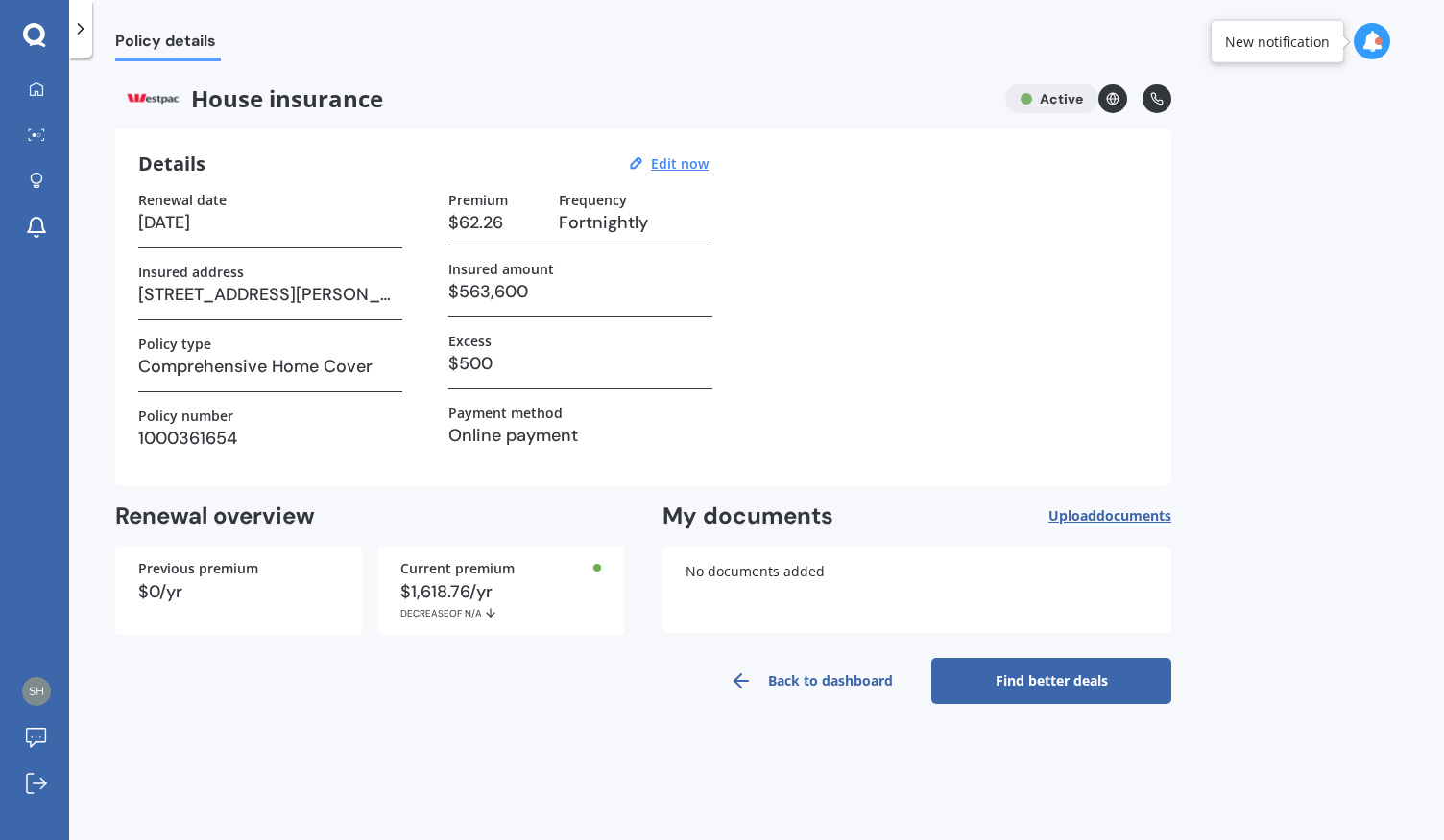
click at [1067, 677] on link "Find better deals" at bounding box center [1051, 681] width 240 height 46
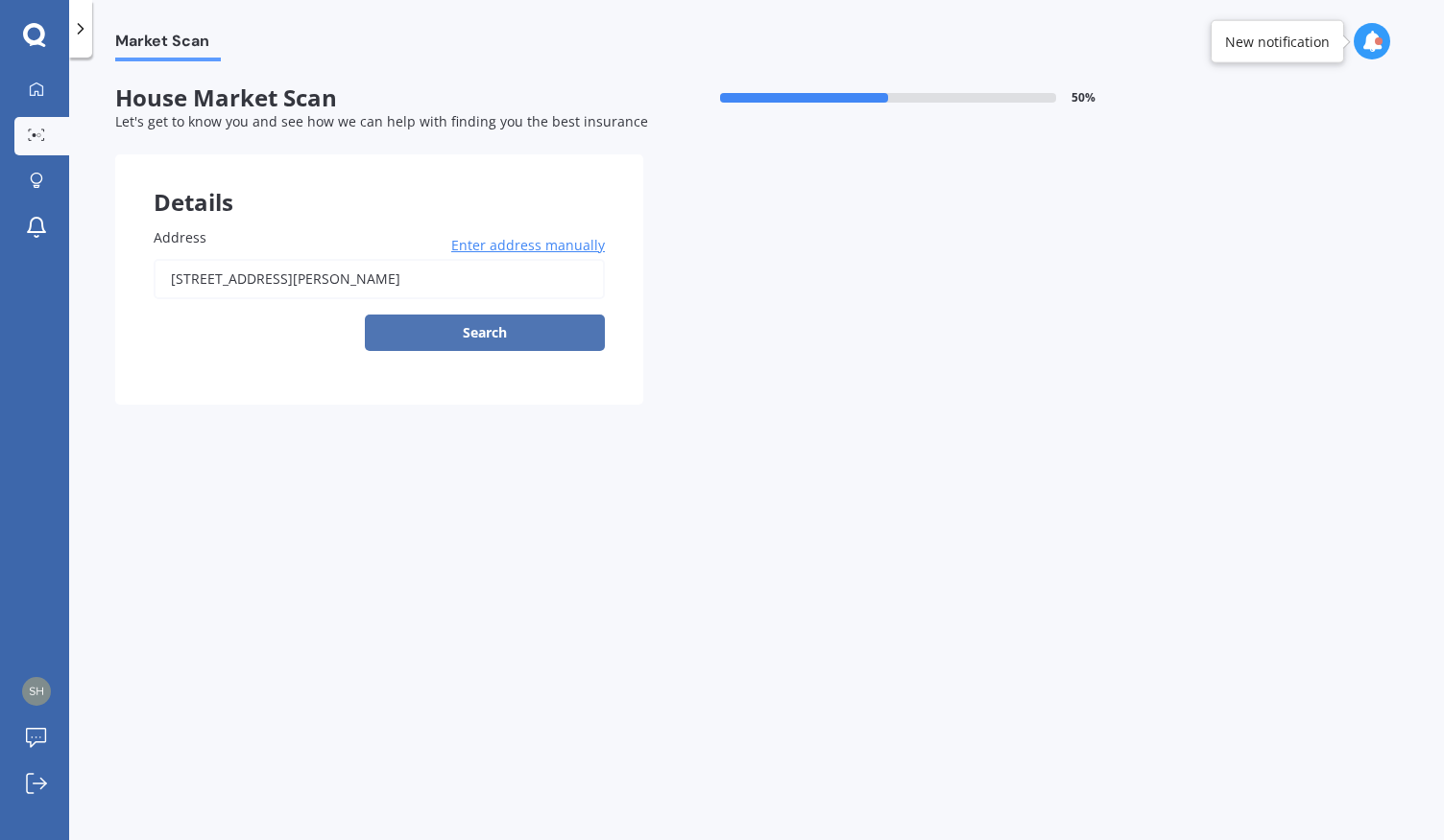
click at [517, 337] on button "Search" at bounding box center [485, 332] width 240 height 36
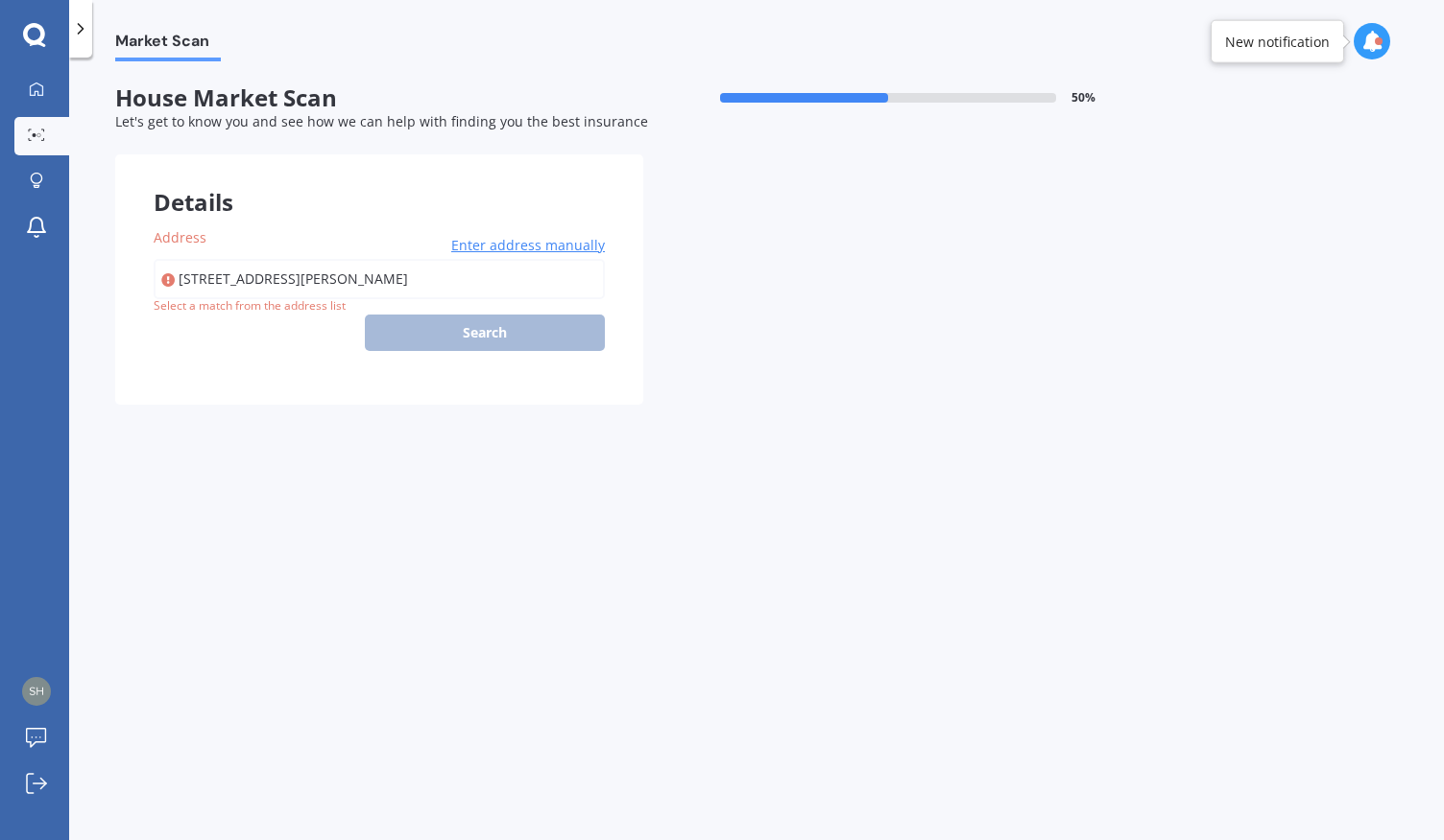
type input "[STREET_ADDRESS][PERSON_NAME]"
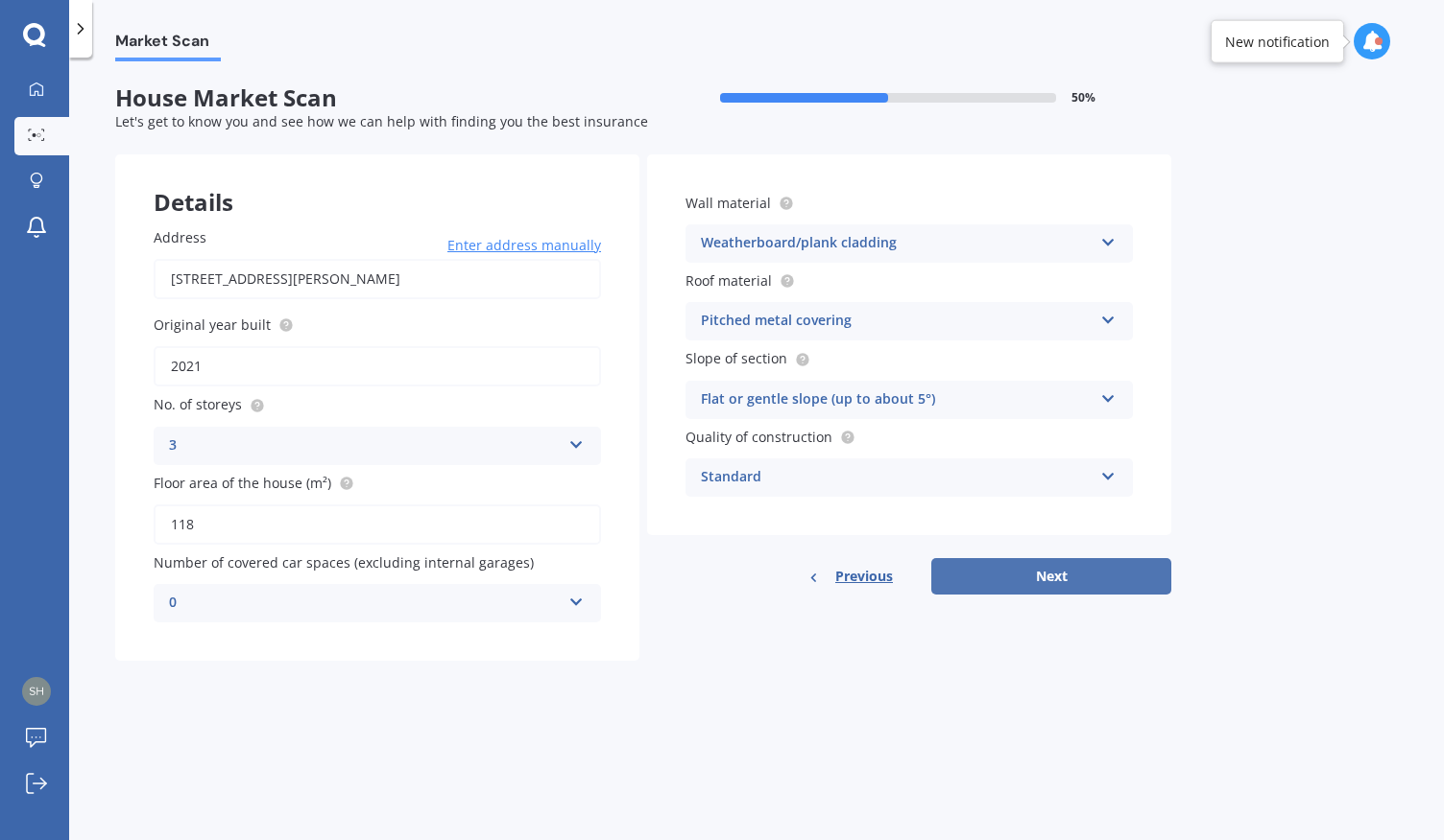
click at [1076, 577] on button "Next" at bounding box center [1051, 576] width 240 height 36
select select "19"
select select "07"
select select "1985"
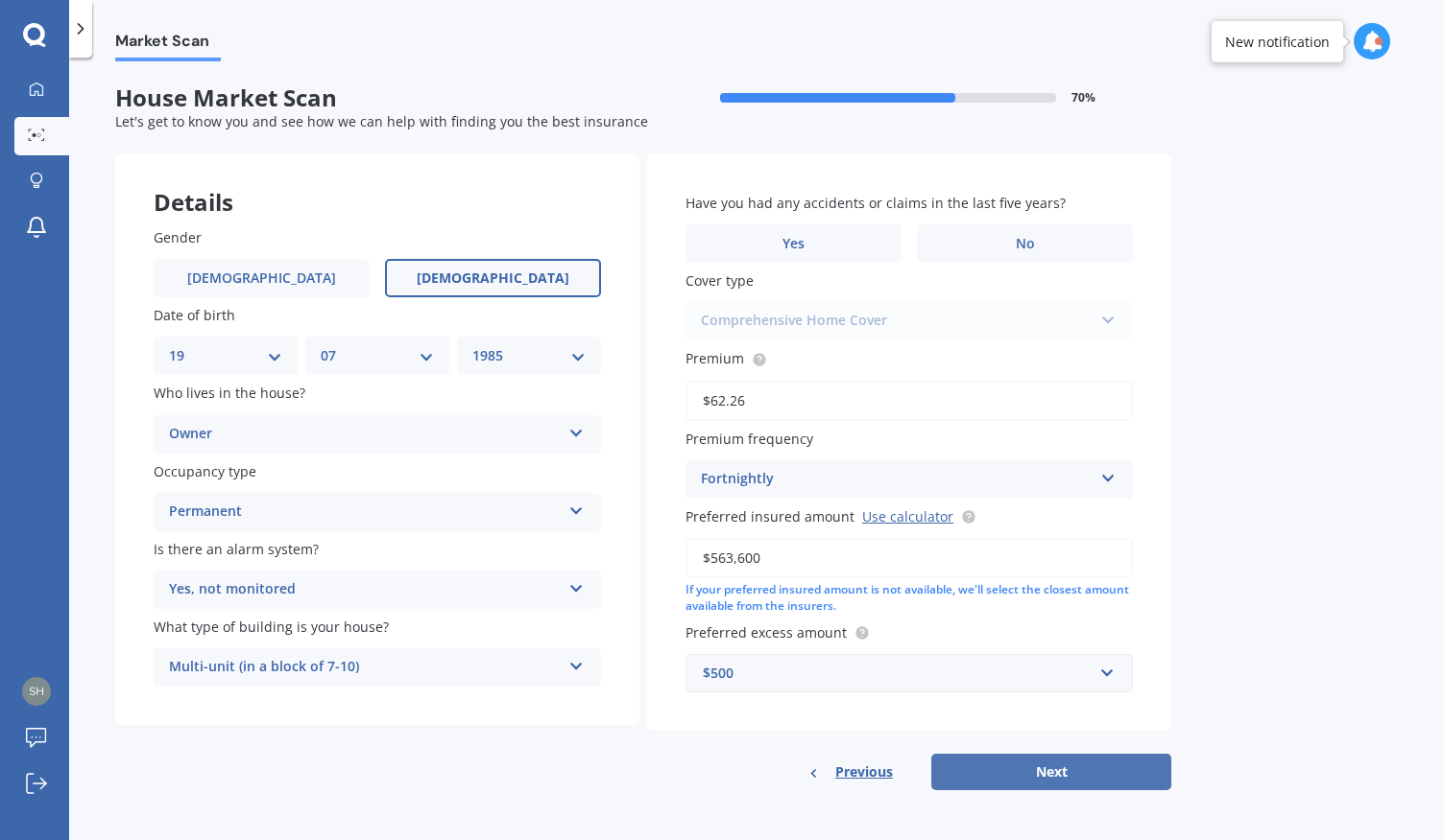
scroll to position [2, 0]
click at [1055, 768] on button "Next" at bounding box center [1051, 772] width 240 height 36
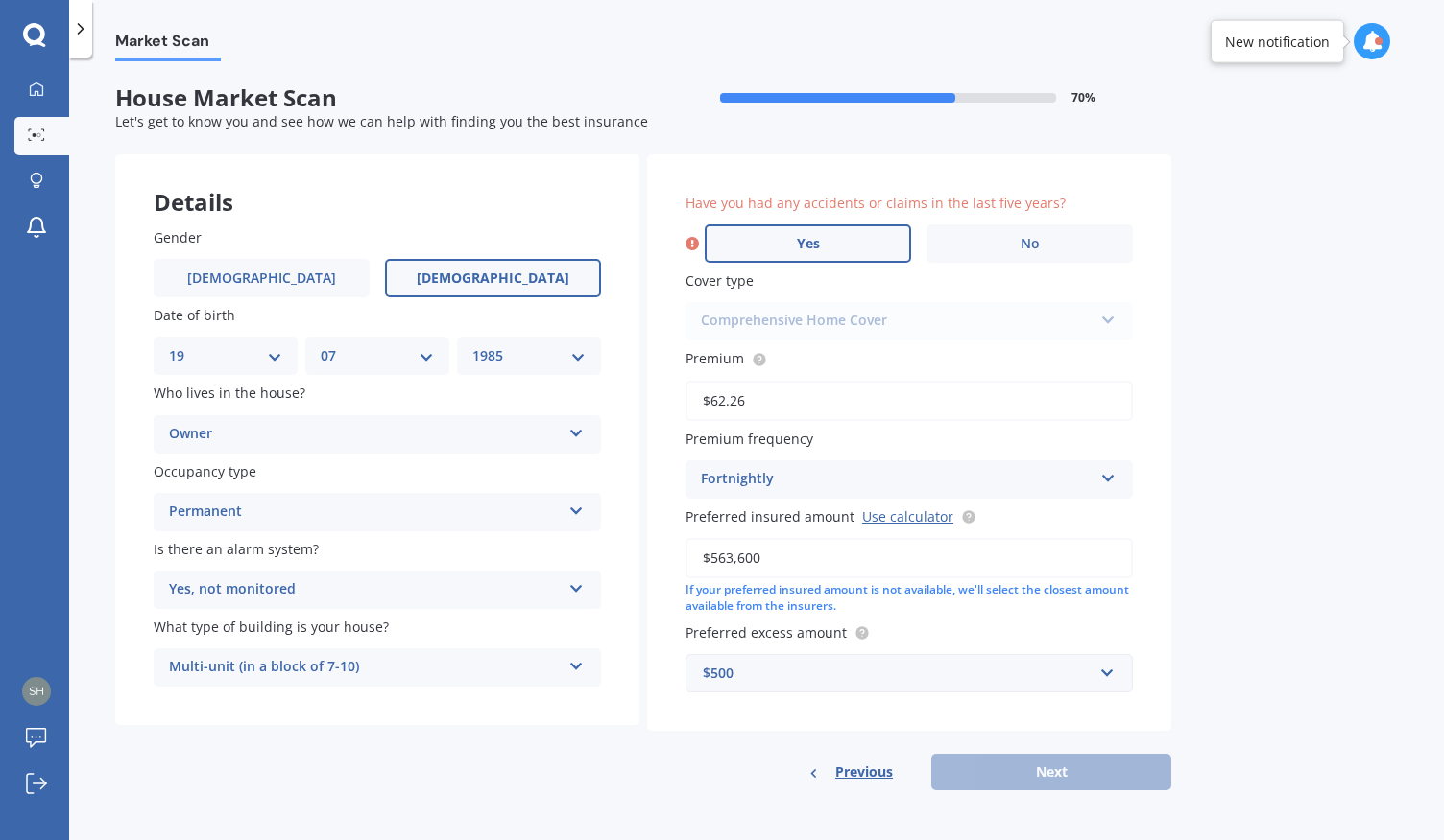
click at [839, 242] on label "Yes" at bounding box center [808, 244] width 206 height 38
click at [0, 0] on input "Yes" at bounding box center [0, 0] width 0 height 0
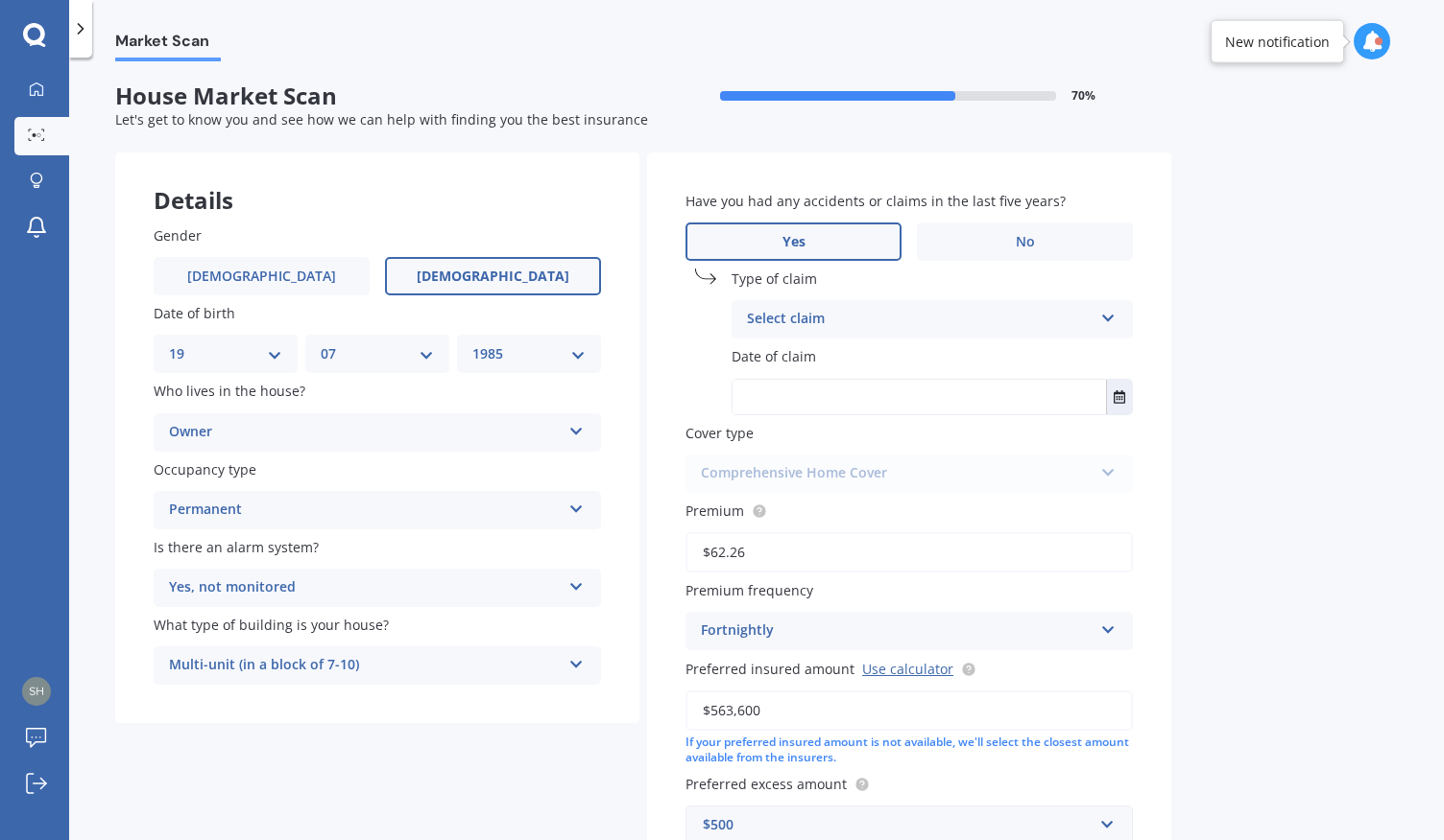
click at [879, 315] on div "Select claim" at bounding box center [920, 318] width 346 height 23
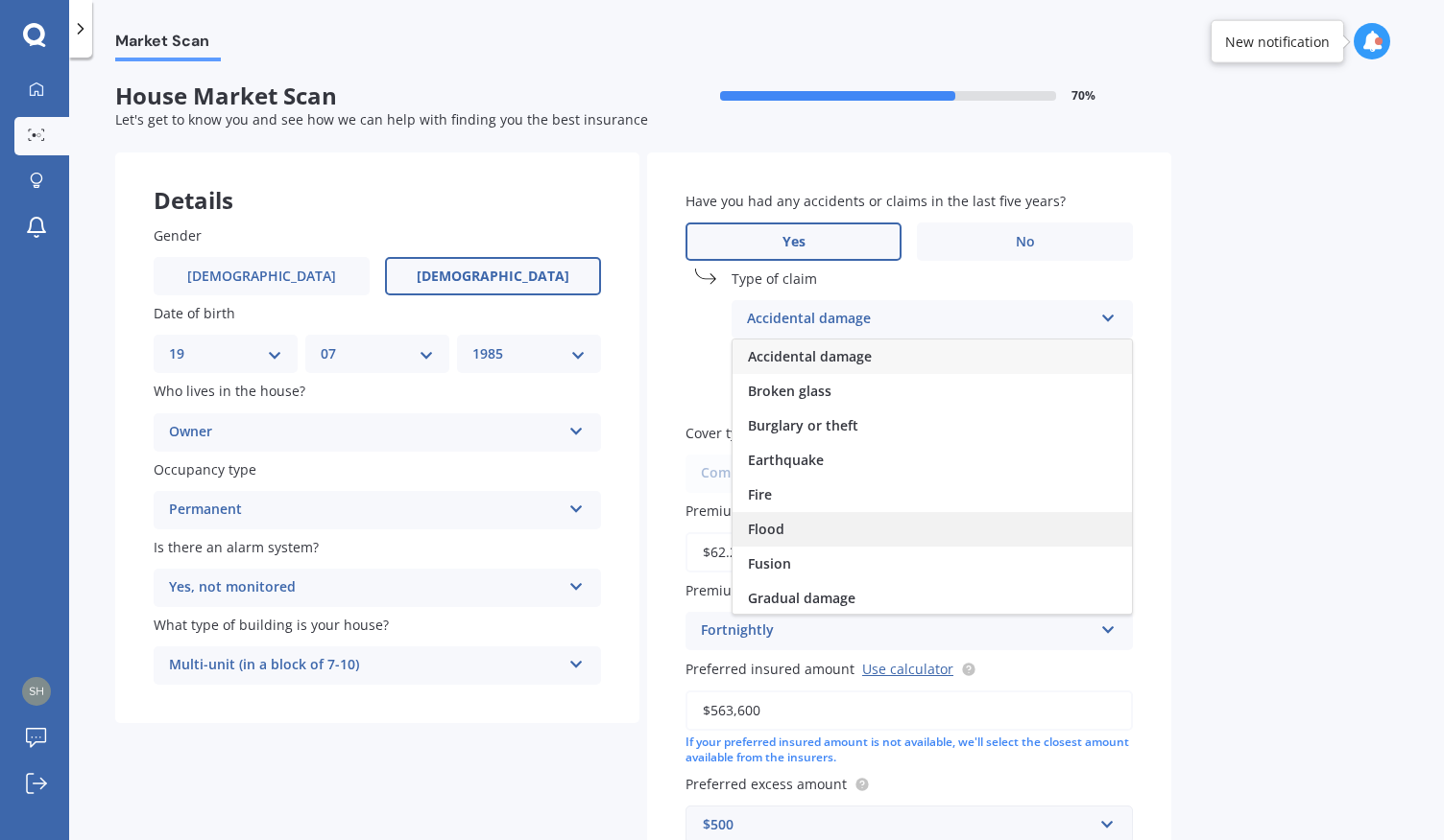
click at [831, 538] on div "Flood" at bounding box center [932, 529] width 399 height 34
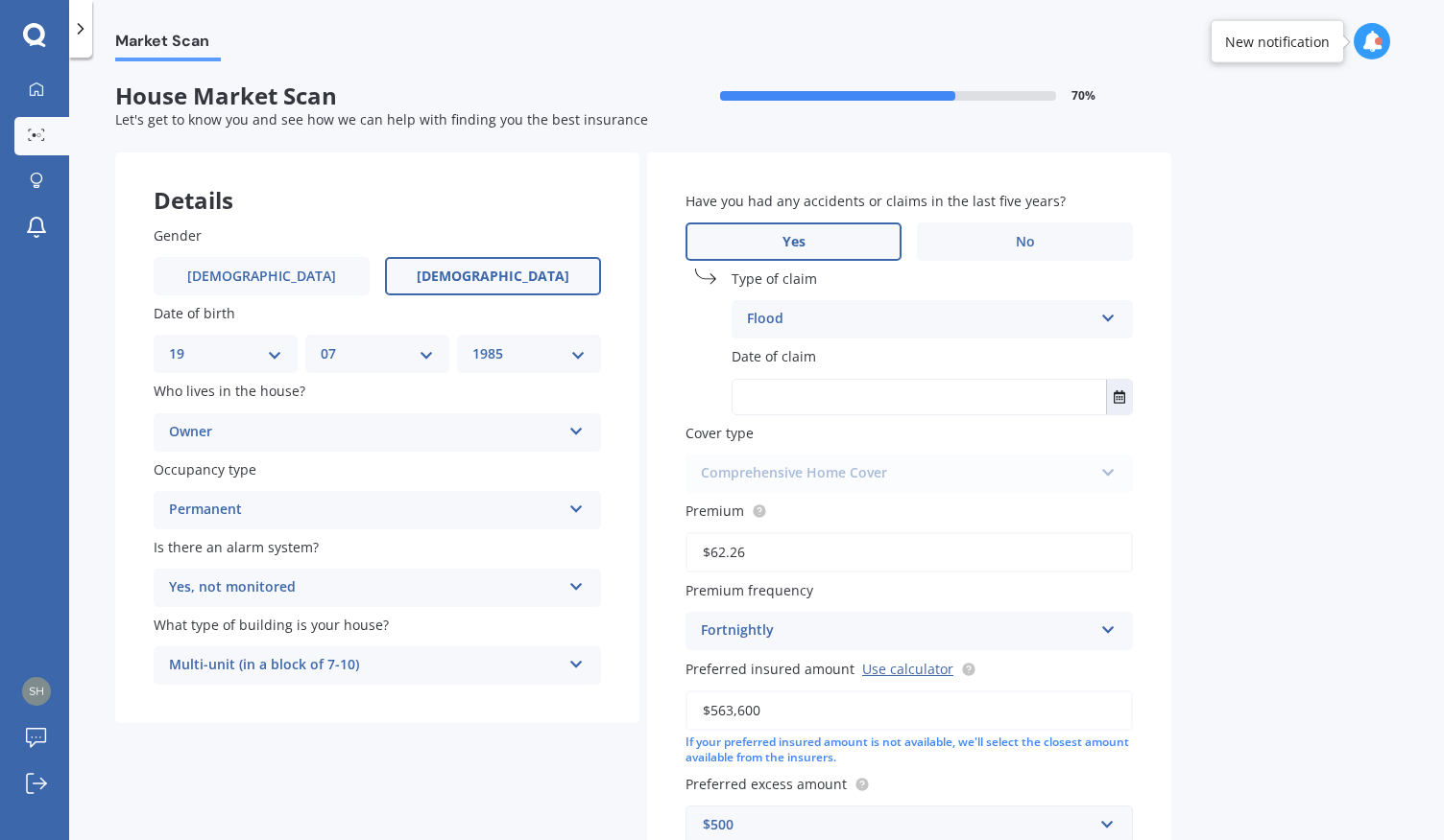
click at [1024, 393] on input "text" at bounding box center [919, 397] width 374 height 34
click at [1117, 400] on icon "Select date" at bounding box center [1120, 397] width 12 height 14
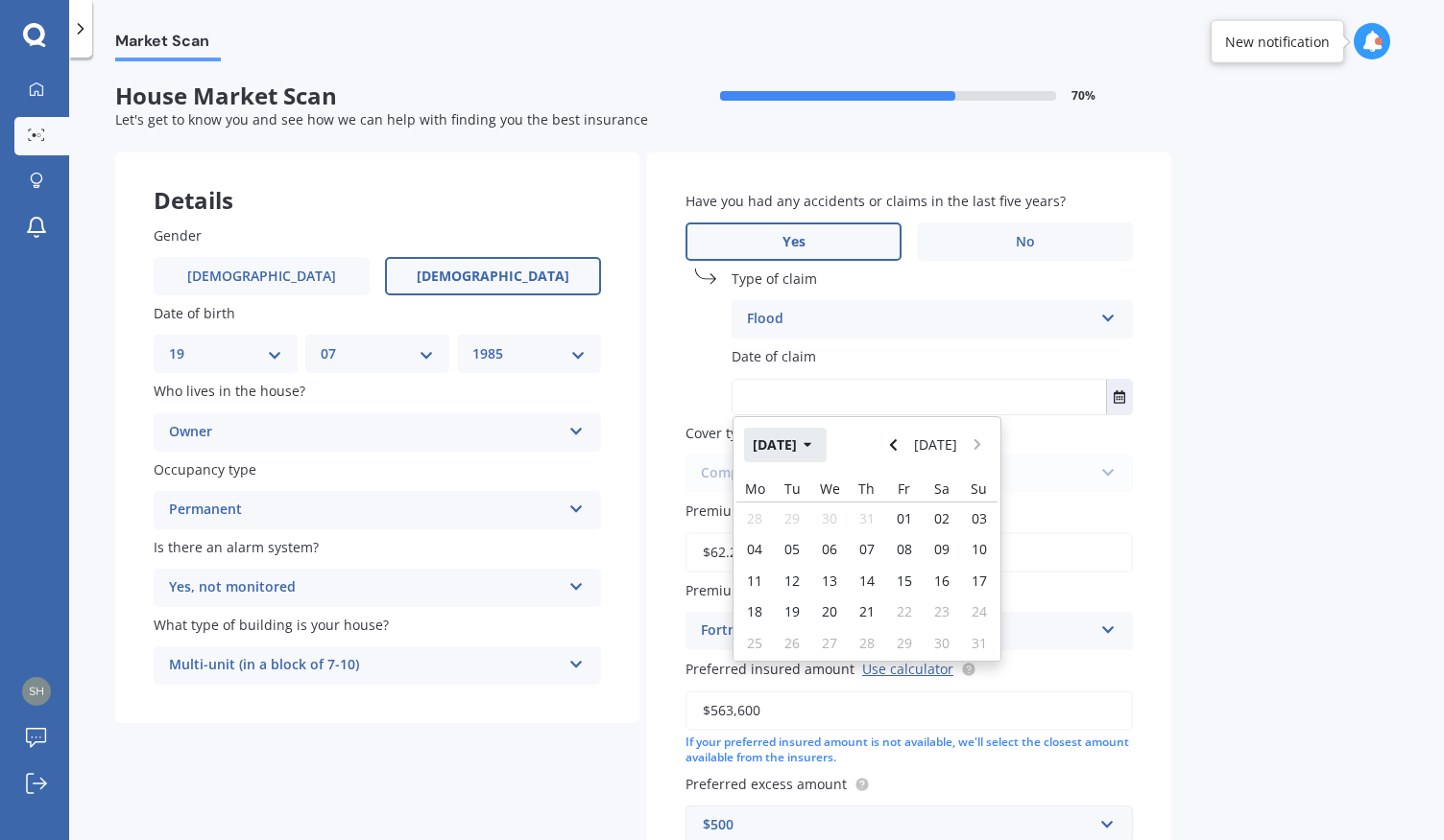
click at [814, 443] on button "[DATE]" at bounding box center [785, 445] width 83 height 34
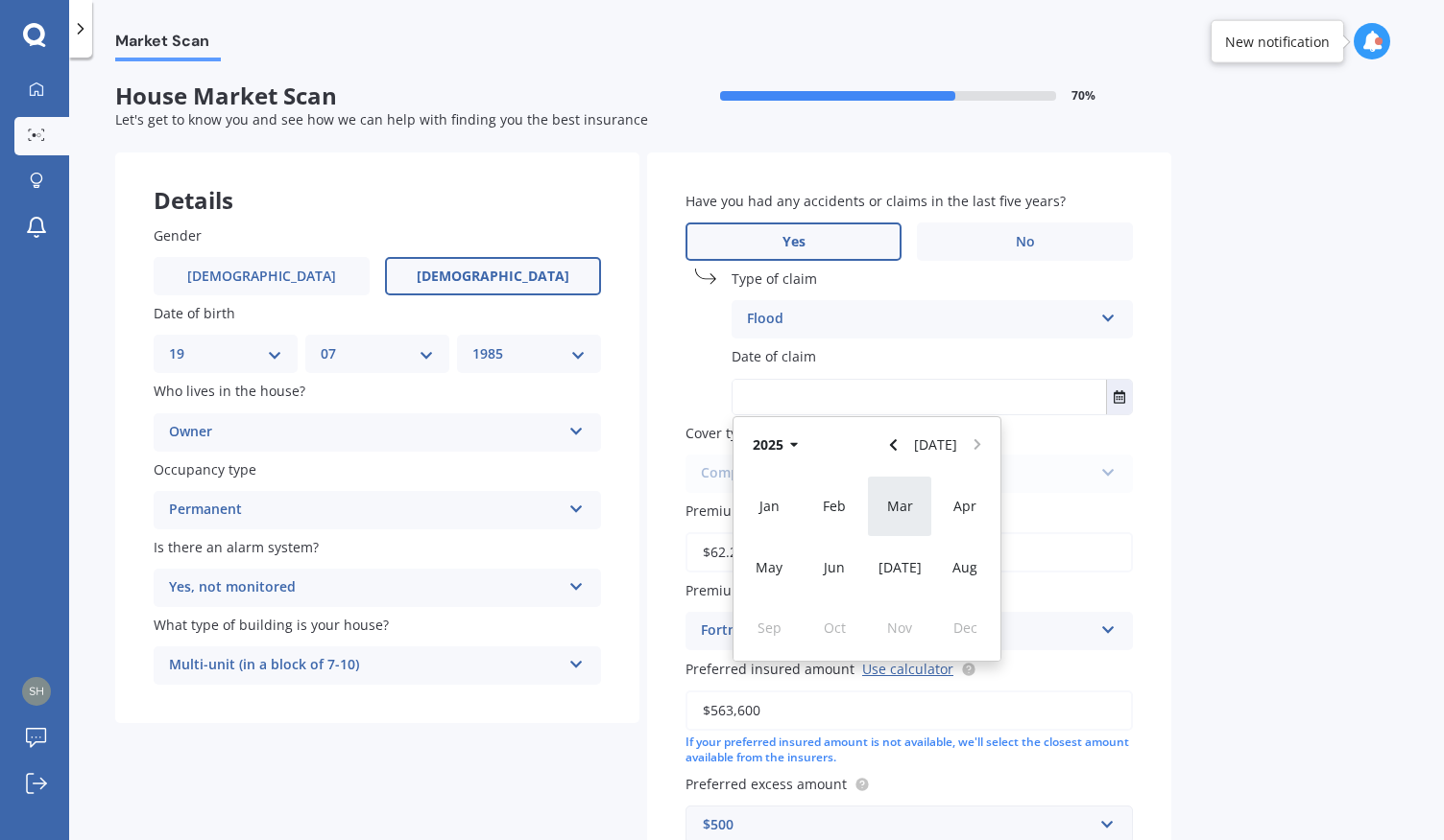
click at [910, 506] on span "Mar" at bounding box center [899, 506] width 26 height 19
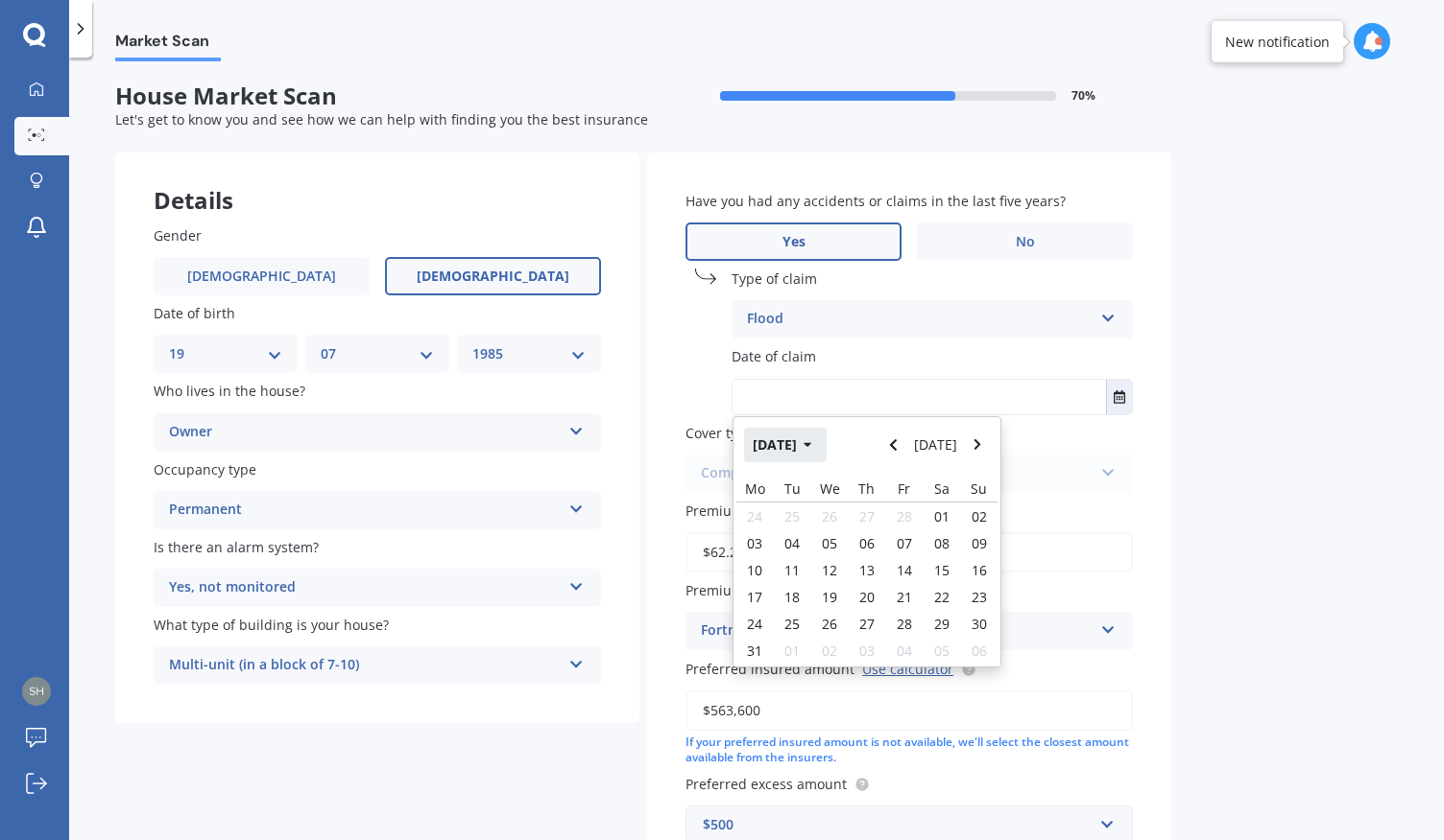
click at [816, 449] on button "[DATE]" at bounding box center [785, 445] width 83 height 34
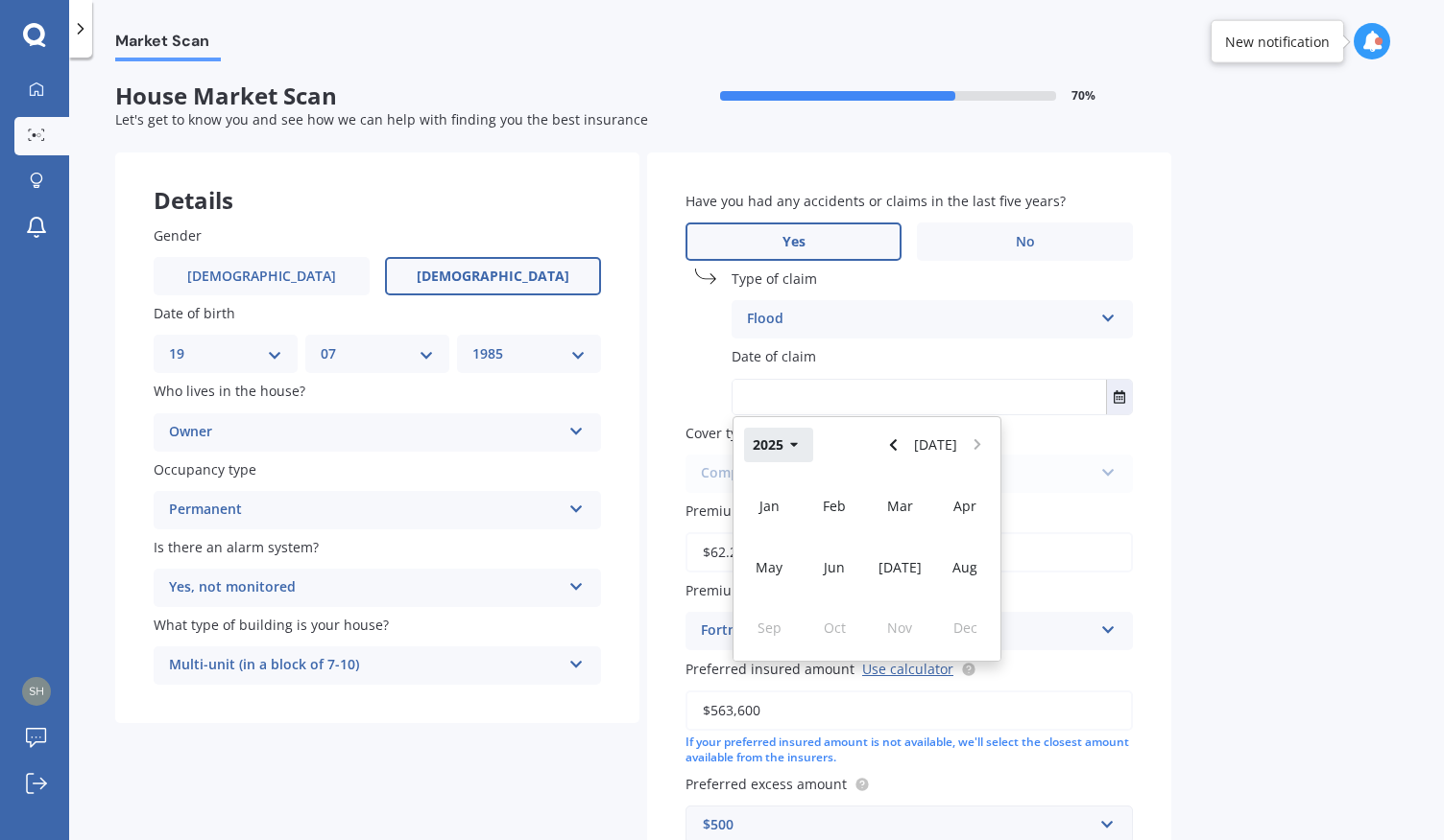
click at [778, 451] on button "2025" at bounding box center [779, 445] width 69 height 34
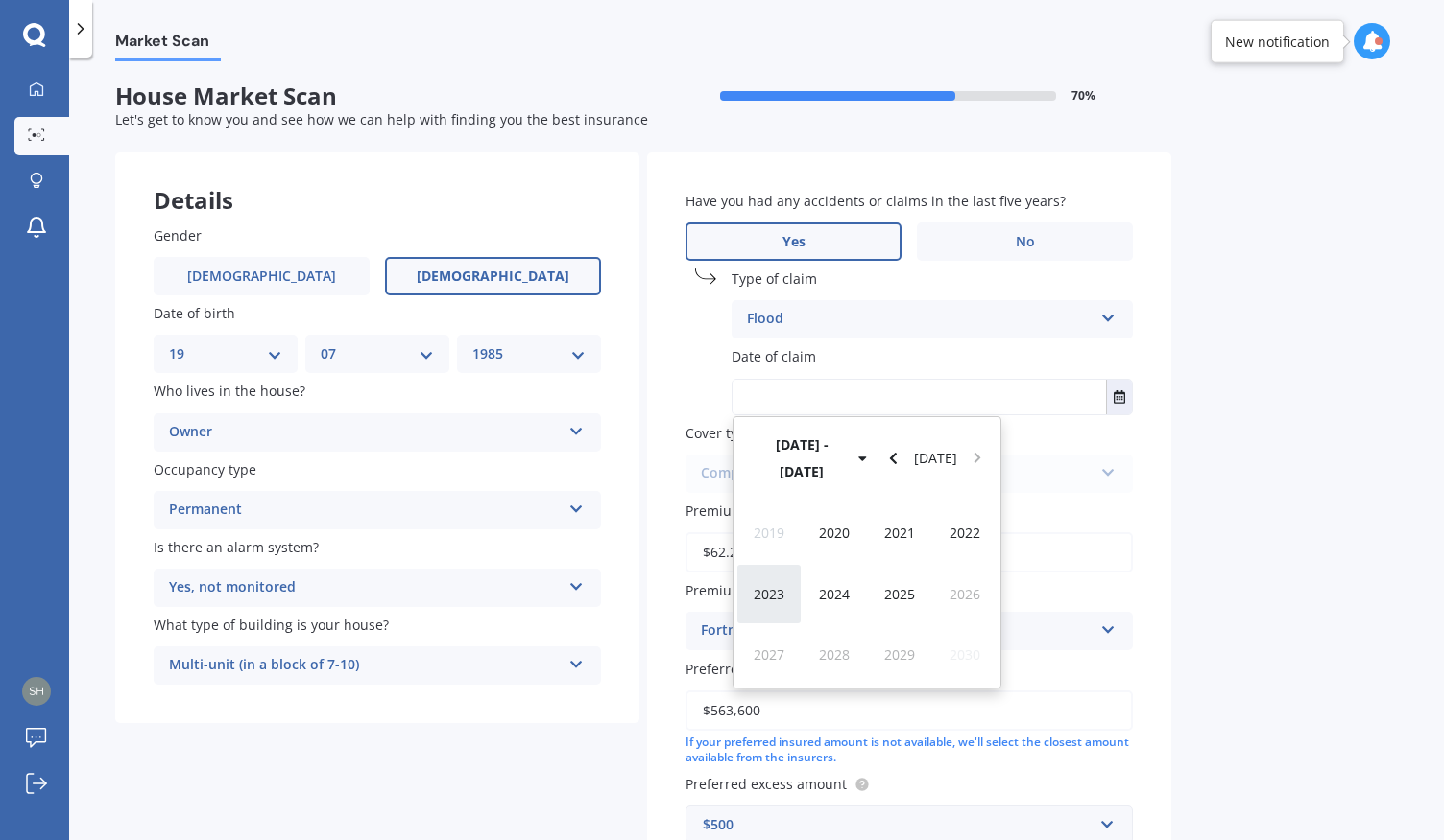
click at [766, 586] on span "2023" at bounding box center [769, 594] width 30 height 19
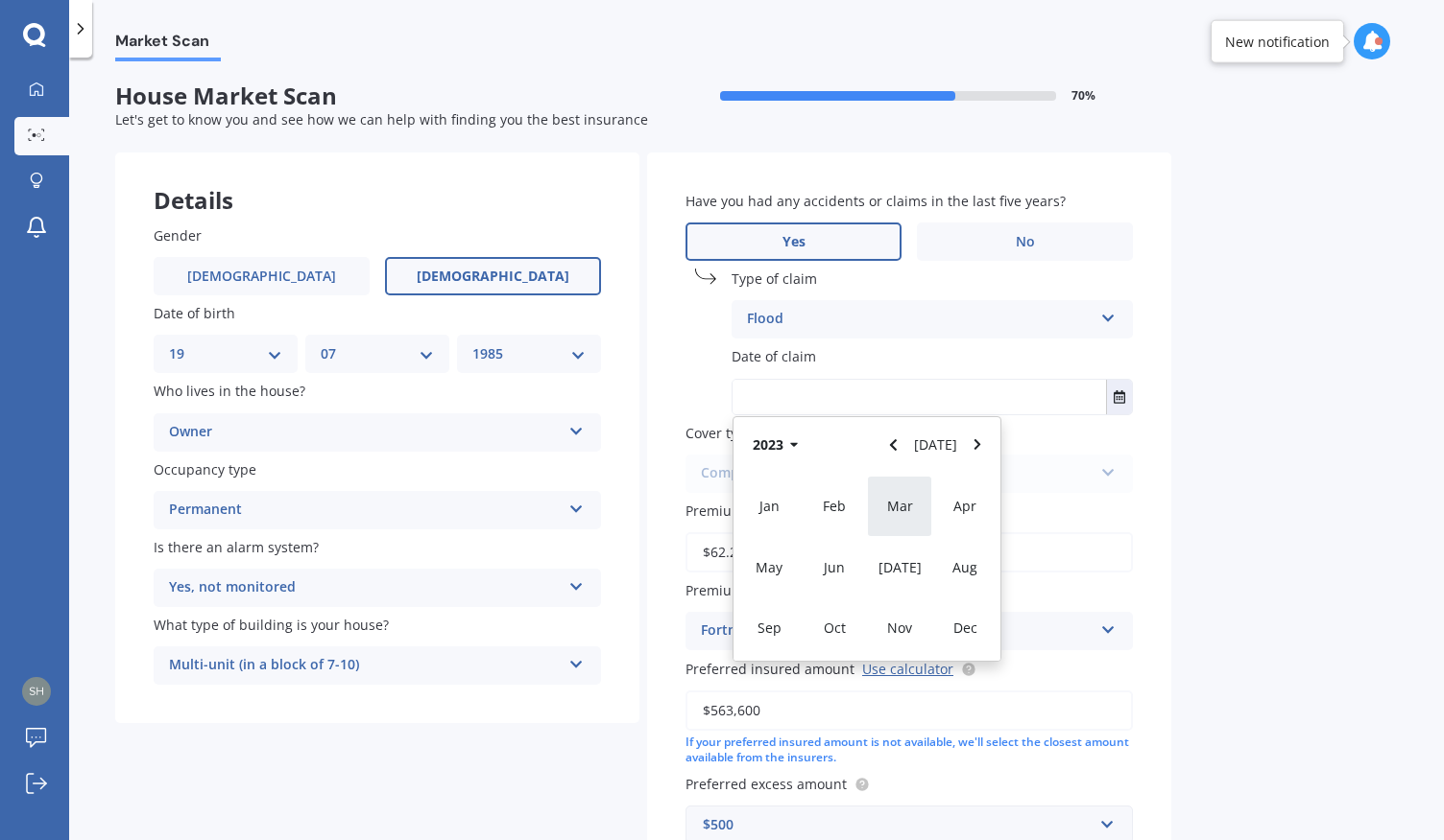
click at [926, 517] on div "Mar" at bounding box center [899, 506] width 65 height 61
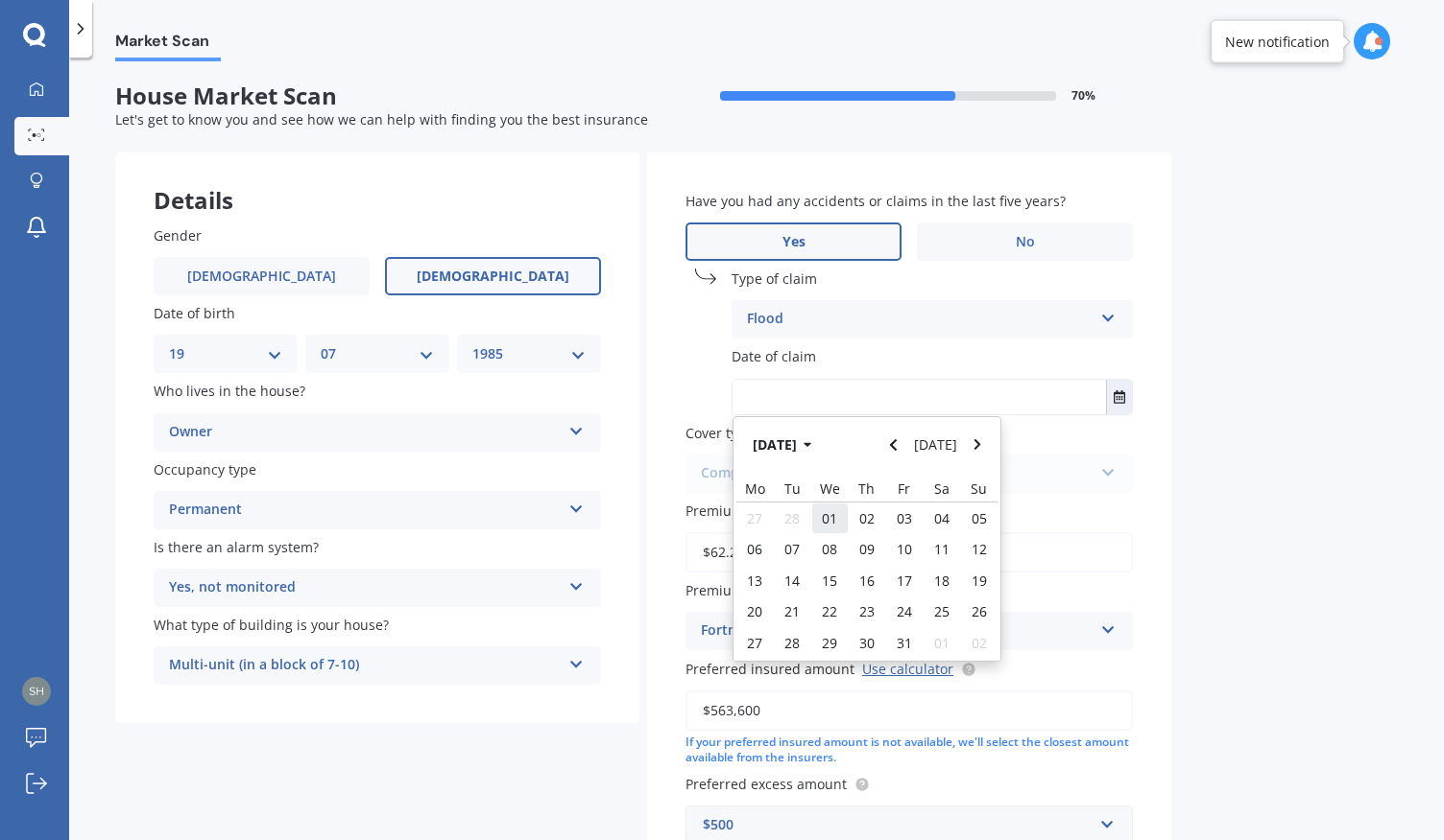
click at [830, 517] on span "01" at bounding box center [830, 519] width 16 height 19
type input "[DATE]"
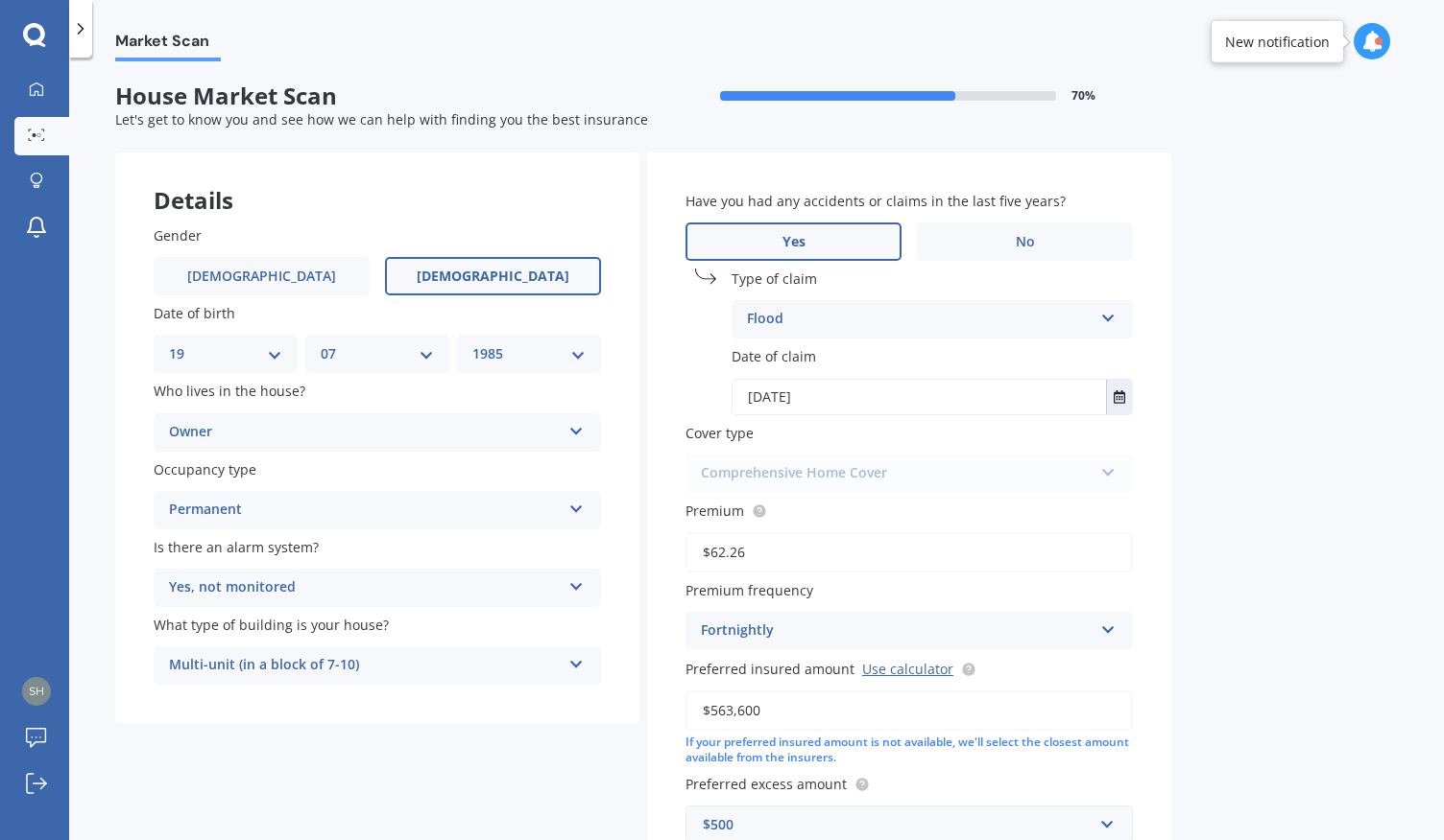
click at [967, 428] on label "Cover type" at bounding box center [904, 433] width 439 height 21
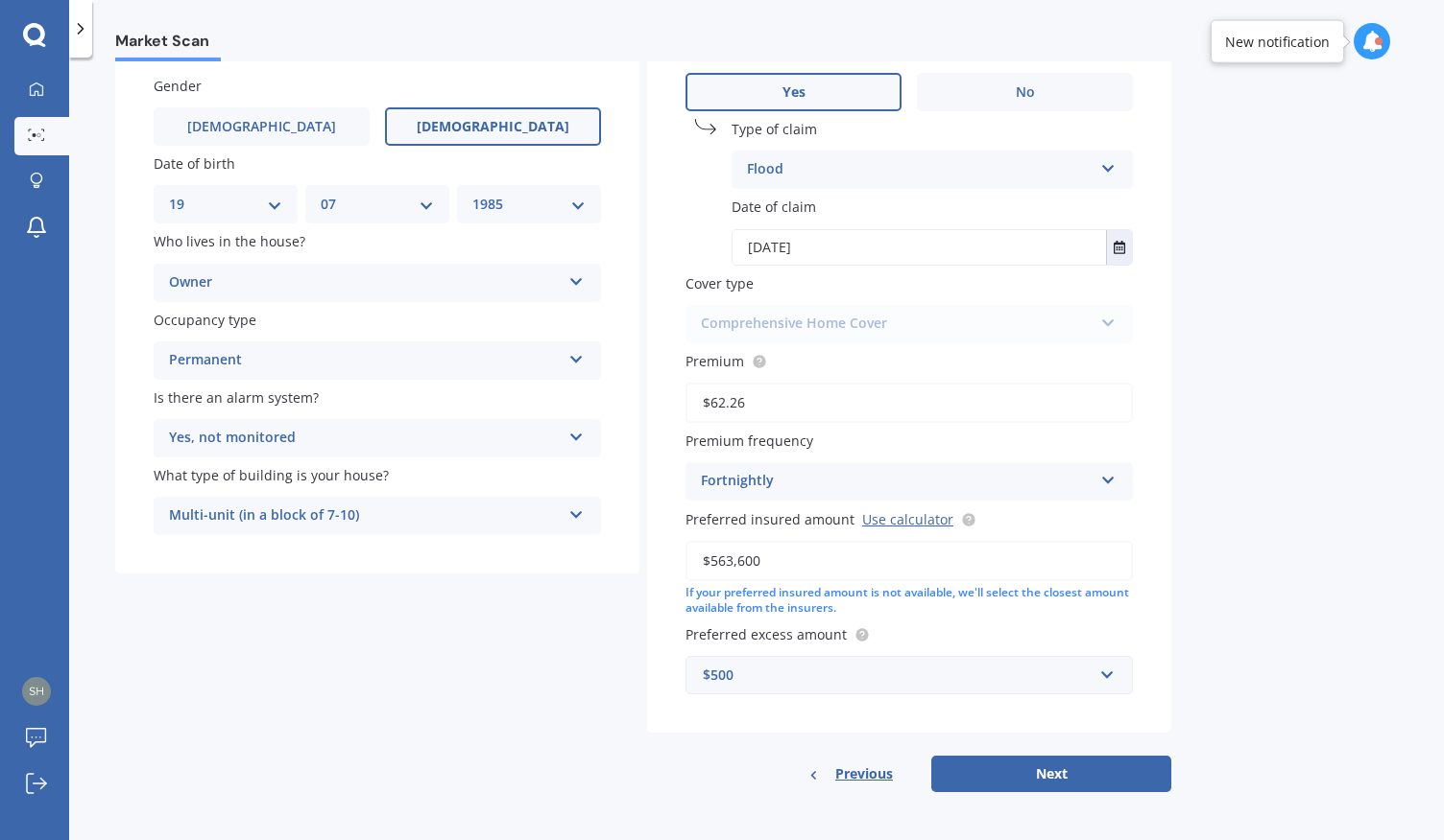
scroll to position [155, 0]
click at [1043, 756] on button "Next" at bounding box center [1051, 772] width 240 height 36
select select "19"
select select "07"
select select "1985"
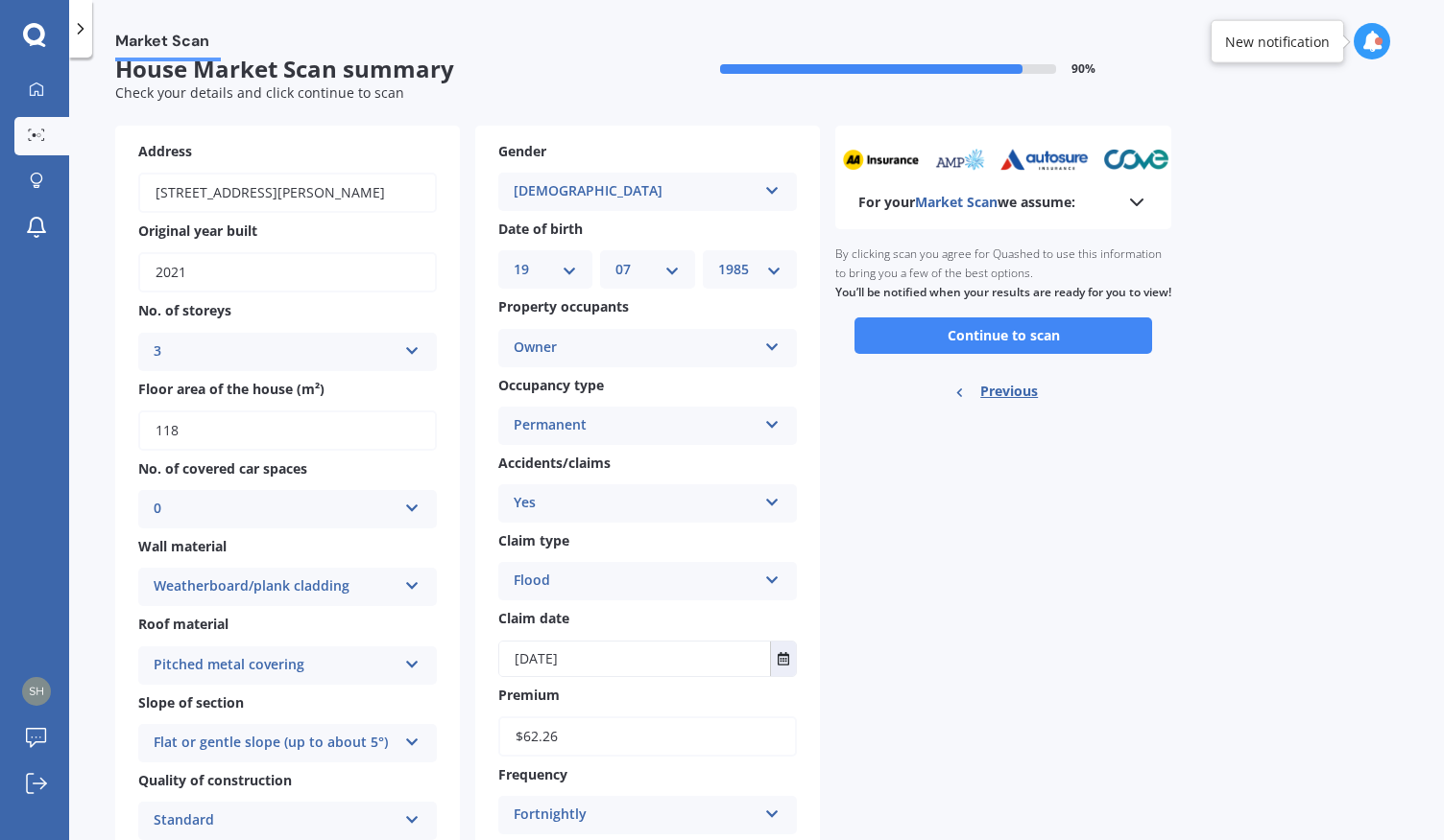
scroll to position [0, 0]
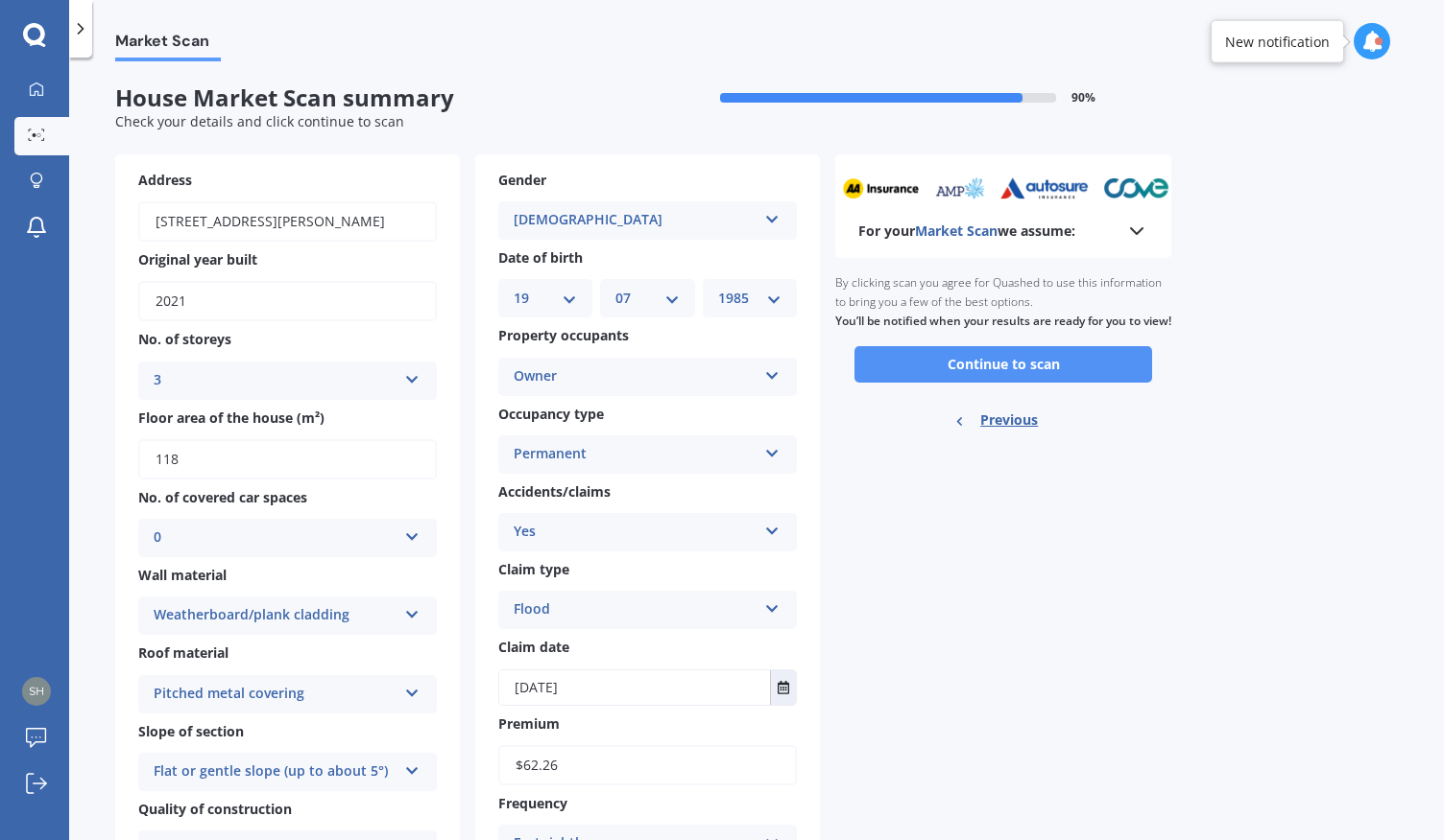
click at [1032, 383] on button "Continue to scan" at bounding box center [1003, 364] width 298 height 36
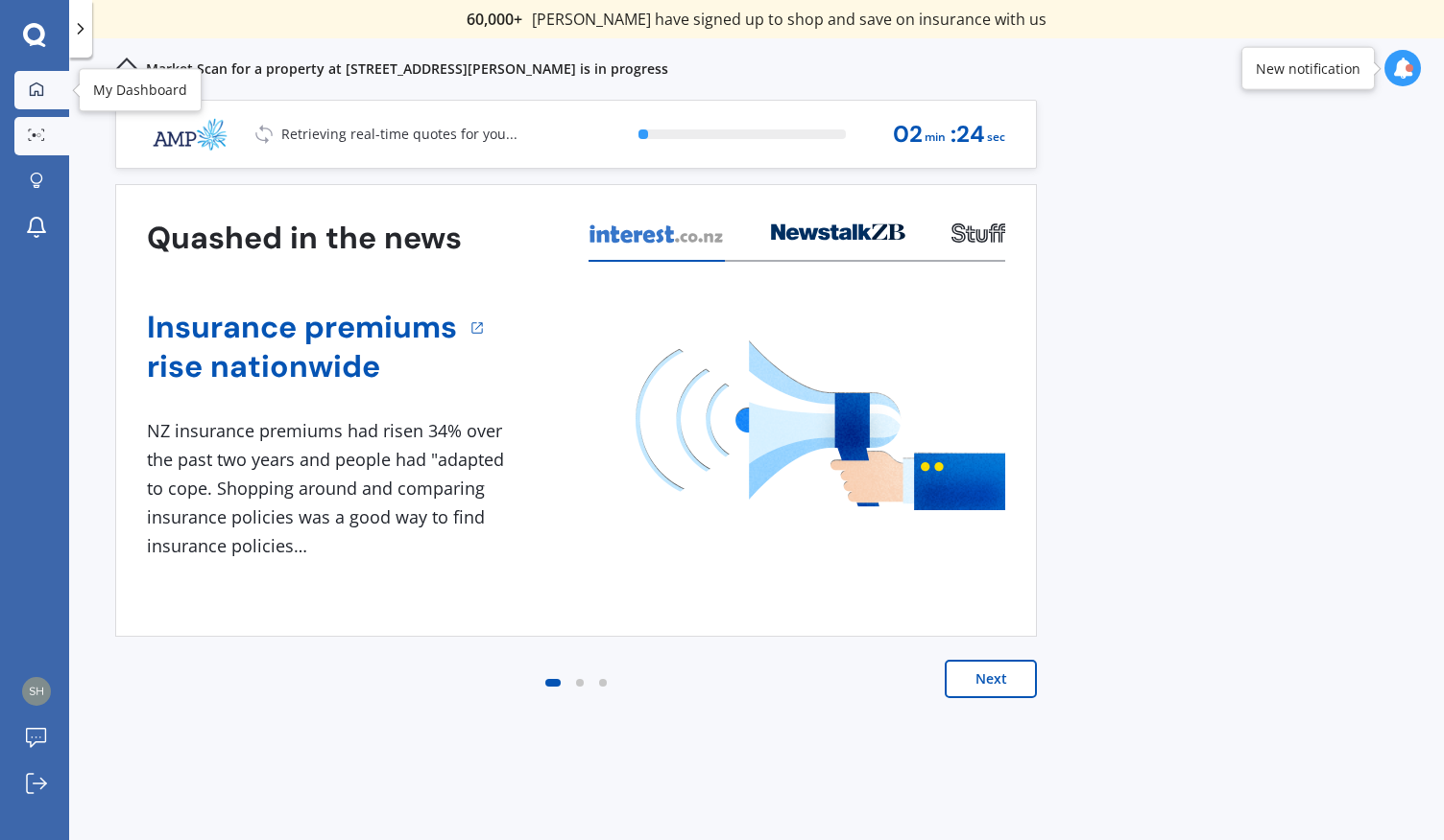
click at [32, 78] on link "My Dashboard" at bounding box center [42, 89] width 55 height 38
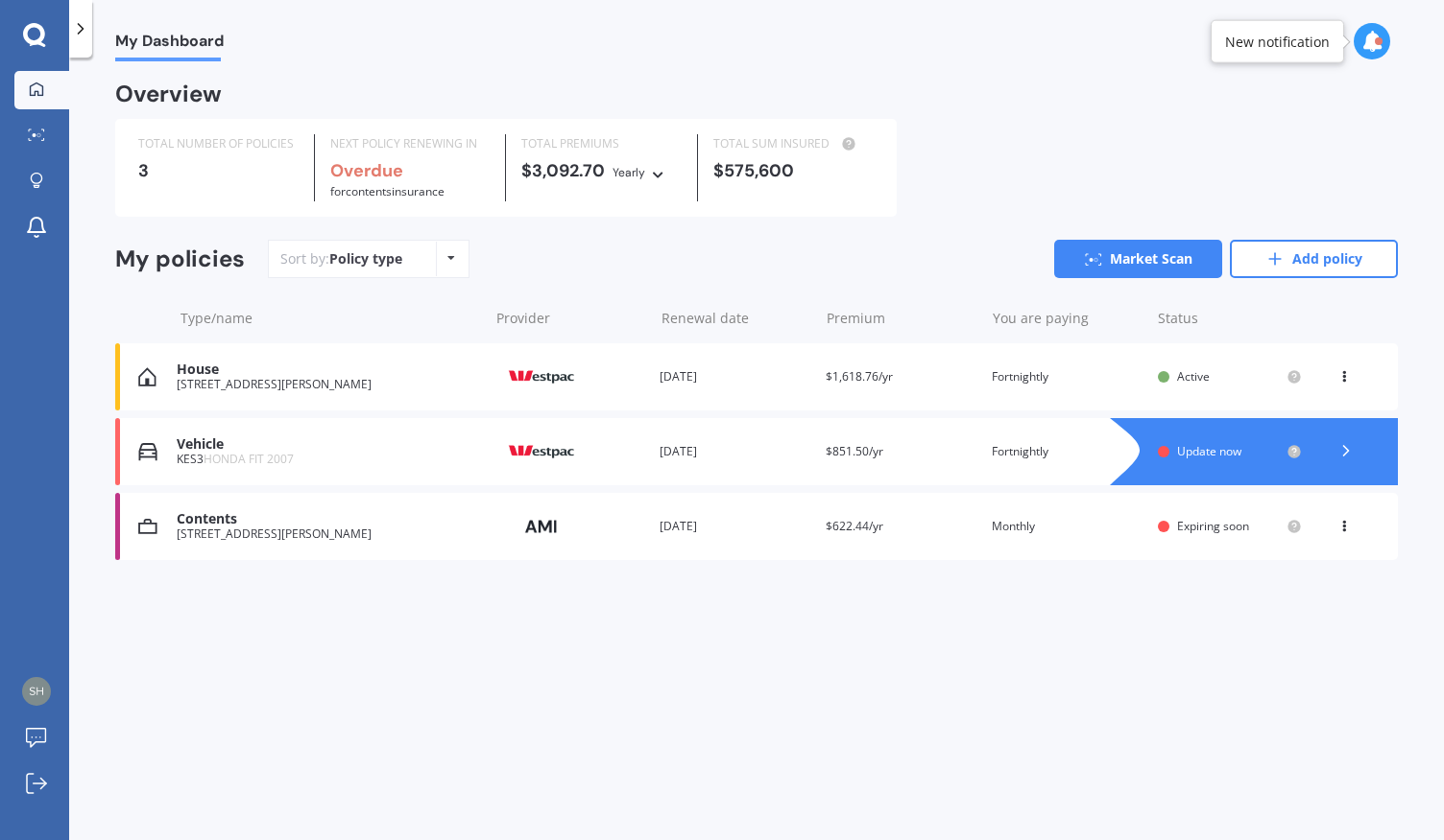
click at [634, 715] on div "My Dashboard Overview TOTAL NUMBER OF POLICIES 3 NEXT POLICY RENEWING IN Overdu…" at bounding box center [756, 452] width 1374 height 783
click at [1084, 369] on div "You are paying Fortnightly" at bounding box center [1067, 377] width 150 height 20
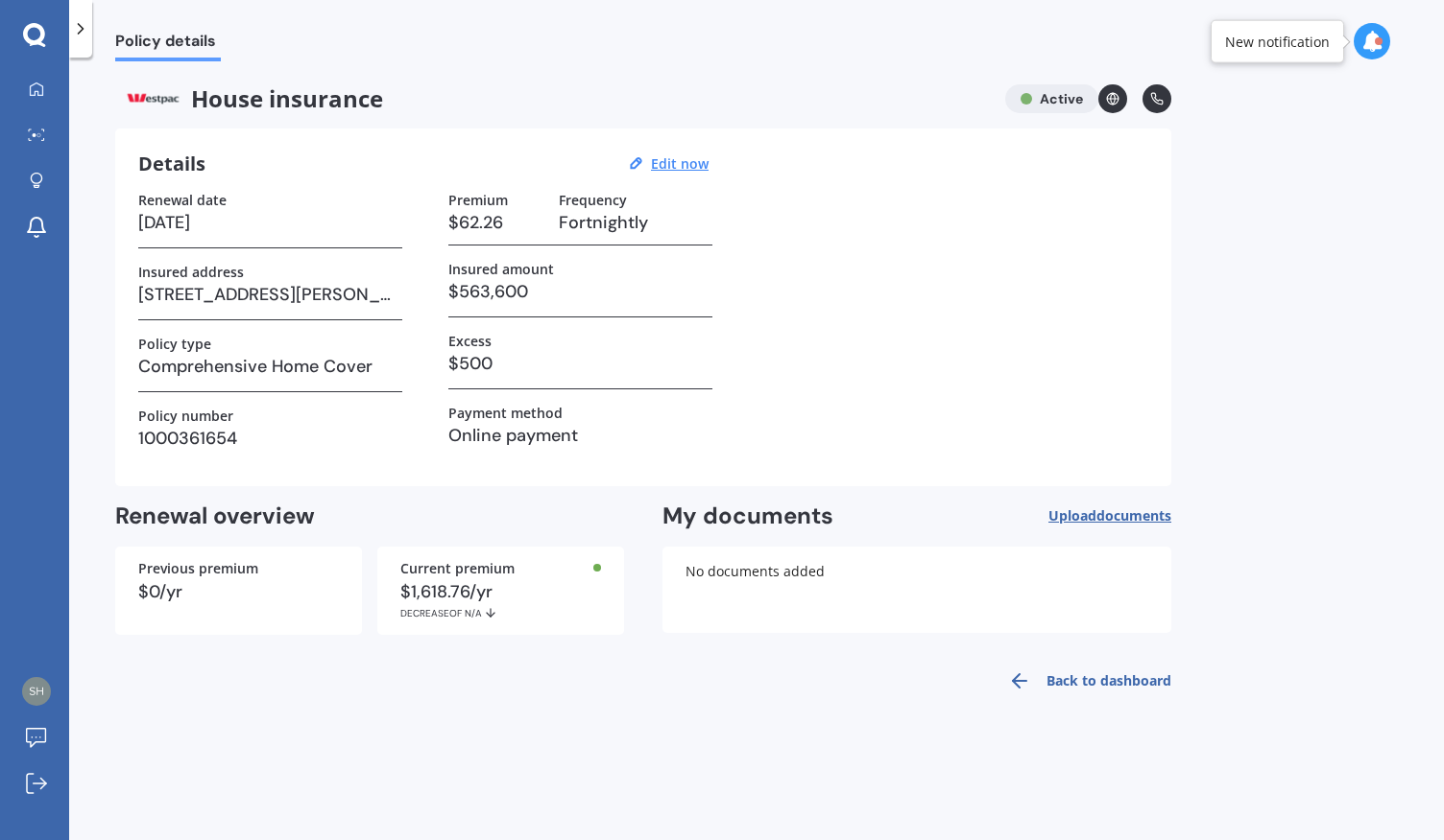
click at [1365, 33] on icon at bounding box center [1371, 40] width 21 height 21
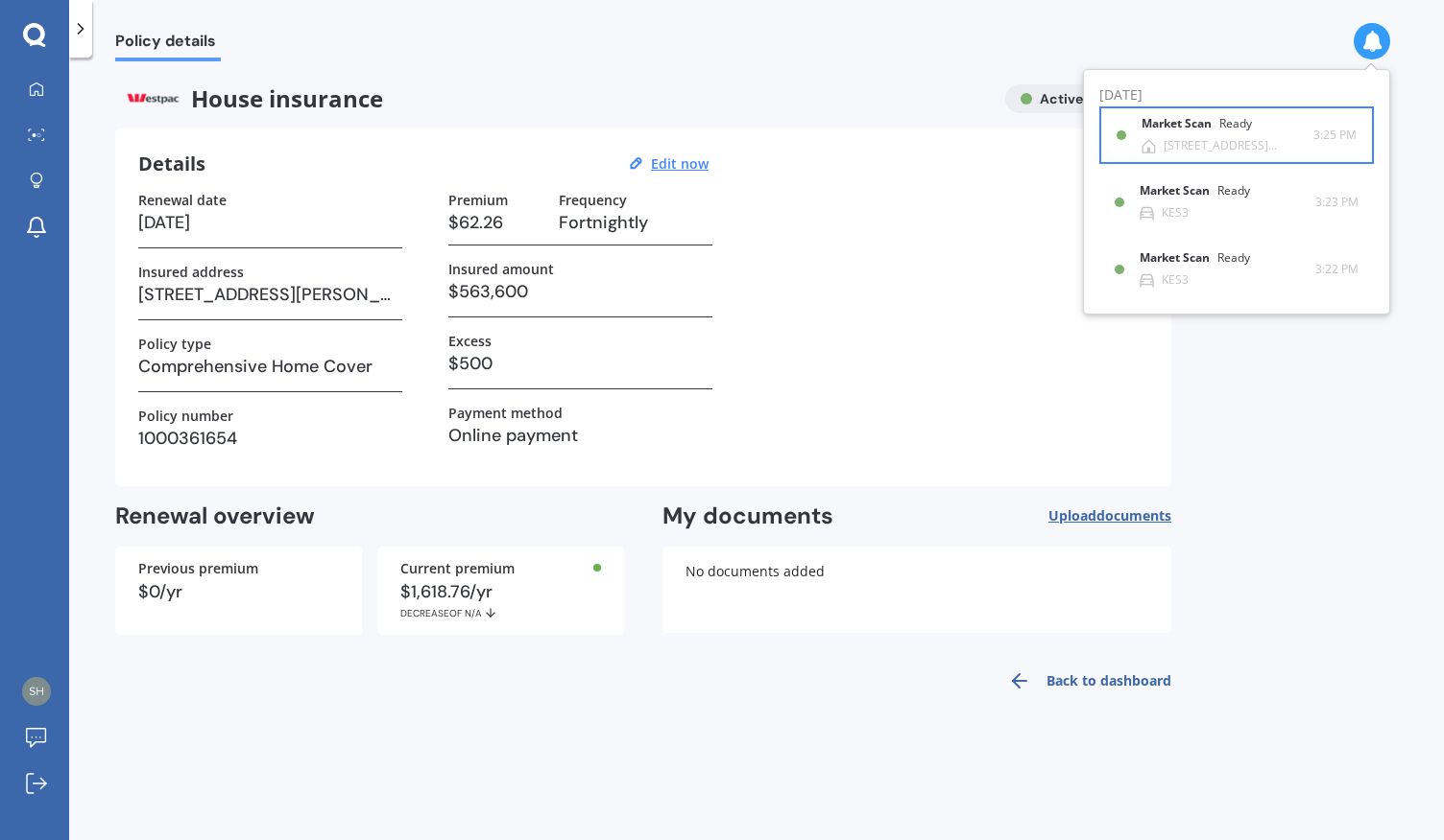
click at [1204, 134] on div "Market Scan Ready" at bounding box center [1208, 127] width 134 height 21
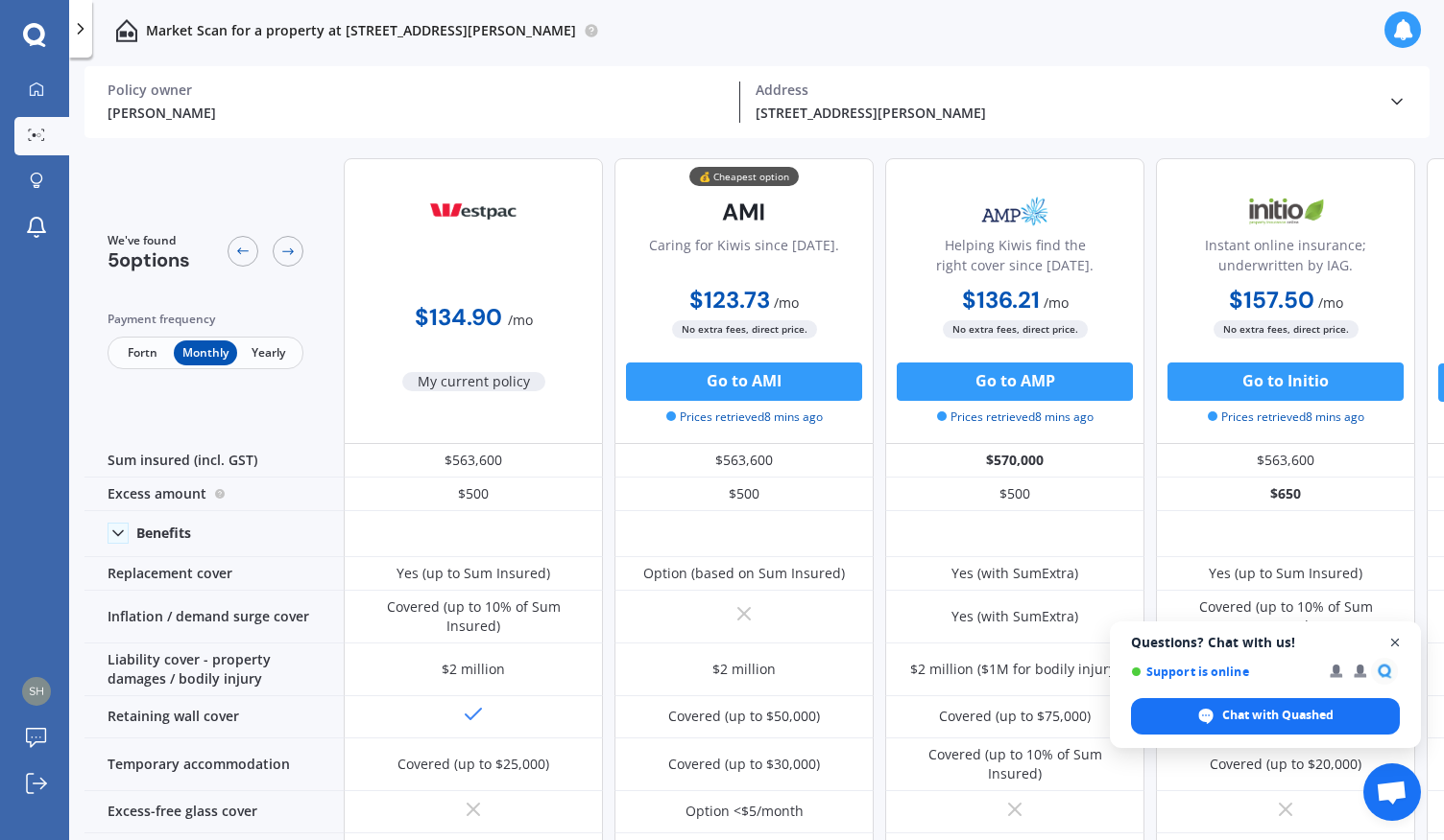
click at [1399, 641] on span "Open chat" at bounding box center [1395, 644] width 24 height 24
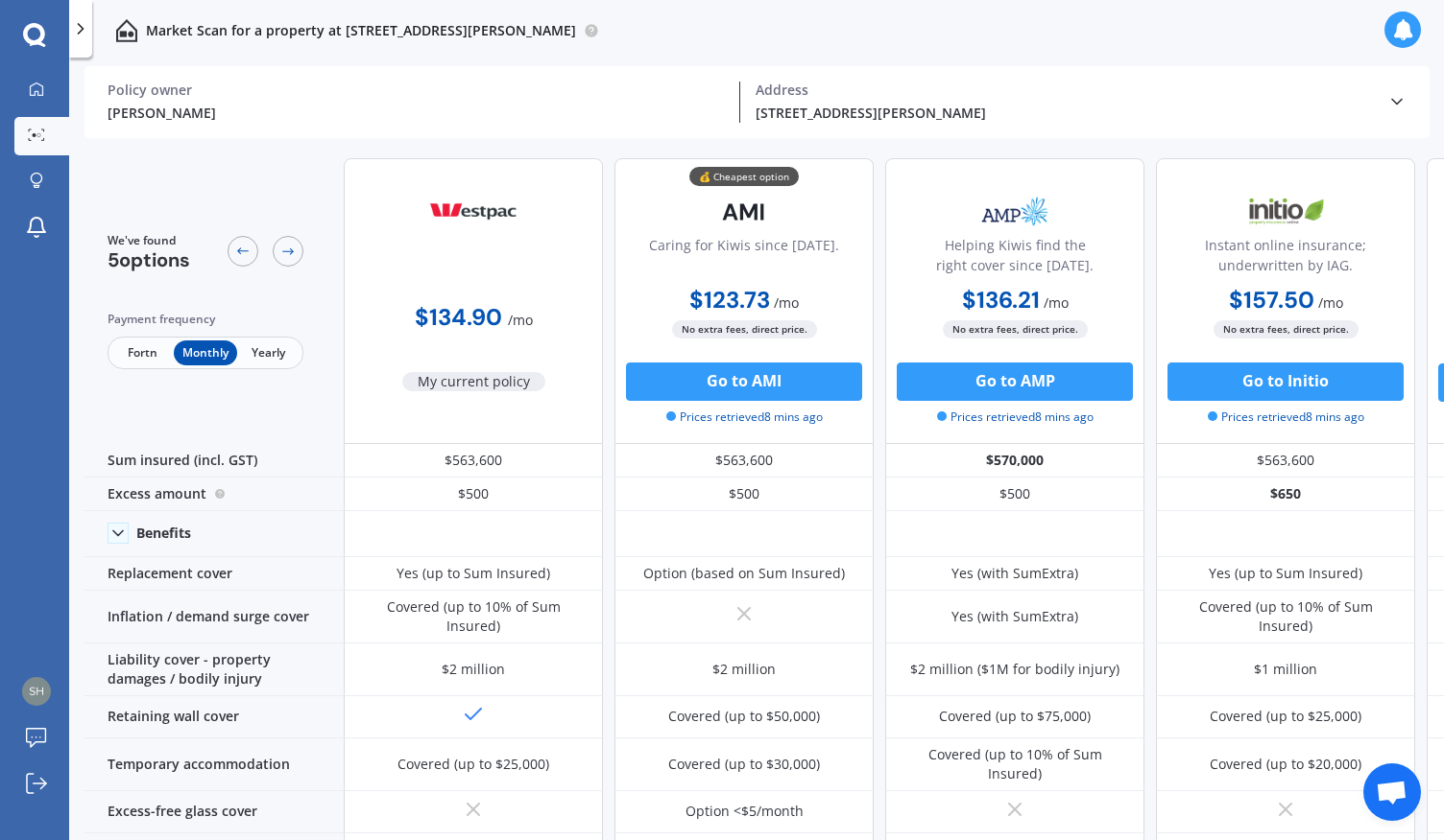
click at [145, 352] on span "Fortn" at bounding box center [142, 353] width 62 height 25
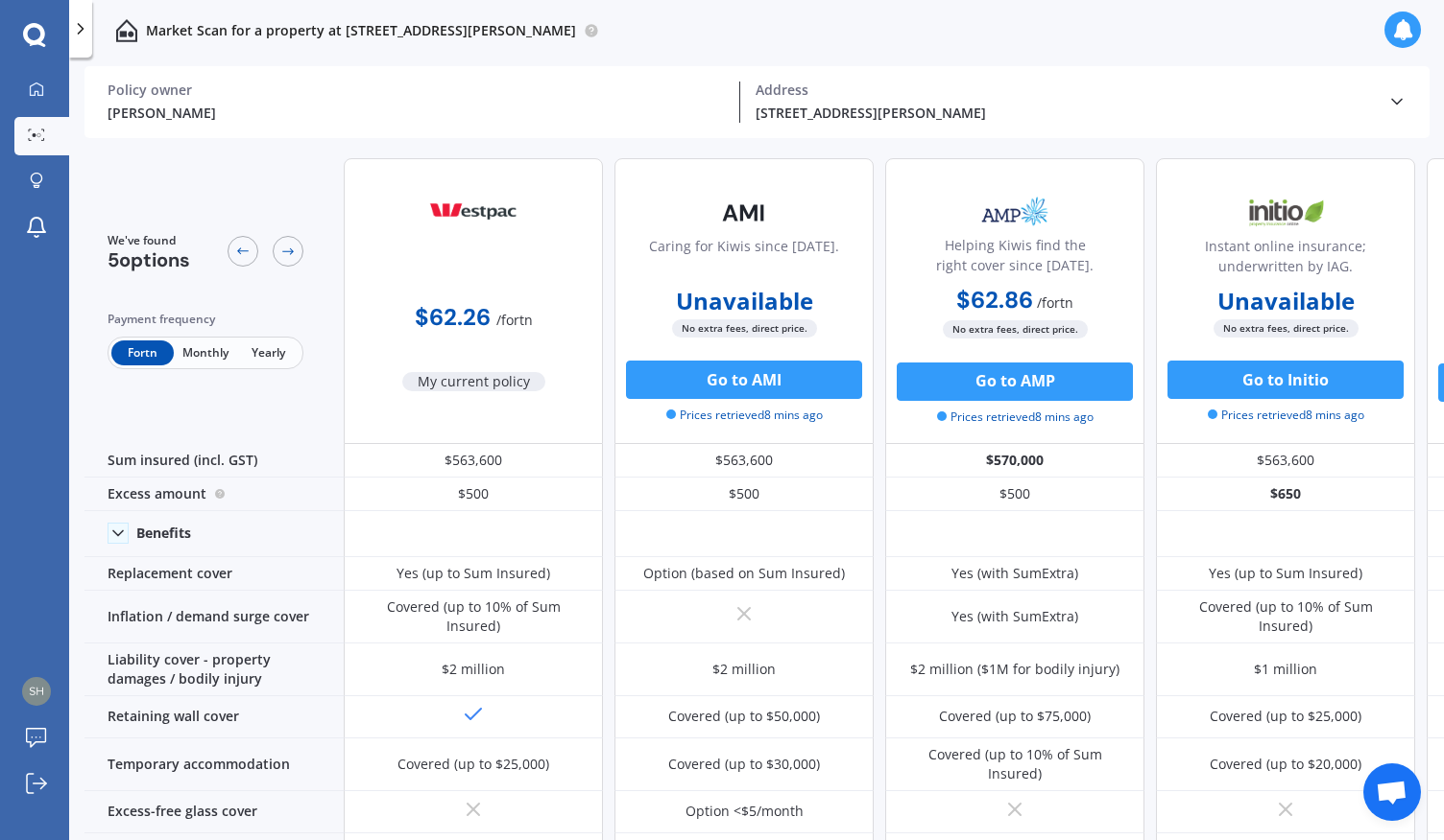
click at [225, 420] on div "We've found 5 options Payment frequency Fortn Monthly Yearly" at bounding box center [214, 301] width 260 height 286
click at [1397, 21] on icon at bounding box center [1402, 29] width 21 height 21
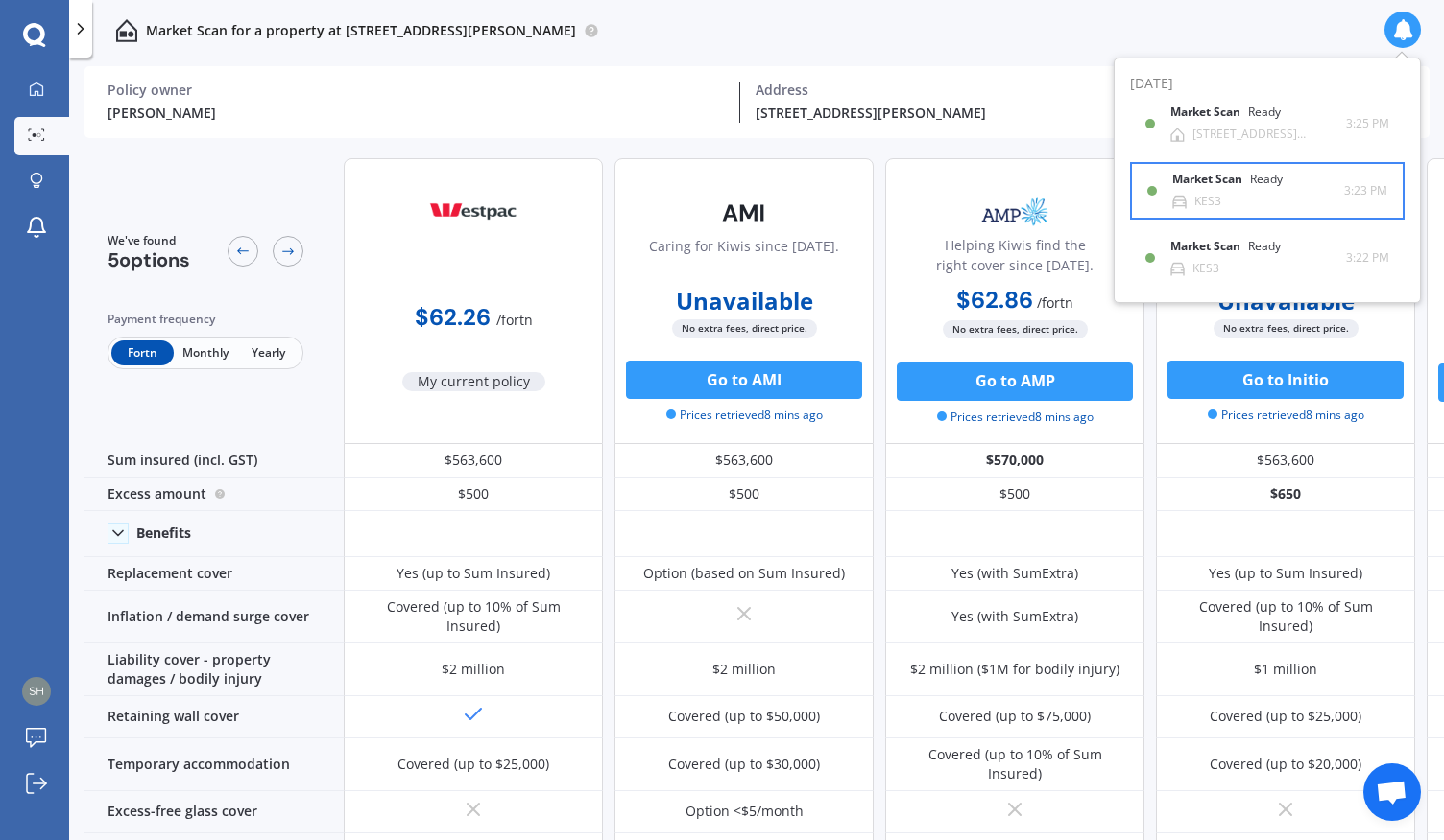
click at [1241, 184] on b "Market Scan" at bounding box center [1210, 180] width 78 height 14
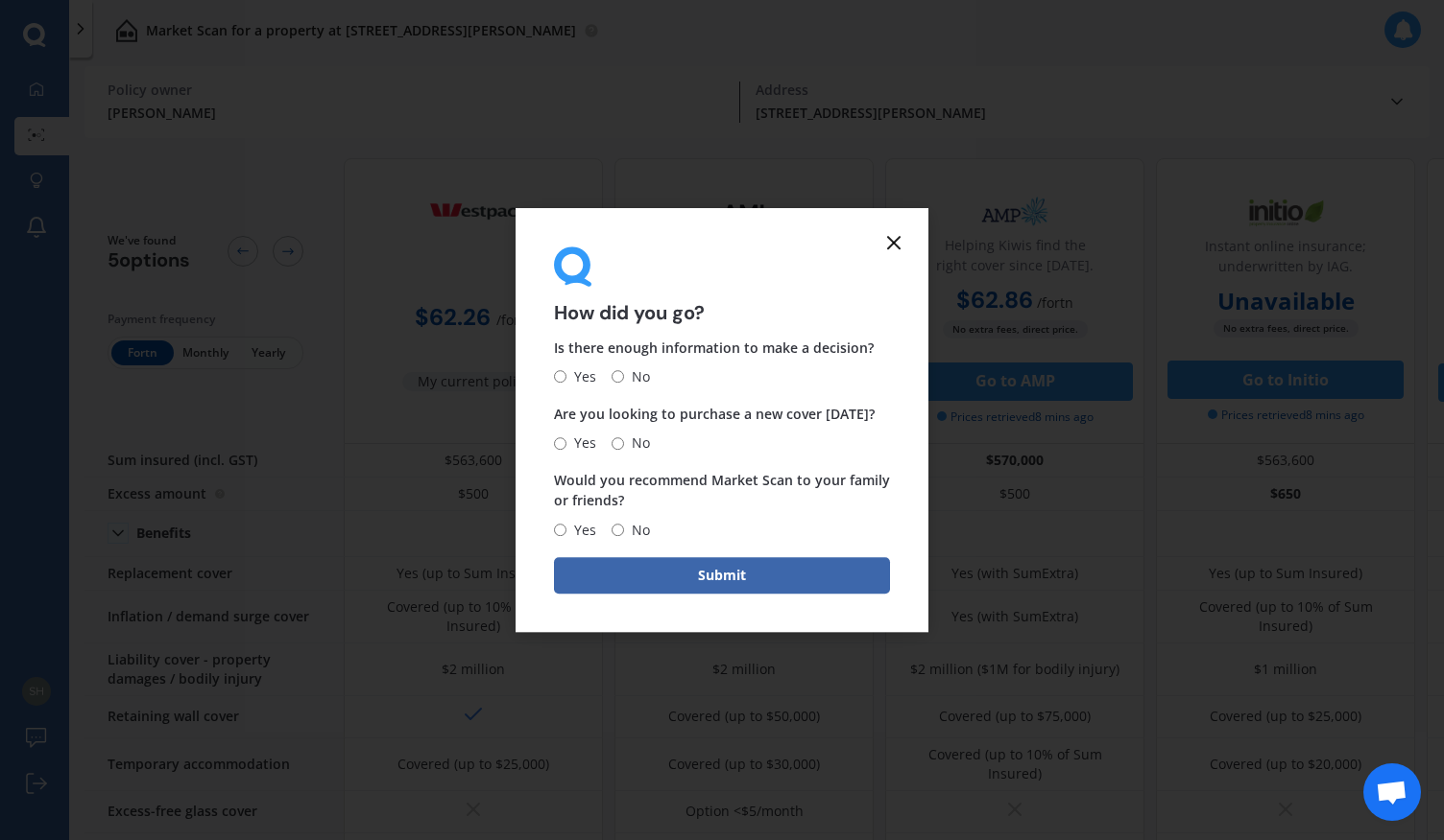
click at [588, 374] on span "Yes" at bounding box center [581, 376] width 29 height 23
click at [566, 374] on input "Yes" at bounding box center [559, 377] width 13 height 13
radio input "true"
click at [629, 442] on span "No" at bounding box center [637, 442] width 26 height 23
click at [624, 442] on input "No" at bounding box center [617, 443] width 13 height 13
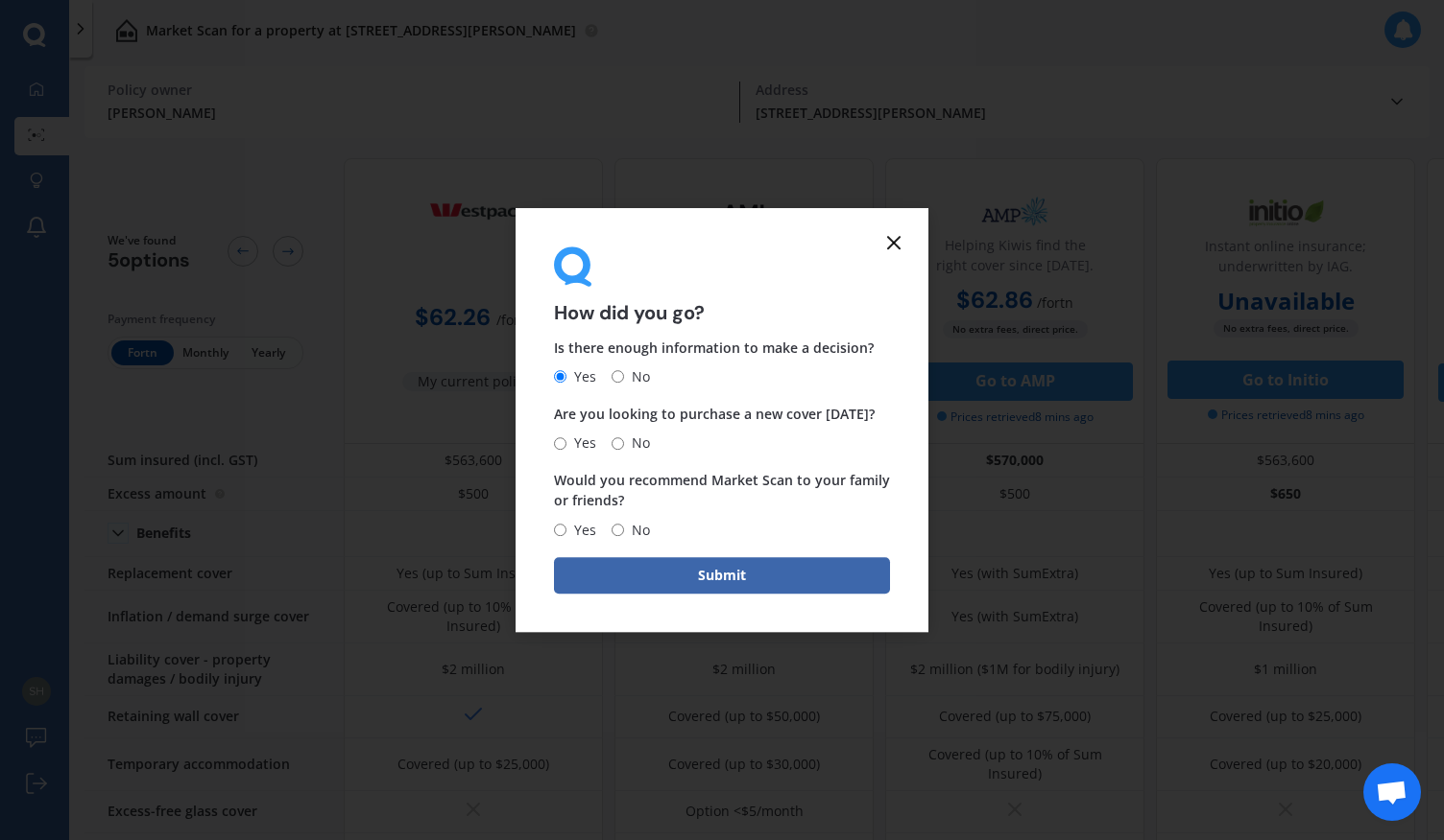
radio input "true"
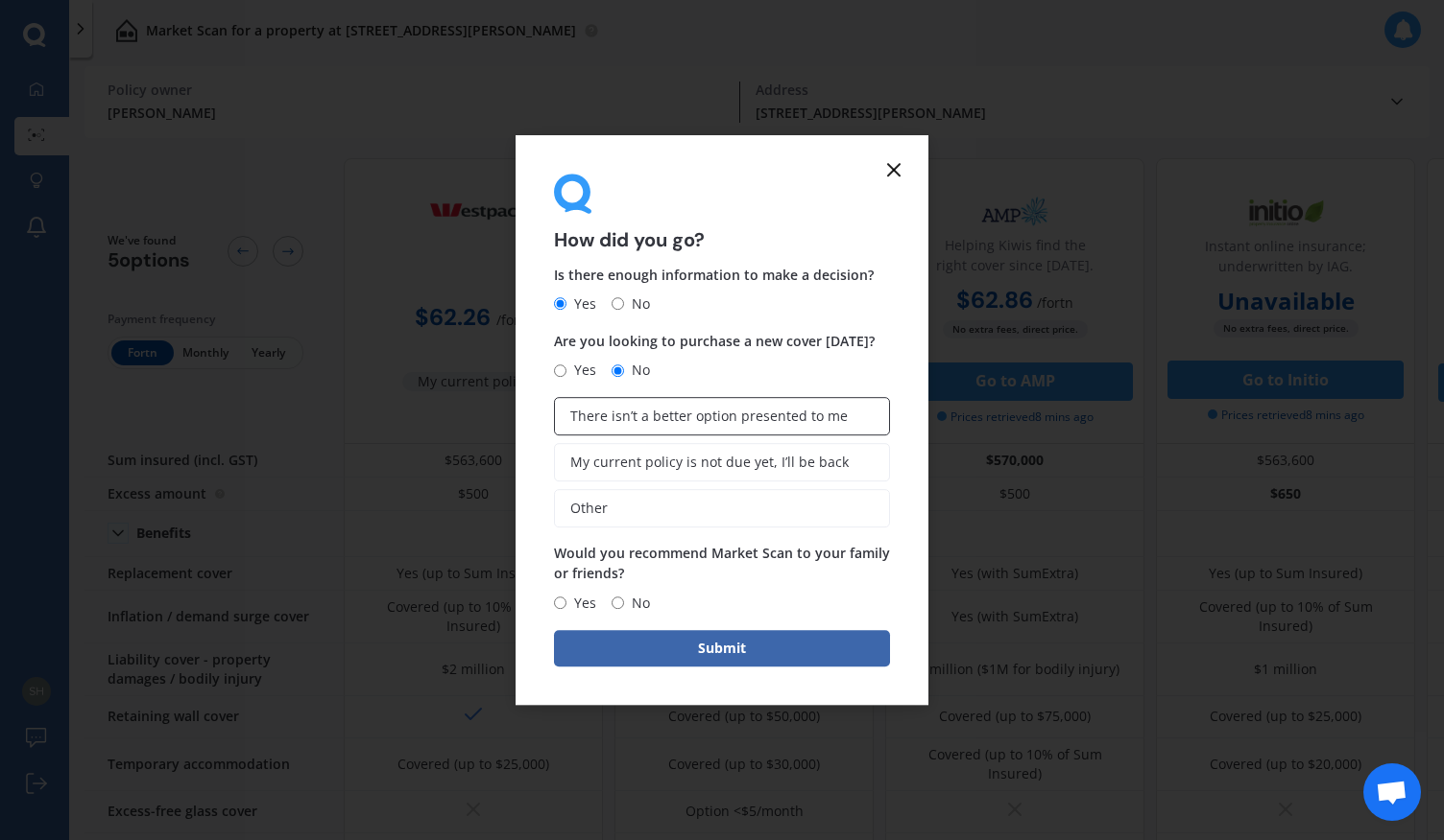
click at [701, 418] on span "There isn’t a better option presented to me" at bounding box center [709, 417] width 277 height 17
click at [0, 0] on input "There isn’t a better option presented to me" at bounding box center [0, 0] width 0 height 0
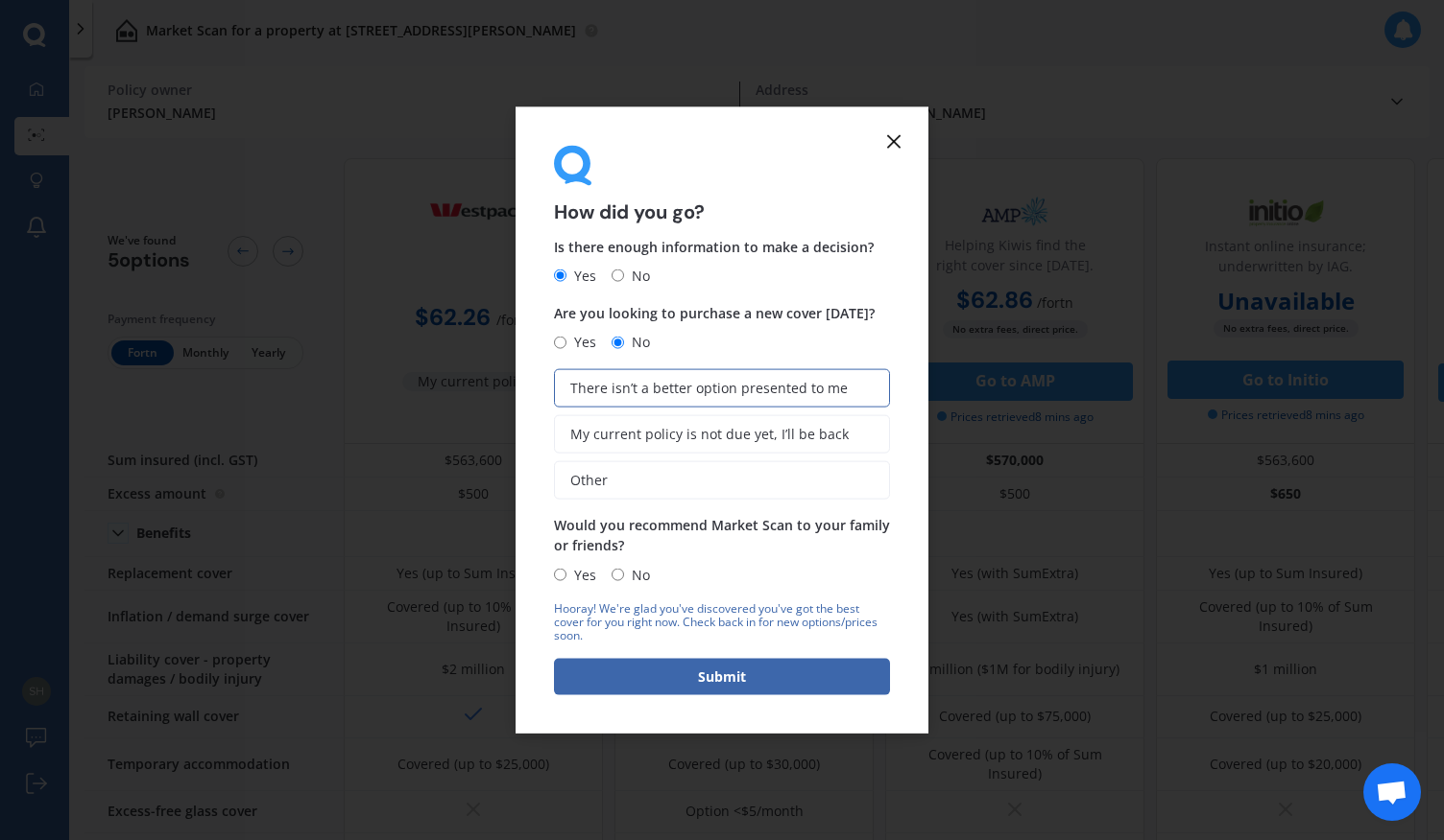
click at [592, 575] on span "Yes" at bounding box center [581, 574] width 29 height 23
click at [566, 575] on input "Yes" at bounding box center [559, 575] width 13 height 13
radio input "true"
click at [795, 680] on button "Submit" at bounding box center [722, 676] width 336 height 36
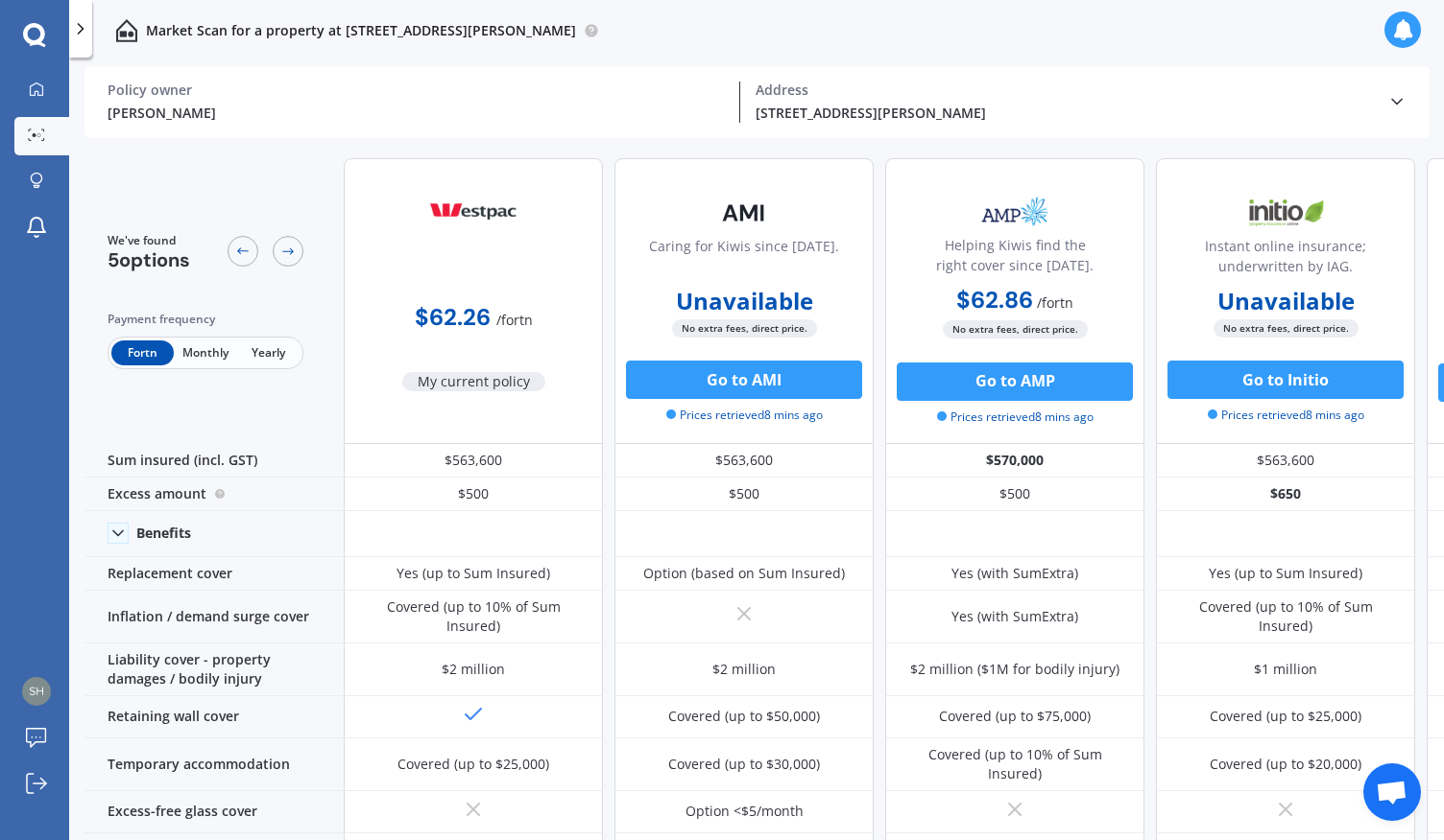
click at [1401, 29] on icon at bounding box center [1402, 29] width 21 height 21
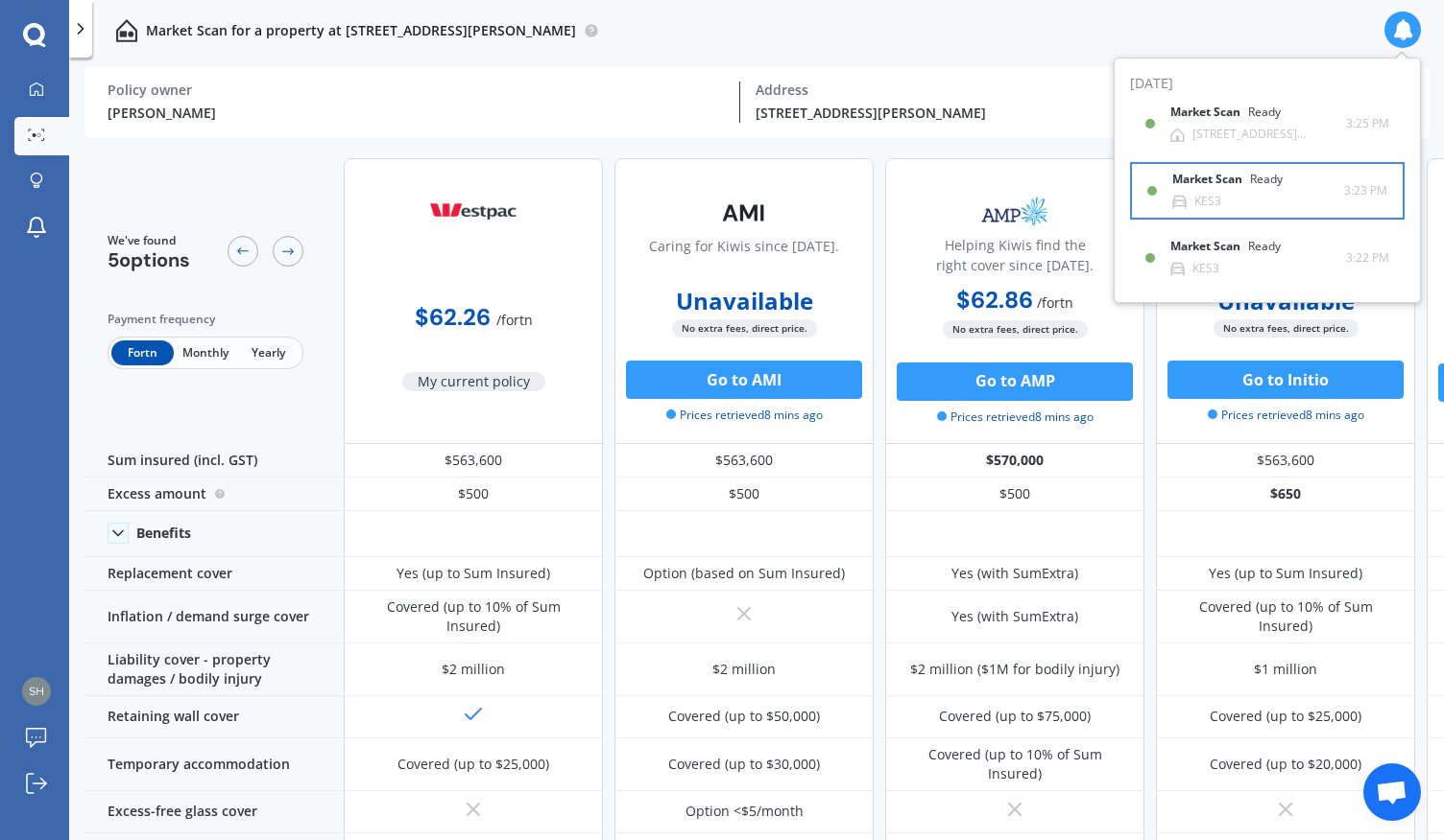
click at [1228, 189] on div "Market Scan Ready" at bounding box center [1239, 183] width 134 height 21
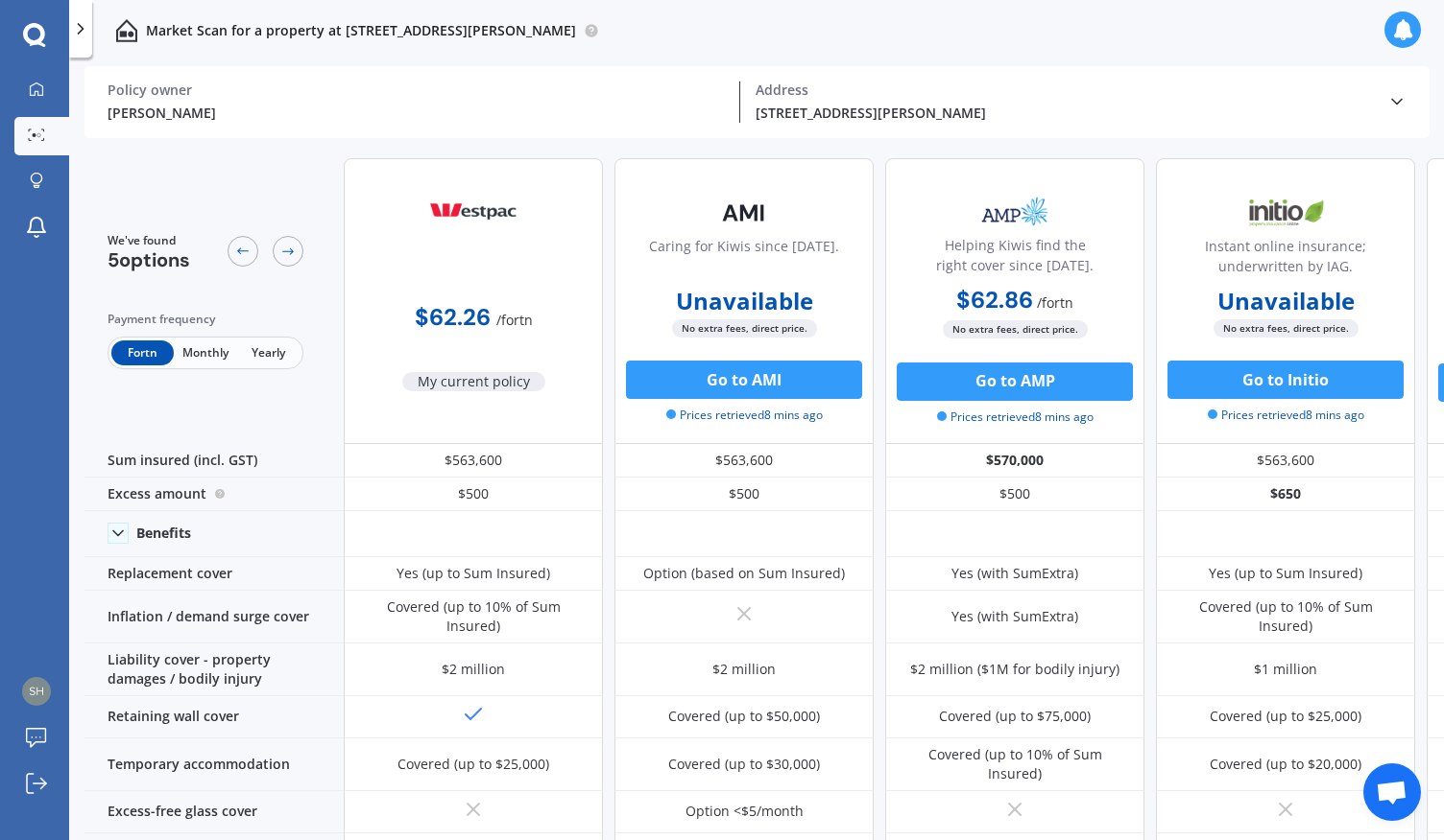
click at [1396, 32] on icon at bounding box center [1402, 29] width 21 height 21
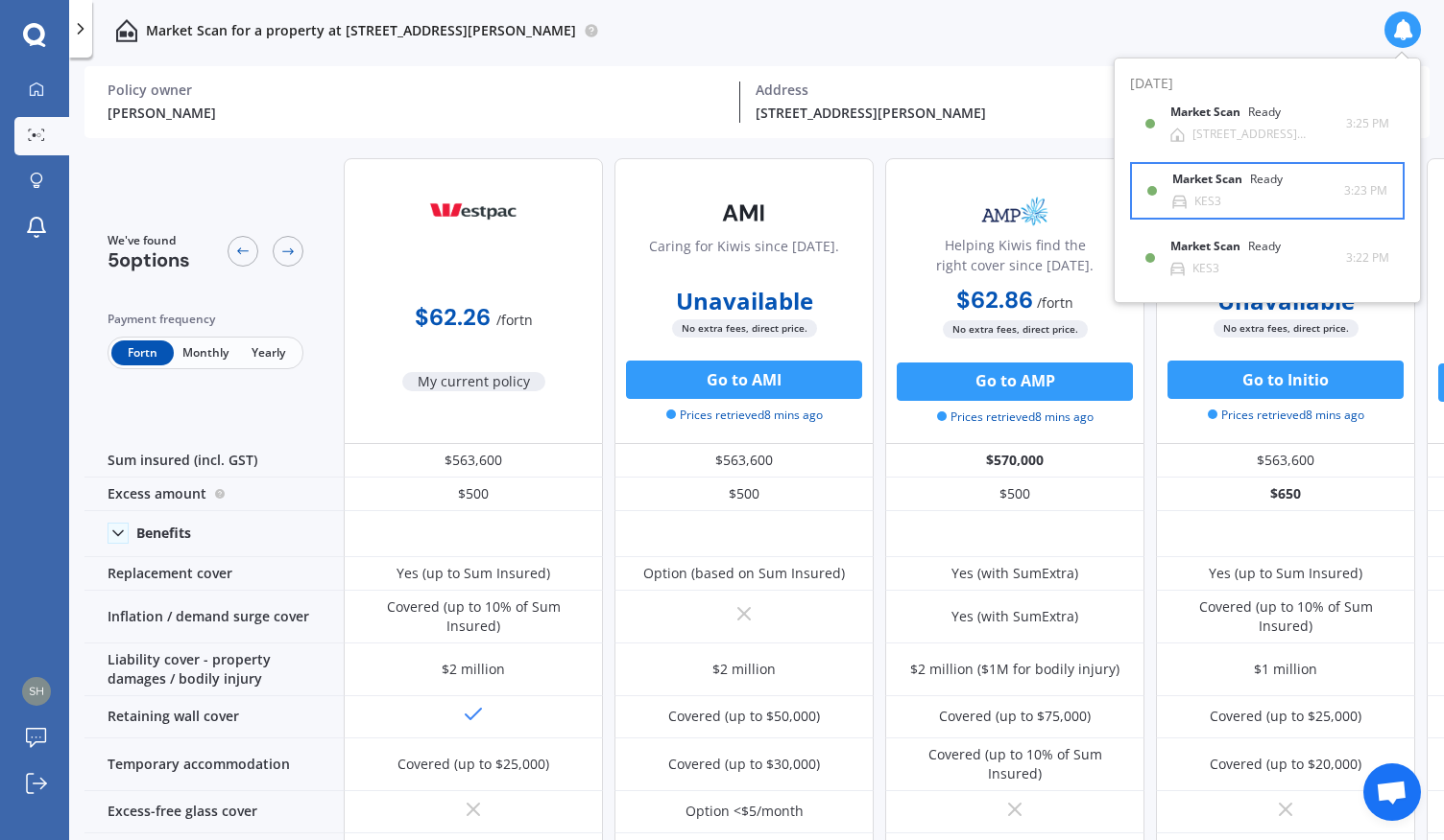
click at [1160, 191] on div "Market Scan Ready KES3" at bounding box center [1245, 191] width 197 height 35
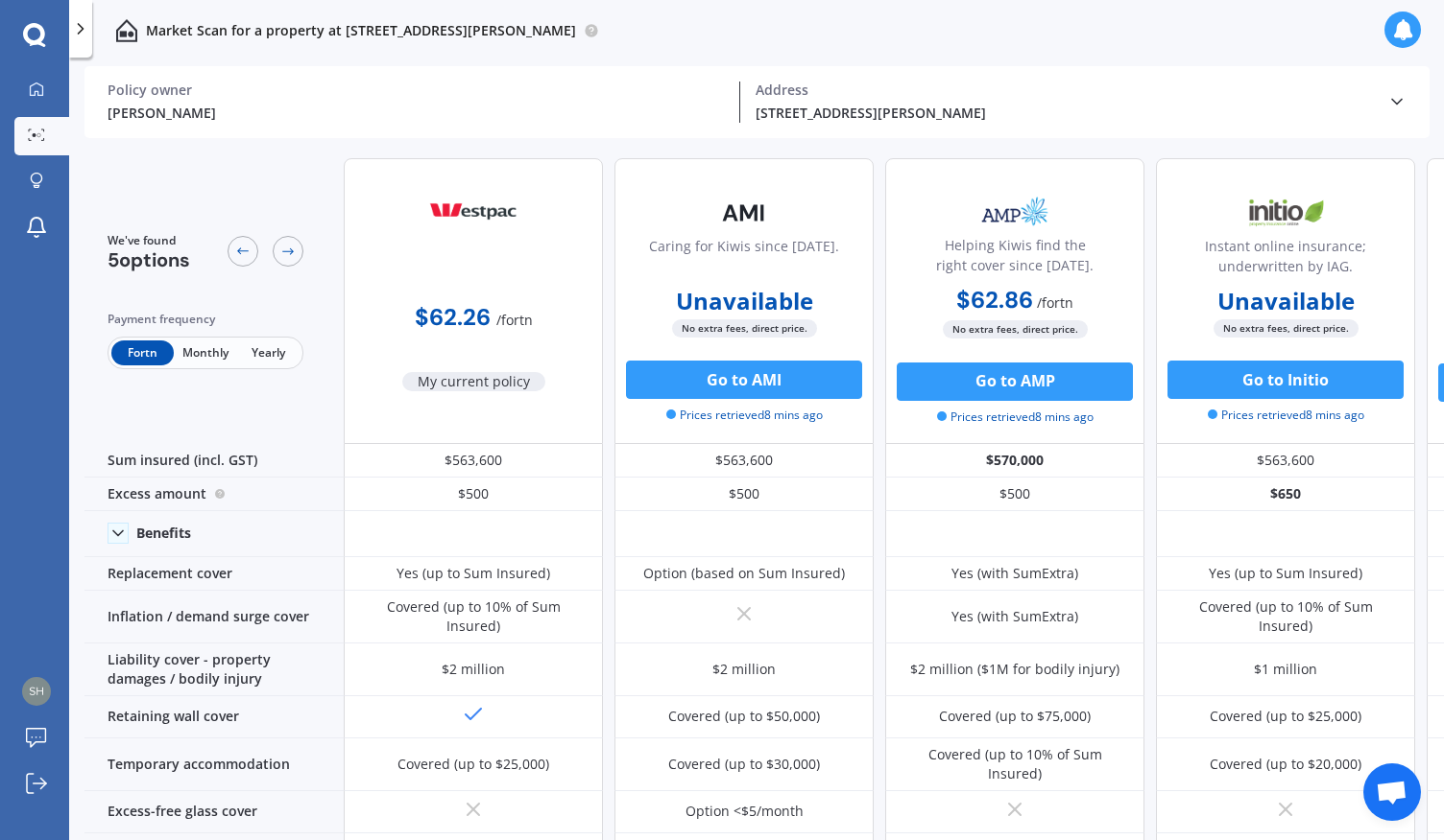
click at [635, 120] on div "[PERSON_NAME]" at bounding box center [415, 112] width 616 height 21
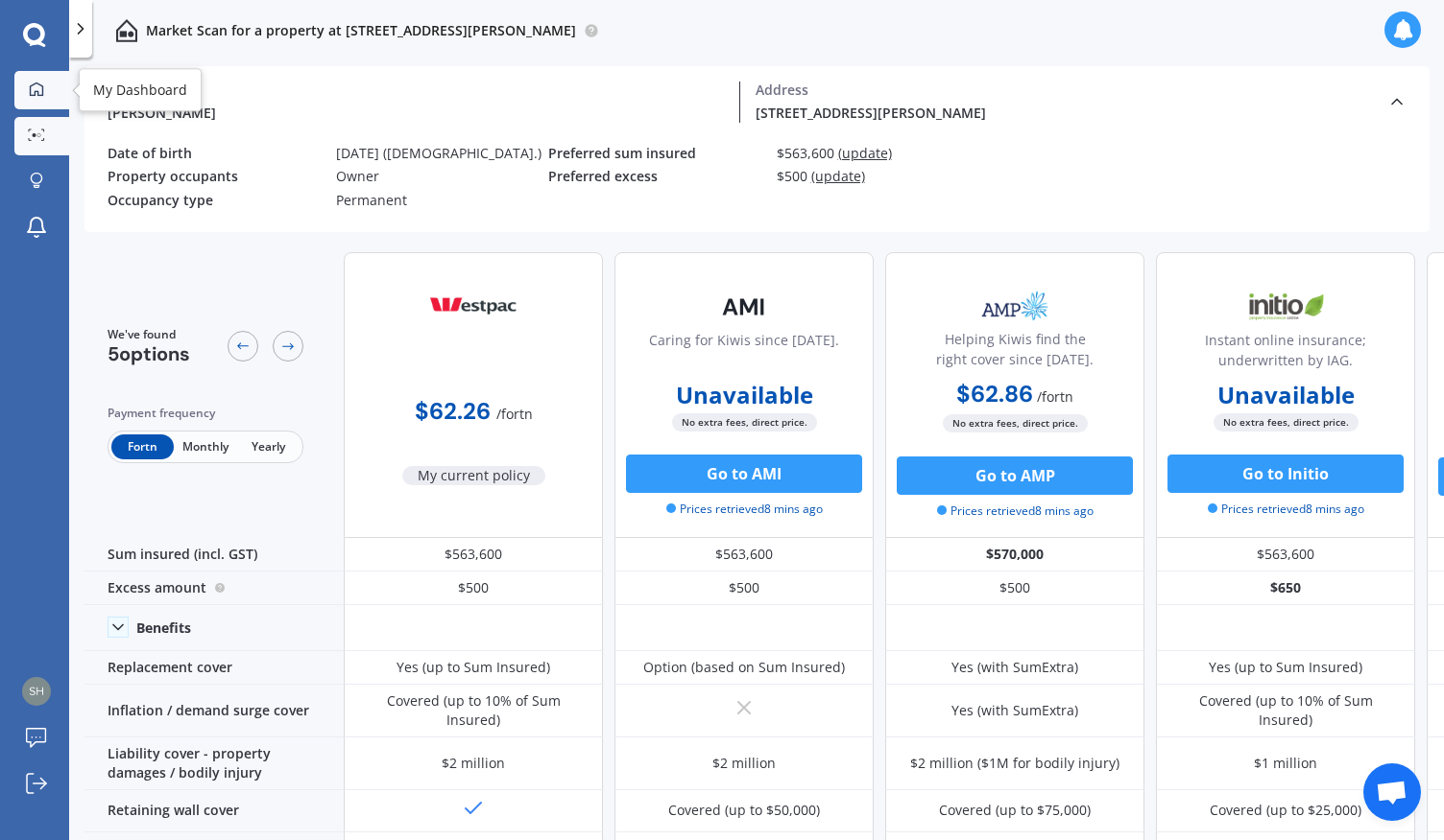
click at [46, 91] on div at bounding box center [35, 90] width 29 height 18
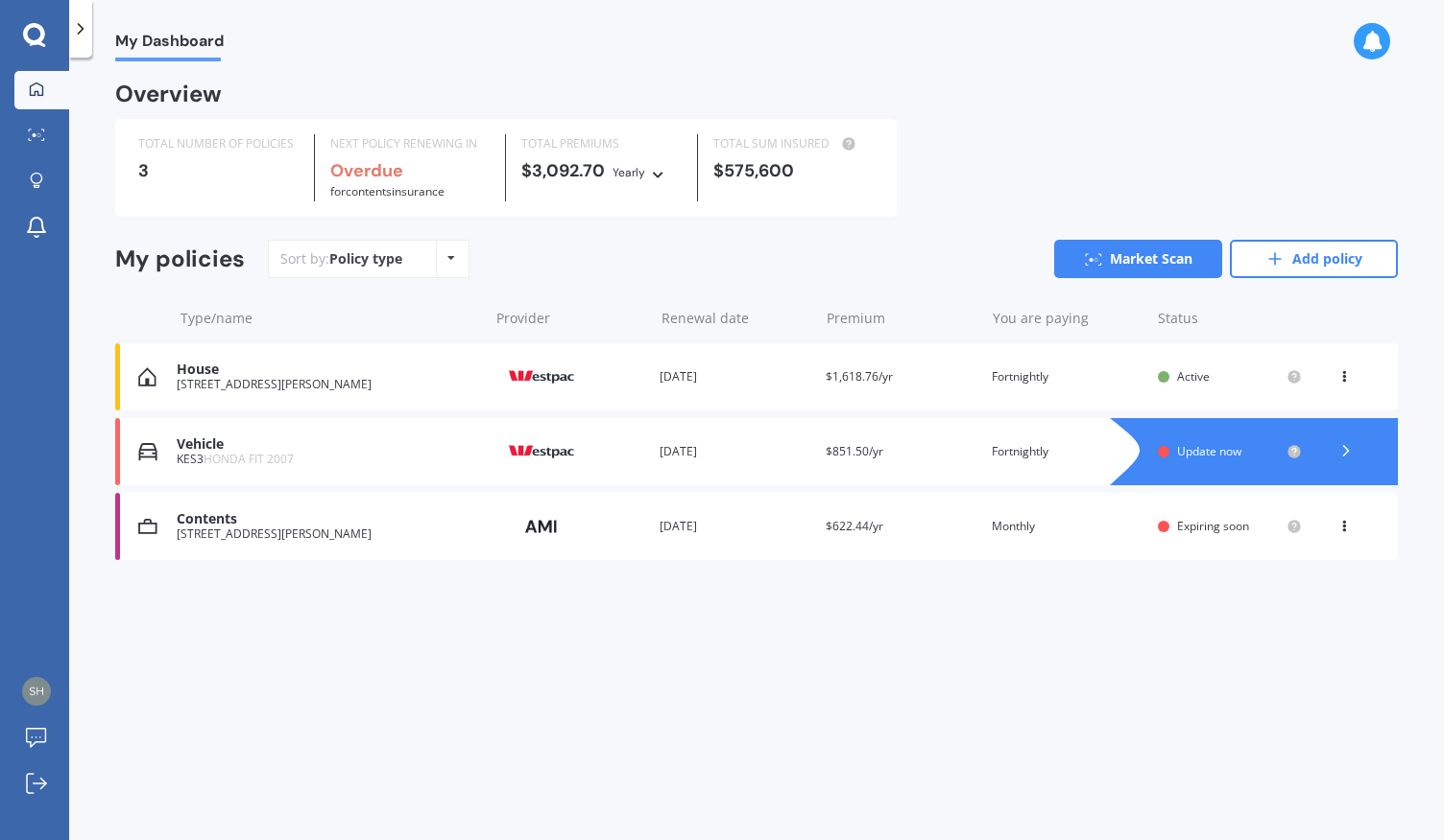
click at [1376, 43] on icon at bounding box center [1371, 40] width 21 height 21
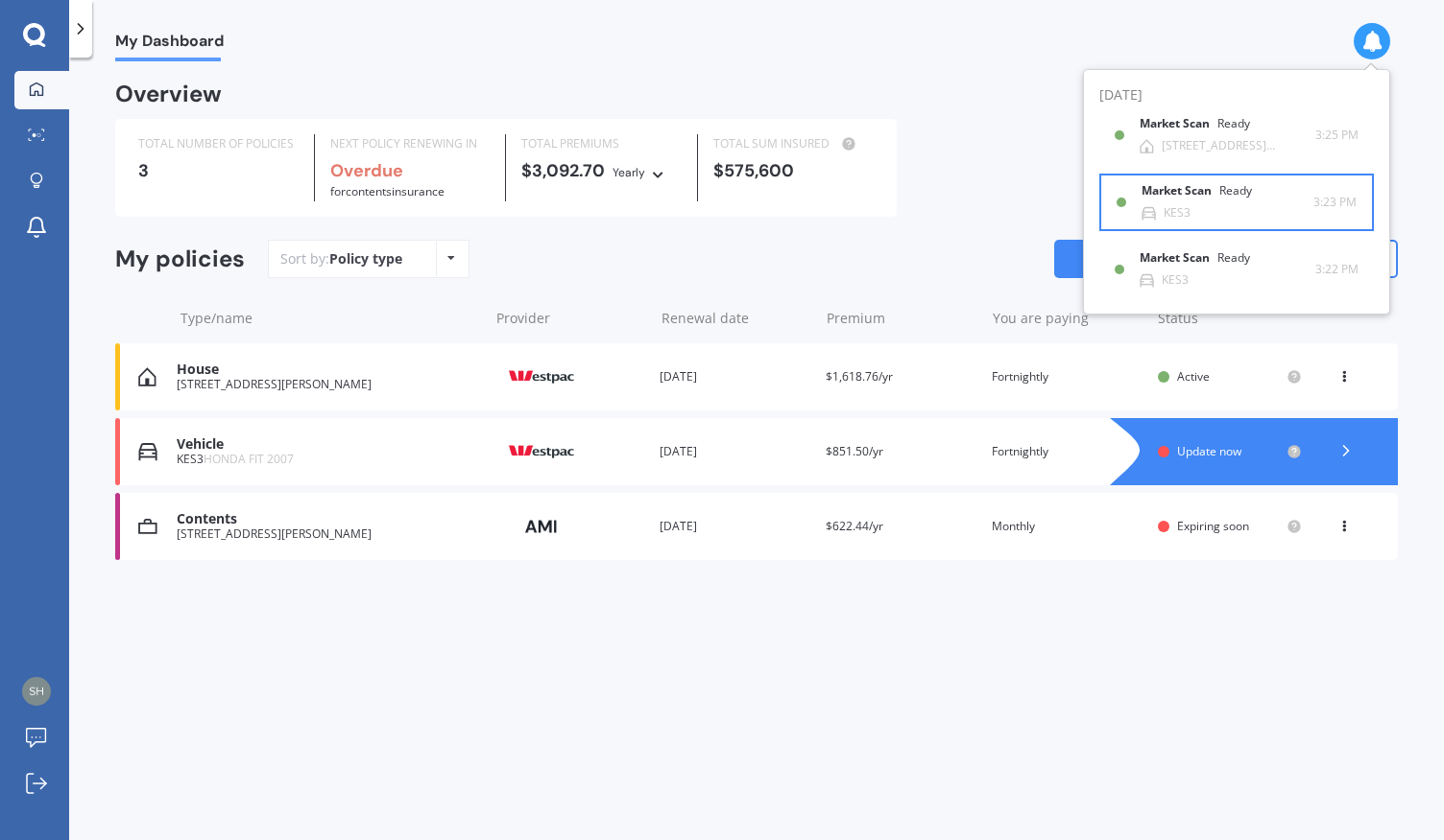
click at [1267, 191] on div "Market Scan Ready" at bounding box center [1208, 194] width 134 height 21
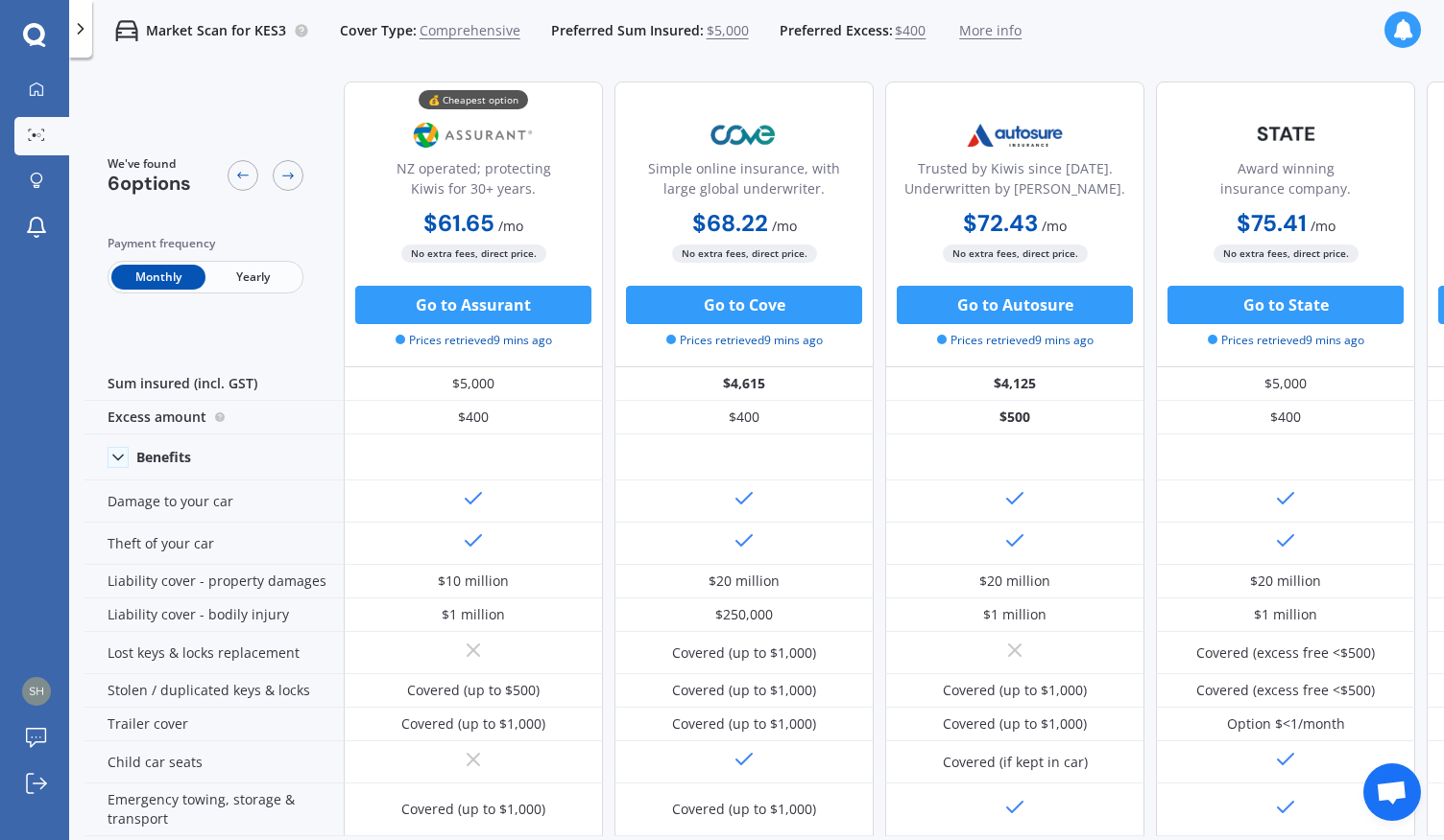
click at [762, 179] on div "Simple online insurance, with large global underwriter." at bounding box center [744, 182] width 226 height 48
click at [35, 91] on icon at bounding box center [36, 88] width 14 height 14
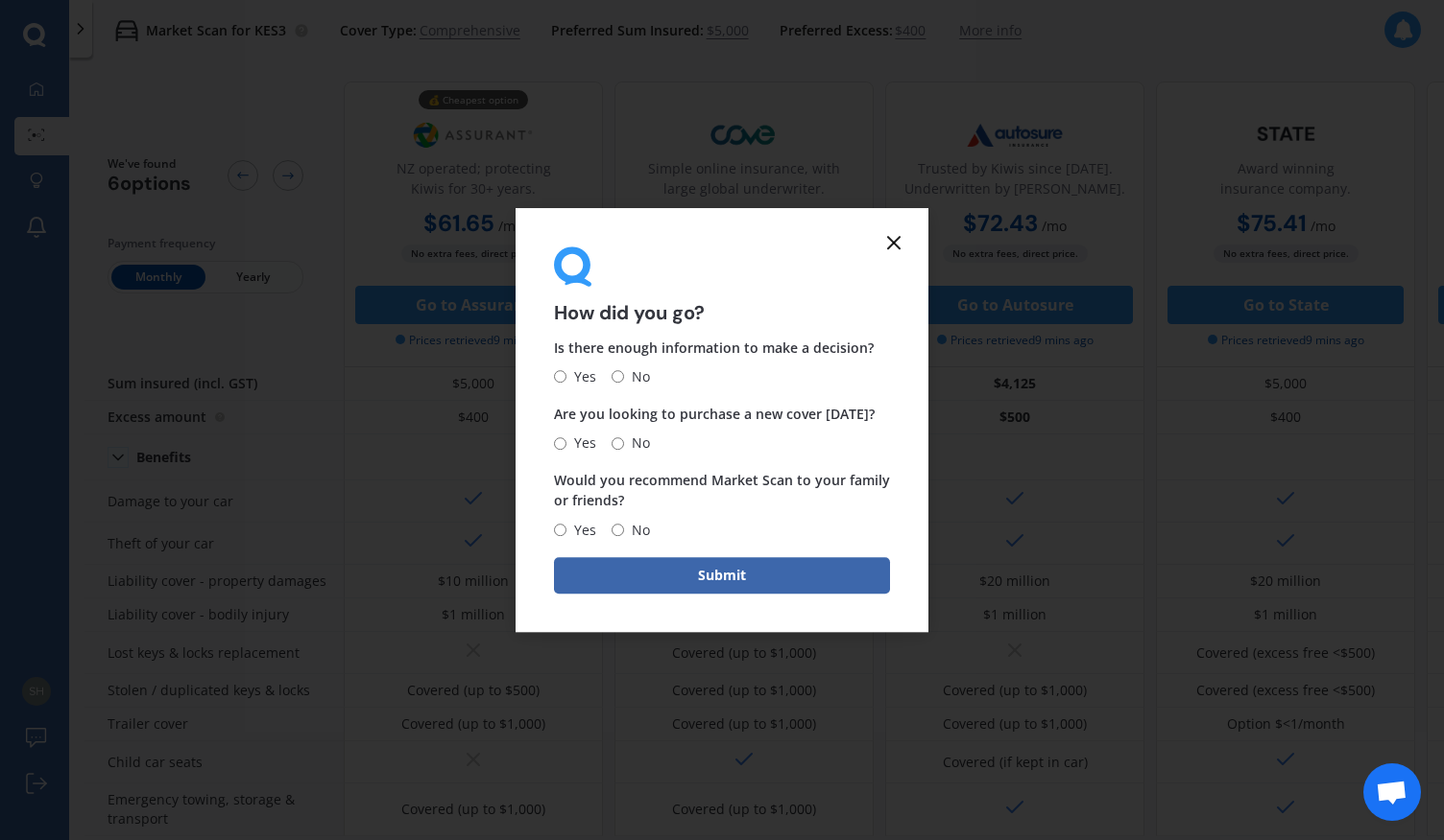
click at [900, 246] on icon at bounding box center [893, 242] width 23 height 23
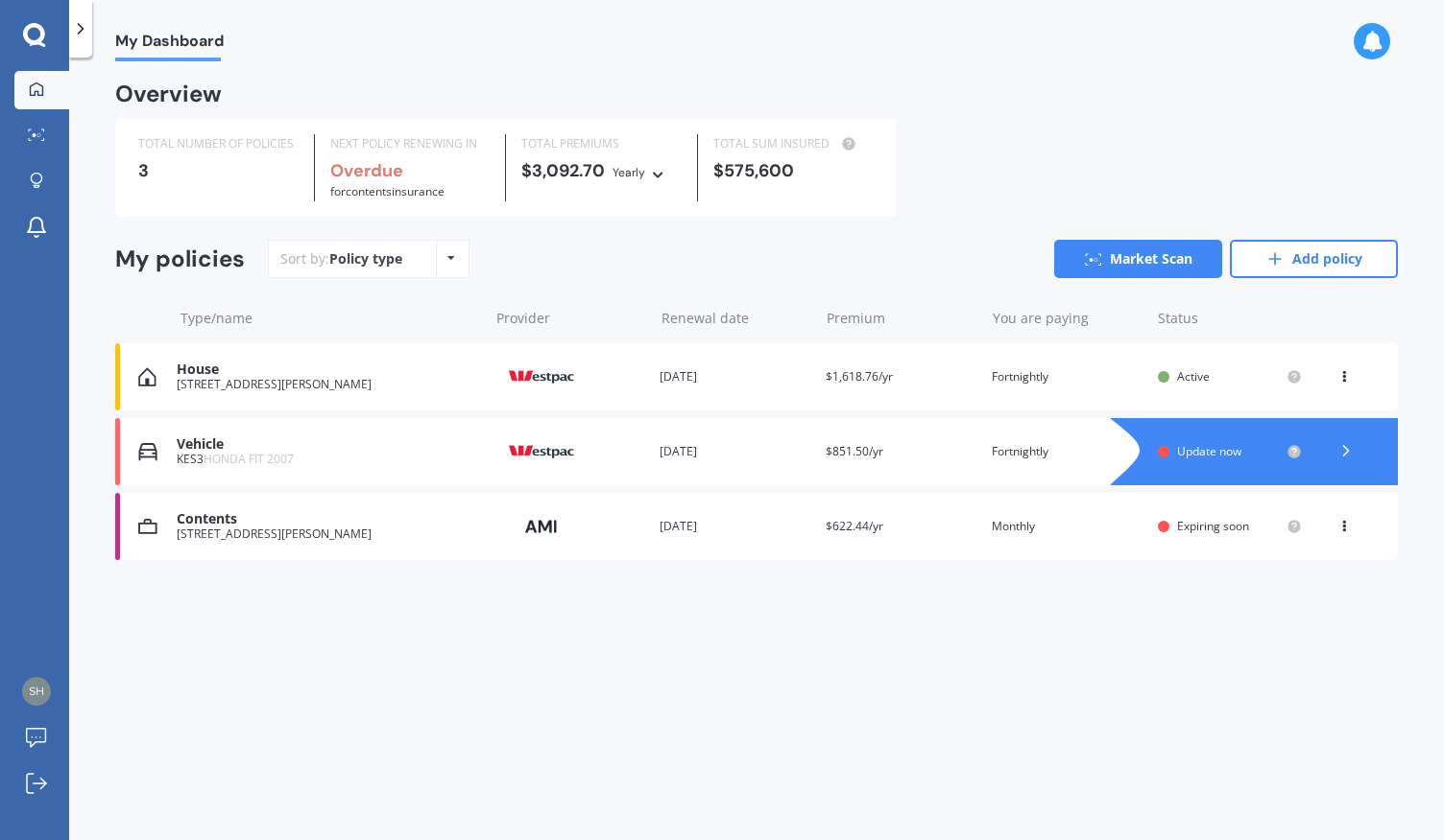
click at [1361, 39] on icon at bounding box center [1371, 40] width 21 height 21
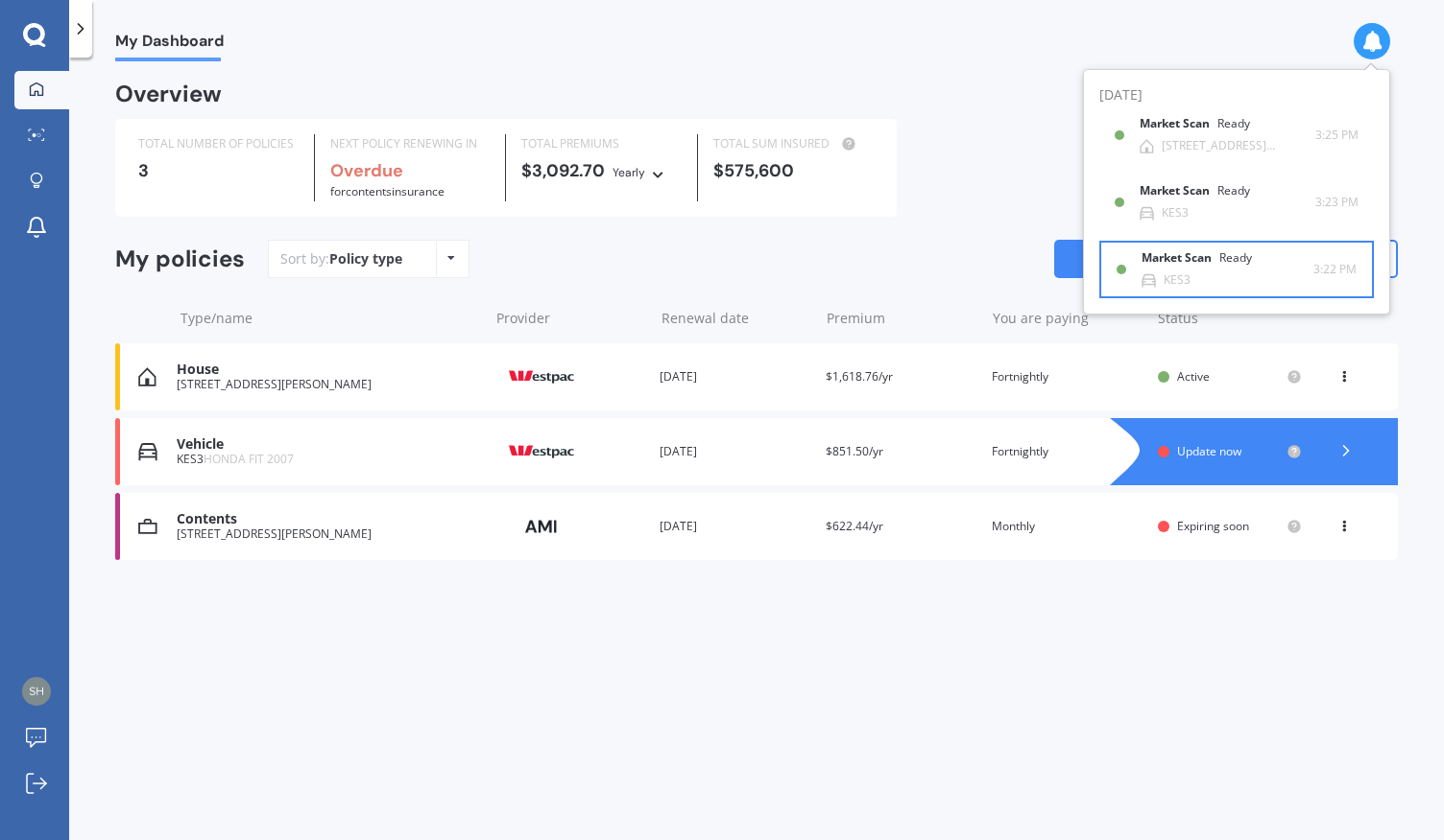
click at [1235, 252] on div "Ready" at bounding box center [1235, 258] width 32 height 14
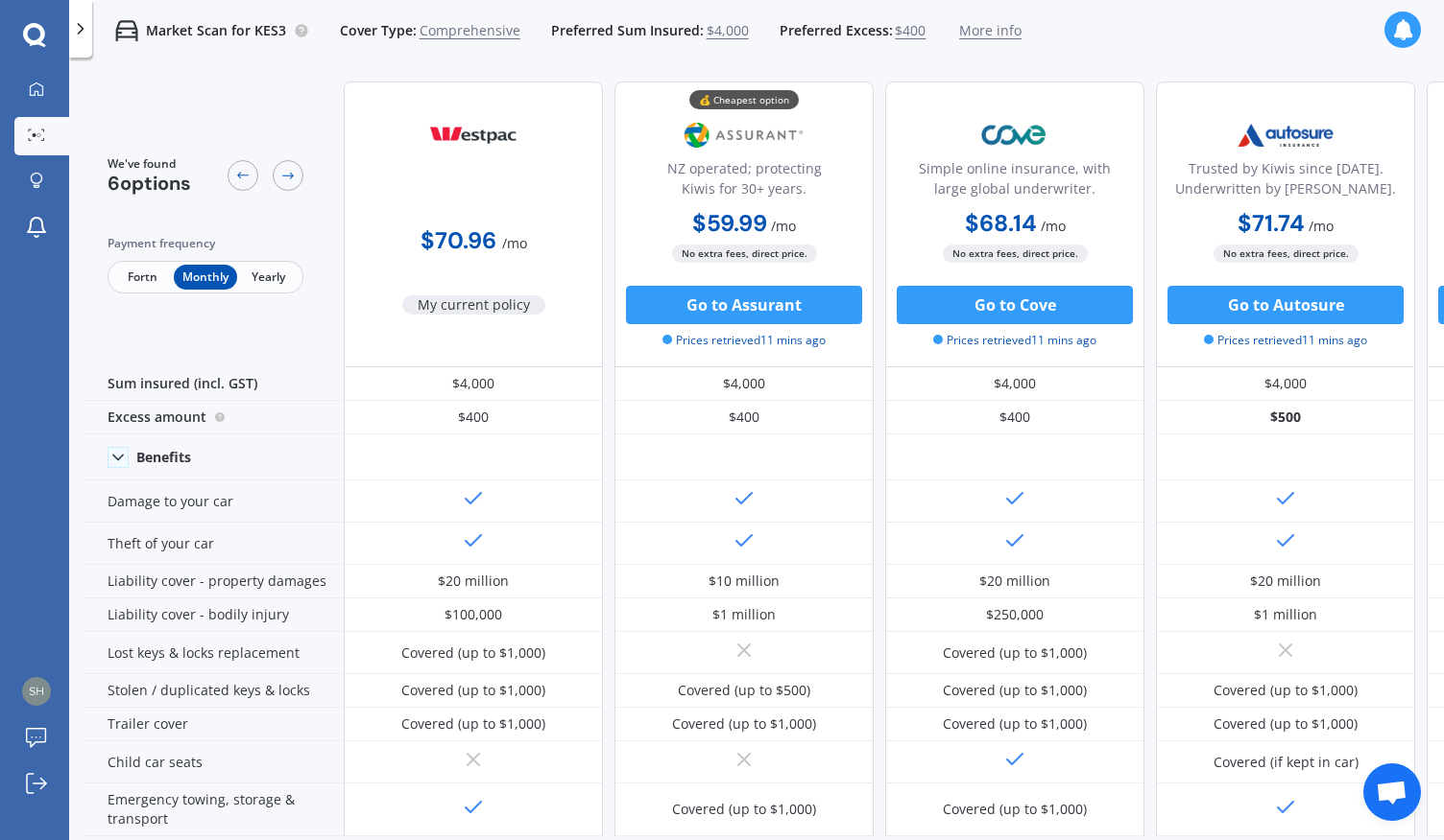
click at [145, 274] on span "Fortn" at bounding box center [142, 277] width 62 height 25
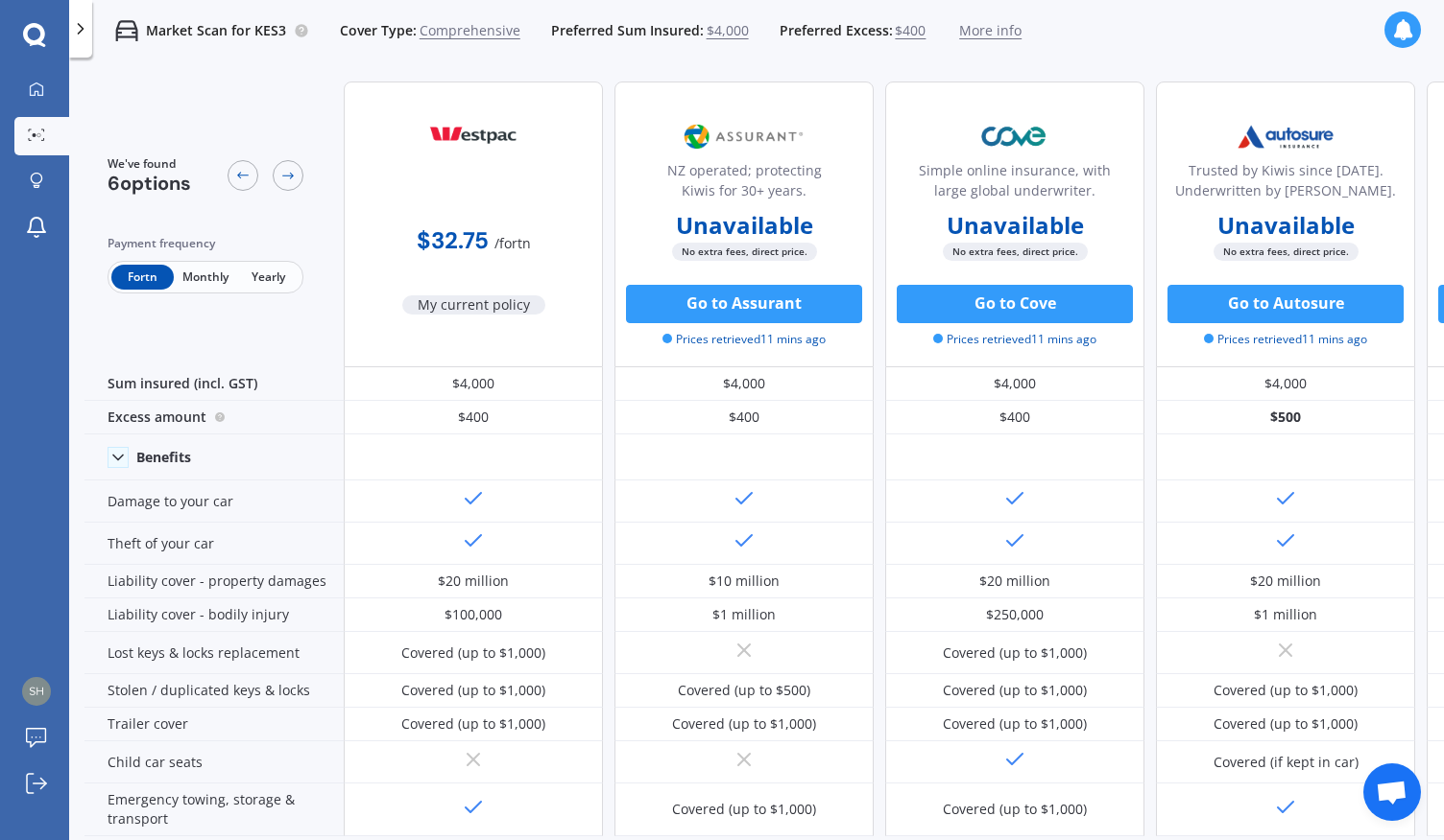
click at [200, 275] on span "Monthly" at bounding box center [204, 277] width 62 height 25
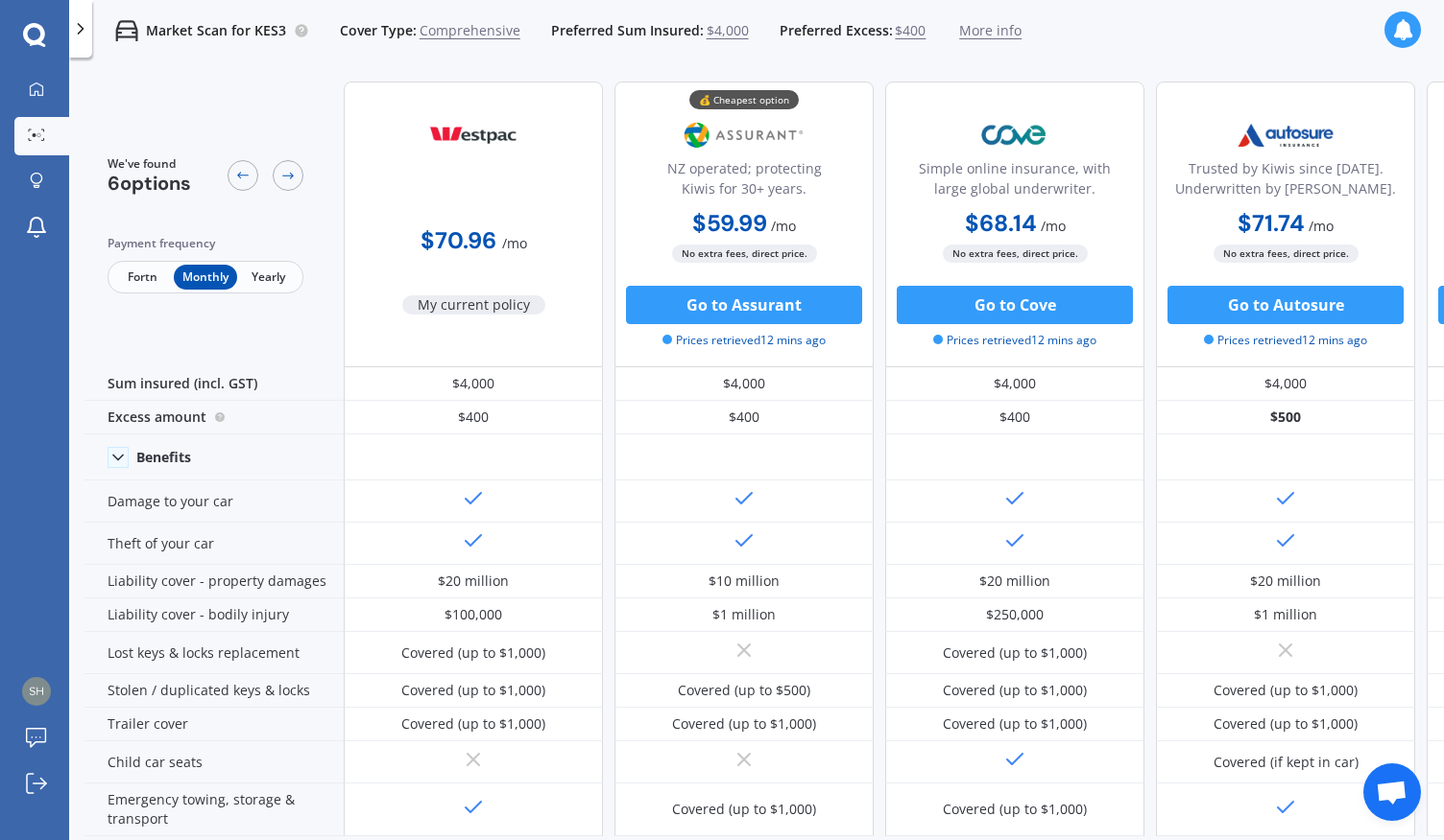
click at [1401, 28] on icon at bounding box center [1402, 29] width 21 height 21
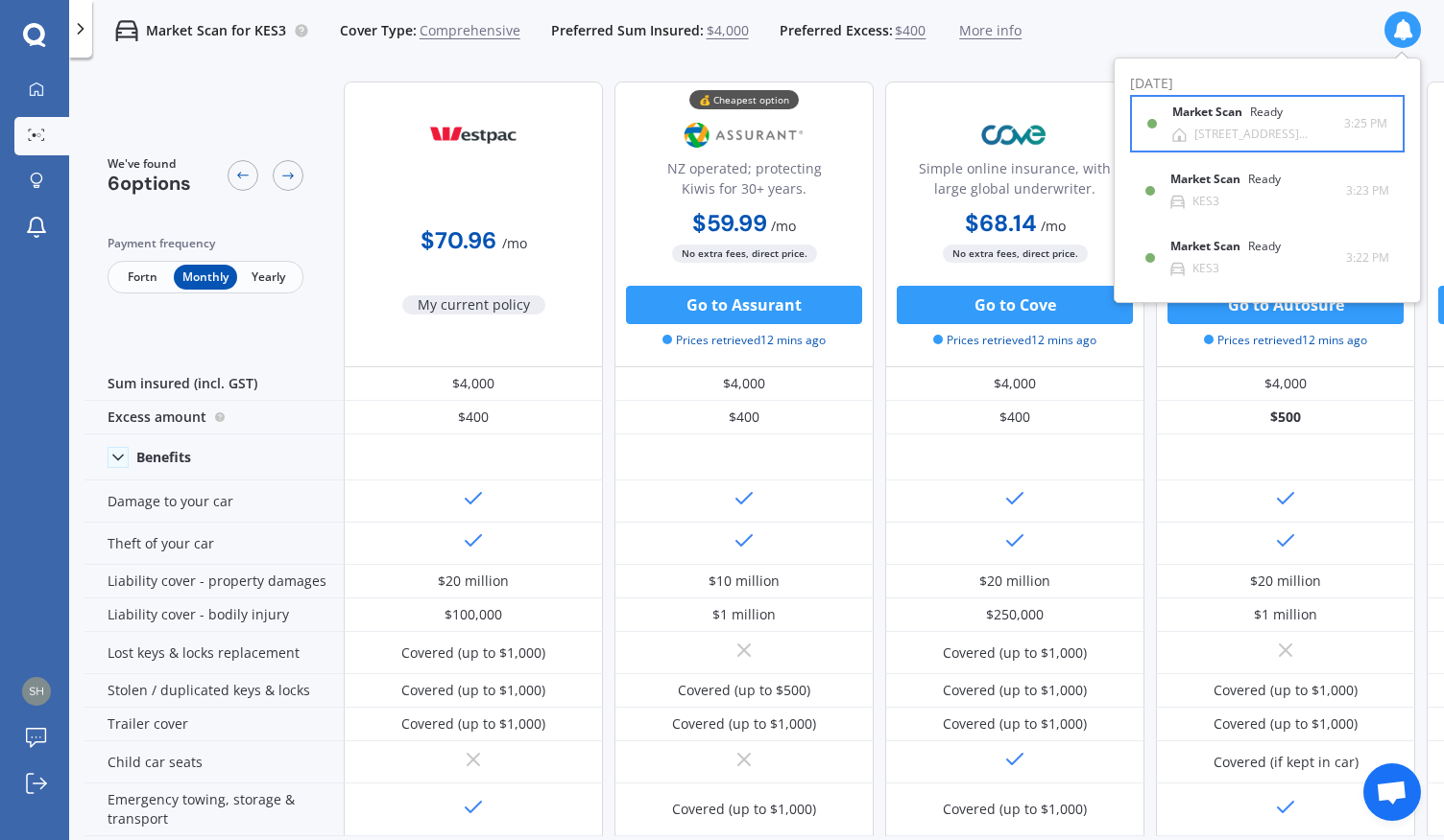
click at [1305, 117] on div "Market Scan Ready" at bounding box center [1239, 115] width 134 height 21
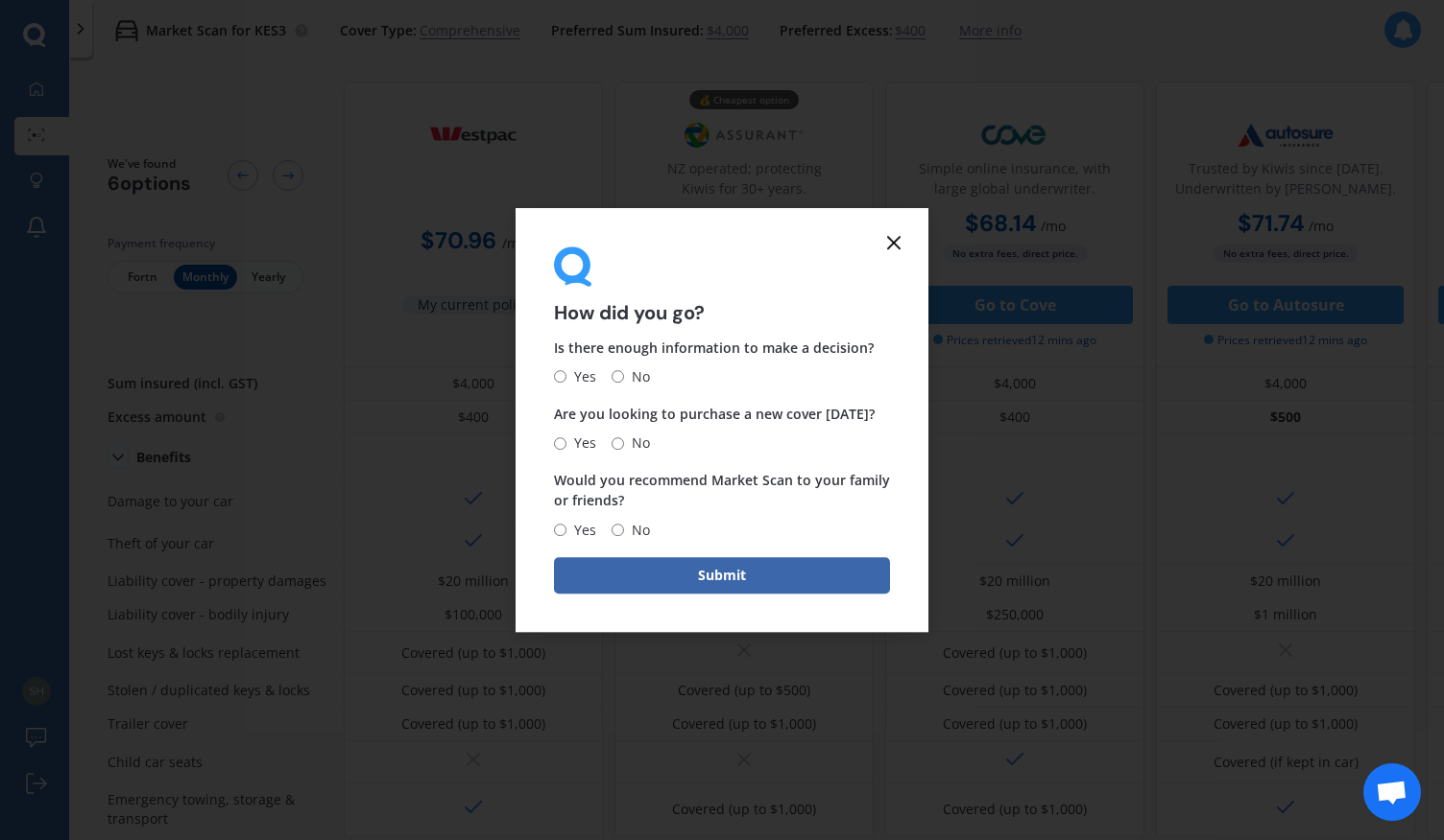
click at [906, 242] on form "How did you go? Is there enough information to make a decision? Yes No Are you …" at bounding box center [722, 420] width 413 height 424
click at [895, 243] on line at bounding box center [894, 243] width 12 height 12
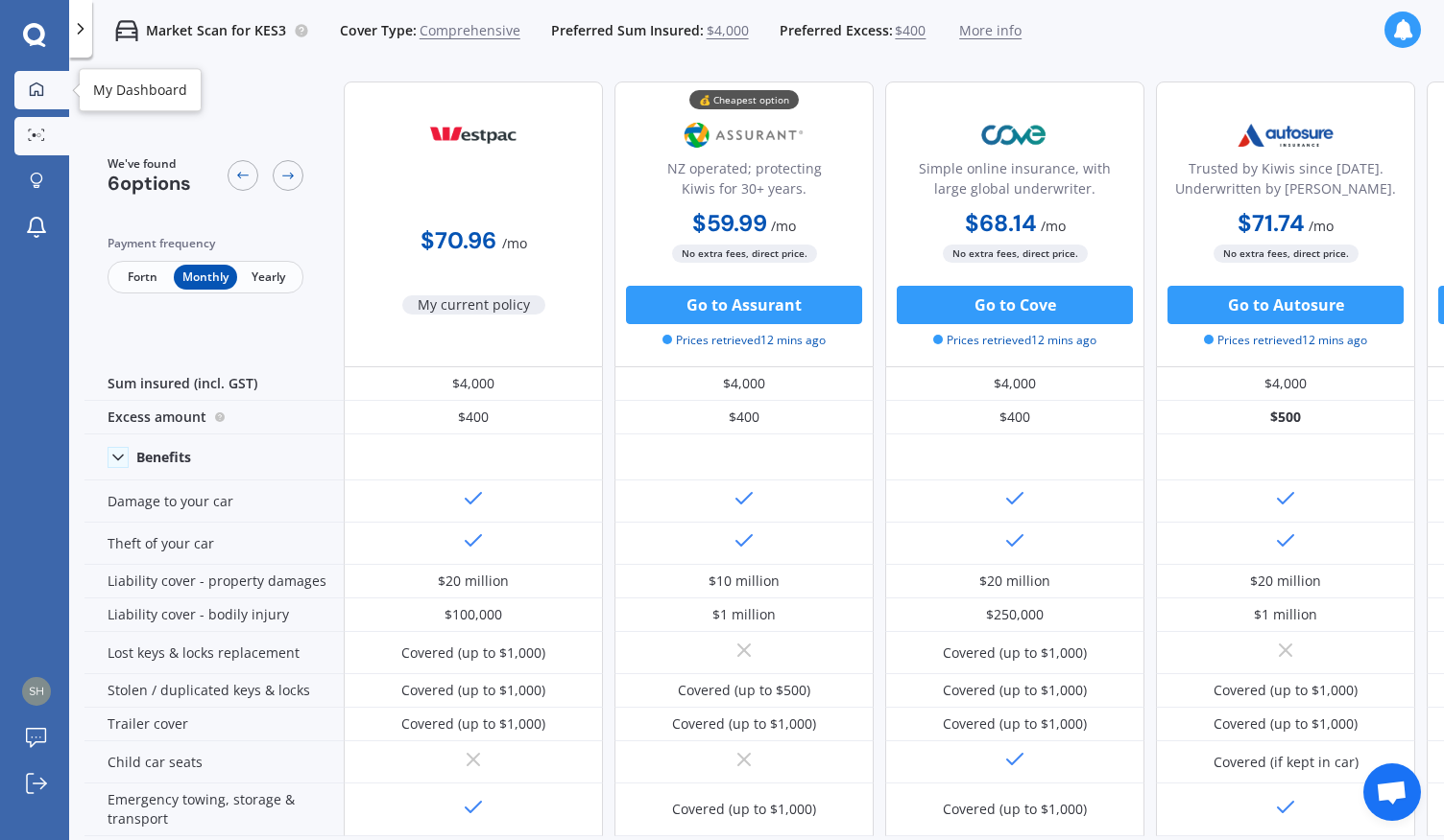
click at [36, 86] on icon at bounding box center [36, 89] width 16 height 16
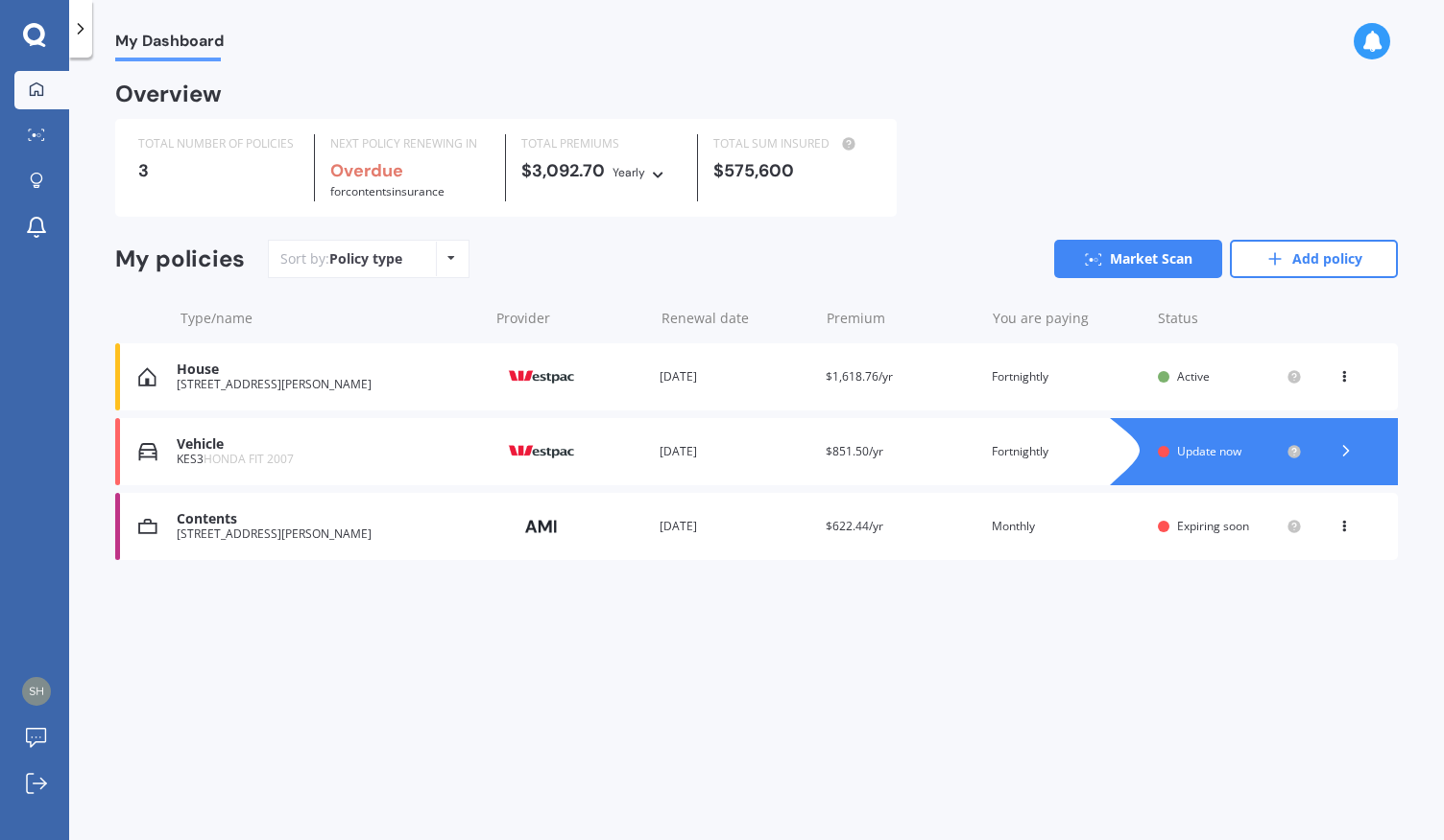
click at [1380, 42] on icon at bounding box center [1371, 40] width 21 height 21
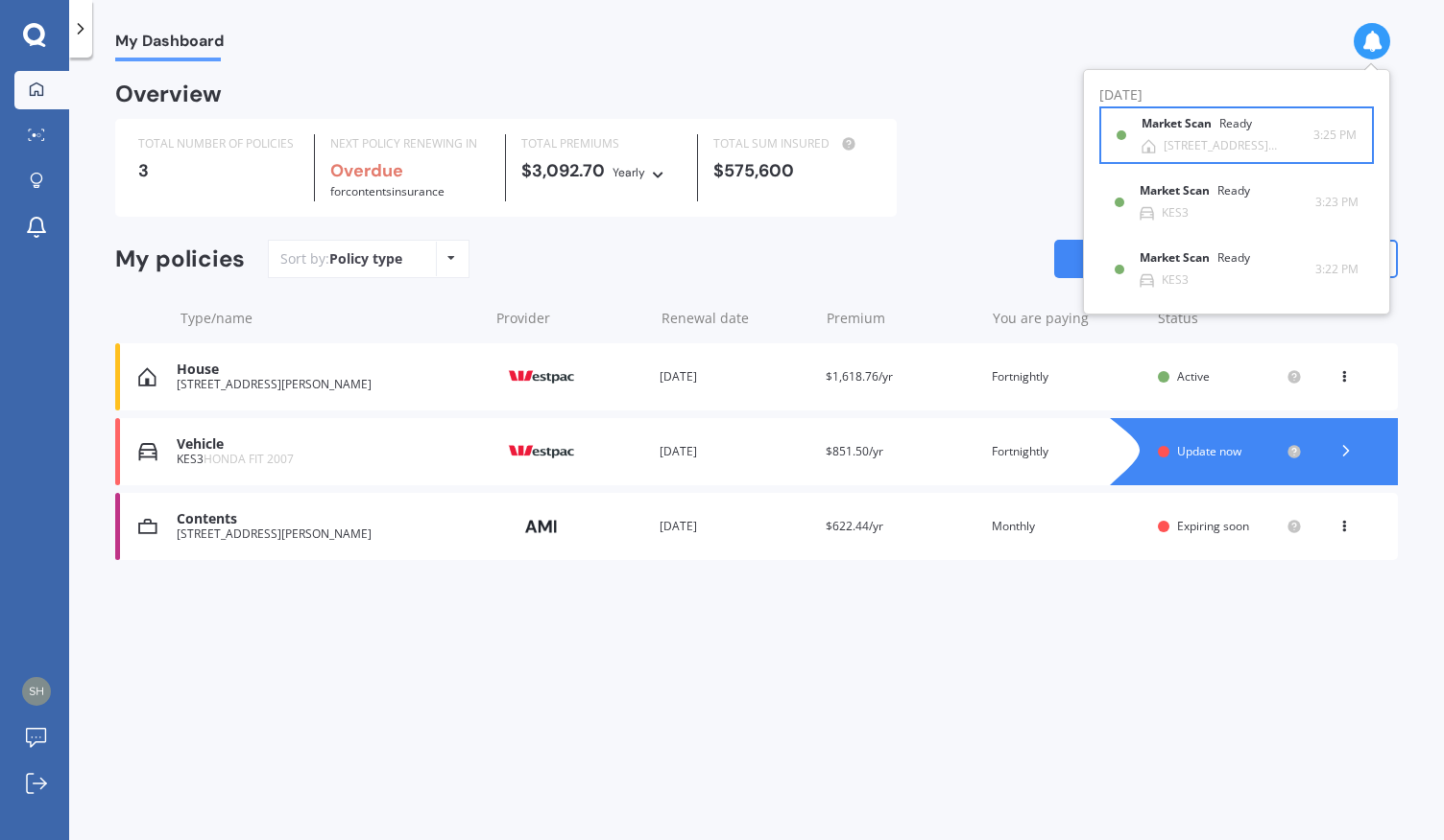
click at [1298, 122] on div "Market Scan Ready [STREET_ADDRESS][PERSON_NAME]" at bounding box center [1227, 135] width 172 height 35
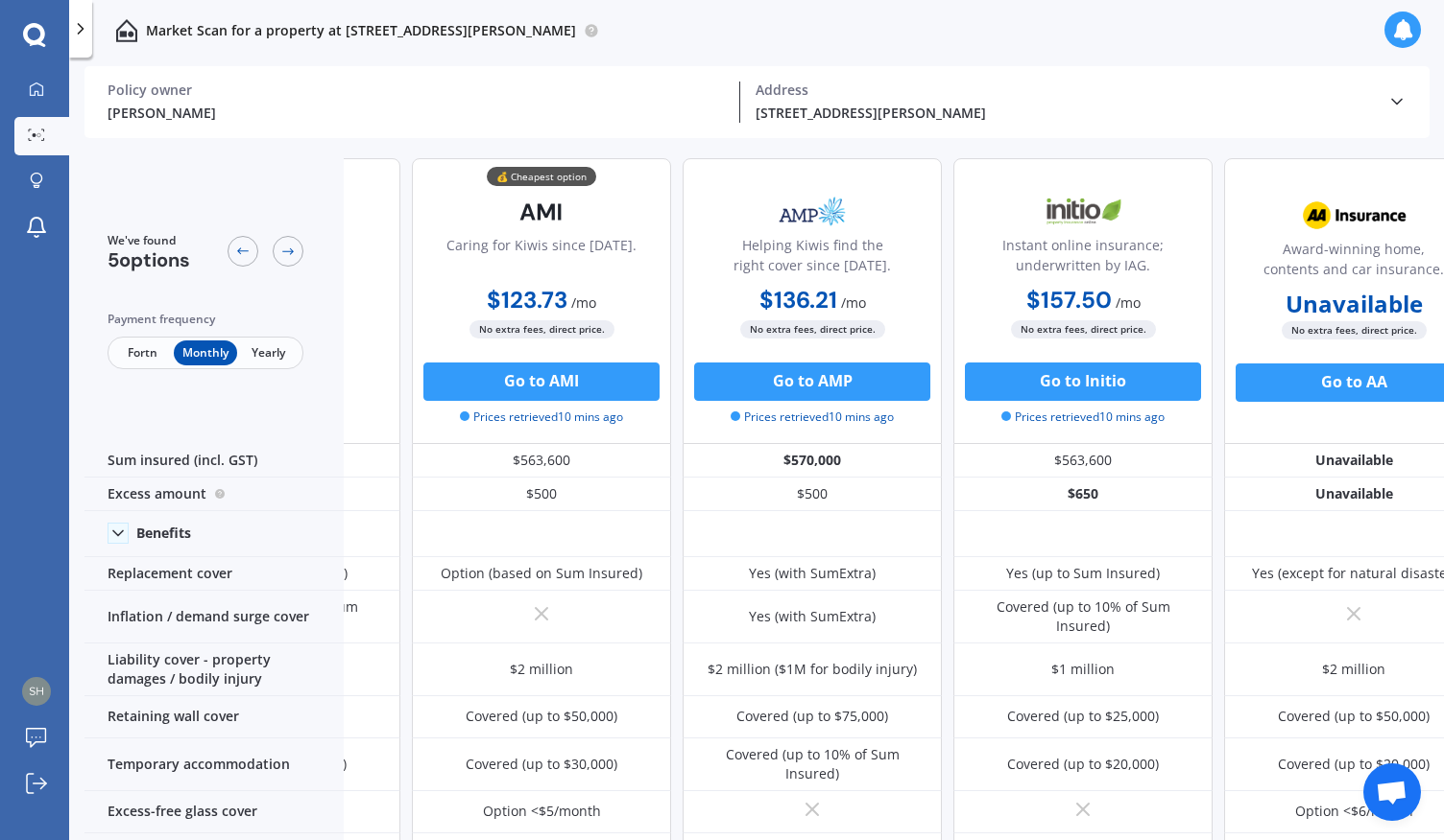
scroll to position [0, 252]
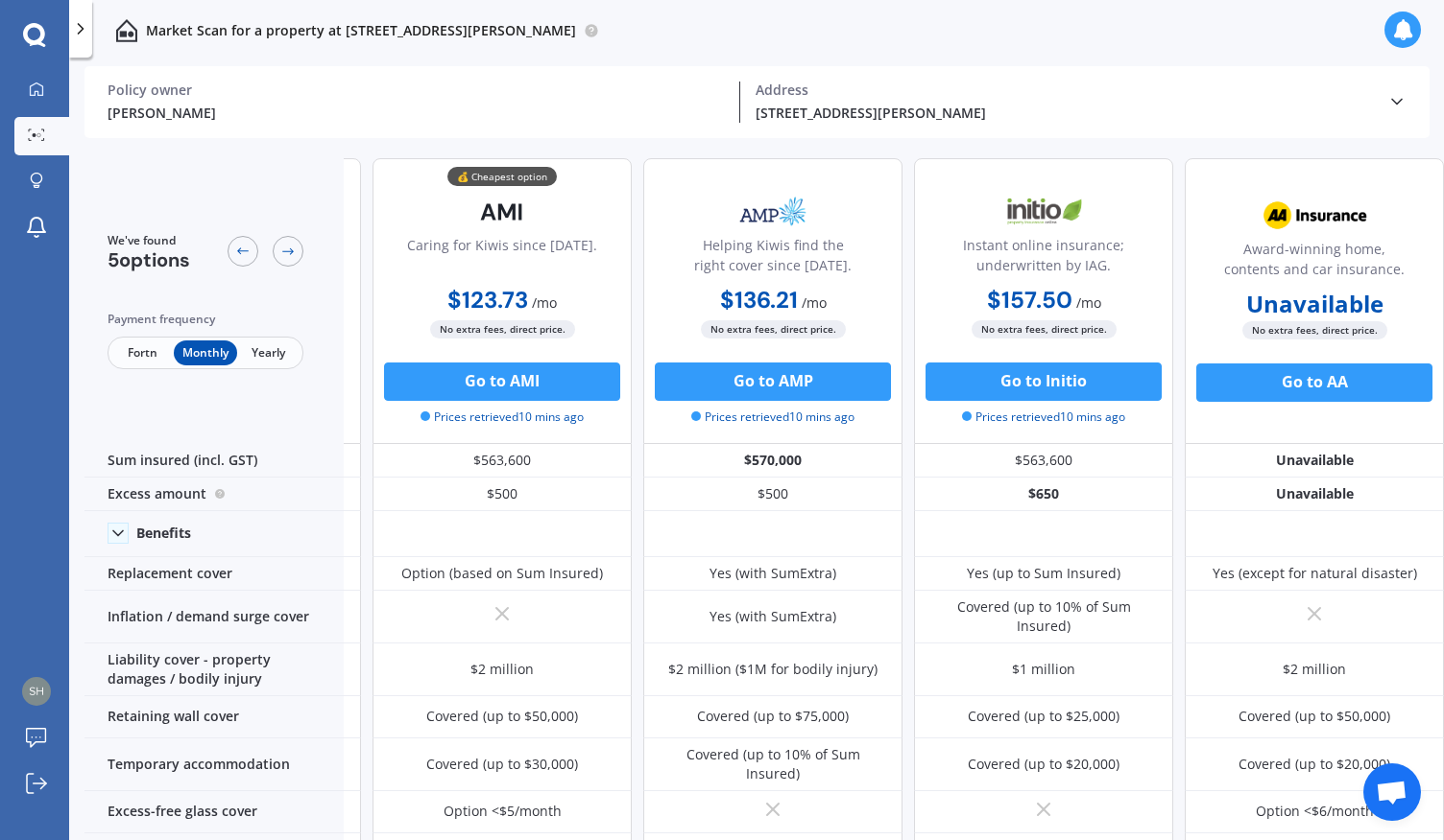
click at [281, 353] on span "Yearly" at bounding box center [267, 353] width 62 height 25
click at [153, 357] on span "Fortn" at bounding box center [142, 353] width 62 height 25
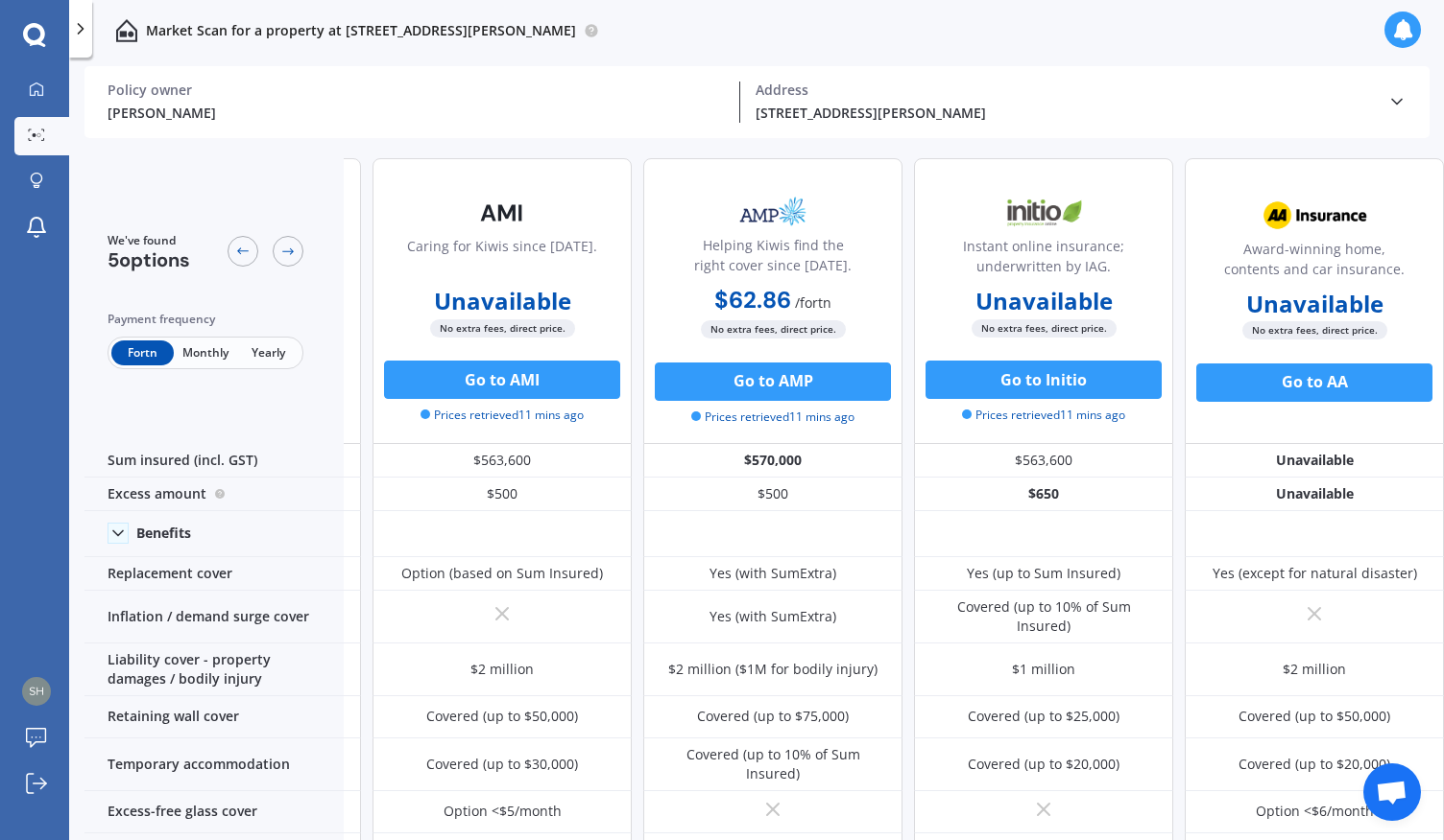
click at [219, 354] on span "Monthly" at bounding box center [204, 353] width 62 height 25
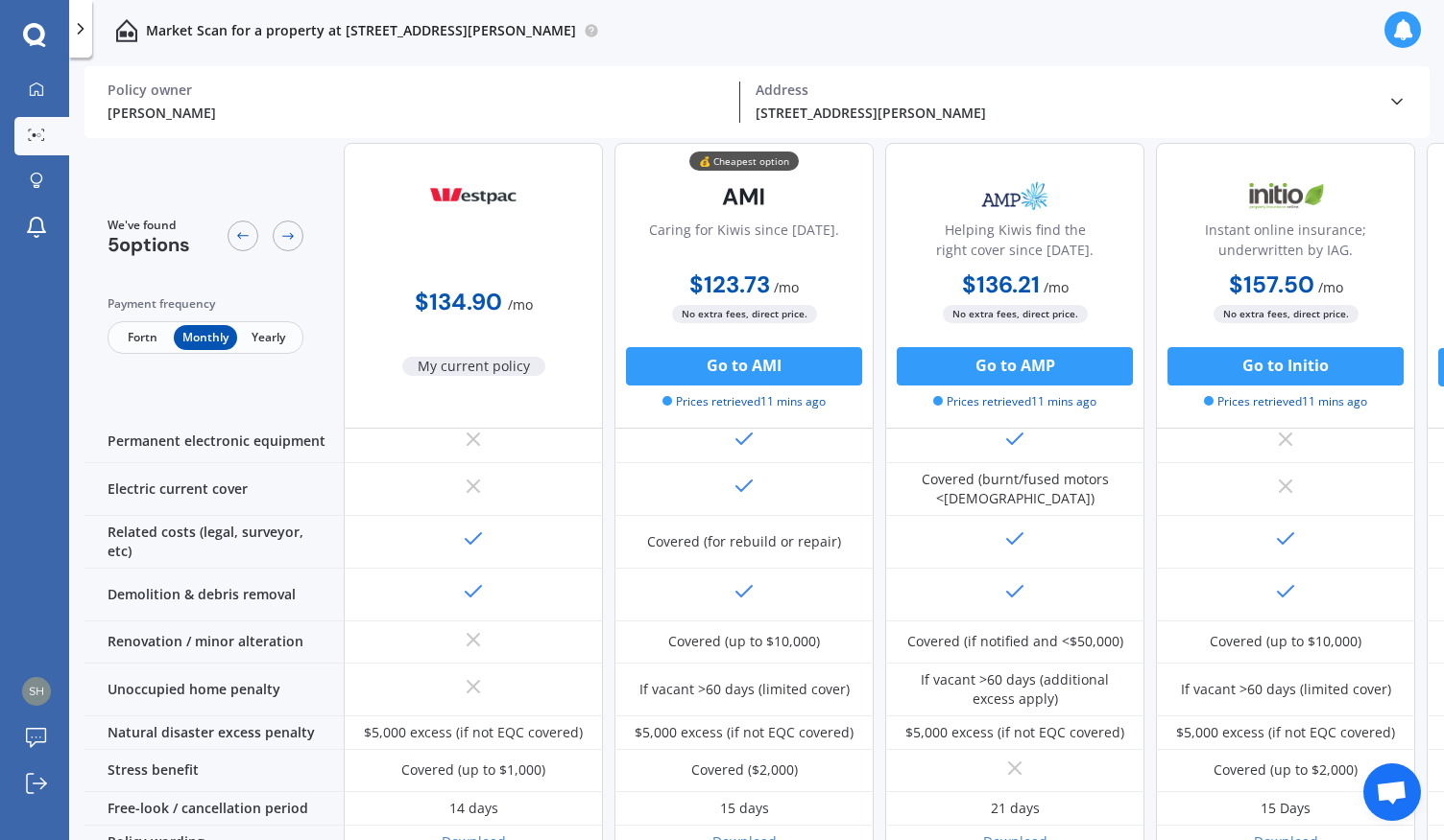
scroll to position [778, 0]
